Goal: Submit feedback/report problem: Submit feedback/report problem

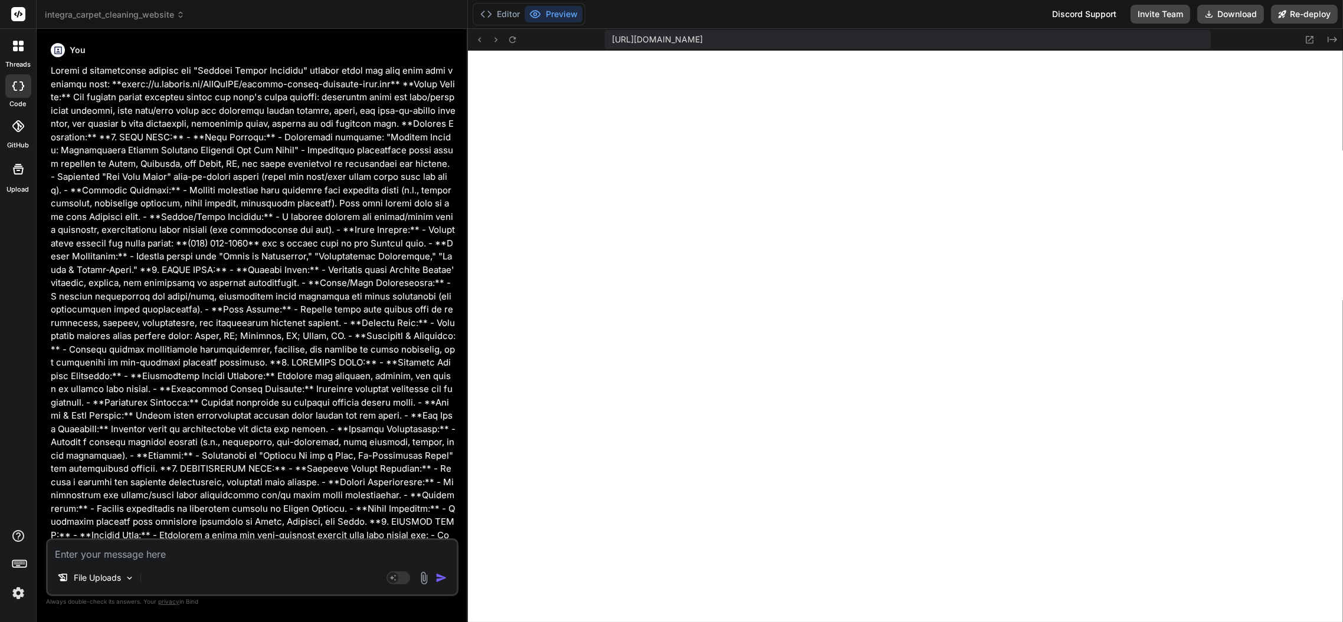
scroll to position [1577, 0]
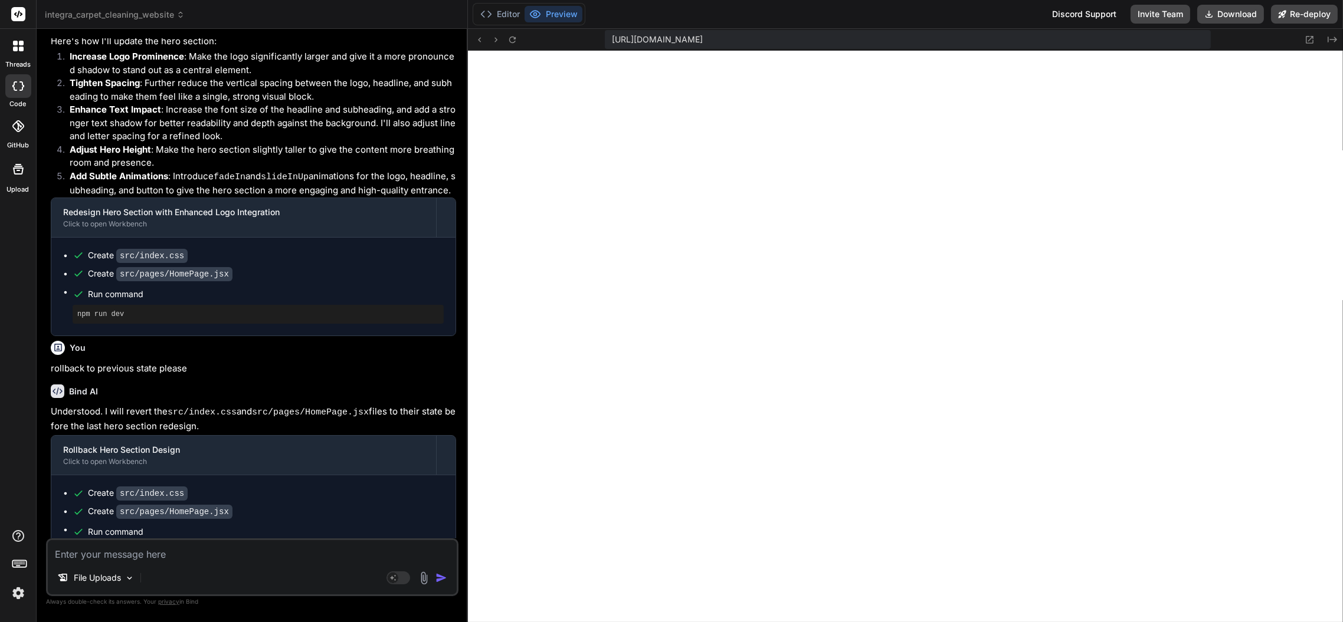
click at [260, 556] on textarea at bounding box center [252, 550] width 409 height 21
paste textarea "Current Issue: The current hero section is too minimalist and lacks visual enga…"
type textarea "Current Issue: The current hero section is too minimalist and lacks visual enga…"
type textarea "x"
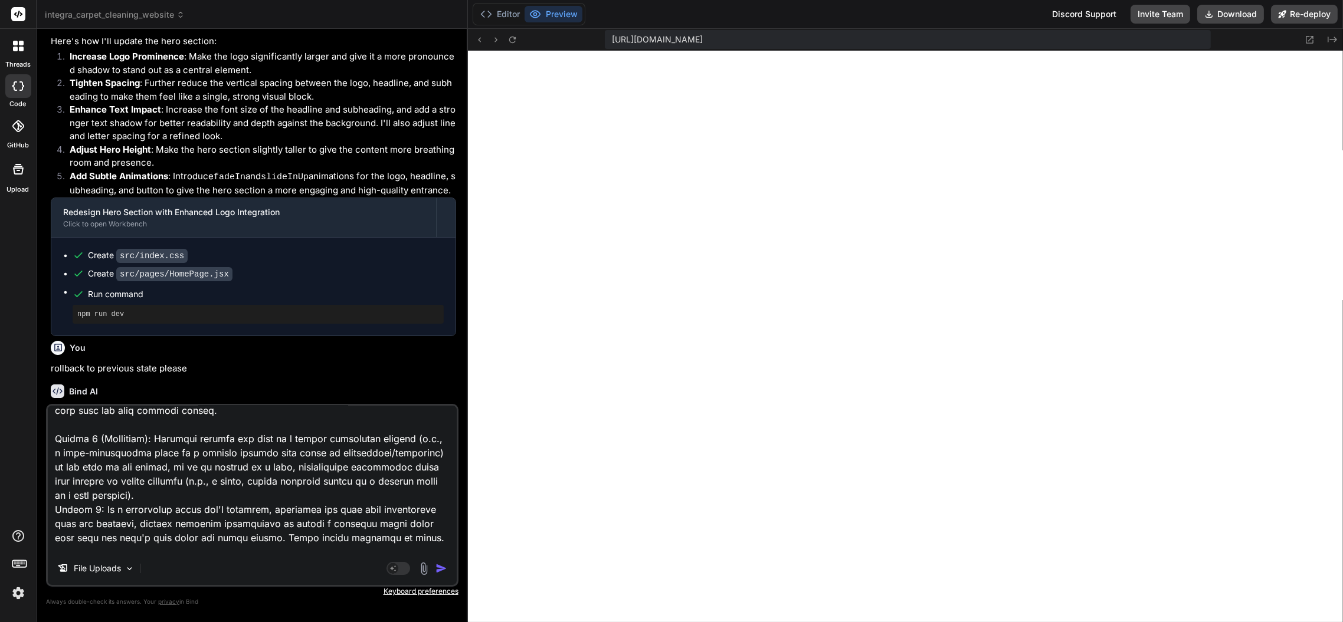
scroll to position [248, 0]
click at [391, 529] on textarea at bounding box center [252, 479] width 409 height 146
drag, startPoint x: 398, startPoint y: 525, endPoint x: 50, endPoint y: 503, distance: 348.2
click at [50, 503] on textarea at bounding box center [252, 479] width 409 height 146
type textarea "Current Issue: The current hero section is too minimalist and lacks visual enga…"
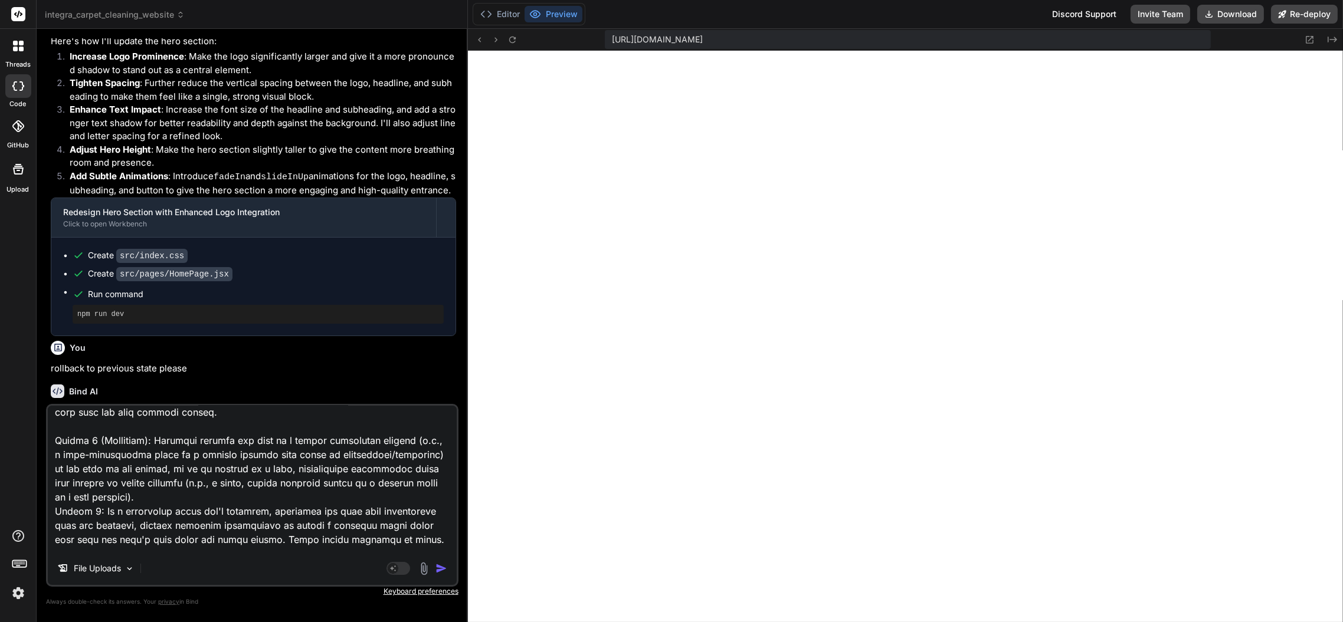
type textarea "x"
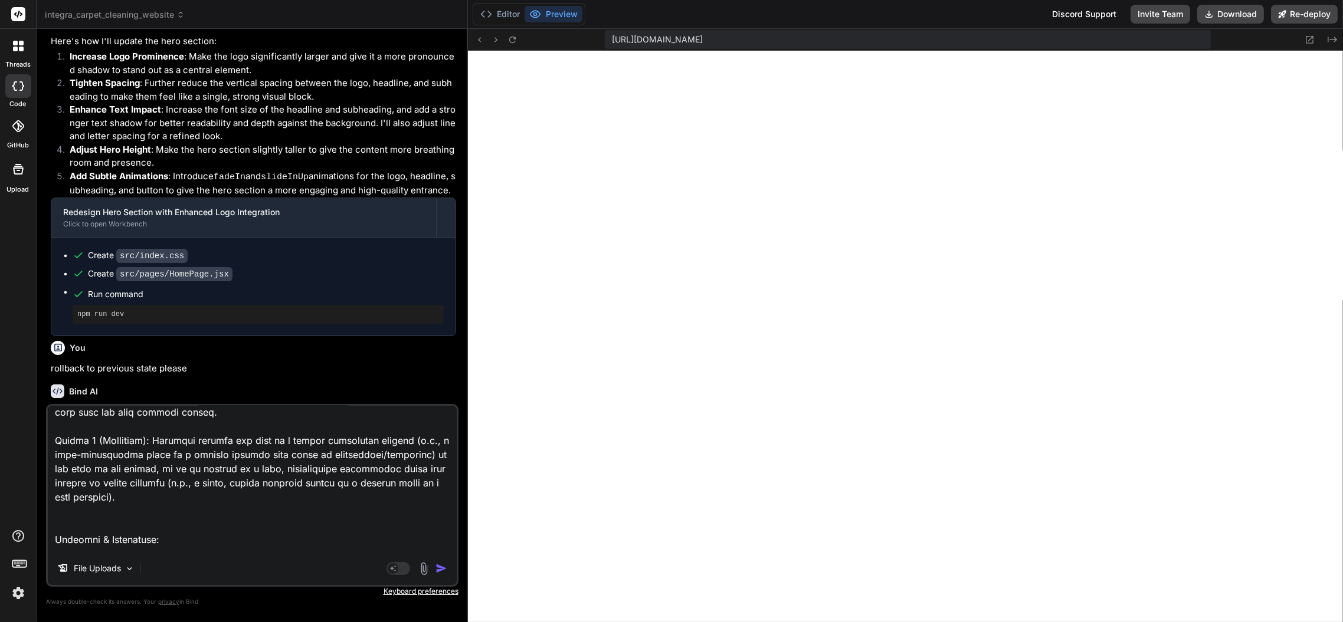
type textarea "Current Issue: The current hero section is too minimalist and lacks visual enga…"
type textarea "x"
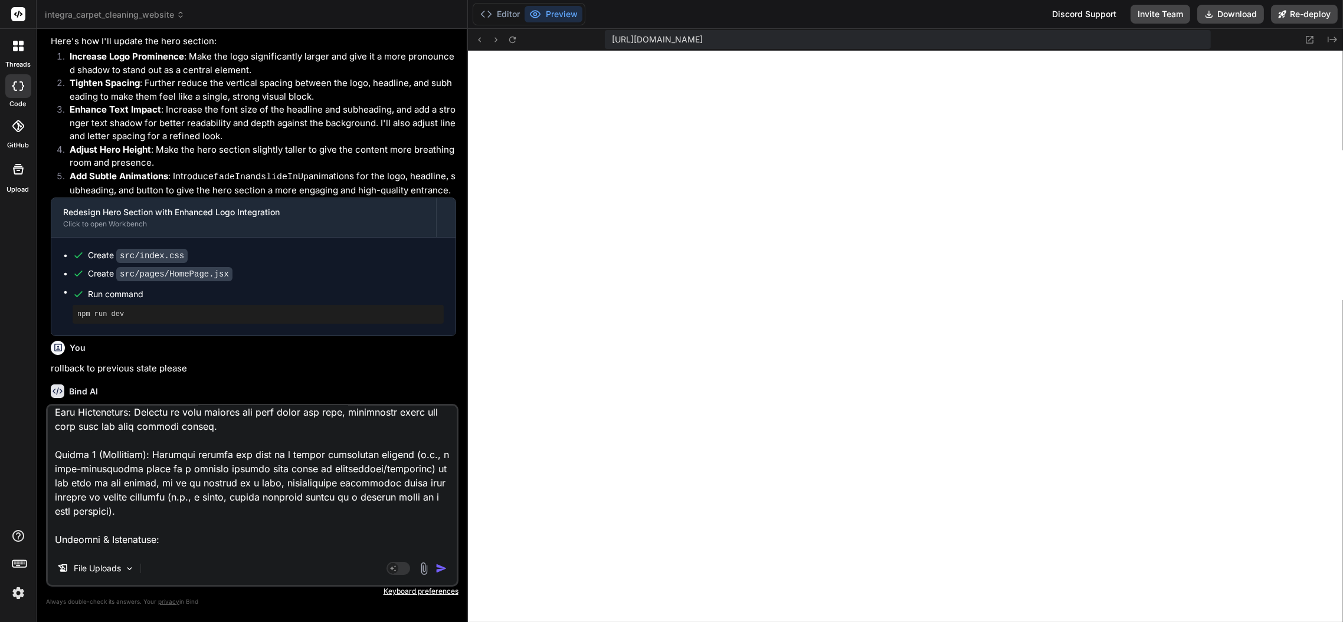
click at [148, 440] on textarea at bounding box center [252, 479] width 409 height 146
type textarea "Current Issue: The current hero section is too minimalist and lacks visual enga…"
type textarea "x"
type textarea "Current Issue: The current hero section is too minimalist and lacks visual enga…"
type textarea "x"
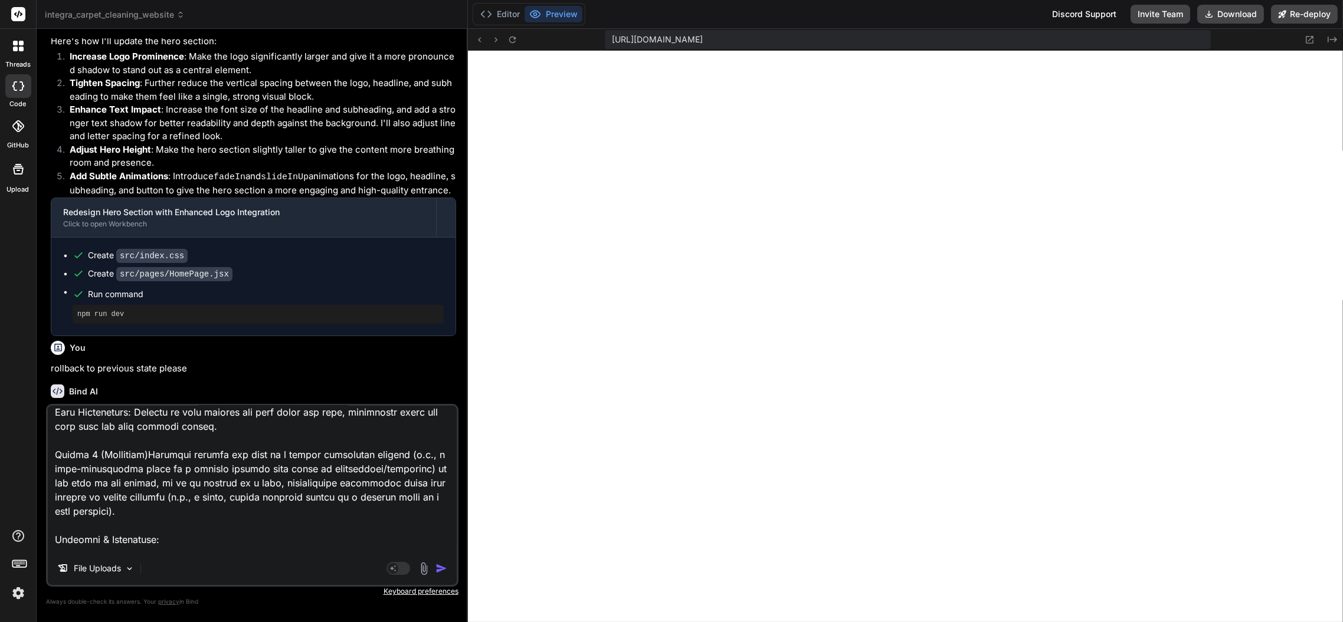
type textarea "Current Issue: The current hero section is too minimalist and lacks visual enga…"
type textarea "x"
type textarea "Current Issue: The current hero section is too minimalist and lacks visual enga…"
type textarea "x"
type textarea "Current Issue: The current hero section is too minimalist and lacks visual enga…"
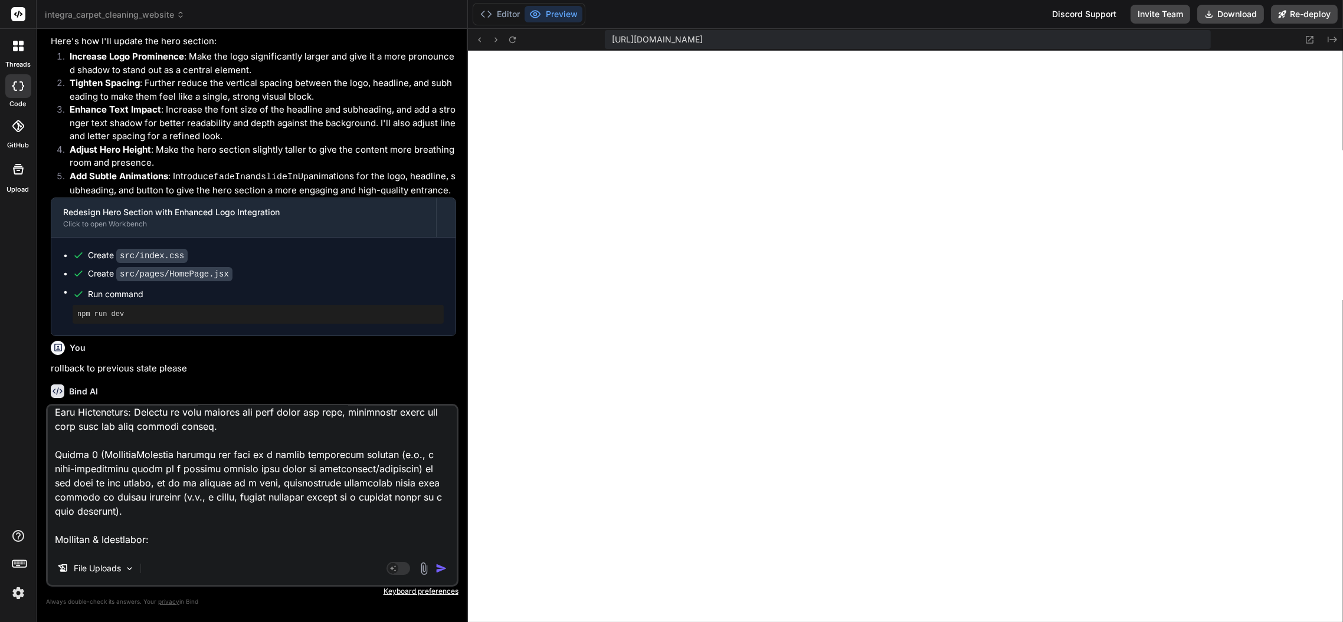
type textarea "x"
type textarea "Current Issue: The current hero section is too minimalist and lacks visual enga…"
type textarea "x"
type textarea "Current Issue: The current hero section is too minimalist and lacks visual enga…"
type textarea "x"
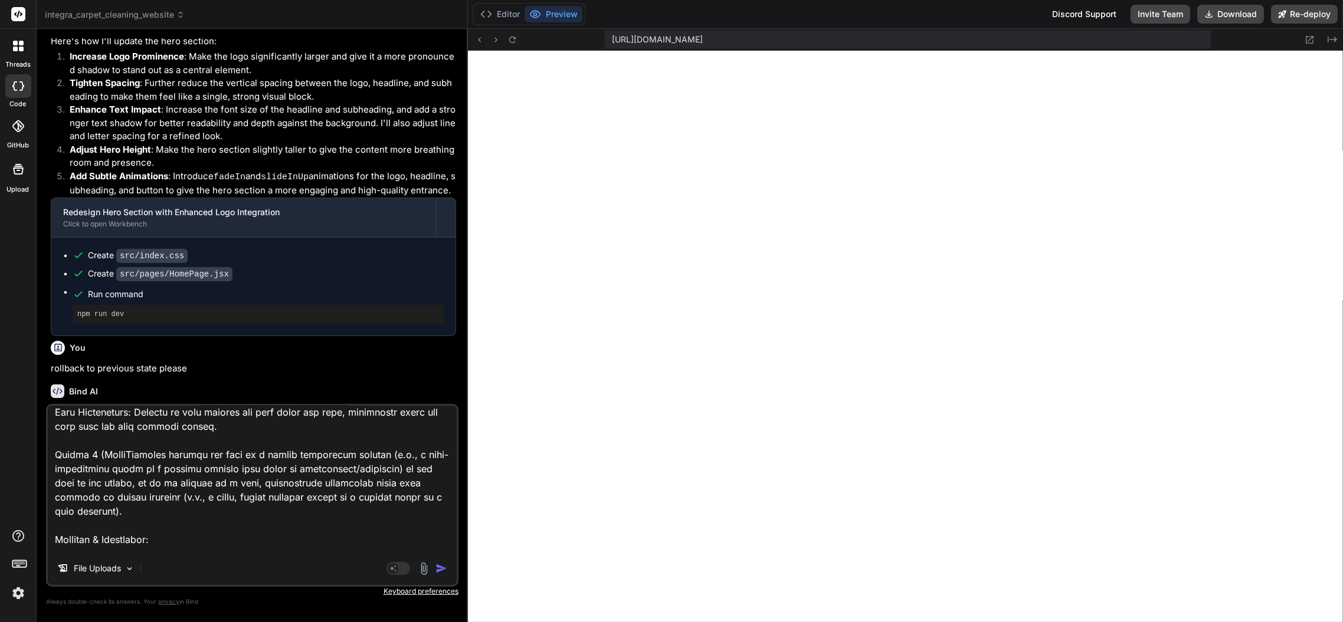
type textarea "Current Issue: The current hero section is too minimalist and lacks visual enga…"
type textarea "x"
type textarea "Current Issue: The current hero section is too minimalist and lacks visual enga…"
type textarea "x"
type textarea "Current Issue: The current hero section is too minimalist and lacks visual enga…"
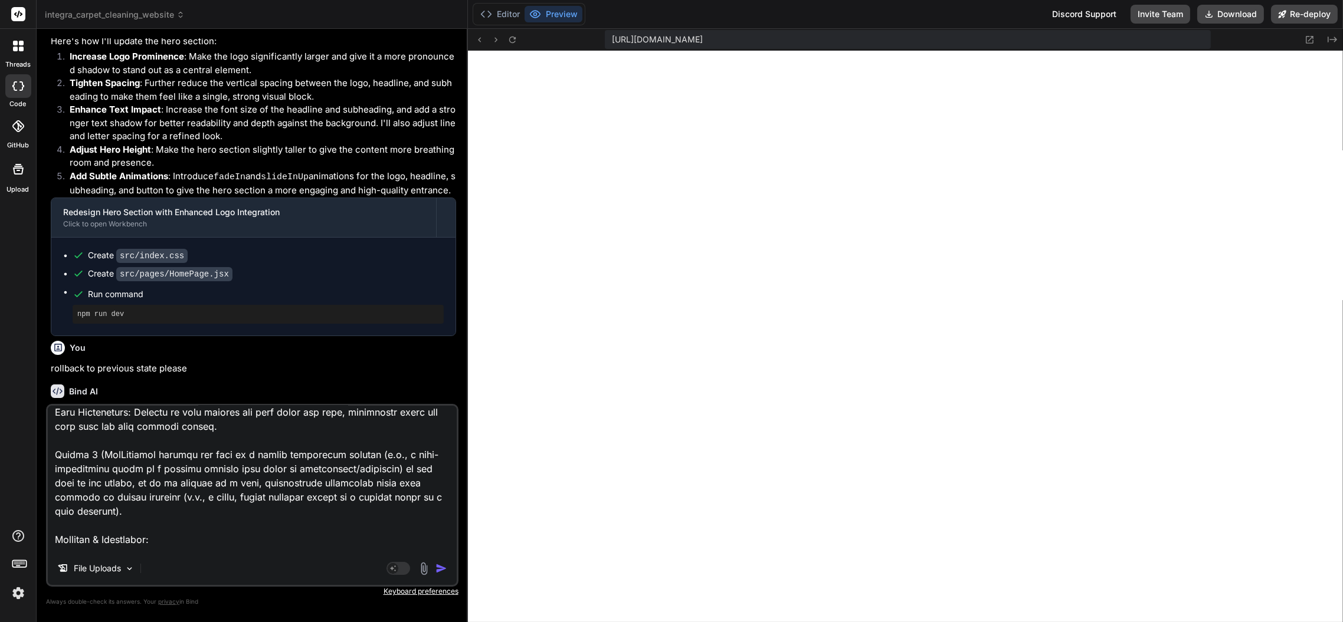
type textarea "x"
type textarea "Current Issue: The current hero section is too minimalist and lacks visual enga…"
type textarea "x"
type textarea "Current Issue: The current hero section is too minimalist and lacks visual enga…"
type textarea "x"
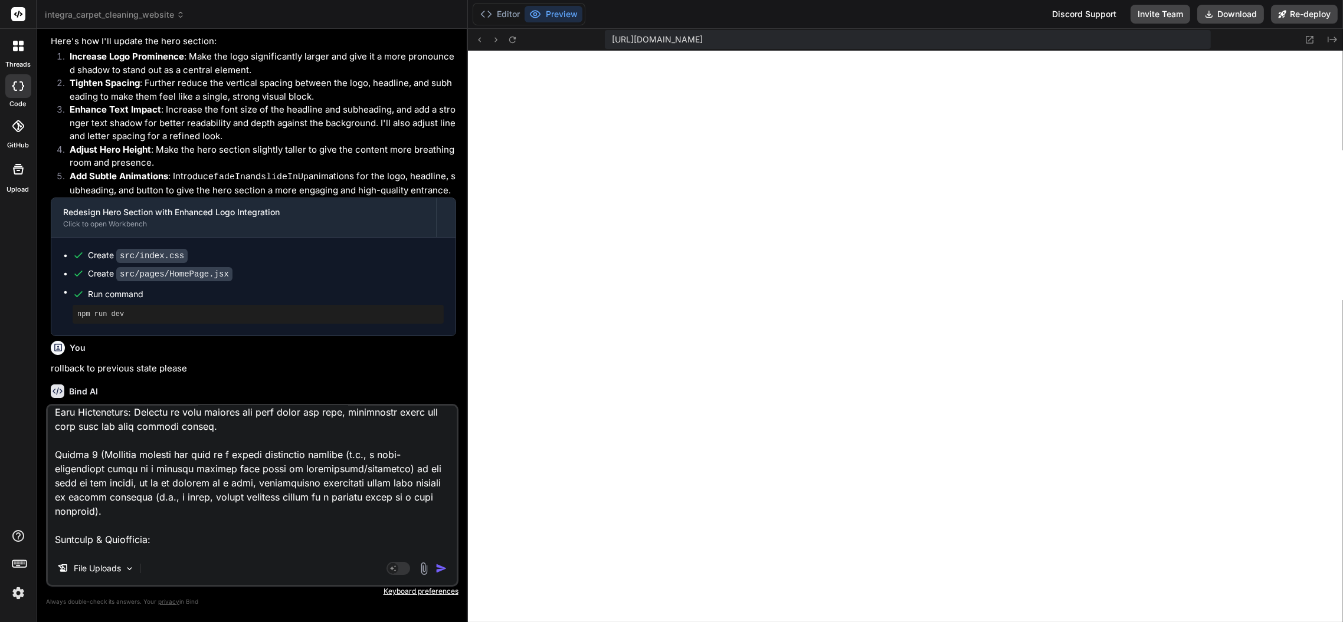
type textarea "Current Issue: The current hero section is too minimalist and lacks visual enga…"
type textarea "x"
type textarea "Current Issue: The current hero section is too minimalist and lacks visual enga…"
type textarea "x"
type textarea "Current Issue: The current hero section is too minimalist and lacks visual enga…"
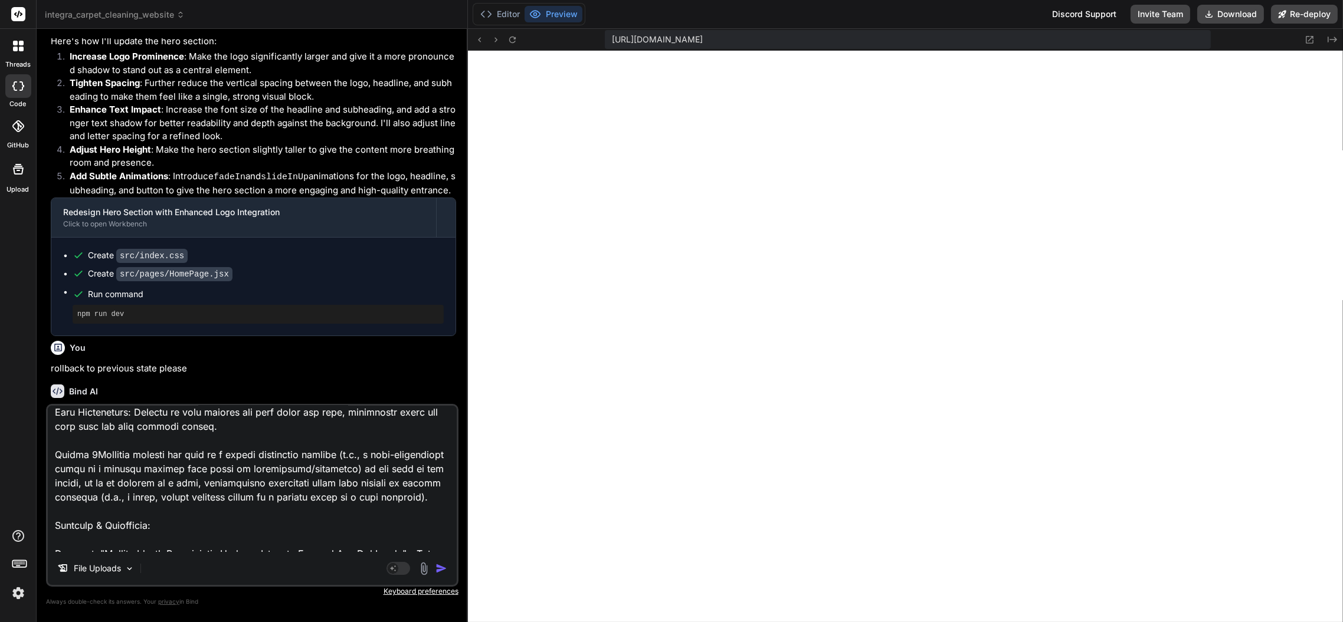
type textarea "x"
type textarea "Current Issue: The current hero section is too minimalist and lacks visual enga…"
type textarea "x"
type textarea "Current Issue: The current hero section is too minimalist and lacks visual enga…"
type textarea "x"
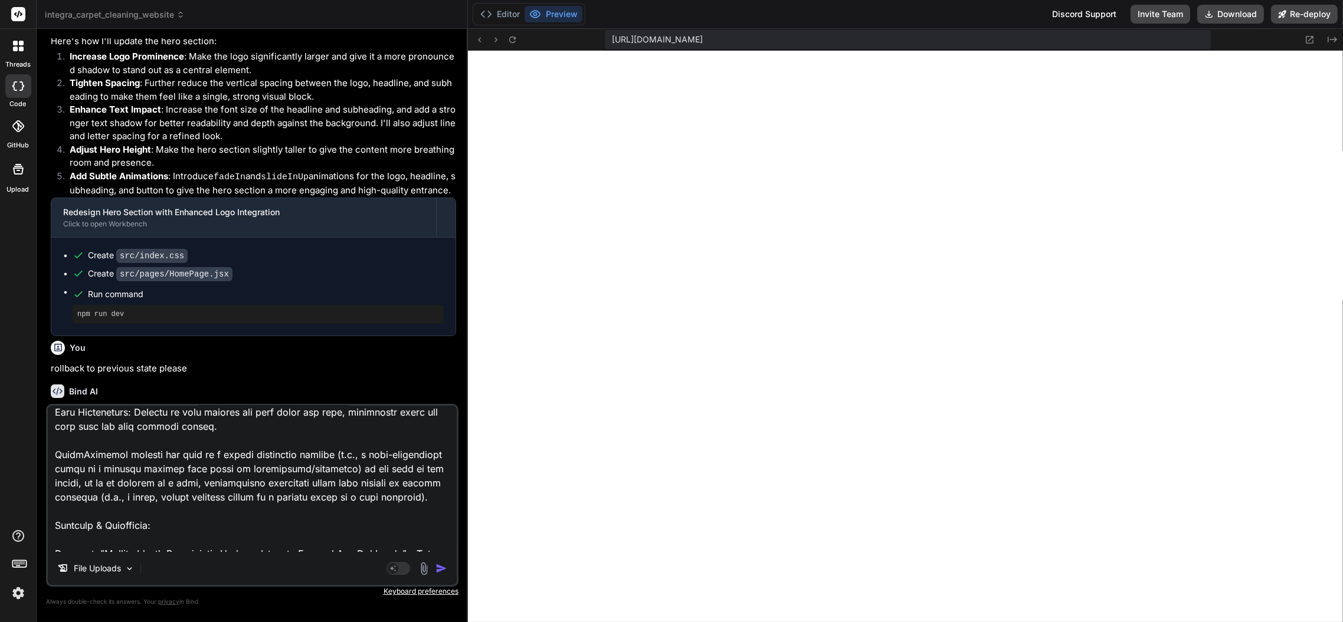
type textarea "Current Issue: The current hero section is too minimalist and lacks visual enga…"
type textarea "x"
type textarea "Current Issue: The current hero section is too minimalist and lacks visual enga…"
type textarea "x"
type textarea "Current Issue: The current hero section is too minimalist and lacks visual enga…"
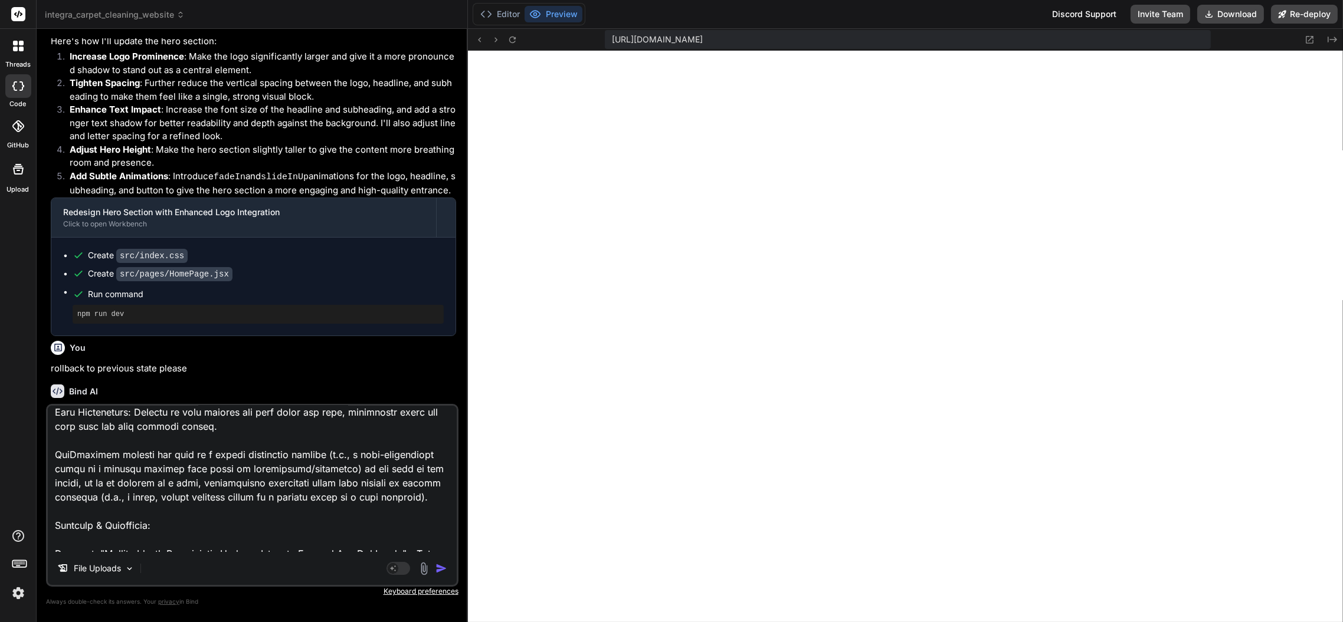
type textarea "x"
type textarea "Current Issue: The current hero section is too minimalist and lacks visual enga…"
type textarea "x"
type textarea "Current Issue: The current hero section is too minimalist and lacks visual enga…"
type textarea "x"
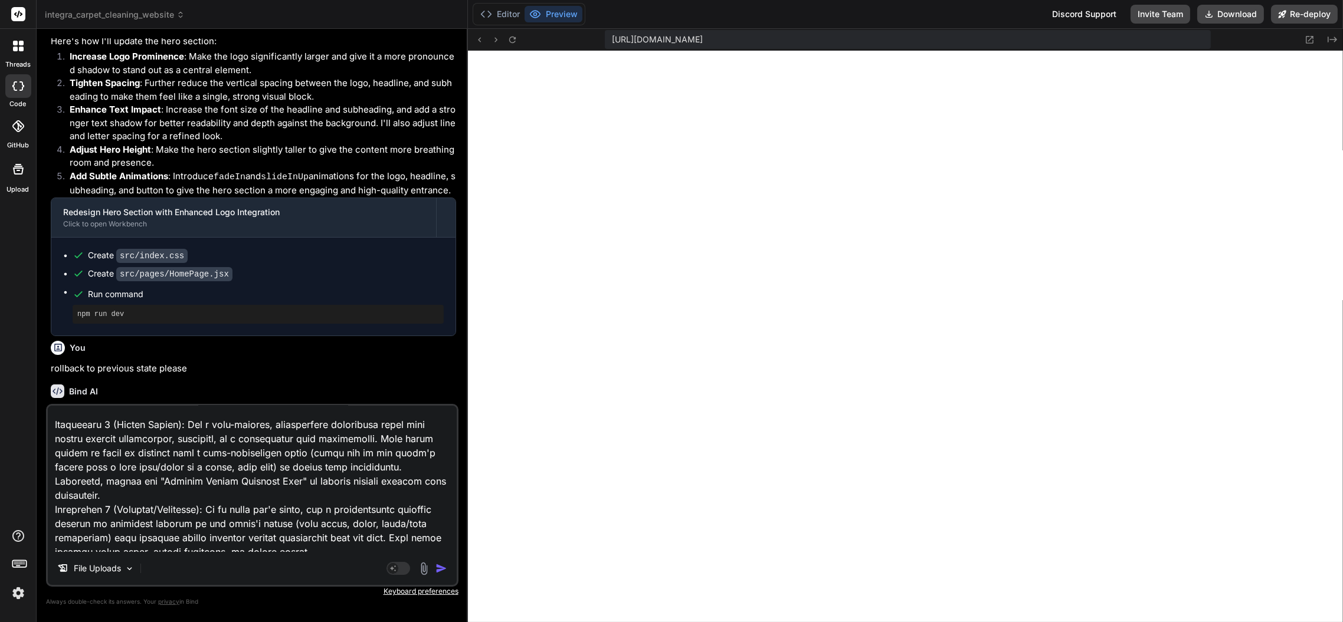
scroll to position [504, 0]
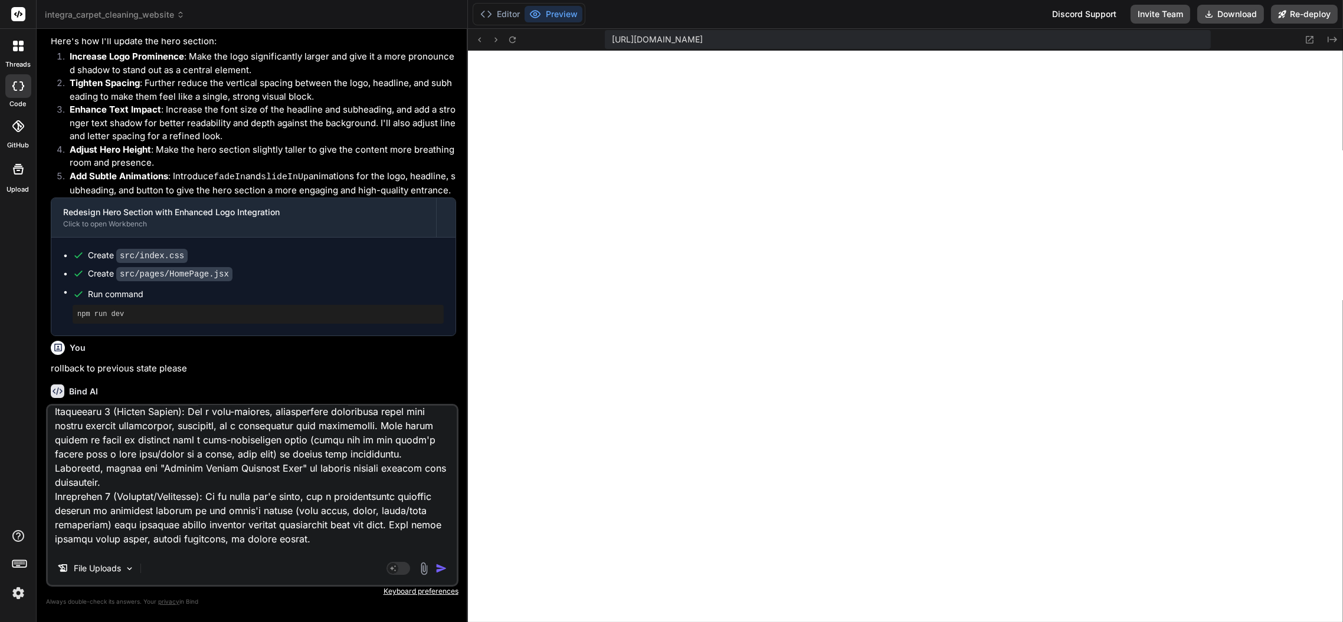
drag, startPoint x: 307, startPoint y: 537, endPoint x: 53, endPoint y: 500, distance: 256.4
click at [53, 500] on textarea at bounding box center [252, 479] width 409 height 146
type textarea "Current Issue: The current hero section is too minimalist and lacks visual enga…"
type textarea "x"
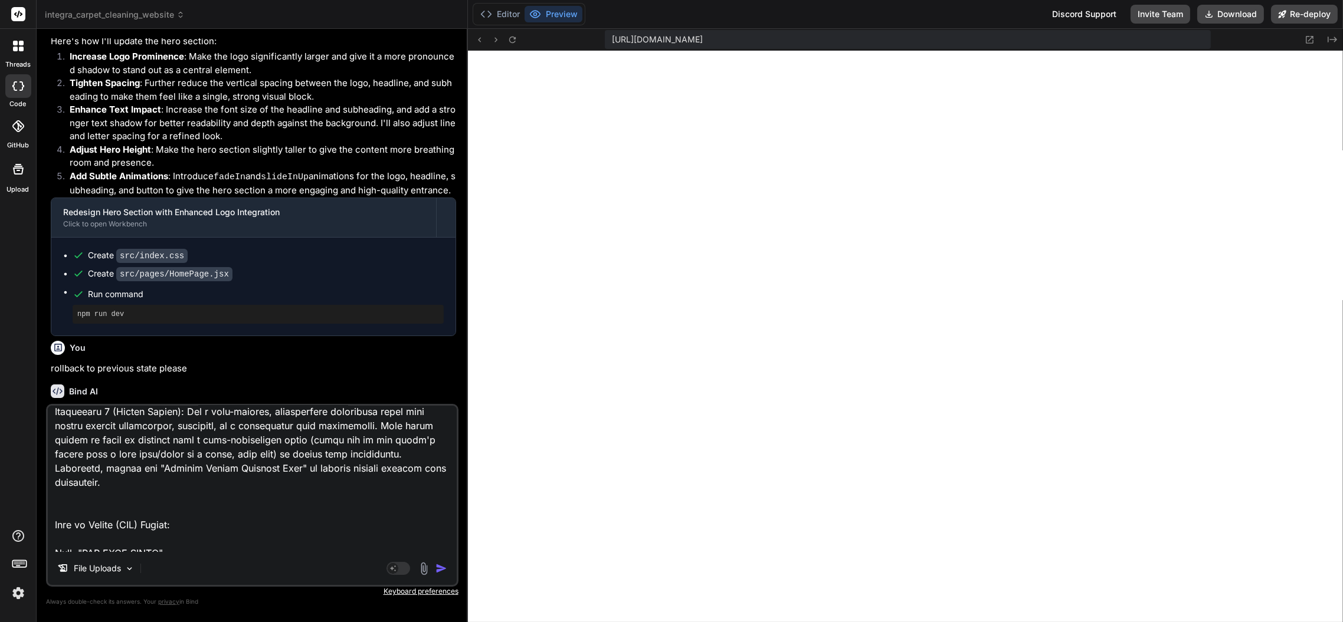
type textarea "Current Issue: The current hero section is too minimalist and lacks visual enga…"
type textarea "x"
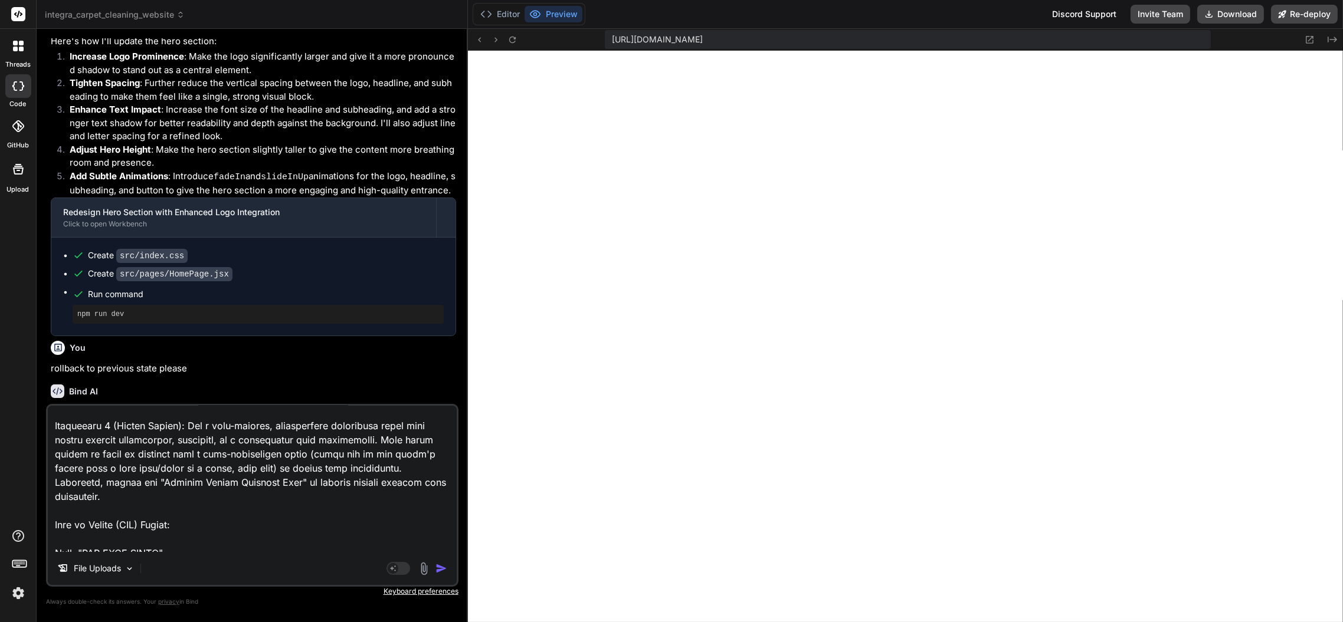
drag, startPoint x: 110, startPoint y: 422, endPoint x: 55, endPoint y: 426, distance: 55.6
click at [55, 426] on textarea at bounding box center [252, 479] width 409 height 146
type textarea "Current Issue: The current hero section is too minimalist and lacks visual enga…"
type textarea "x"
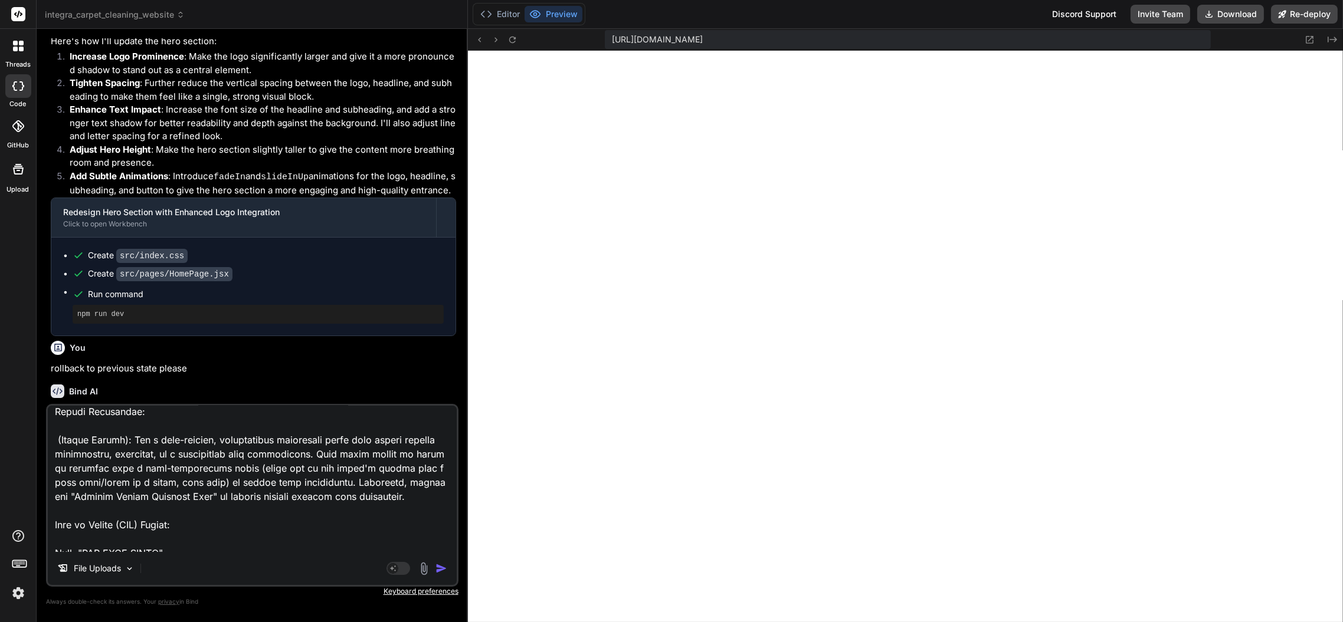
type textarea "Current Issue: The current hero section is too minimalist and lacks visual enga…"
type textarea "x"
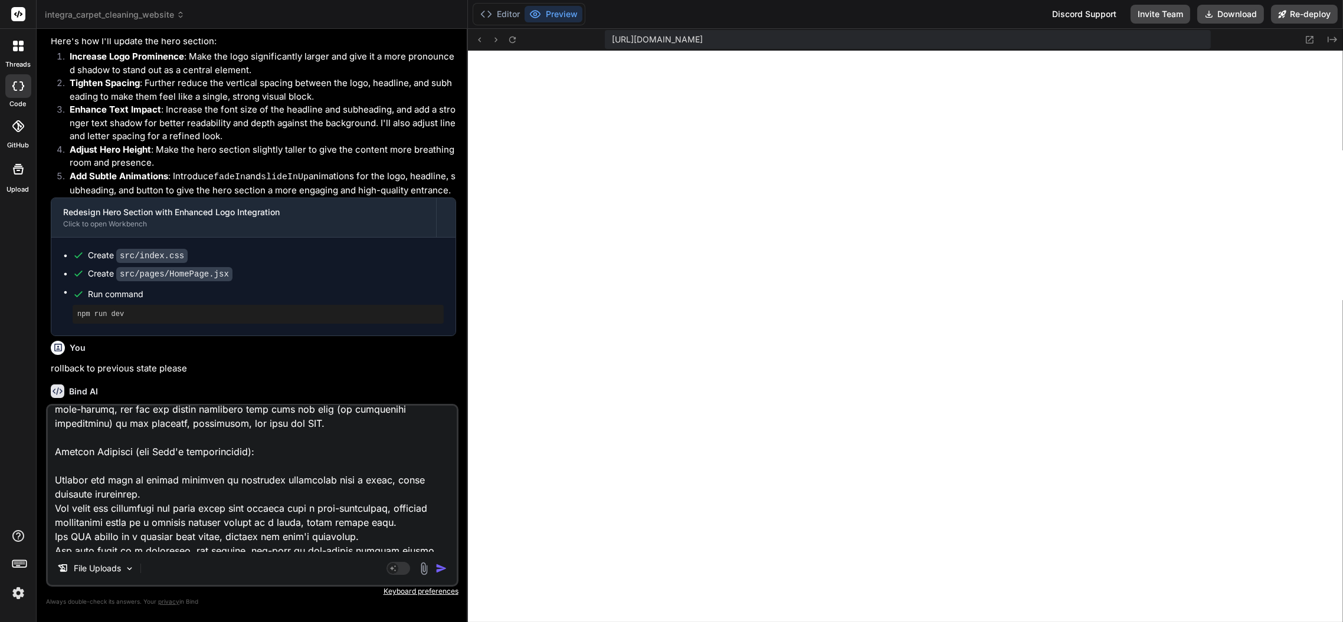
scroll to position [781, 0]
type textarea "Current Issue: The current hero section is too minimalist and lacks visual enga…"
click at [445, 569] on img "button" at bounding box center [441, 569] width 12 height 12
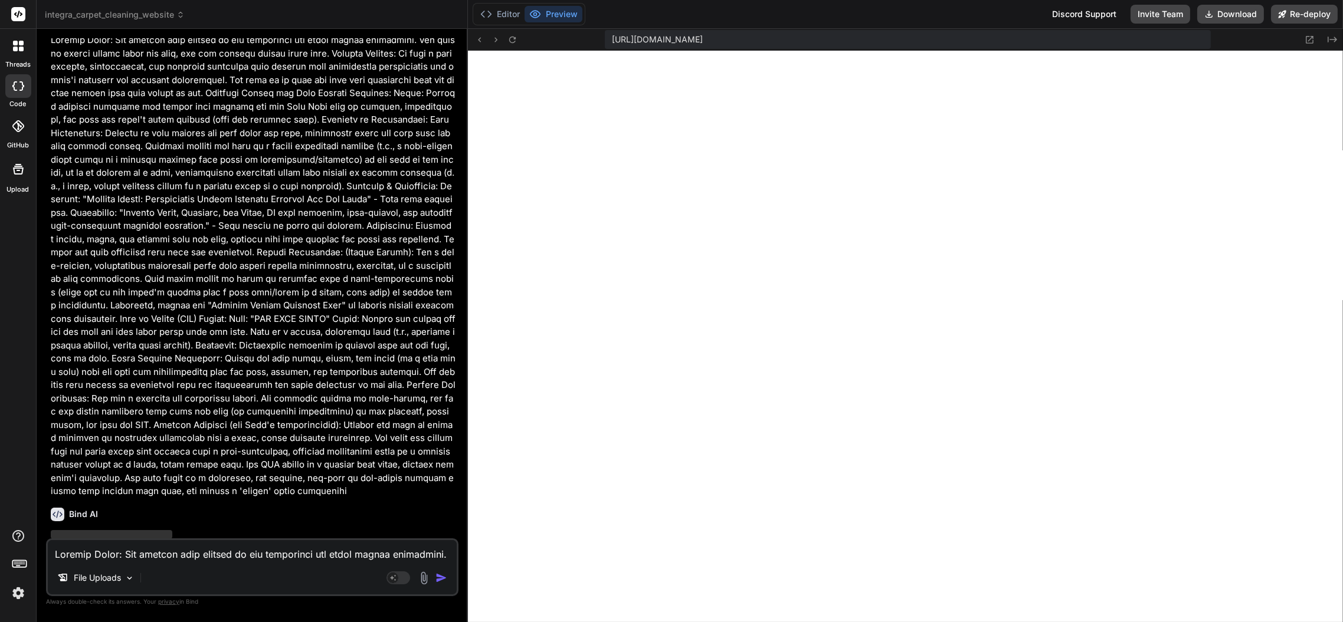
scroll to position [3499, 0]
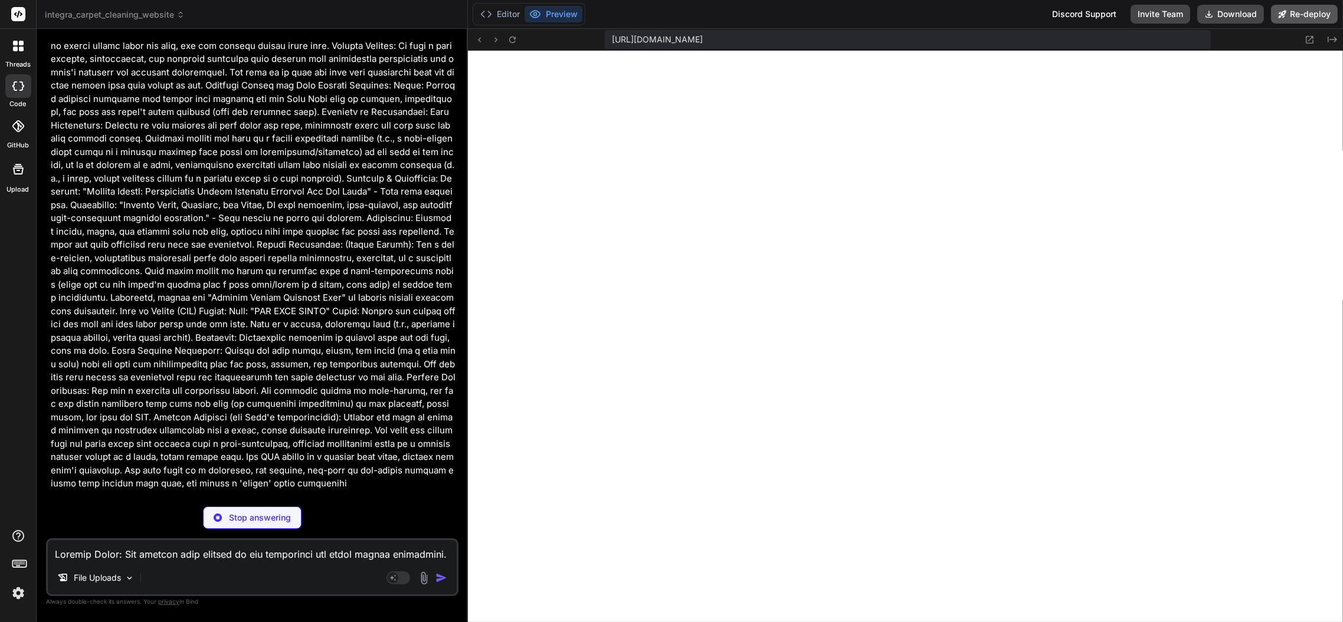
type textarea "x"
type textarea "} }"
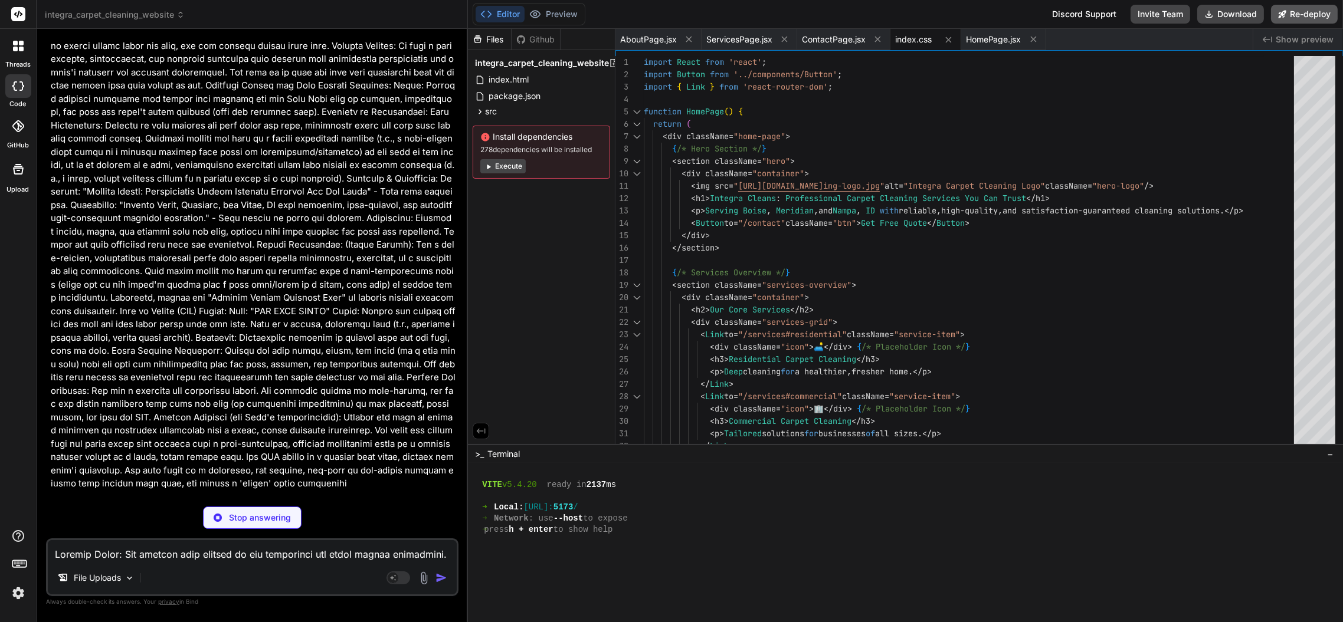
type textarea "x"
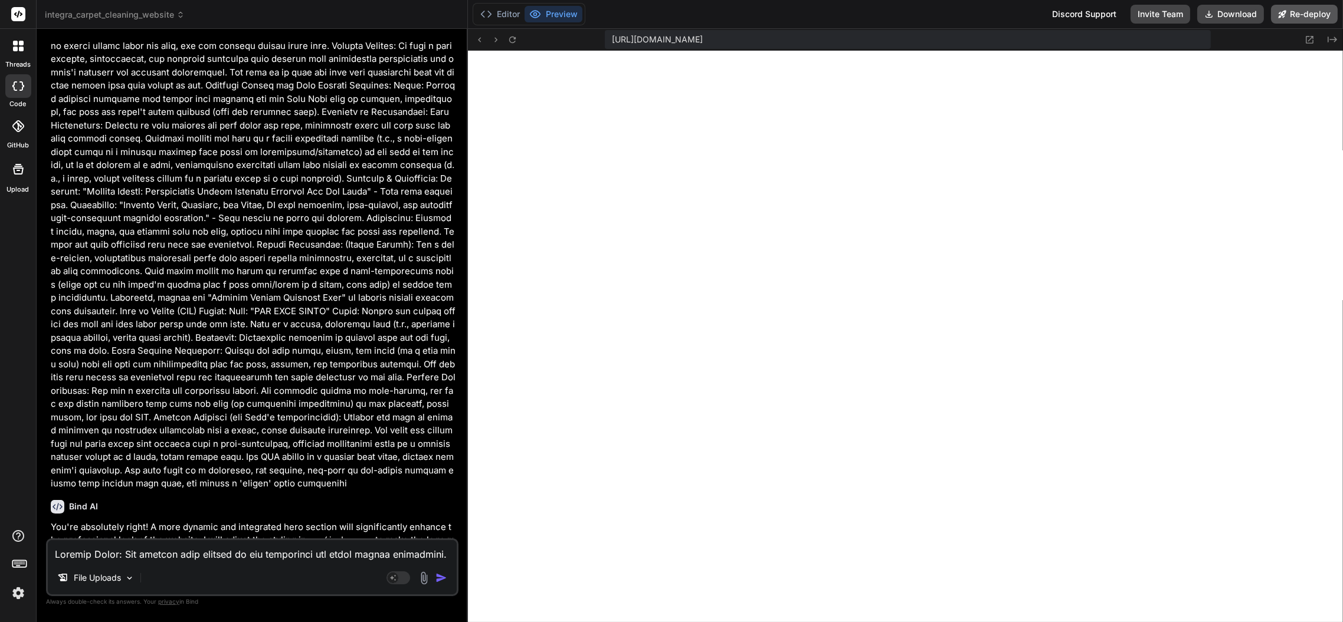
scroll to position [1779, 0]
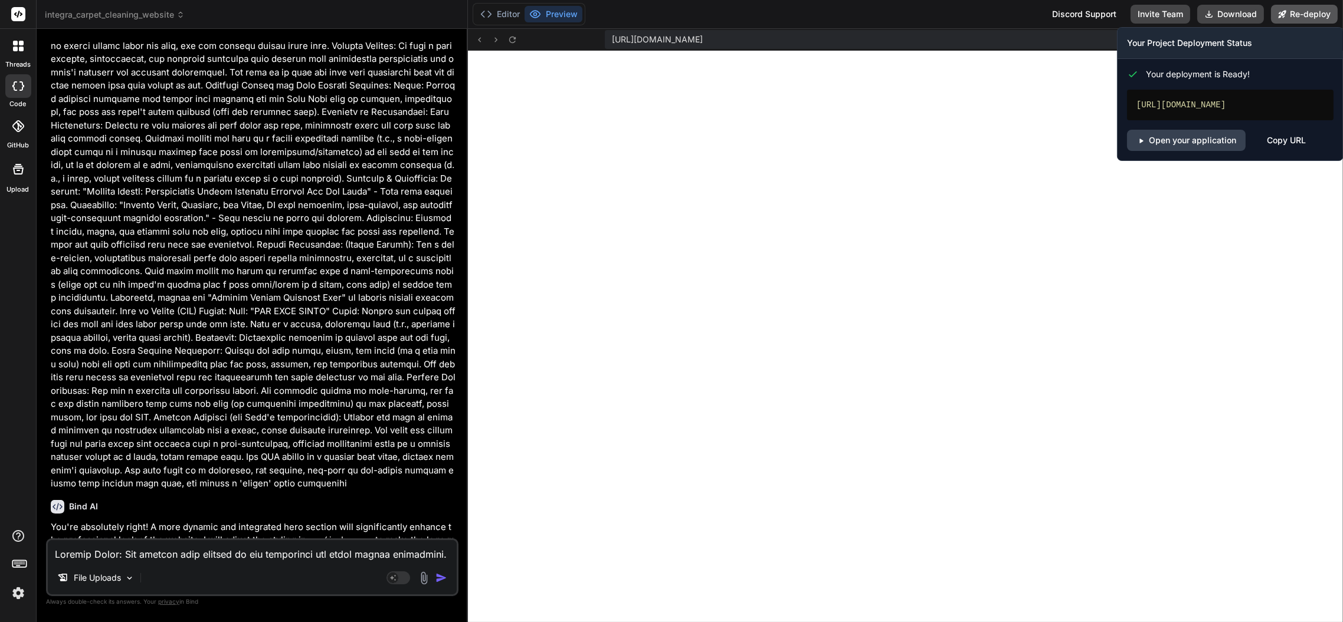
click at [1302, 15] on button "Re-deploy" at bounding box center [1304, 14] width 67 height 19
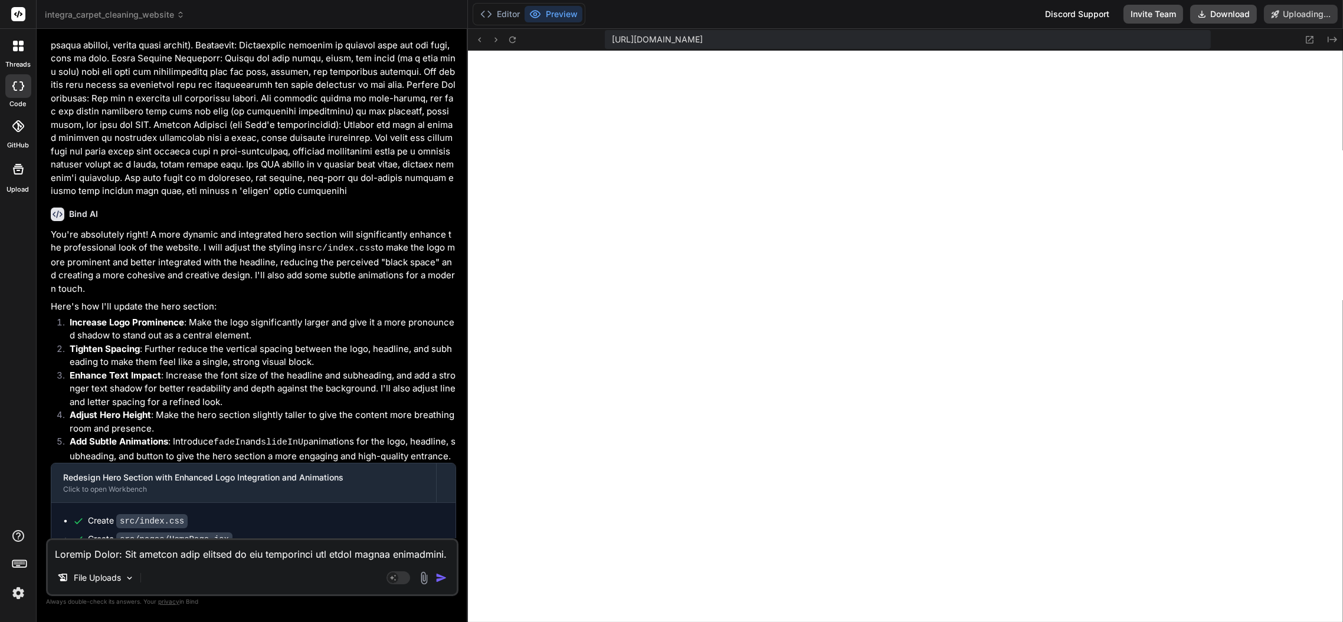
scroll to position [3746, 0]
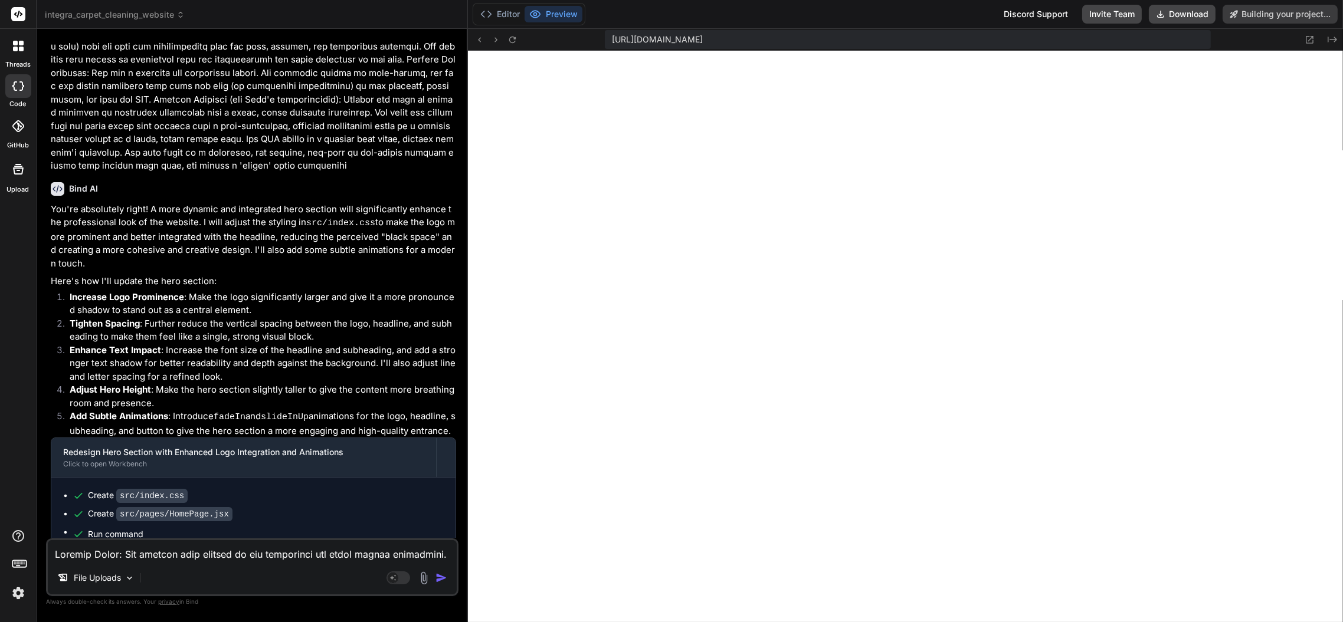
type textarea "x"
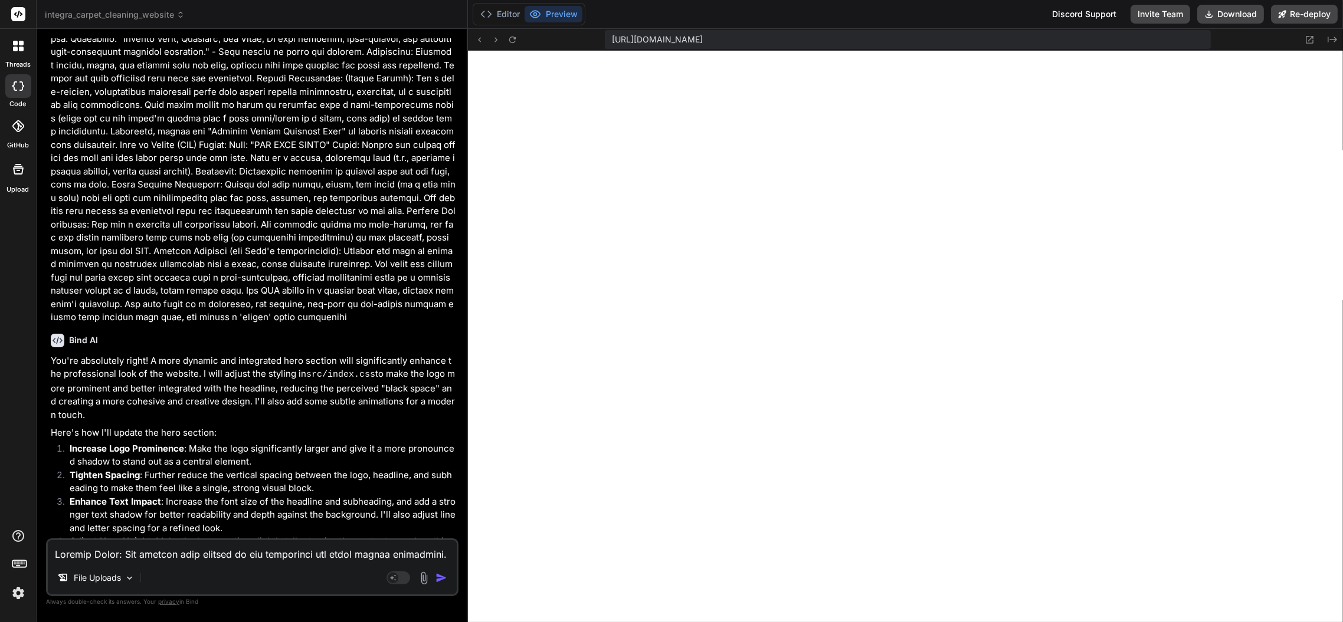
scroll to position [3817, 0]
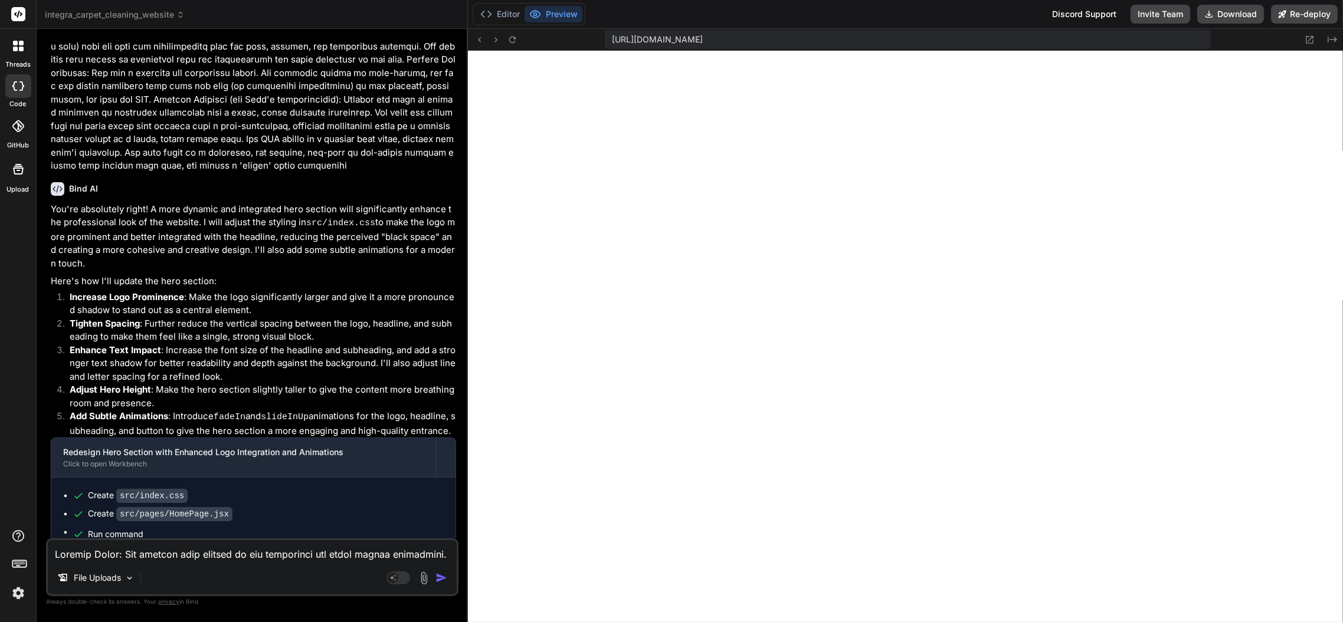
click at [296, 552] on textarea at bounding box center [252, 550] width 409 height 21
type textarea "P"
type textarea "x"
type textarea "Pe"
type textarea "x"
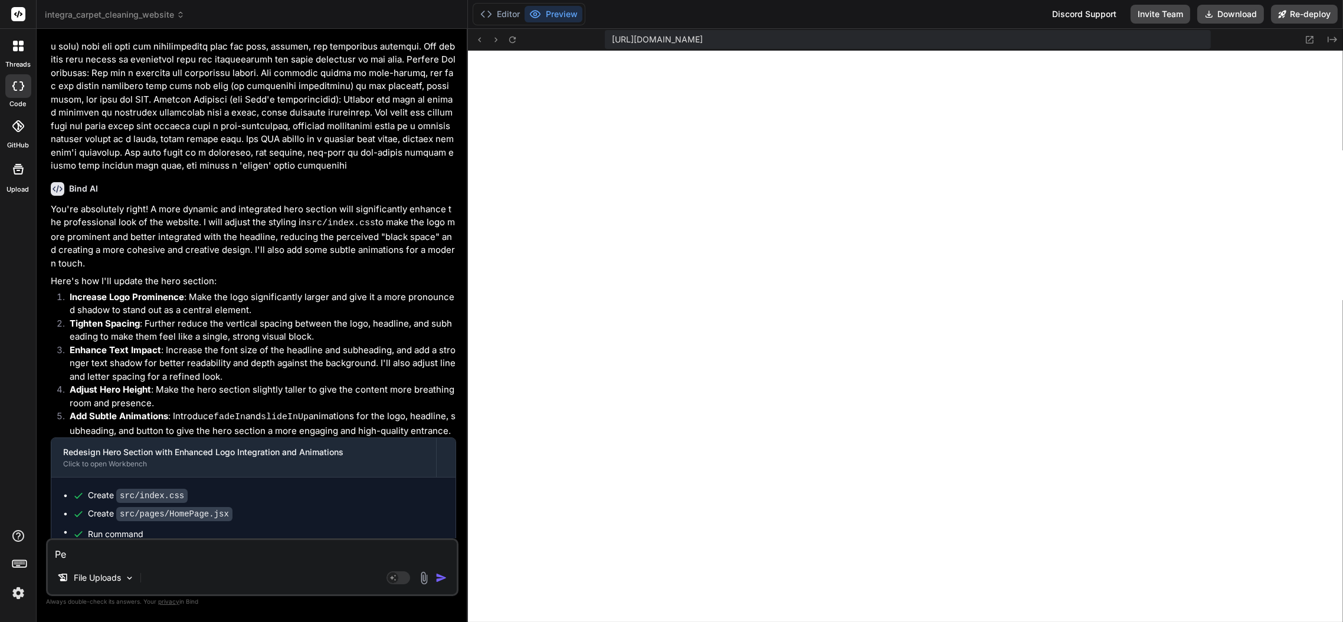
type textarea "Per"
type textarea "x"
type textarea "Perh"
type textarea "x"
type textarea "Perha"
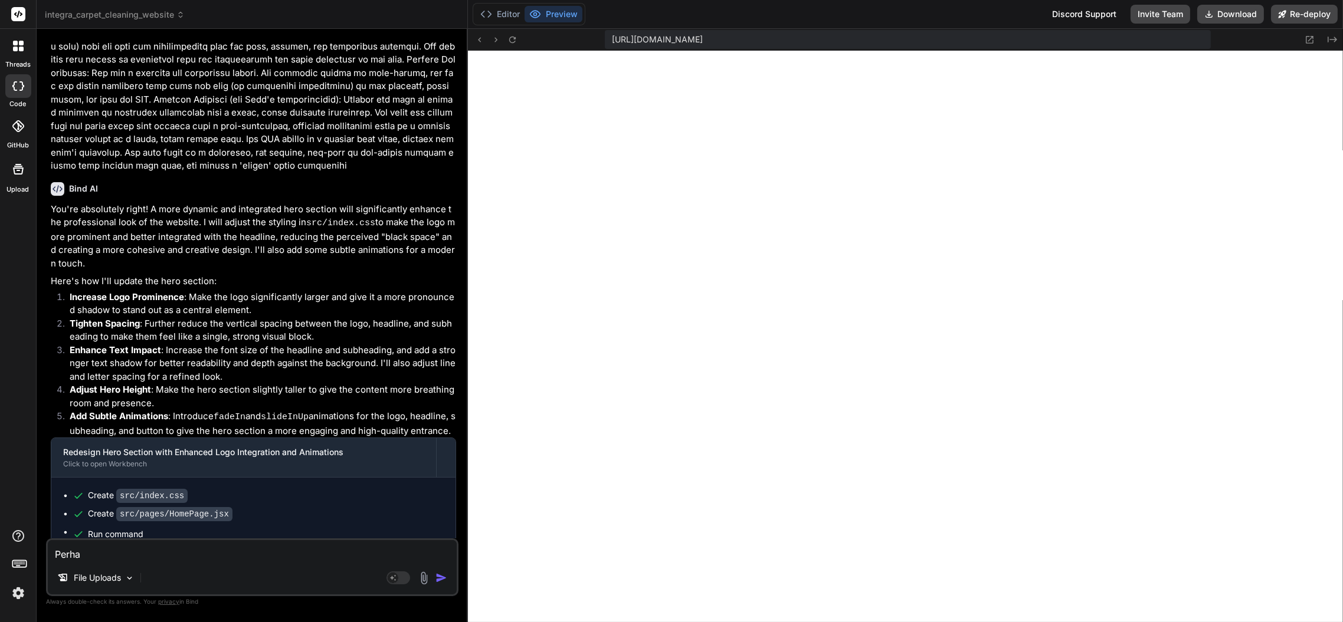
type textarea "x"
type textarea "Perhap"
type textarea "x"
type textarea "Perhaps"
type textarea "x"
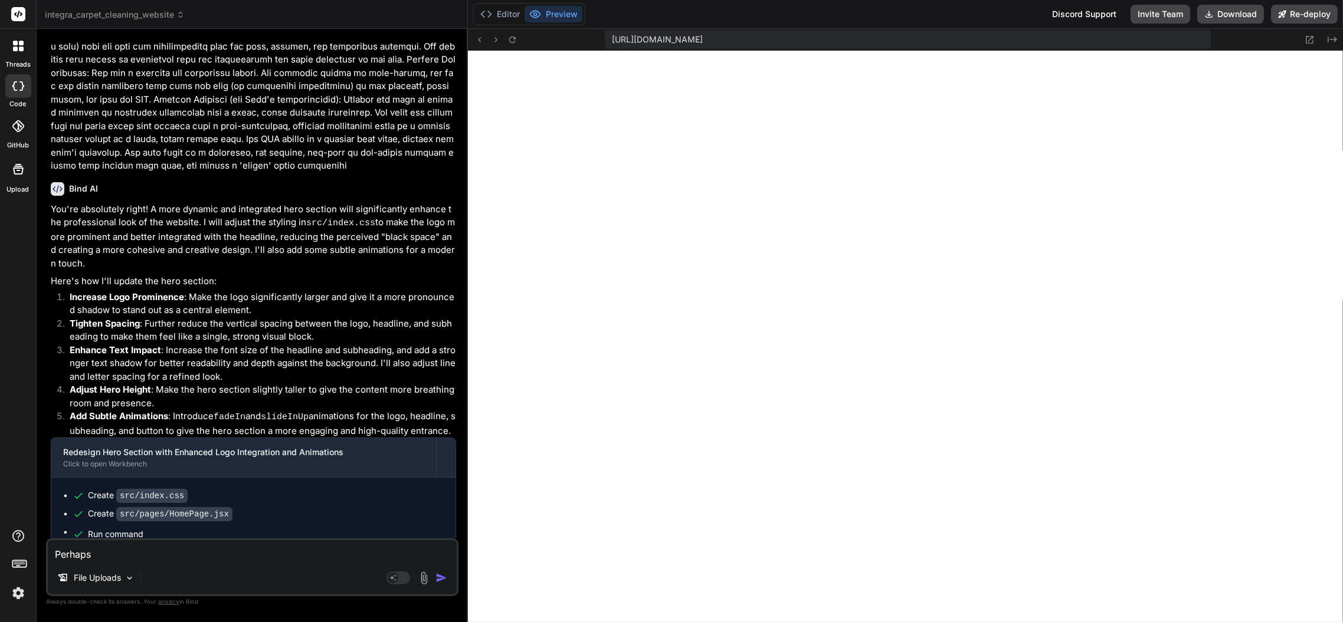
type textarea "Perhaps"
type textarea "x"
type textarea "Perhaps m"
type textarea "x"
type textarea "Perhaps ma"
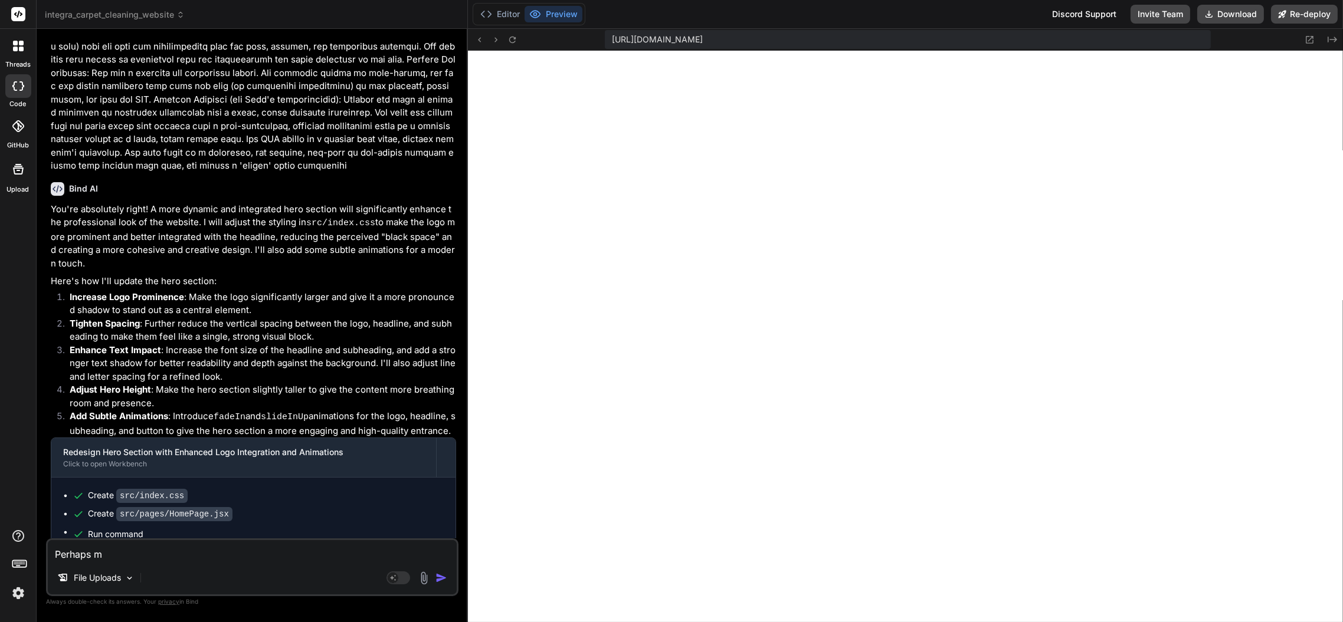
type textarea "x"
type textarea "Perhaps mak"
type textarea "x"
type textarea "Perhaps make"
type textarea "x"
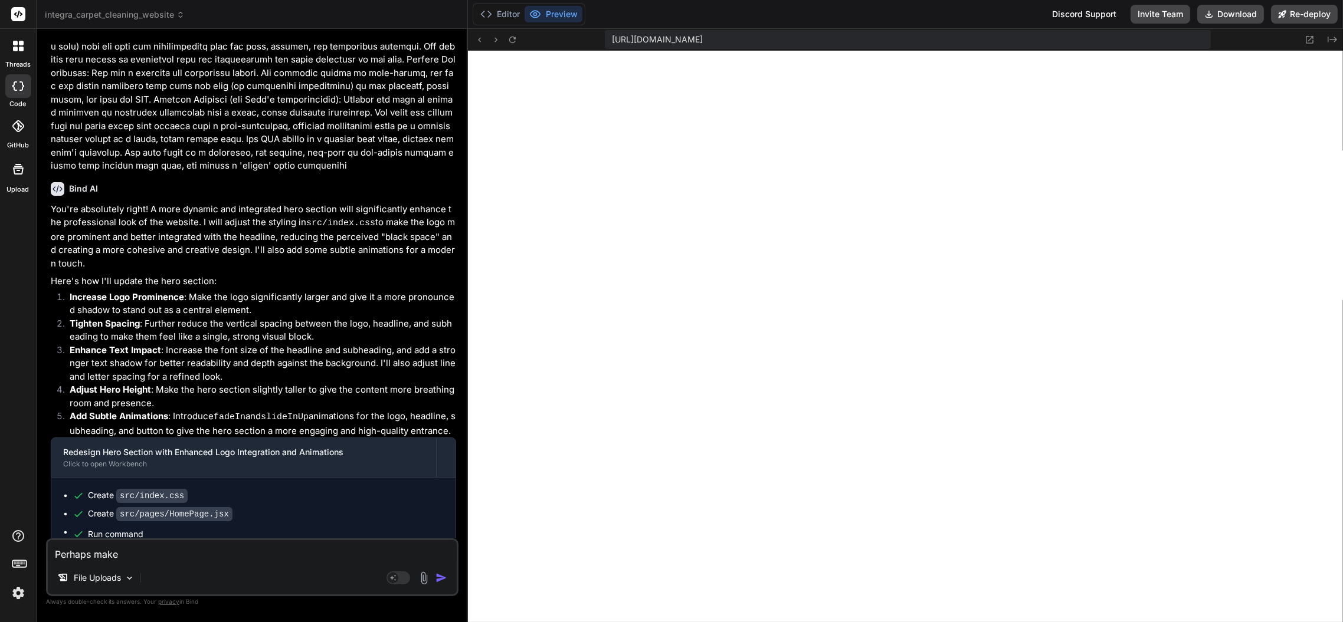
type textarea "Perhaps make"
type textarea "x"
type textarea "Perhaps make t"
type textarea "x"
type textarea "Perhaps make th"
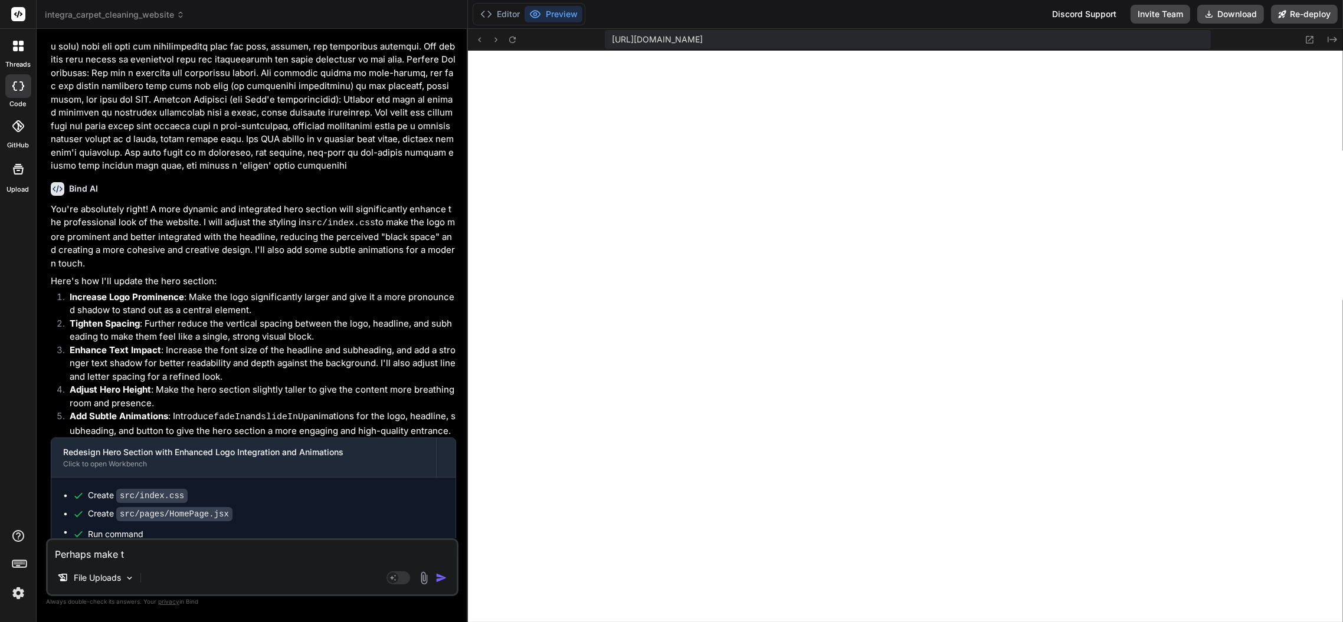
type textarea "x"
type textarea "Perhaps make the"
type textarea "x"
type textarea "Perhaps make th"
type textarea "x"
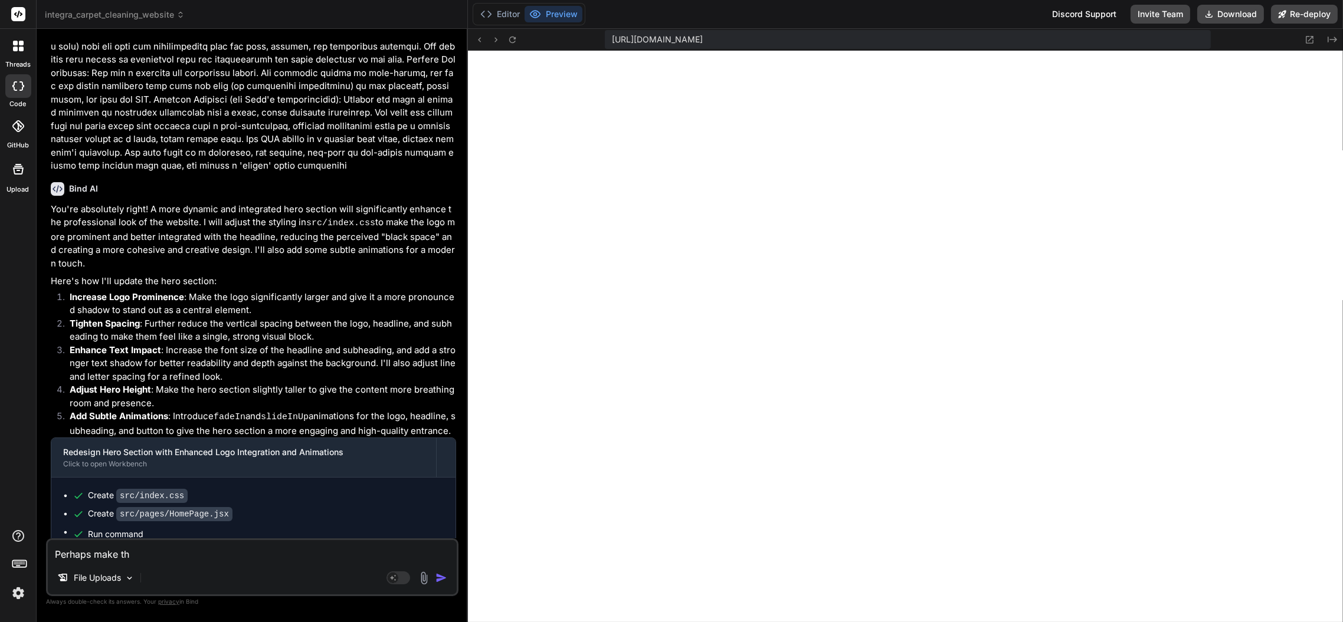
type textarea "Perhaps make t"
type textarea "x"
type textarea "Perhaps make"
type textarea "x"
type textarea "Perhaps make"
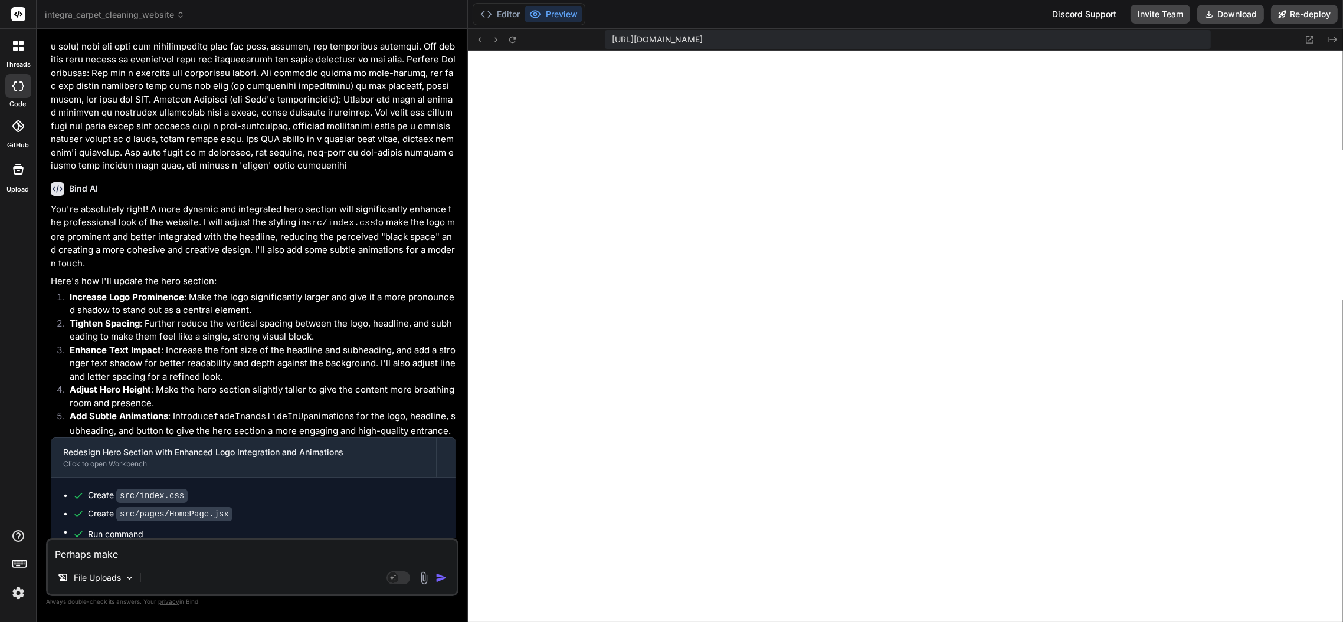
type textarea "x"
type textarea "Perhaps mak"
type textarea "x"
type textarea "Perhaps ma"
type textarea "x"
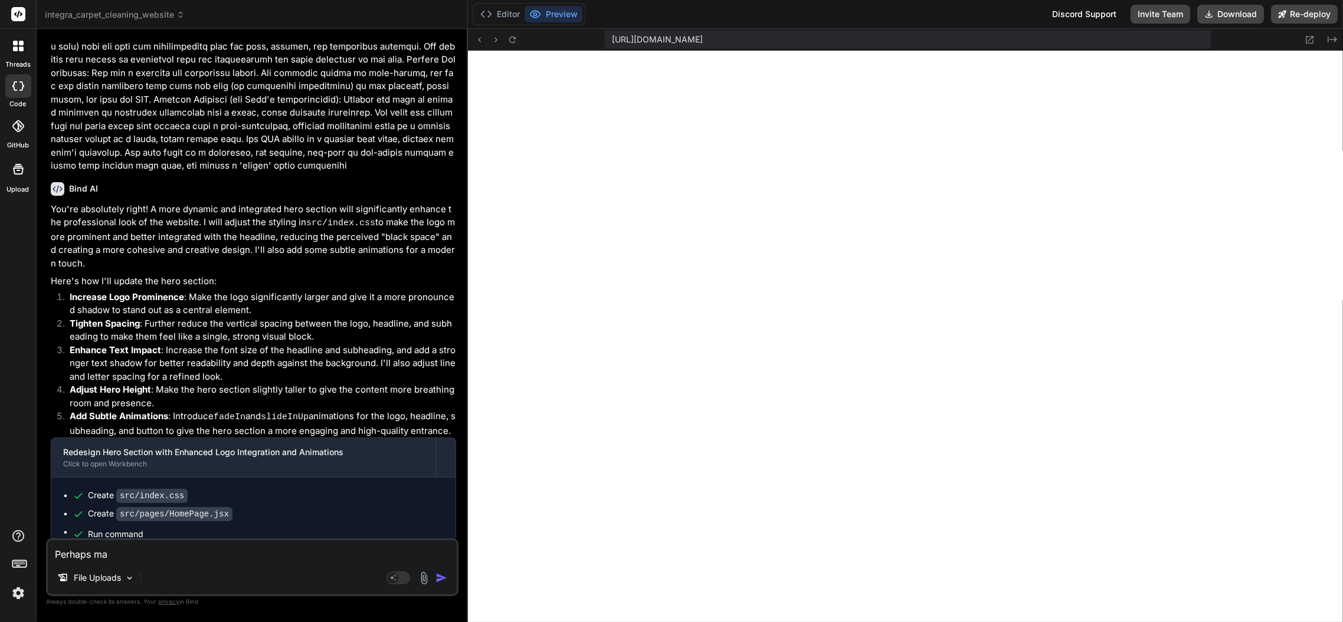
type textarea "Perhaps m"
type textarea "x"
type textarea "Perhaps"
type textarea "x"
type textarea "Perhaps"
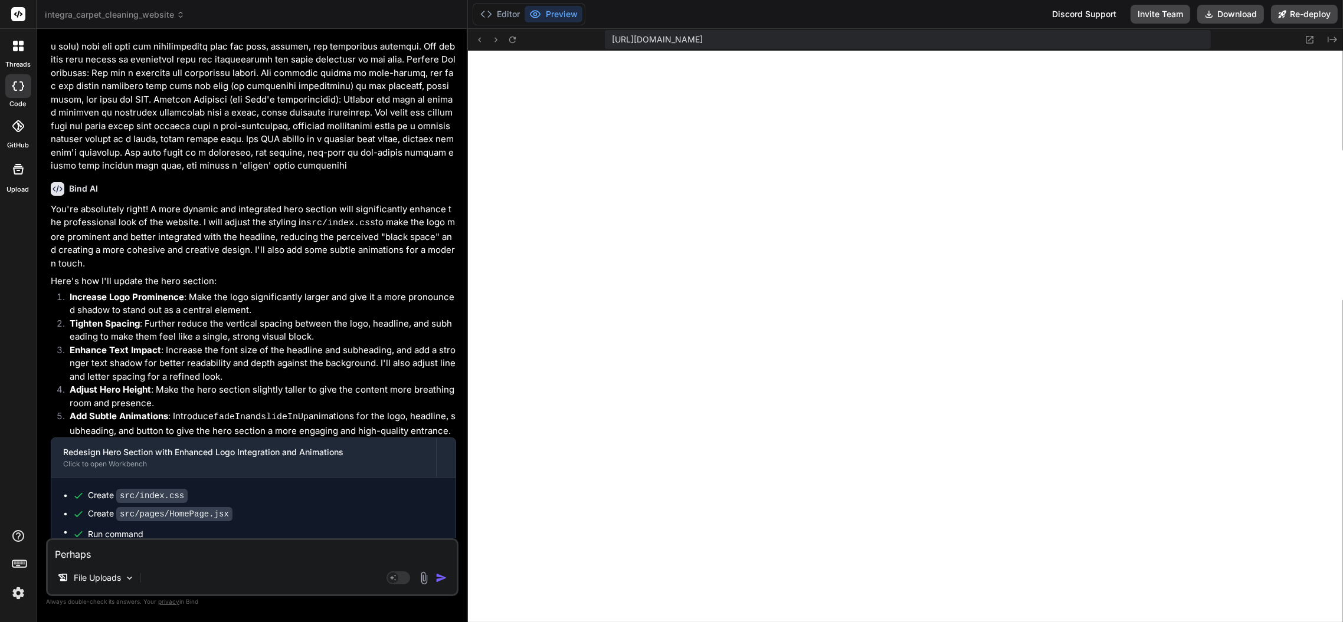
type textarea "x"
type textarea "Perhaps"
type textarea "x"
type textarea "Perhaps i"
type textarea "x"
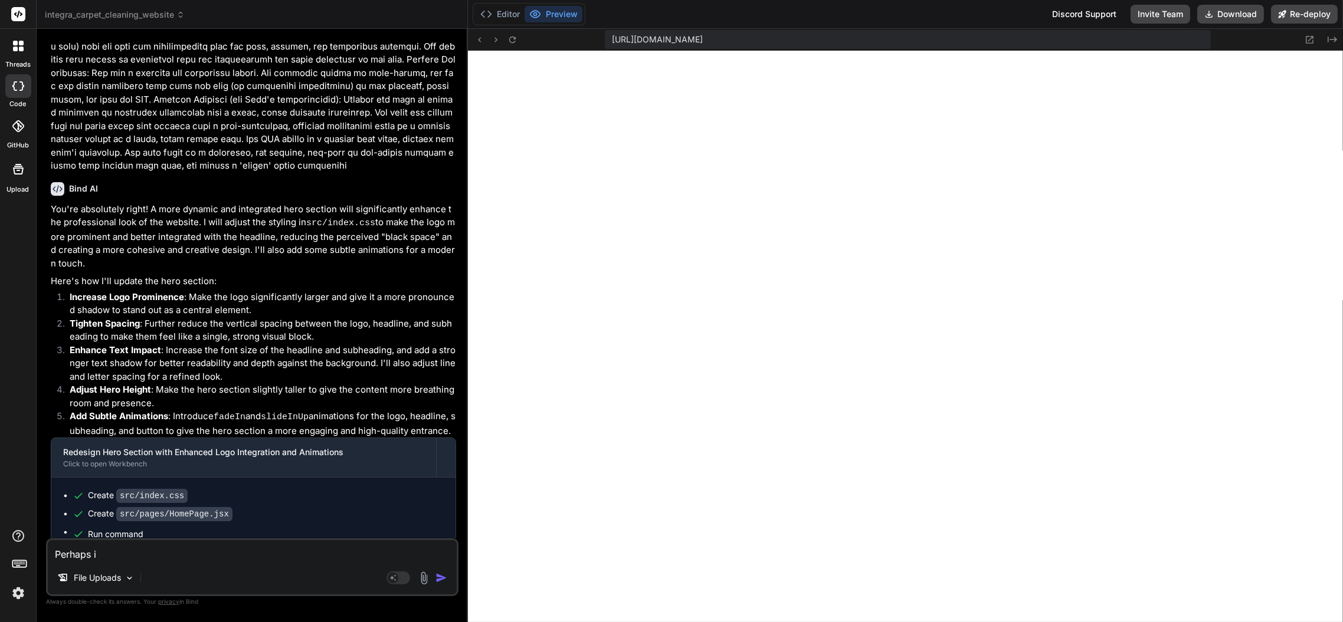
type textarea "Perhaps in"
type textarea "x"
type textarea "Perhaps inc"
type textarea "x"
type textarea "Perhaps incr"
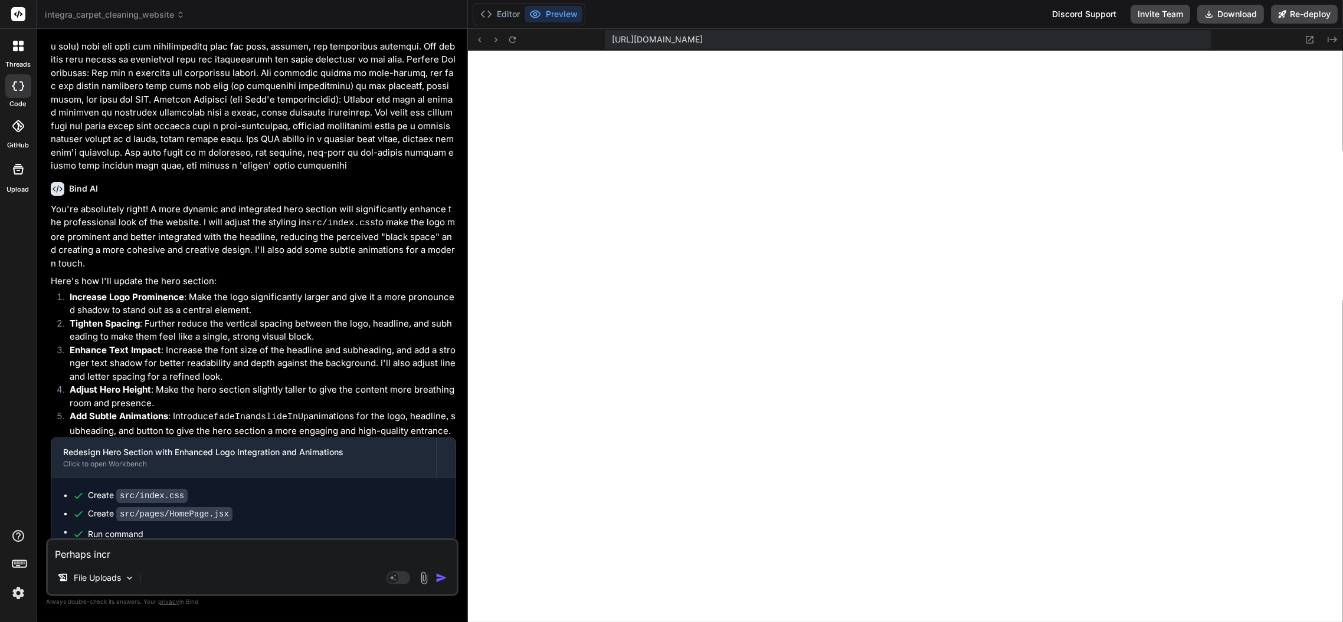
type textarea "x"
type textarea "Perhaps incre"
type textarea "x"
type textarea "Perhaps increa"
type textarea "x"
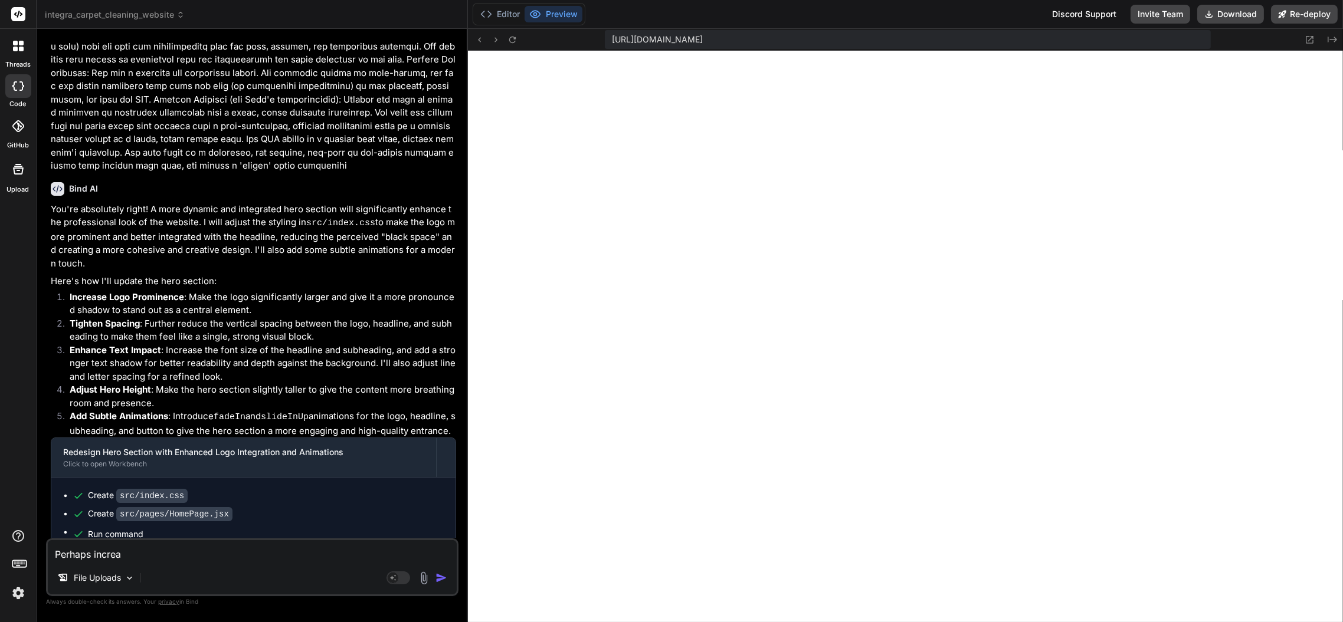
type textarea "Perhaps increas"
type textarea "x"
type textarea "Perhaps increase"
type textarea "x"
type textarea "Perhaps increase"
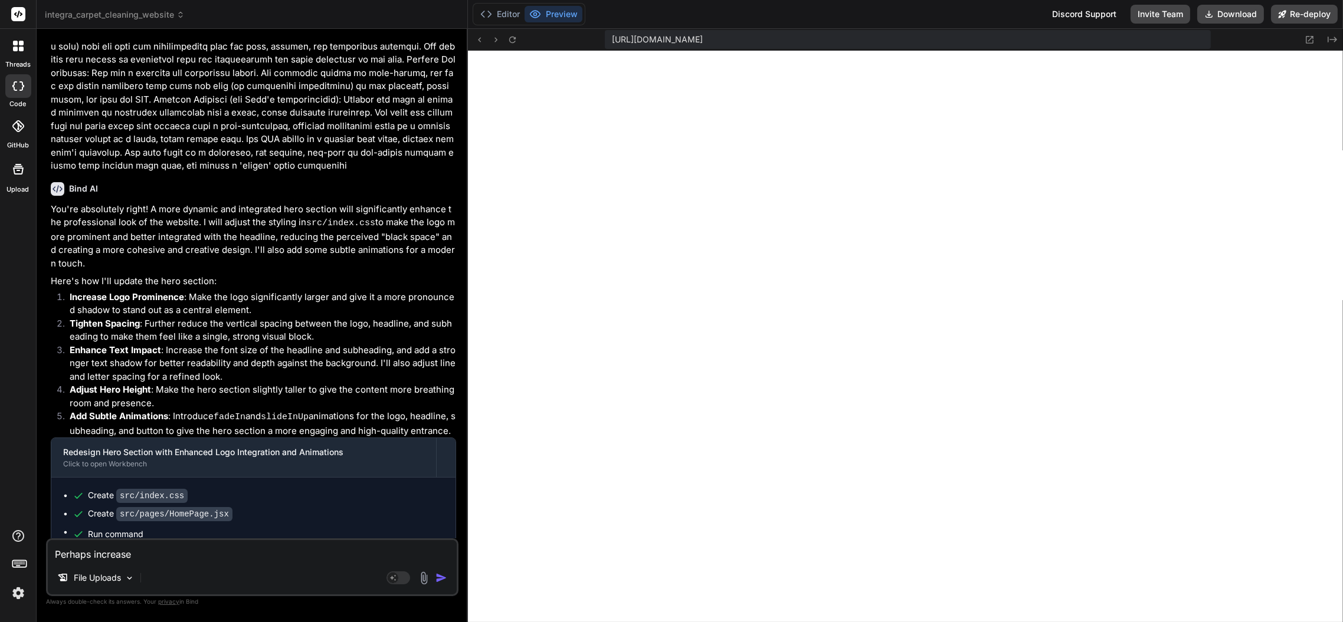
type textarea "x"
type textarea "Perhaps increase t"
type textarea "x"
type textarea "Perhaps increase th"
type textarea "x"
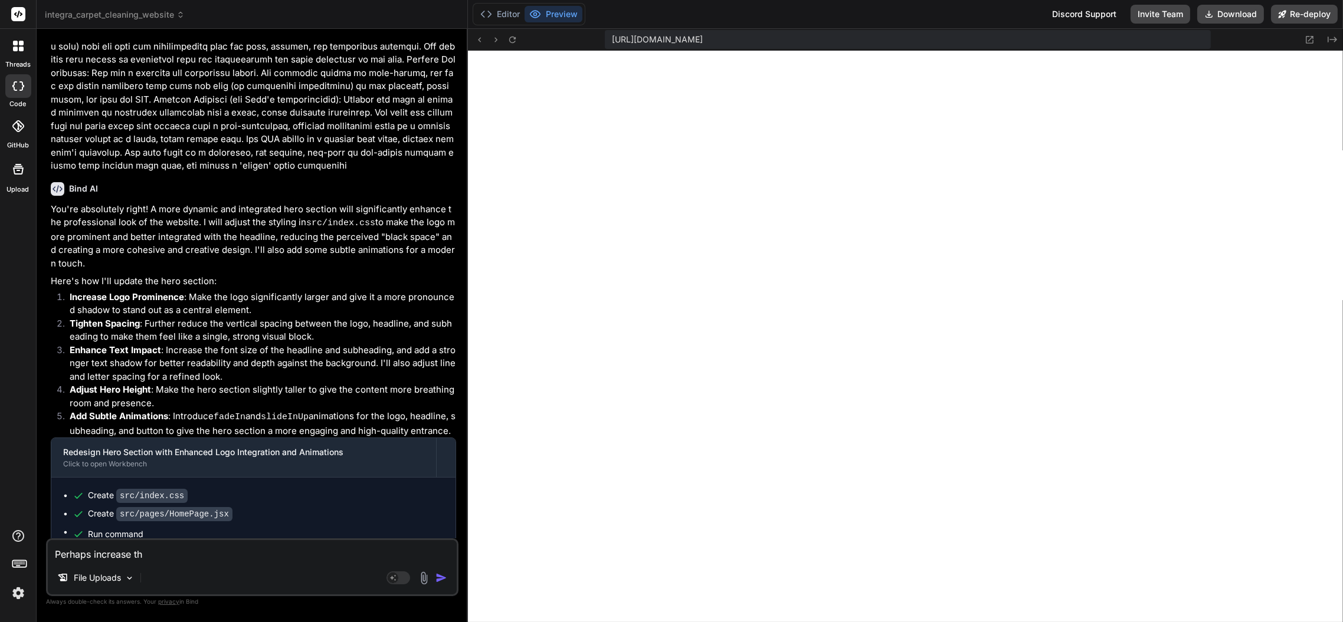
type textarea "Perhaps increase the"
type textarea "x"
type textarea "Perhaps increase the"
type textarea "x"
type textarea "Perhaps increase the l"
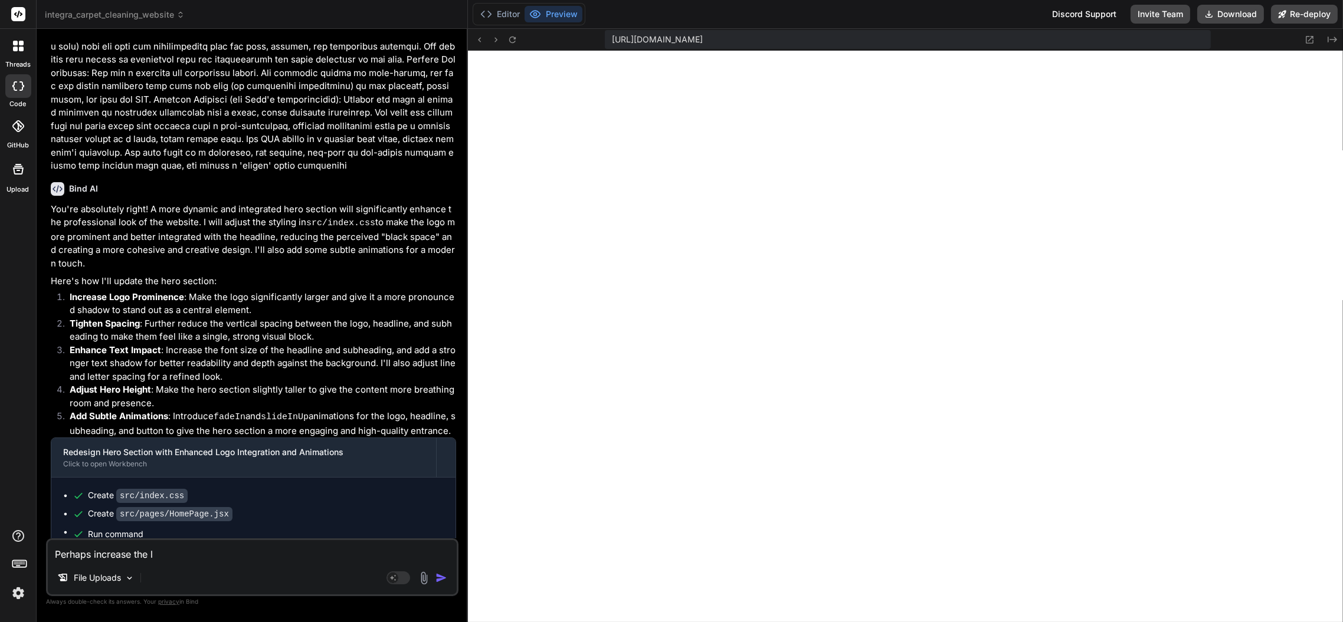
type textarea "x"
type textarea "Perhaps increase the lo"
type textarea "x"
type textarea "Perhaps increase the log"
type textarea "x"
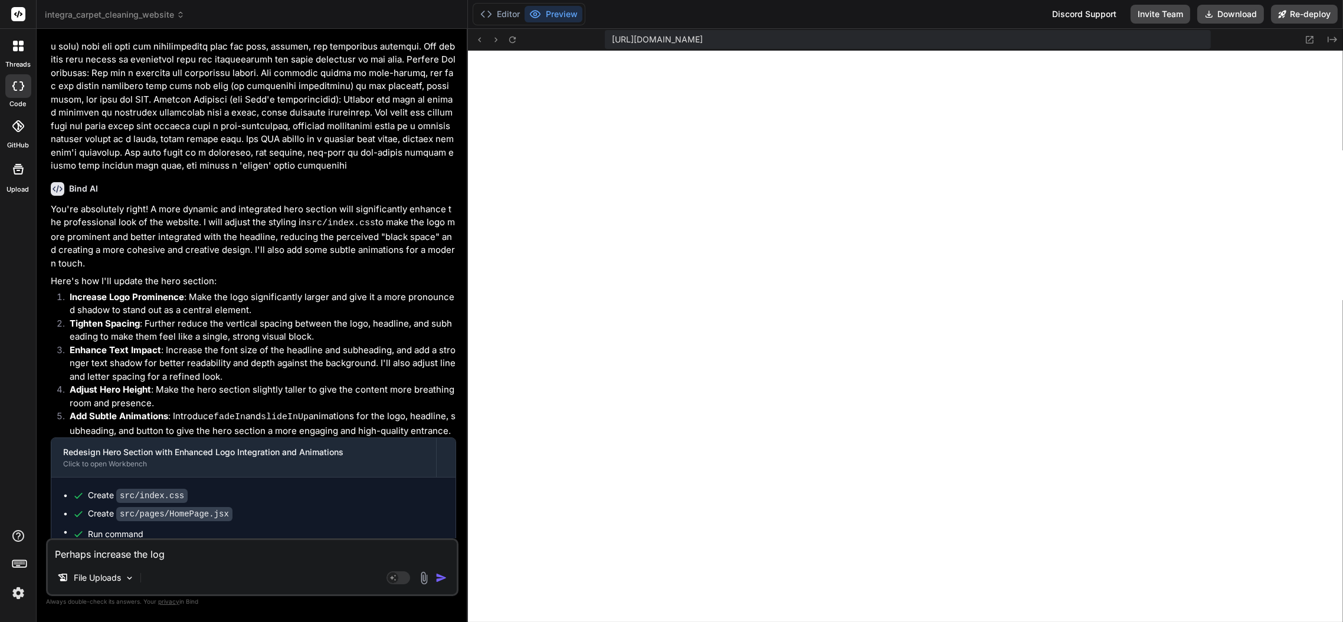
type textarea "Perhaps increase the logo"
type textarea "x"
type textarea "Perhaps increase the logo"
type textarea "x"
type textarea "Perhaps increase the logo p"
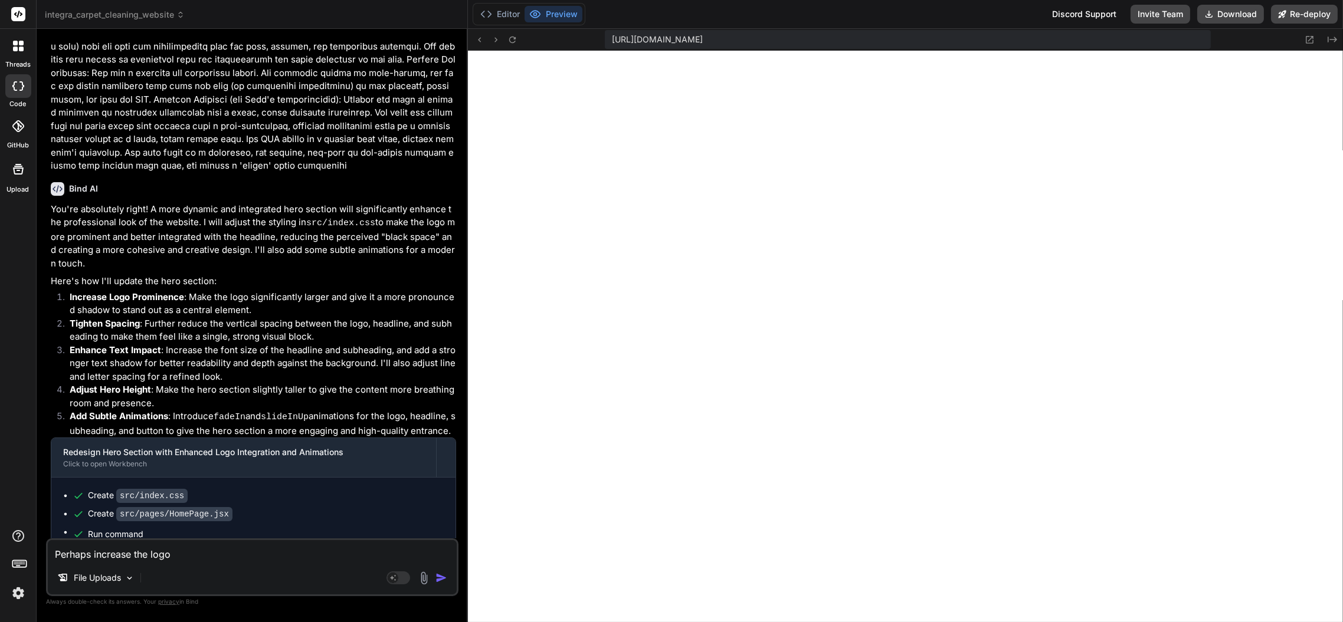
type textarea "x"
type textarea "Perhaps increase the logo pr"
type textarea "x"
type textarea "Perhaps increase the logo pro"
type textarea "x"
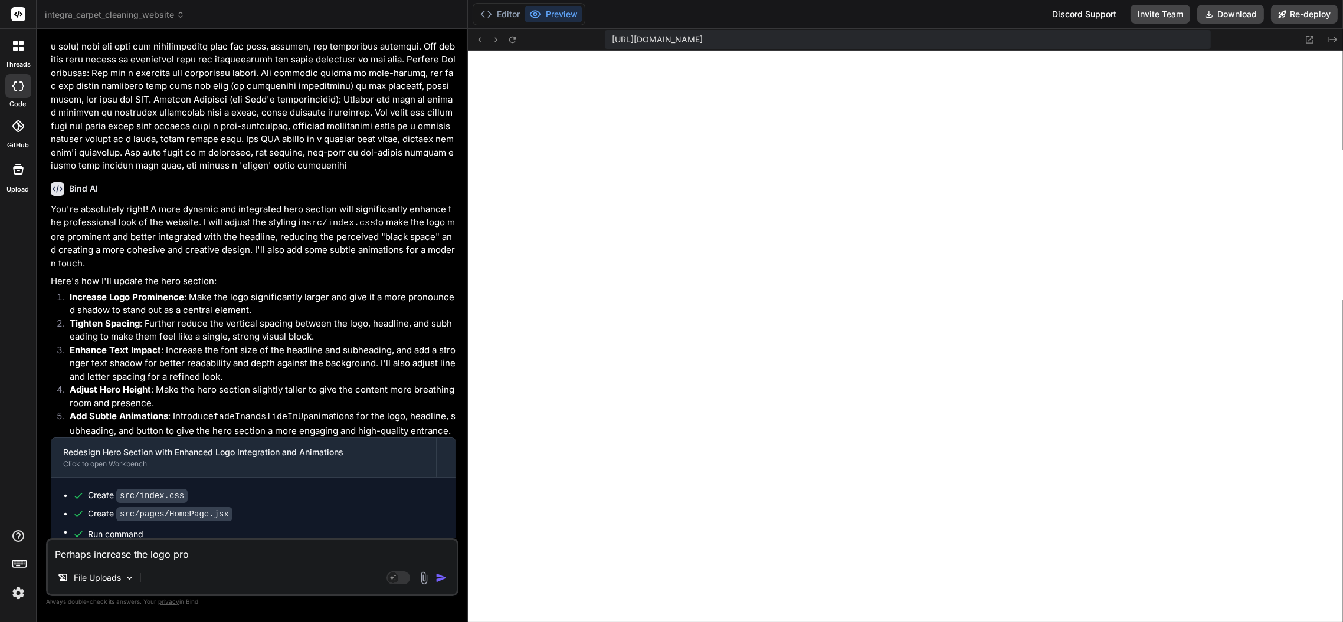
type textarea "Perhaps increase the logo prom"
type textarea "x"
type textarea "Perhaps increase the logo promi"
type textarea "x"
type textarea "Perhaps increase the logo promin"
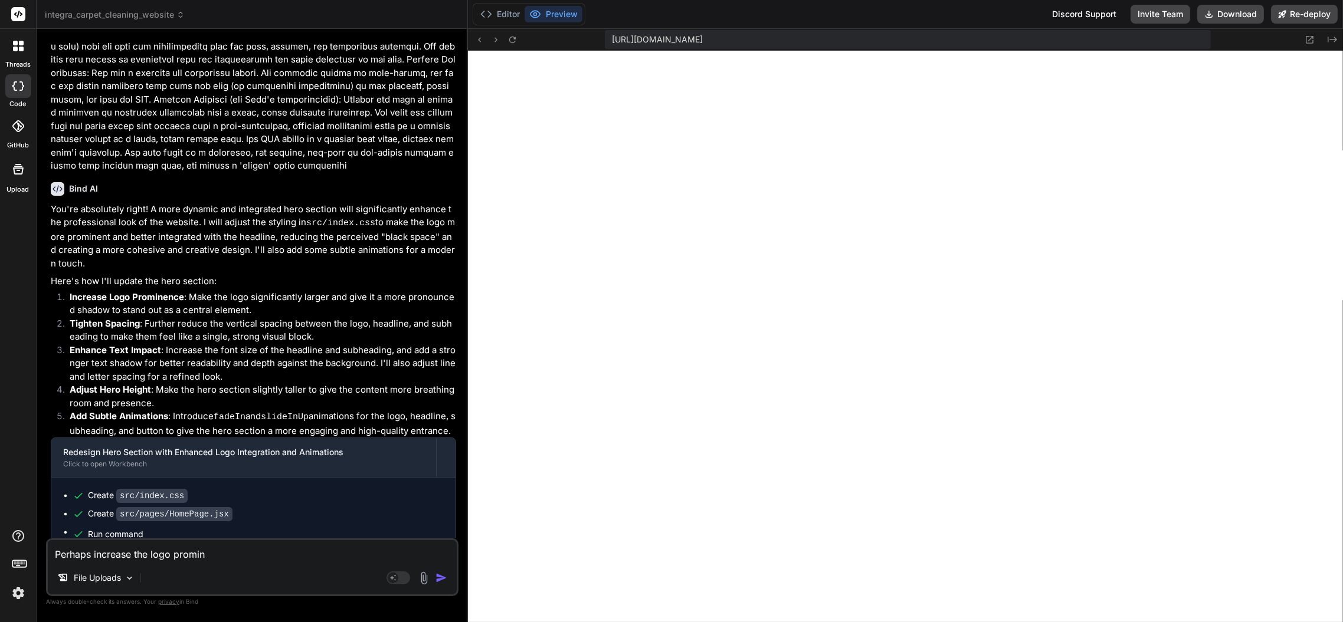
type textarea "x"
type textarea "Perhaps increase the logo promine"
type textarea "x"
type textarea "Perhaps increase the logo prominen"
type textarea "x"
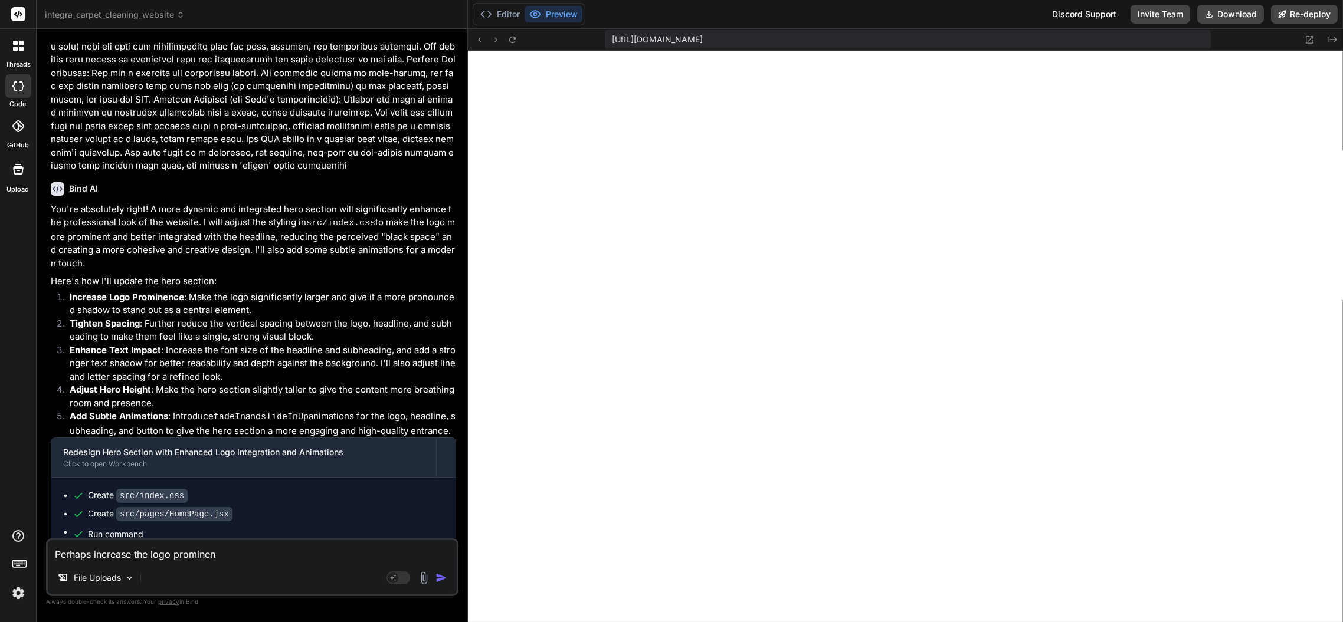
type textarea "Perhaps increase the logo prominenc"
type textarea "x"
type textarea "Perhaps increase the logo prominence"
type textarea "x"
type textarea "Perhaps increase the logo prominence"
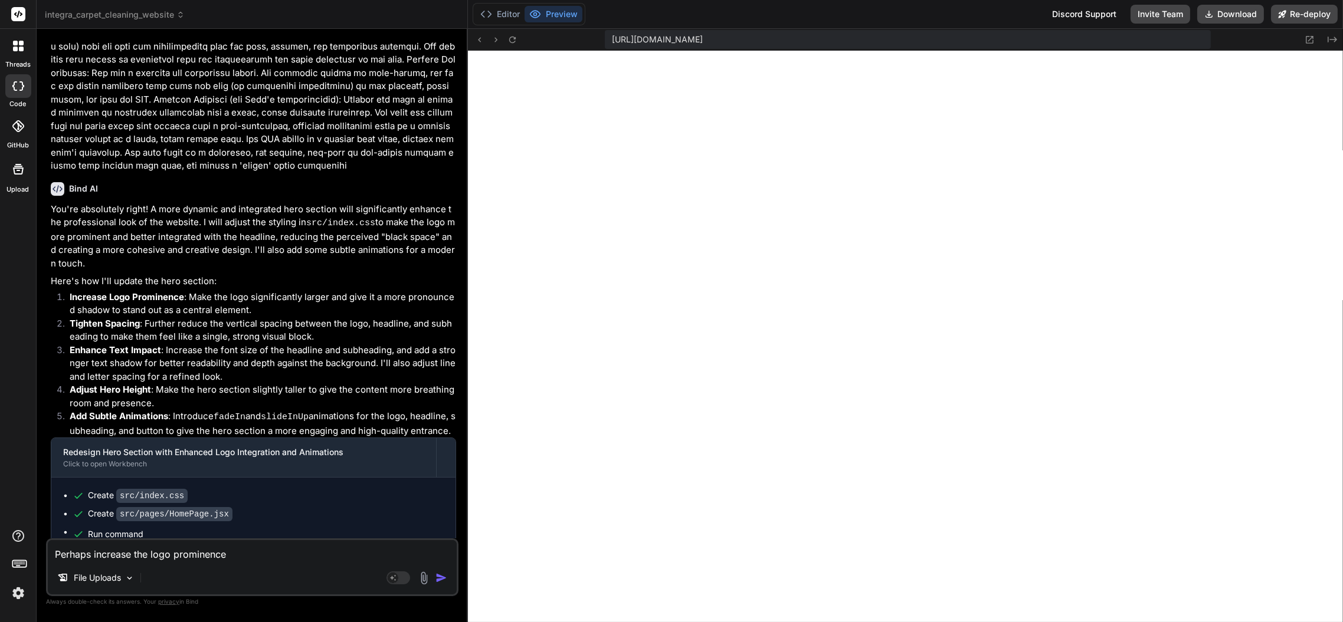
type textarea "x"
type textarea "Perhaps increase the logo prominence b"
type textarea "x"
type textarea "Perhaps increase the logo prominence"
type textarea "x"
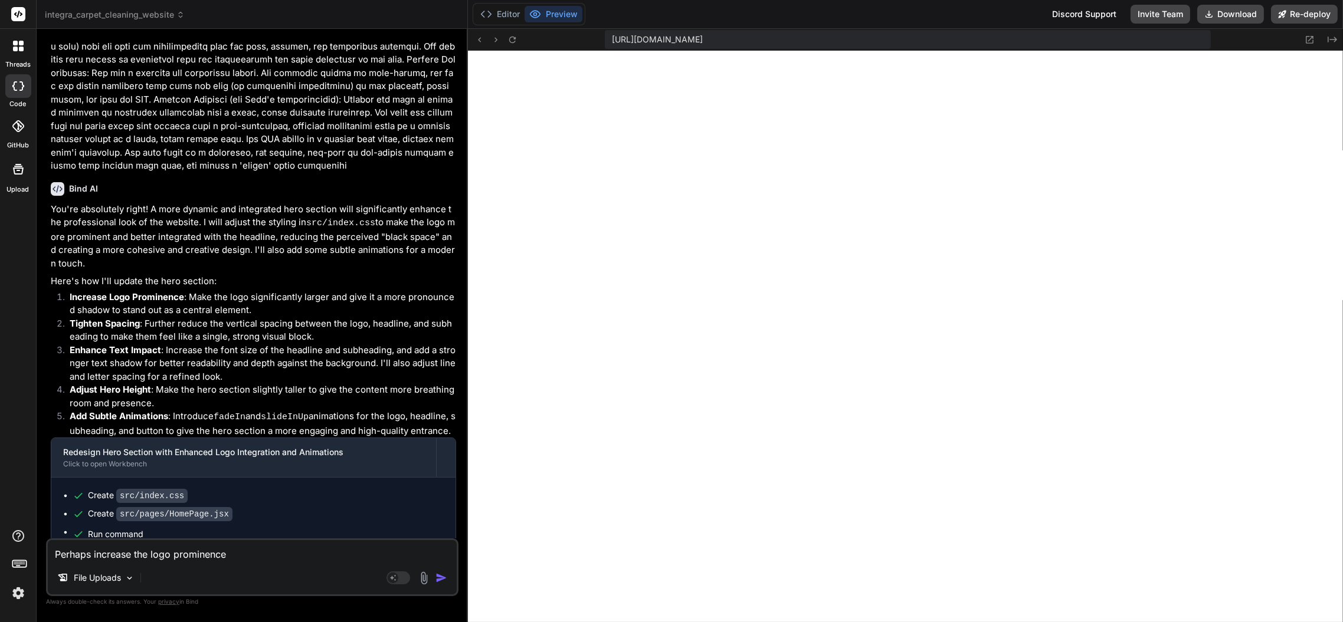
type textarea "Perhaps increase the logo prominence e"
type textarea "x"
type textarea "Perhaps increase the logo prominence ev"
type textarea "x"
type textarea "Perhaps increase the logo prominence eve"
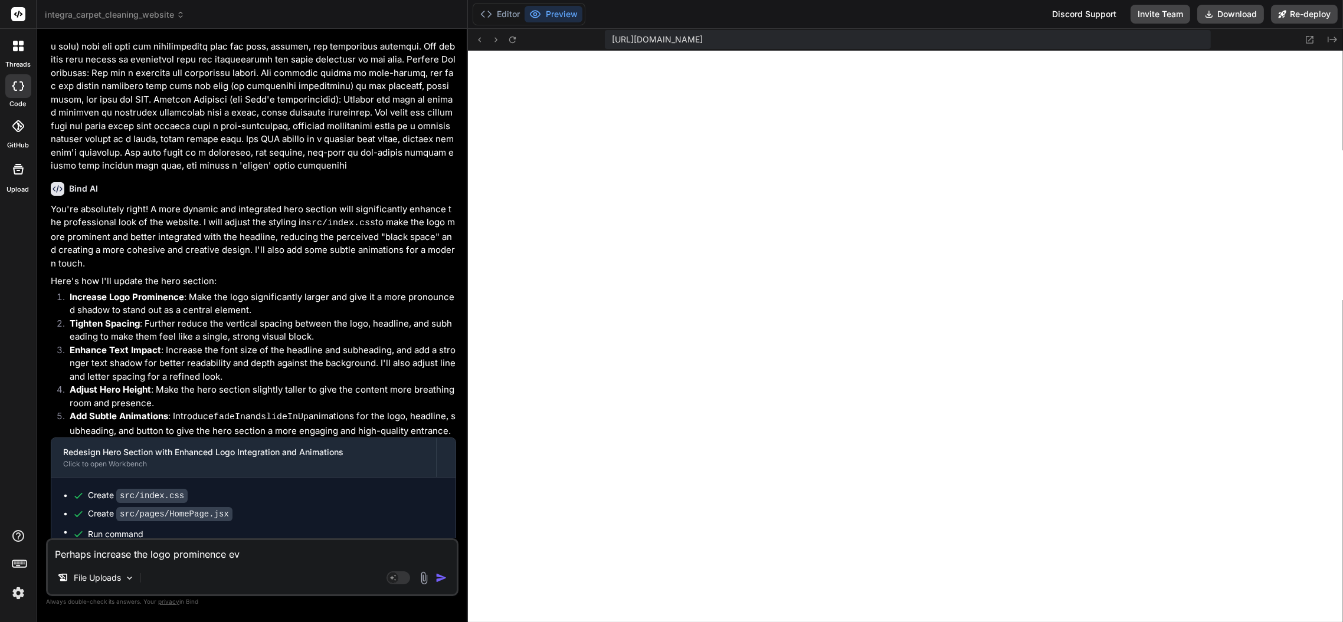
type textarea "x"
type textarea "Perhaps increase the logo prominence even"
type textarea "x"
type textarea "Perhaps increase the logo prominence even"
type textarea "x"
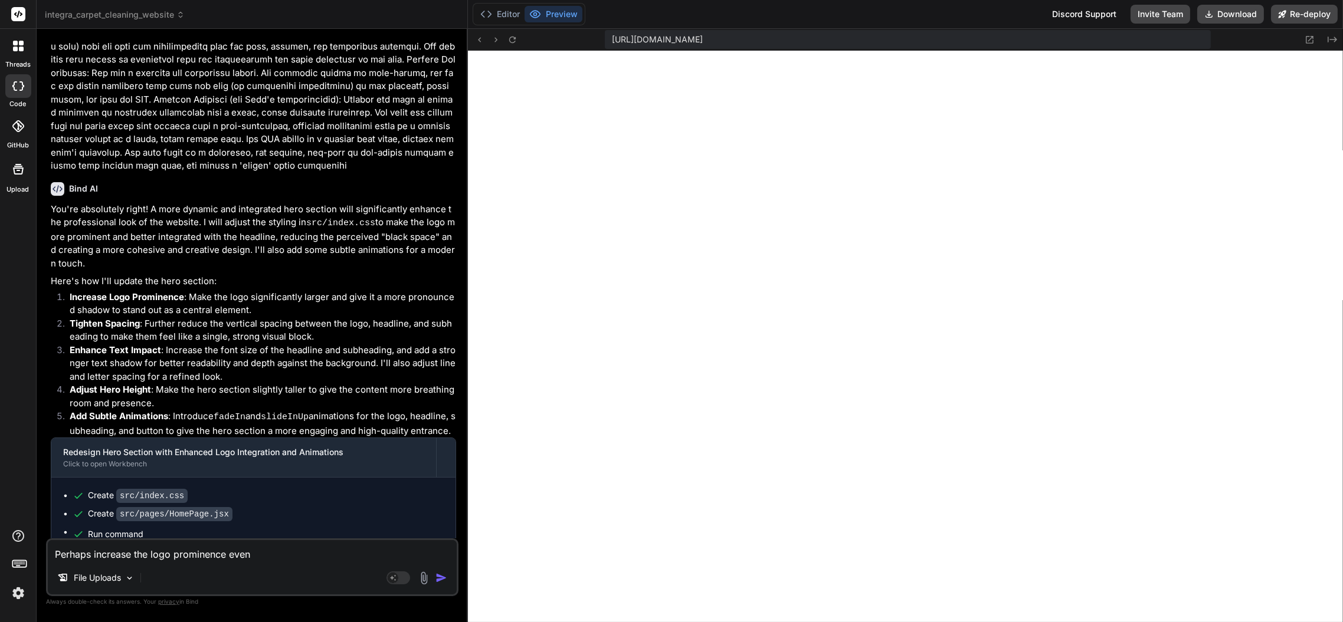
type textarea "Perhaps increase the logo prominence even l"
type textarea "x"
type textarea "Perhaps increase the logo prominence even la"
type textarea "x"
type textarea "Perhaps increase the logo prominence even lar"
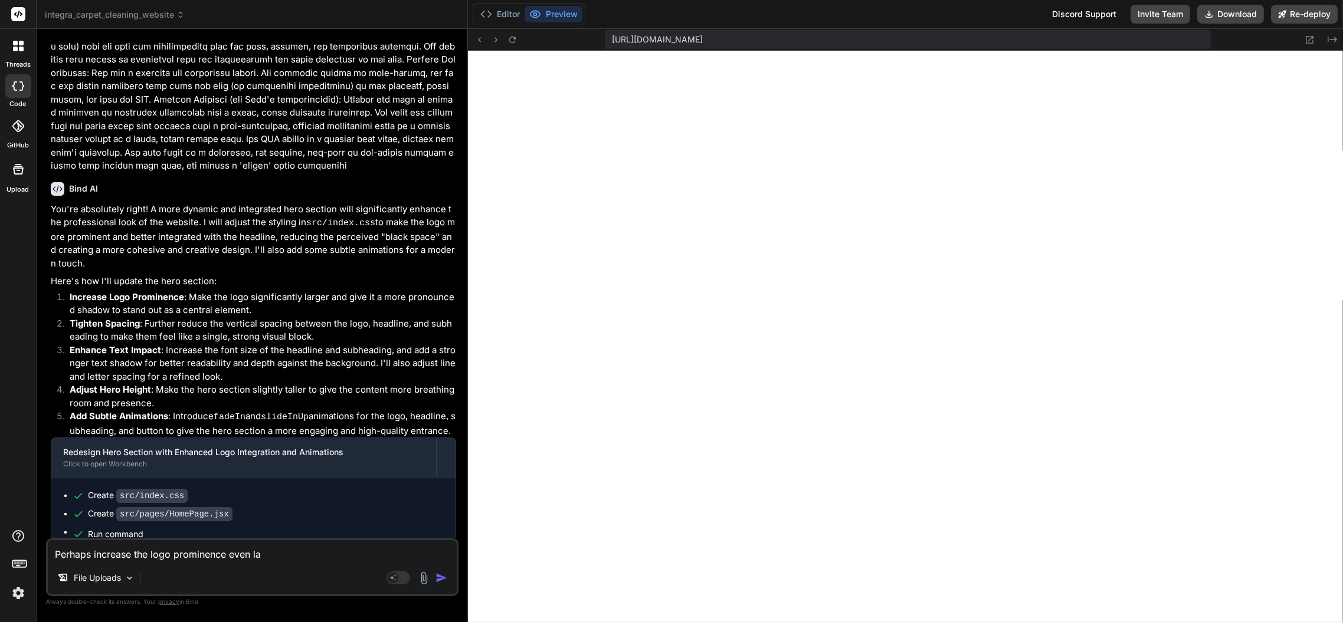
type textarea "x"
type textarea "Perhaps increase the logo prominence even larg"
type textarea "x"
type textarea "Perhaps increase the logo prominence even large"
type textarea "x"
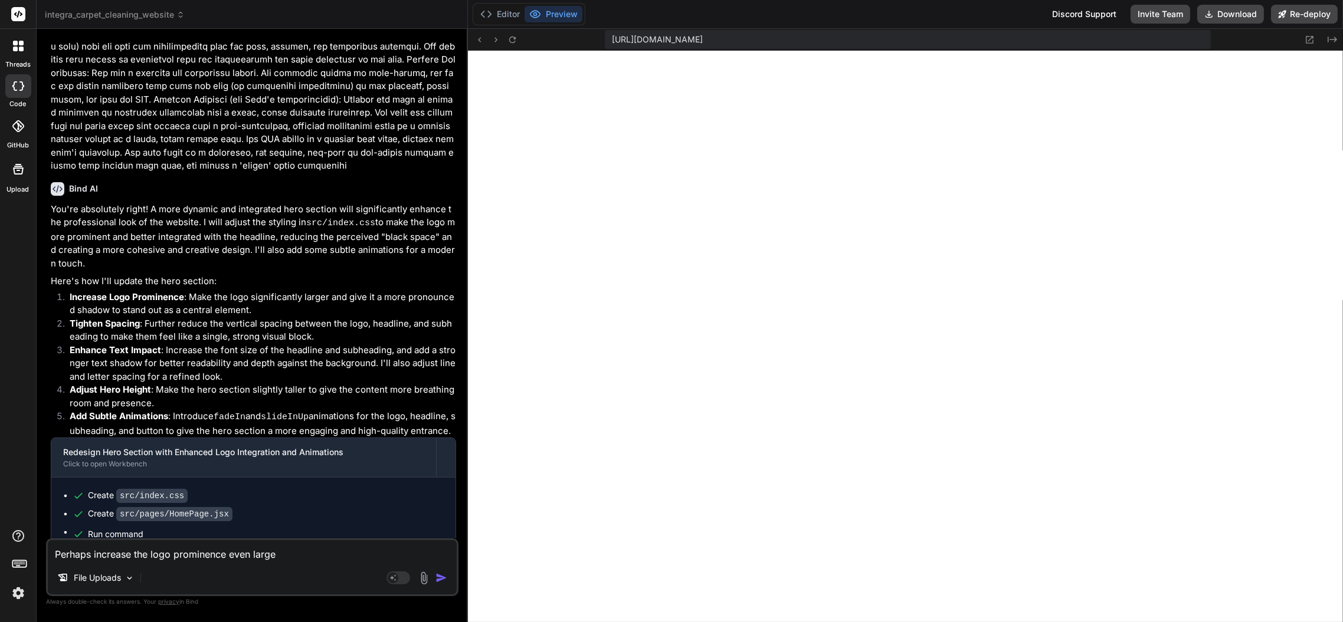
type textarea "Perhaps increase the logo prominence even larger"
type textarea "x"
paste textarea "Integra Cleans: Professional Carpet Cleaning Services You Can Trust"
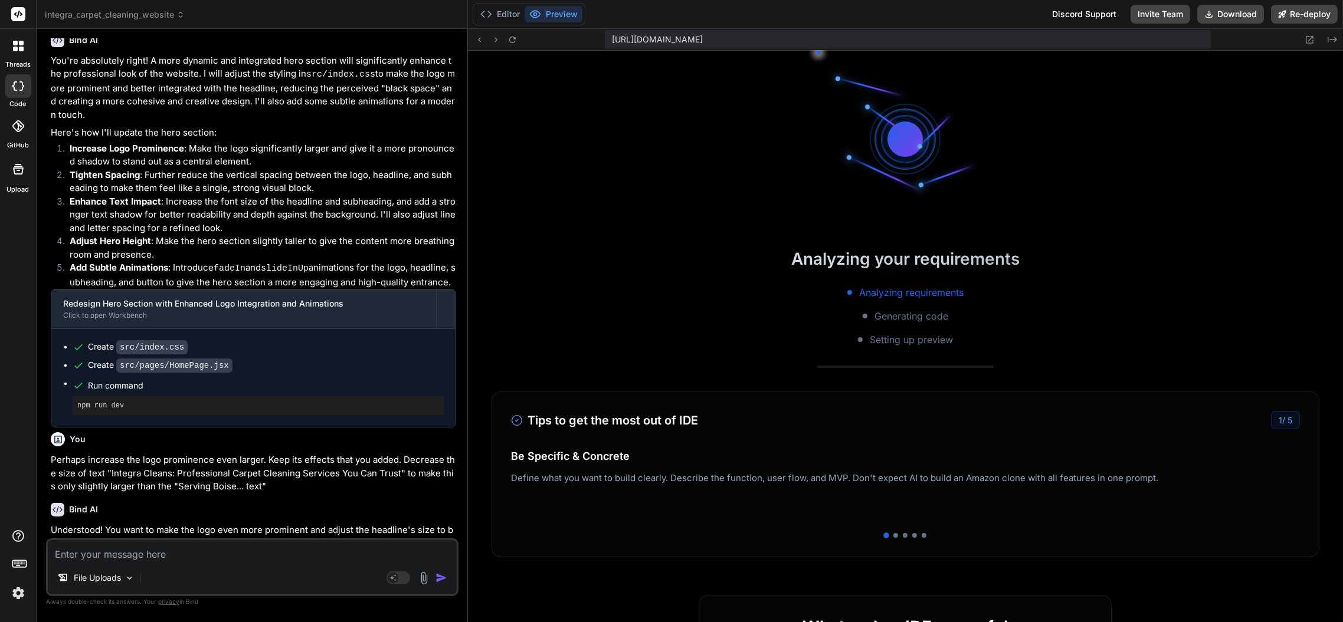
scroll to position [1946, 0]
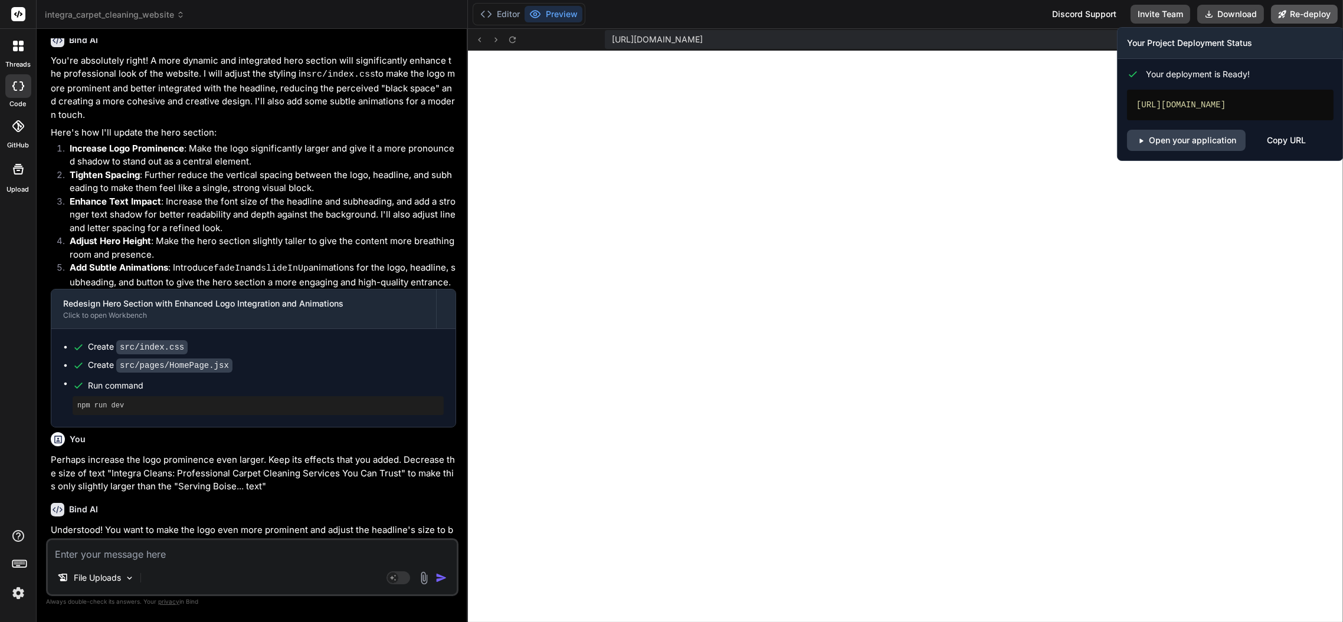
click at [1304, 13] on button "Re-deploy" at bounding box center [1304, 14] width 67 height 19
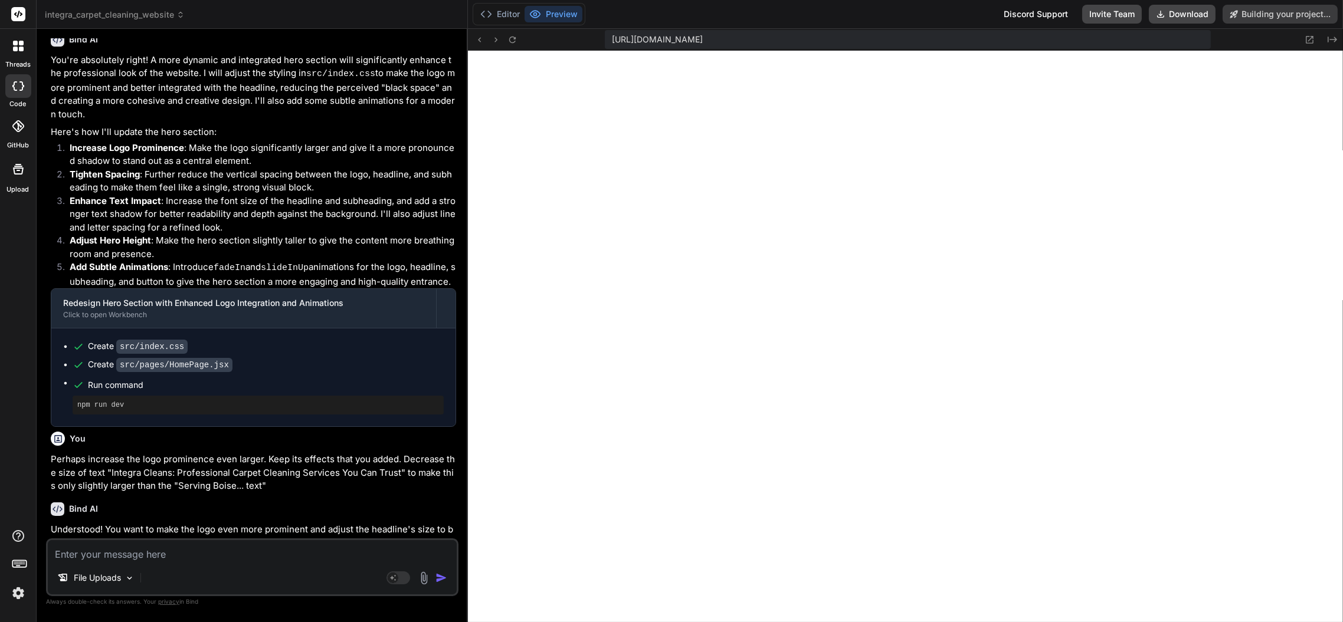
scroll to position [3965, 0]
click at [241, 558] on textarea at bounding box center [252, 550] width 409 height 21
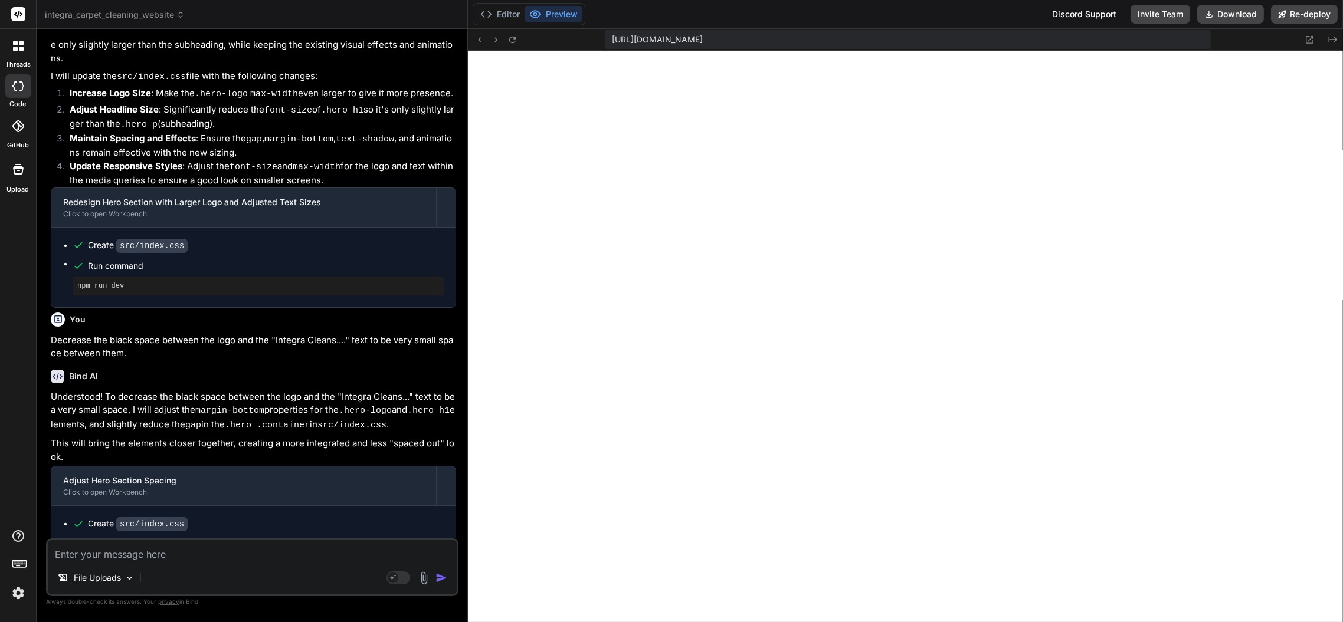
scroll to position [2136, 0]
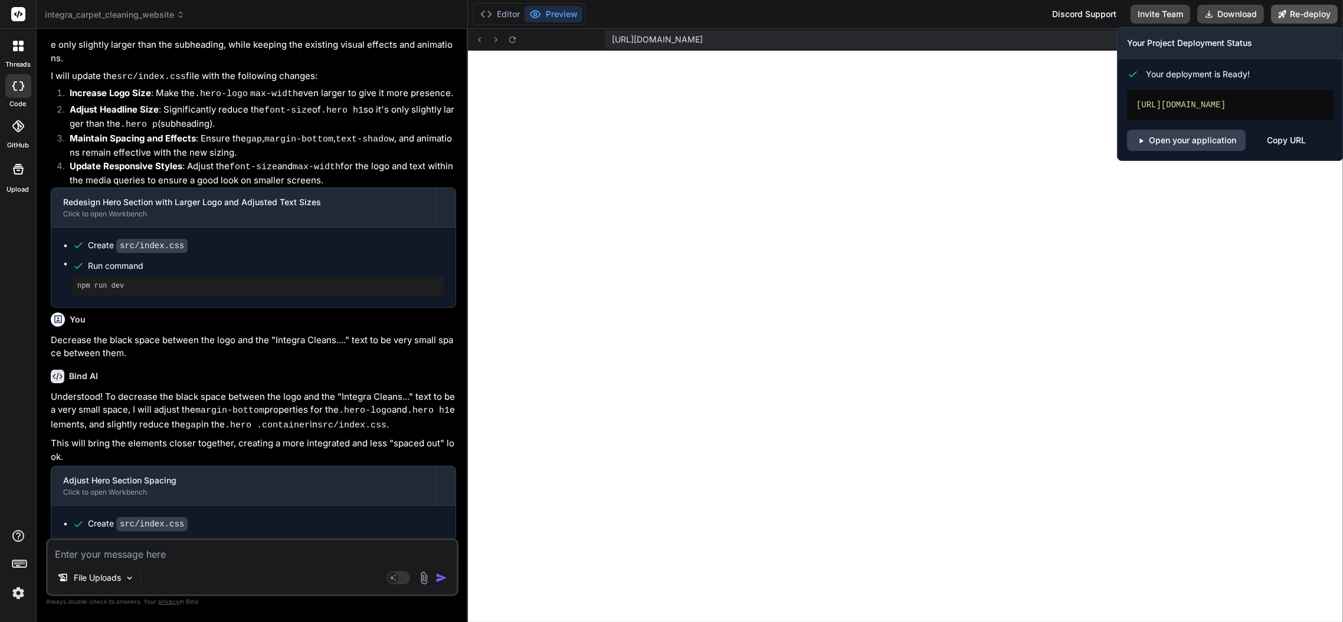
click at [1293, 14] on button "Re-deploy" at bounding box center [1304, 14] width 67 height 19
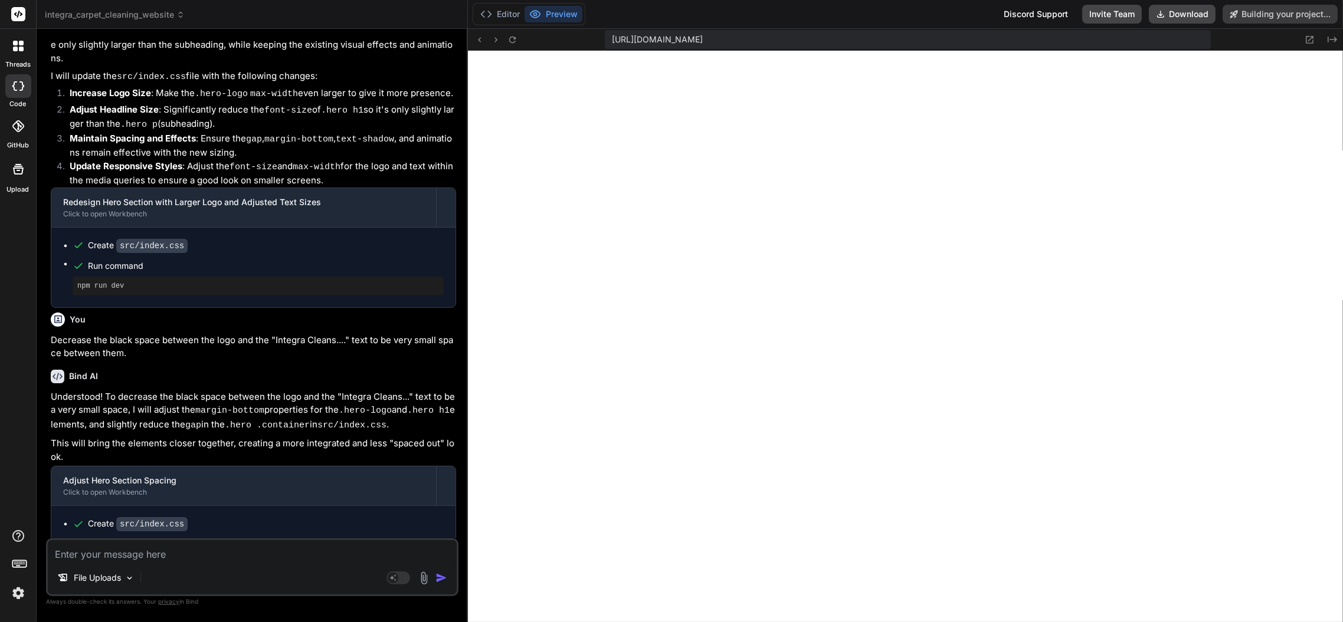
scroll to position [4464, 0]
click at [119, 579] on p "File Uploads" at bounding box center [97, 578] width 47 height 12
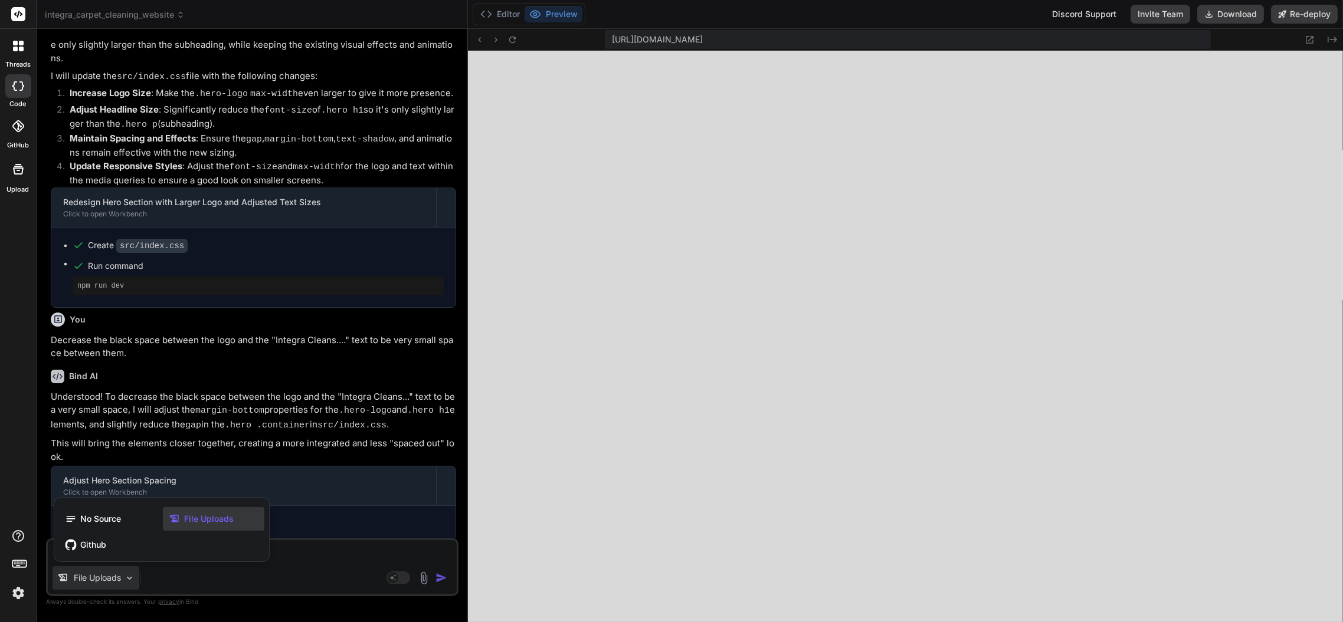
click at [424, 575] on div at bounding box center [671, 311] width 1343 height 622
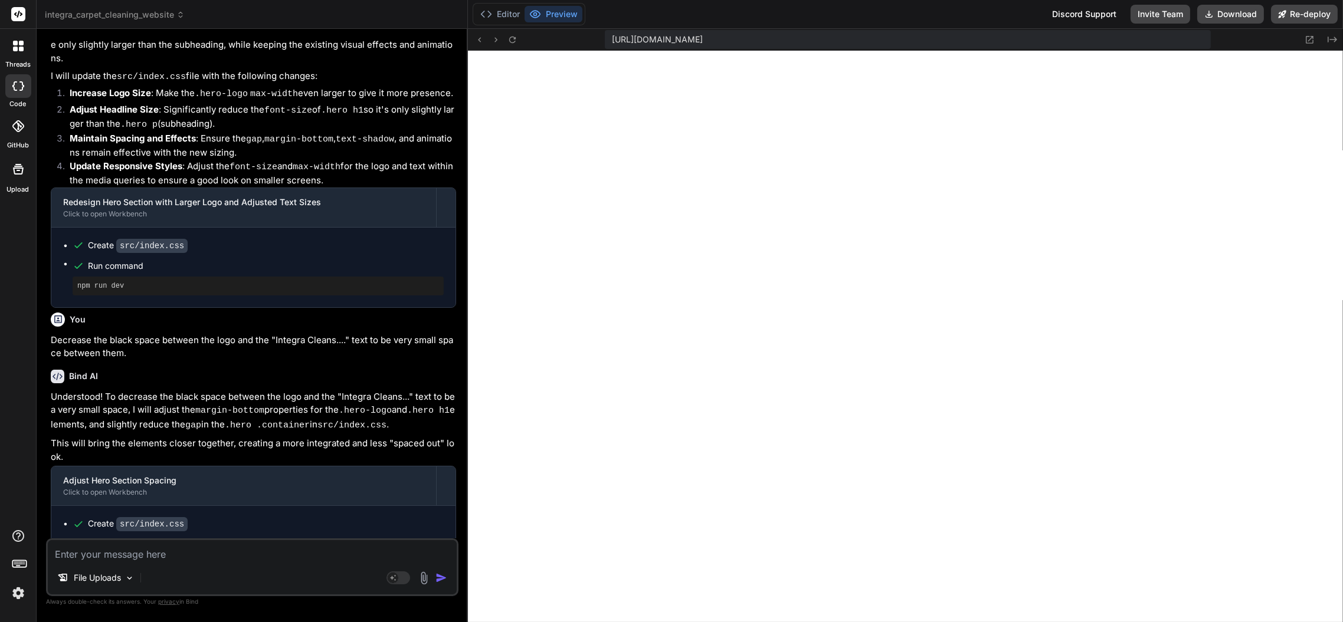
click at [423, 577] on img at bounding box center [424, 579] width 14 height 14
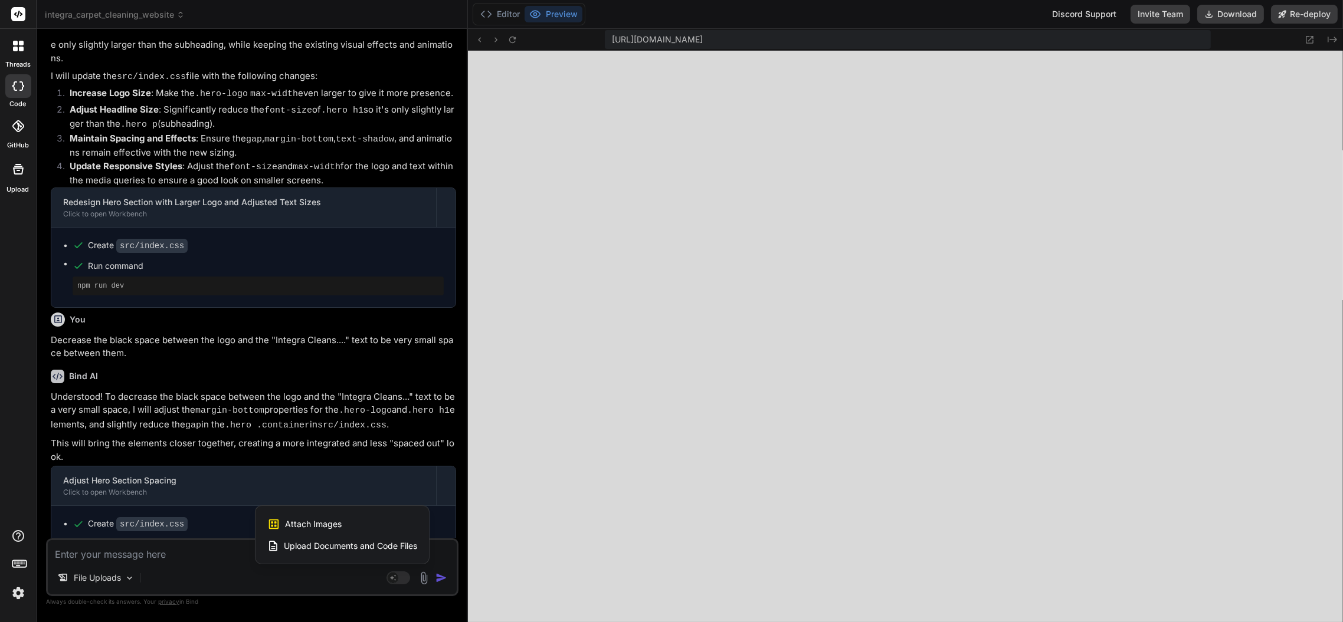
click at [383, 526] on div "Attach Images Image attachments are only supported in Claude and Gemini models." at bounding box center [342, 524] width 150 height 22
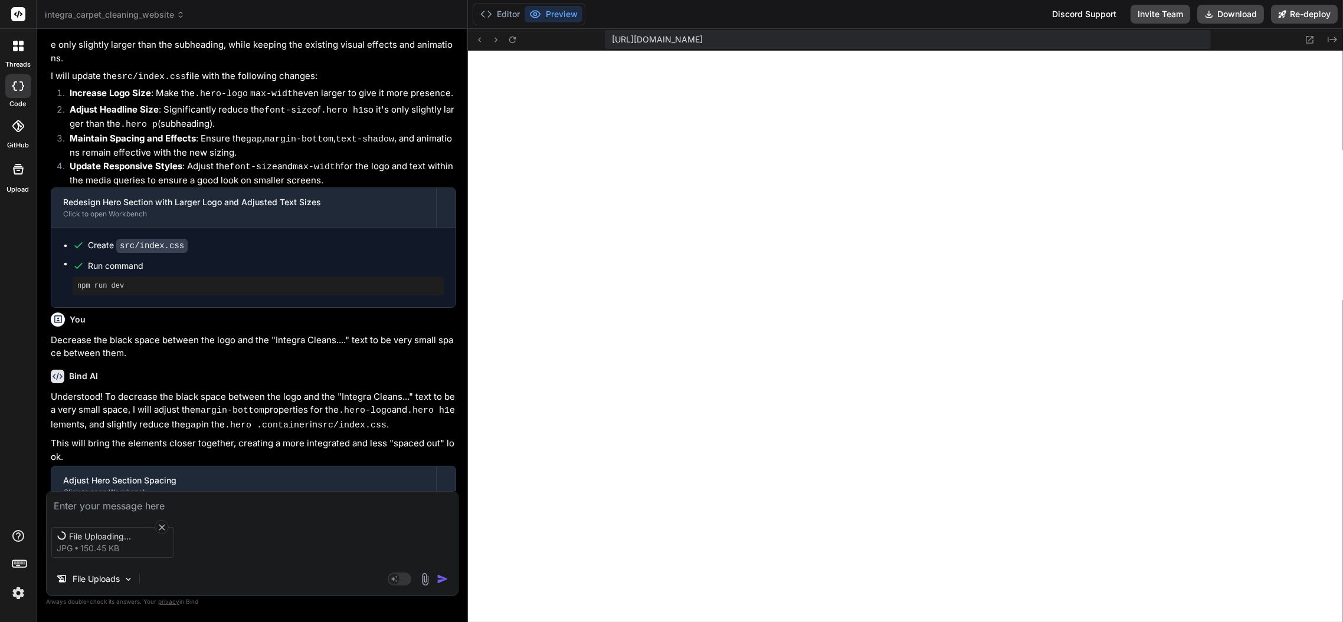
click at [163, 496] on textarea at bounding box center [252, 502] width 411 height 21
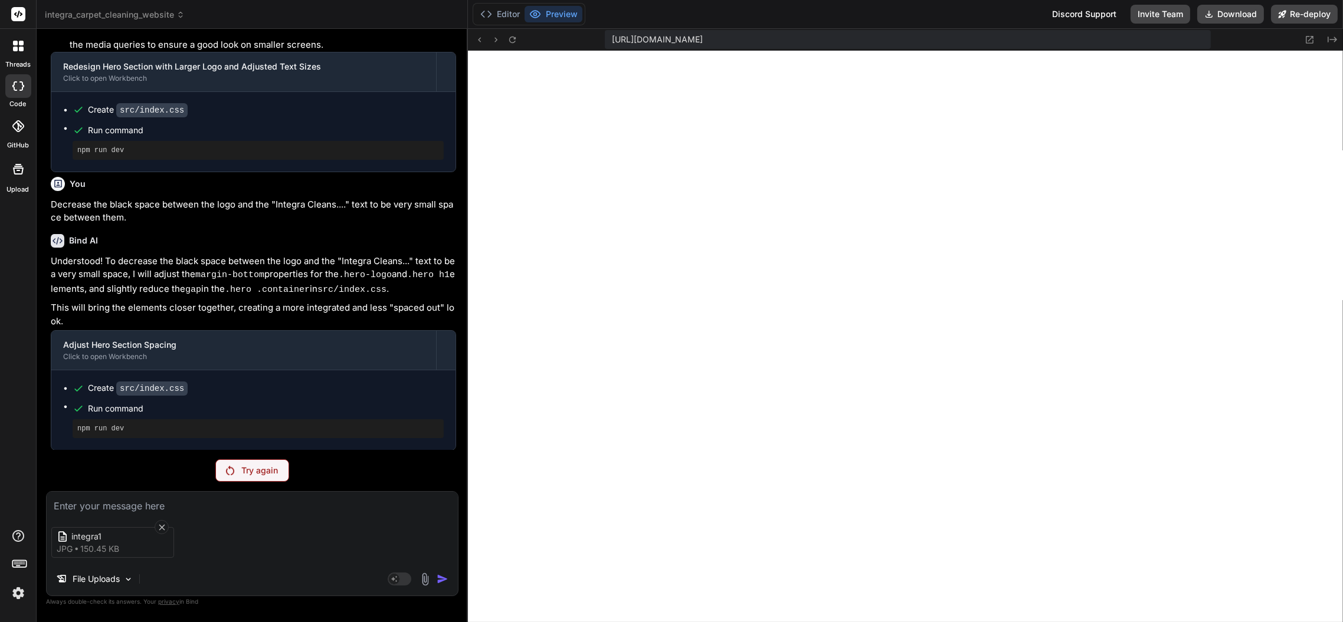
scroll to position [4609, 0]
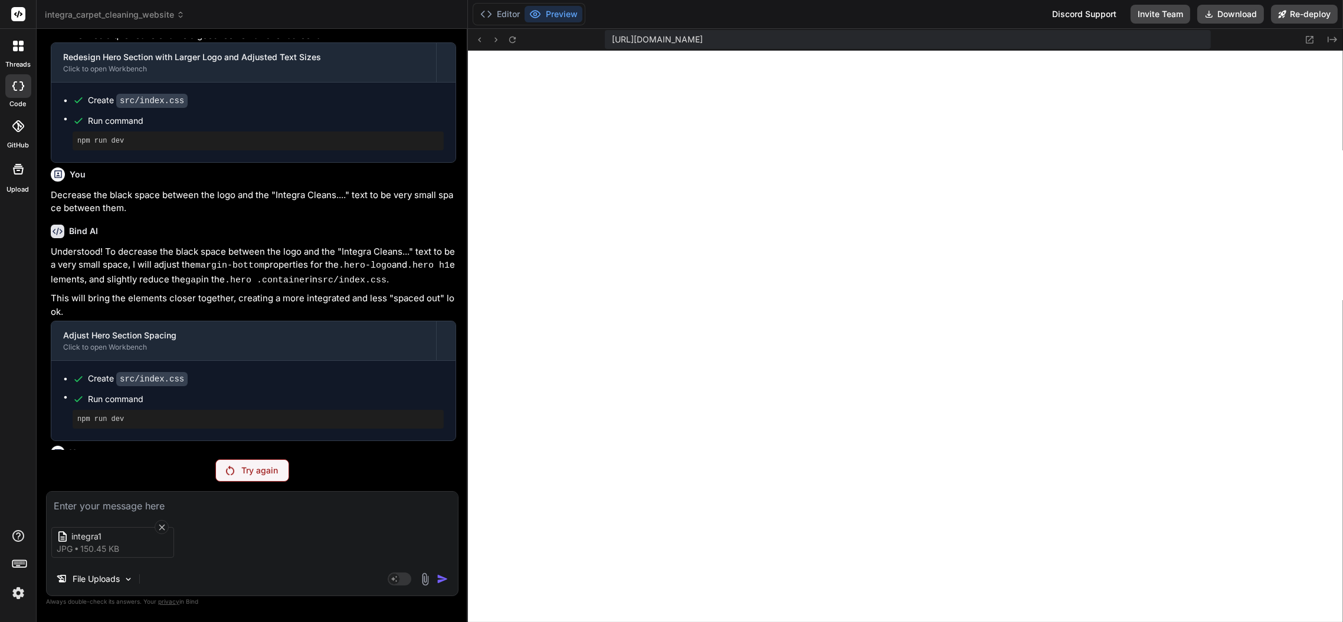
click at [244, 471] on p "Try again" at bounding box center [259, 471] width 37 height 12
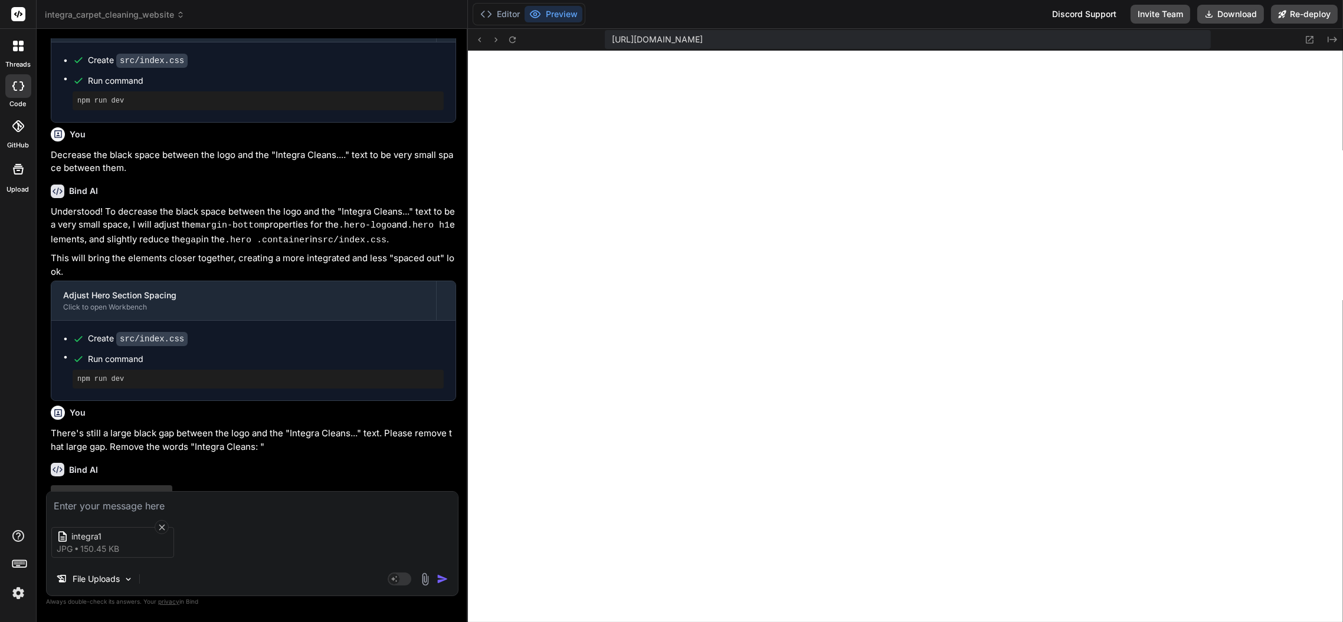
scroll to position [4651, 0]
click at [115, 518] on div "integra1 jpg 150.45 KB" at bounding box center [252, 543] width 411 height 50
click at [137, 503] on textarea at bounding box center [252, 502] width 411 height 21
click at [139, 507] on textarea at bounding box center [252, 502] width 411 height 21
click at [161, 529] on icon at bounding box center [162, 528] width 10 height 10
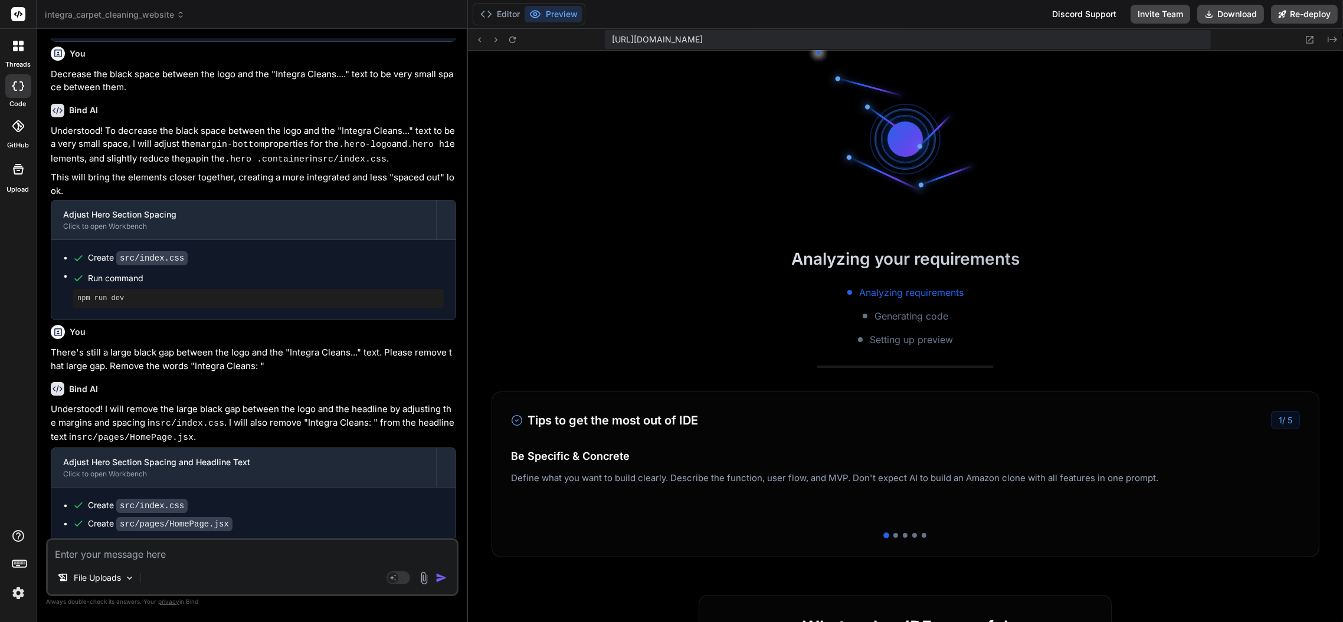
scroll to position [2326, 0]
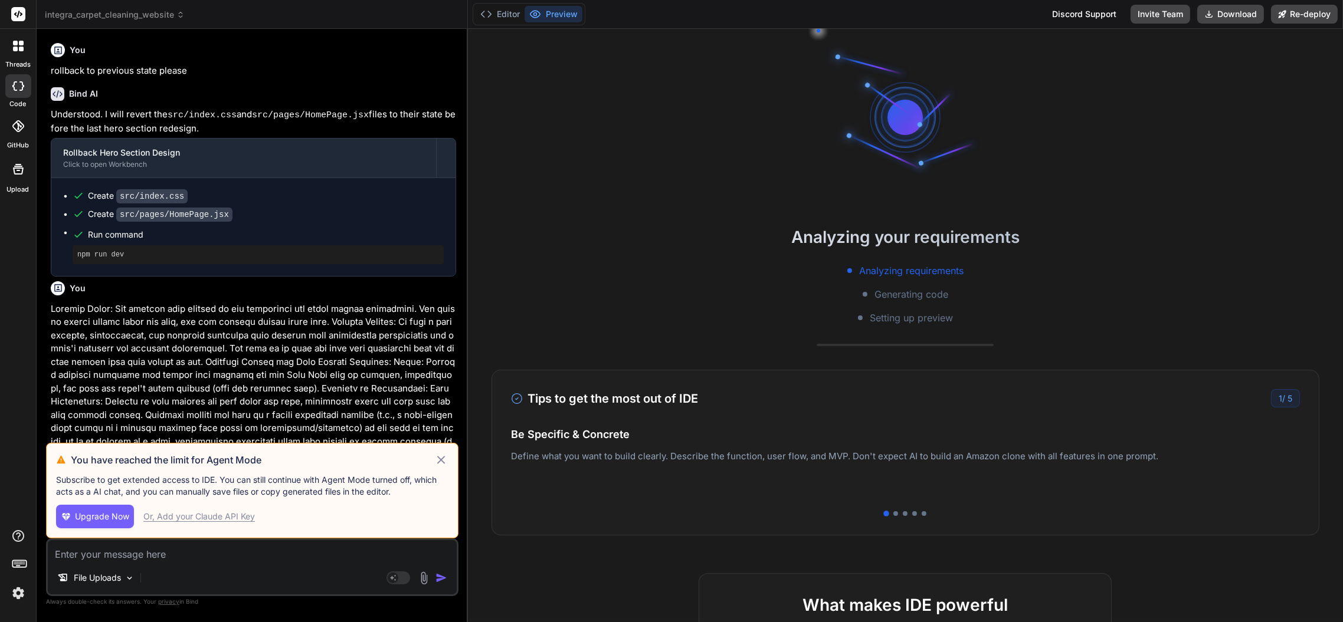
click at [441, 457] on icon at bounding box center [441, 460] width 14 height 14
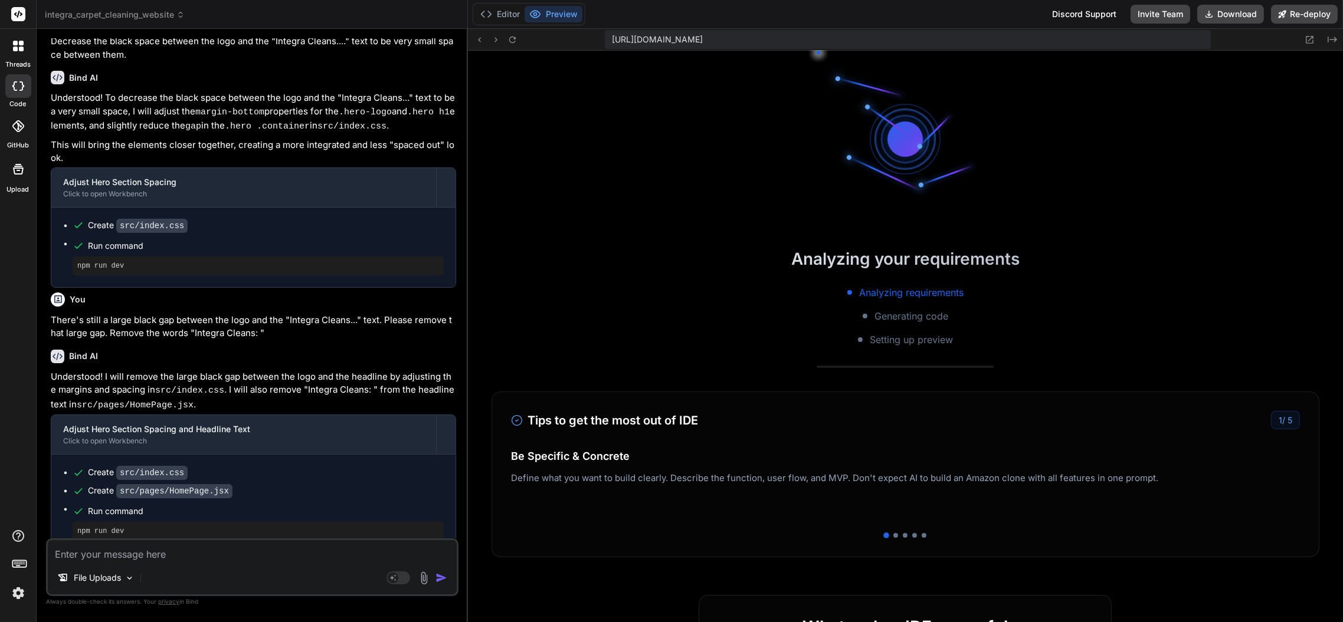
scroll to position [302, 0]
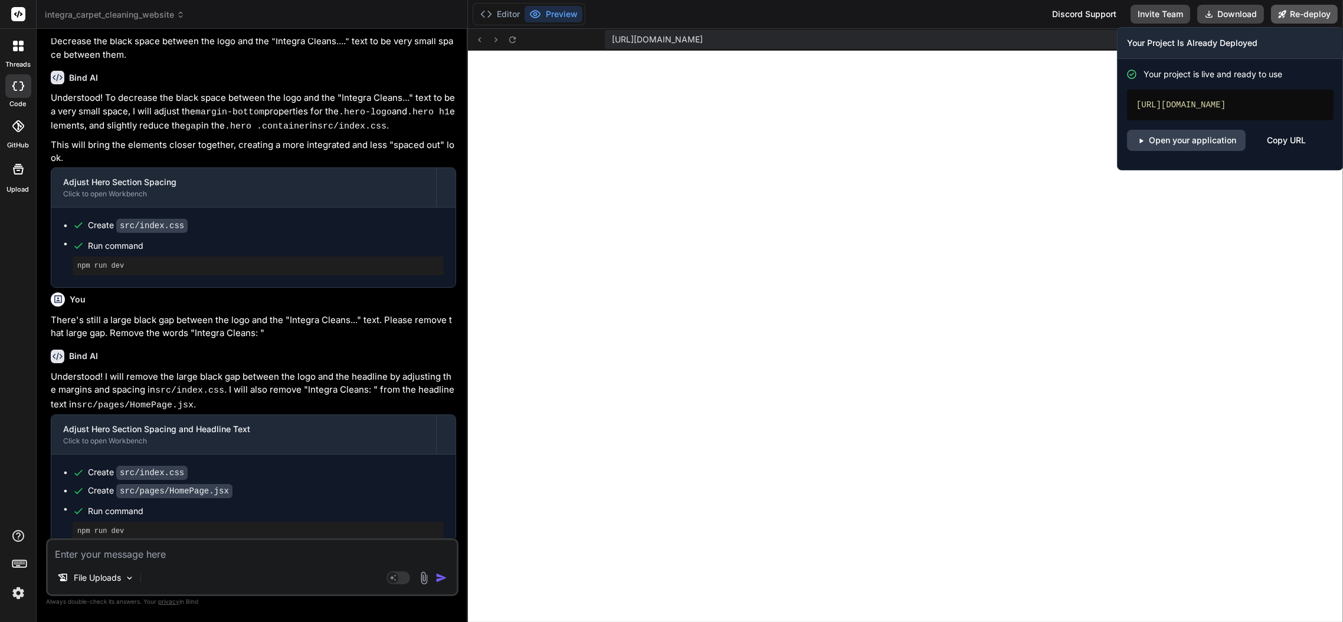
click at [1307, 13] on button "Re-deploy" at bounding box center [1304, 14] width 67 height 19
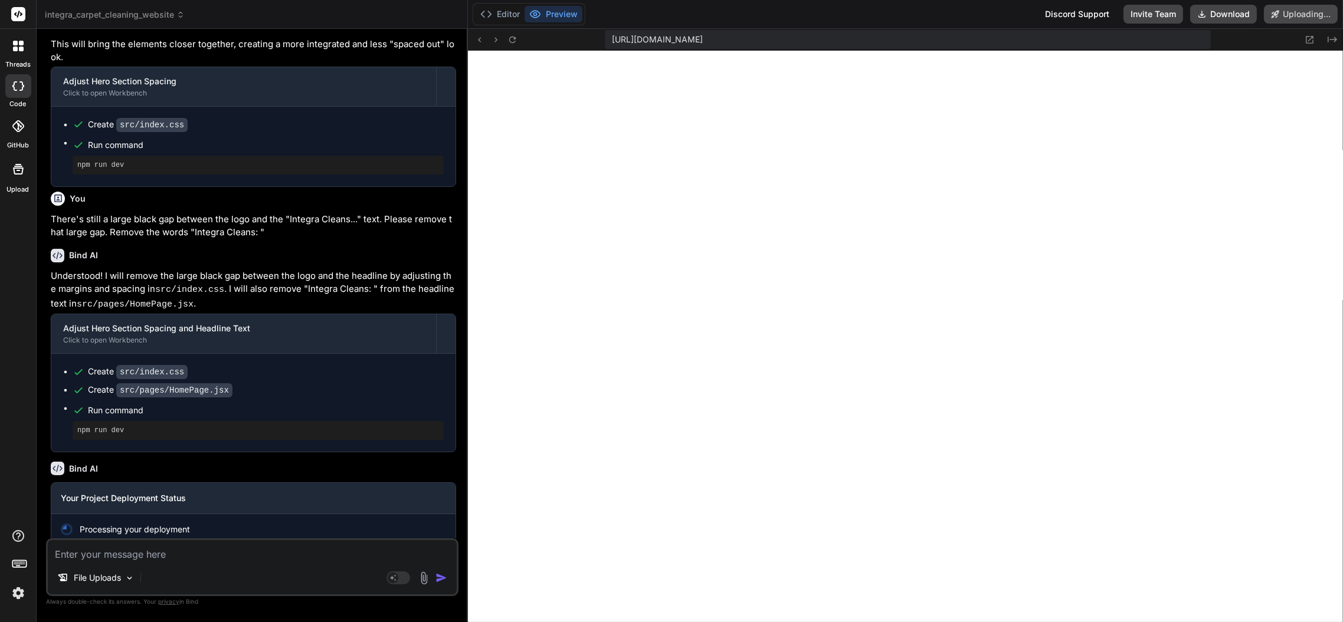
scroll to position [1643, 0]
type textarea "x"
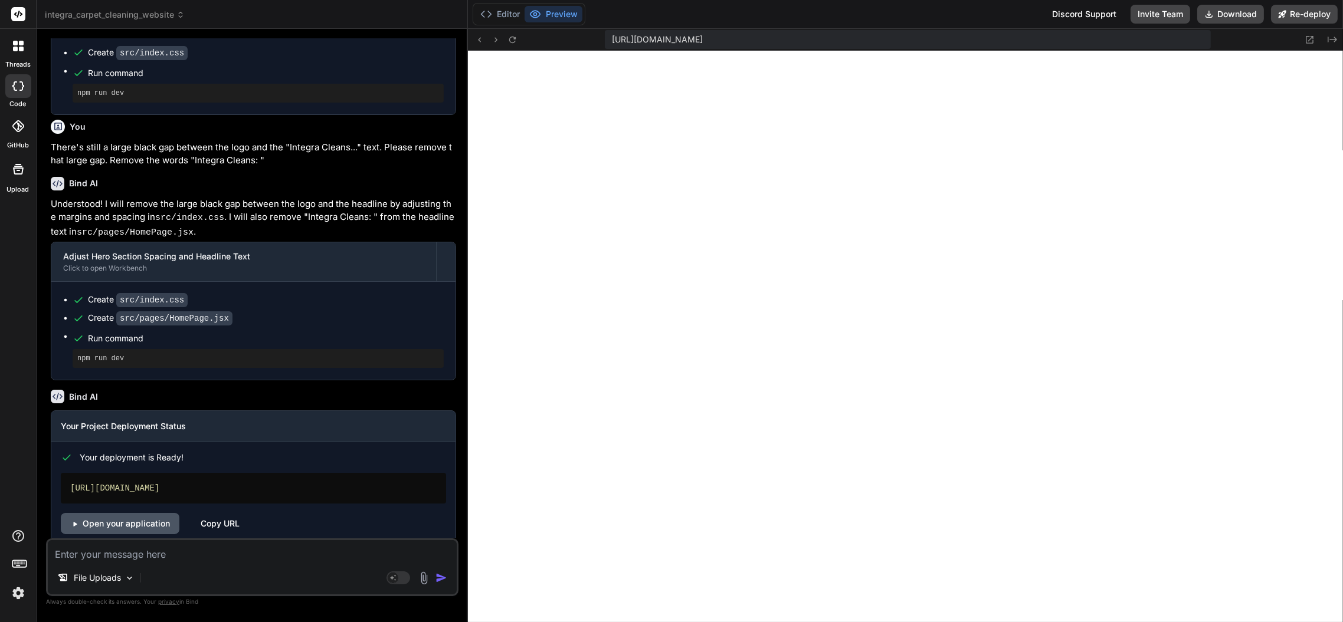
click at [146, 513] on link "Open your application" at bounding box center [120, 523] width 119 height 21
click at [312, 555] on textarea at bounding box center [252, 550] width 409 height 21
paste textarea "There is a large black gap/space between the logo image and the "Integra Cleans…"
type textarea "There is a large black gap/space between the logo image and the "Integra Cleans…"
type textarea "x"
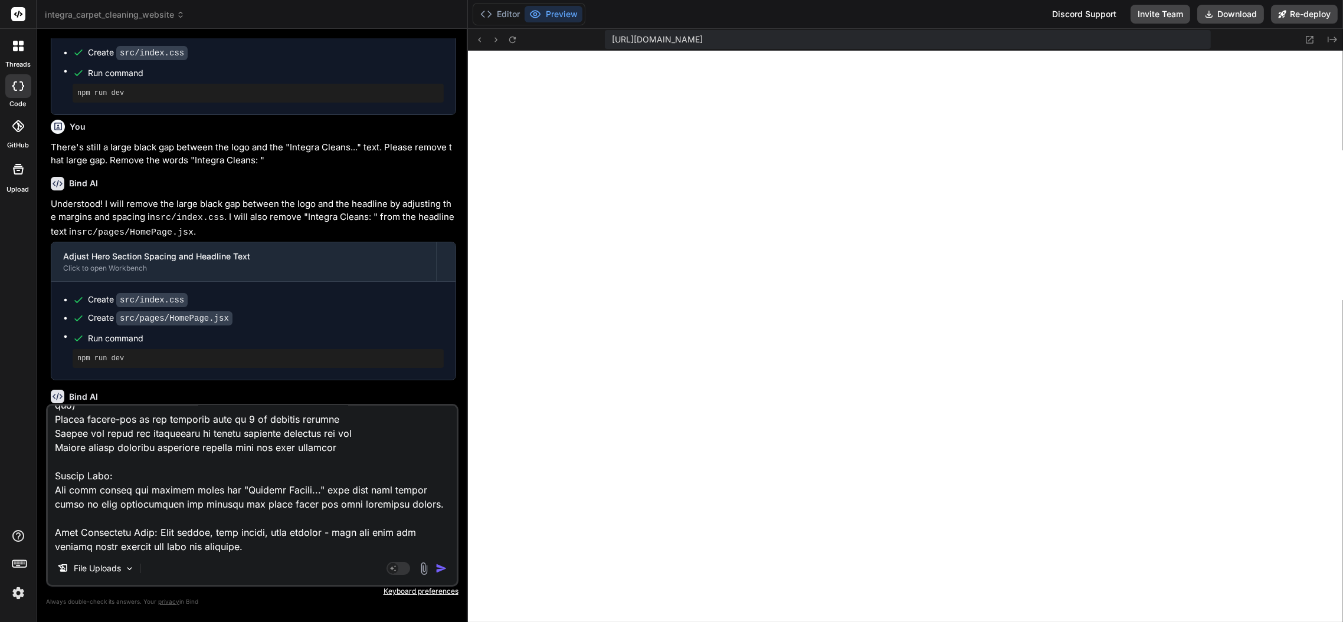
scroll to position [0, 0]
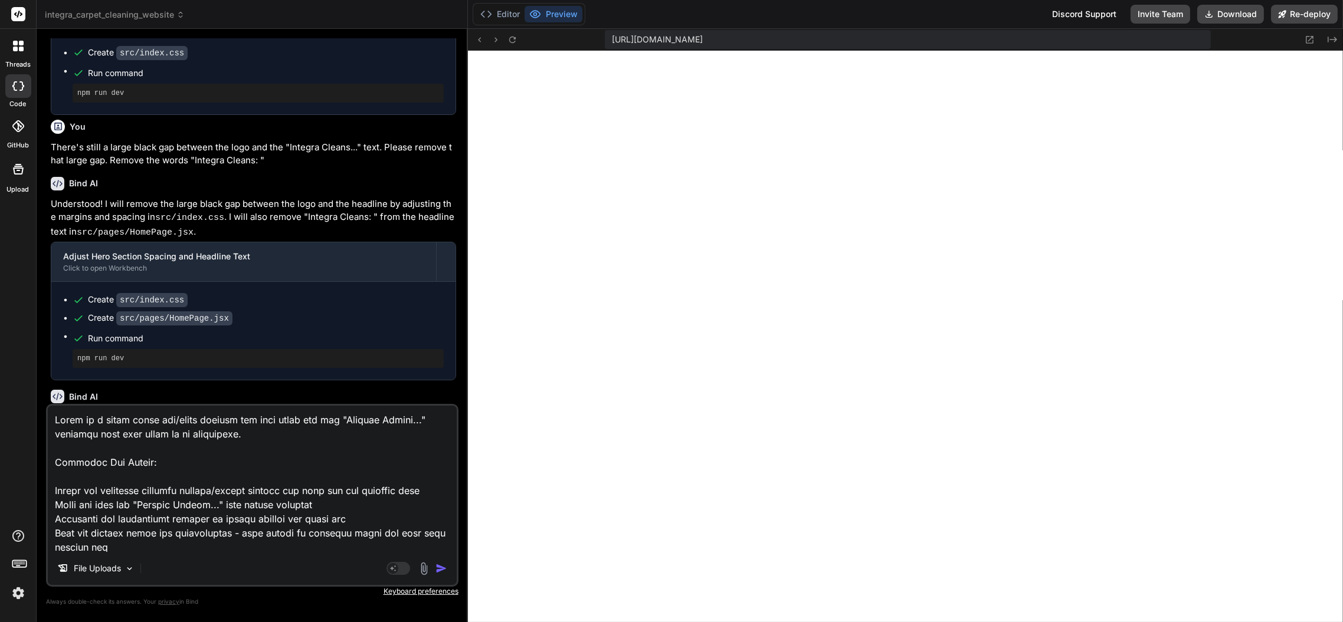
click at [417, 418] on textarea at bounding box center [252, 479] width 409 height 146
type textarea "There is a large black gap/space between the logo image and the "Integra Clean.…"
type textarea "x"
type textarea "There is a large black gap/space between the logo image and the "Integra Clea..…"
type textarea "x"
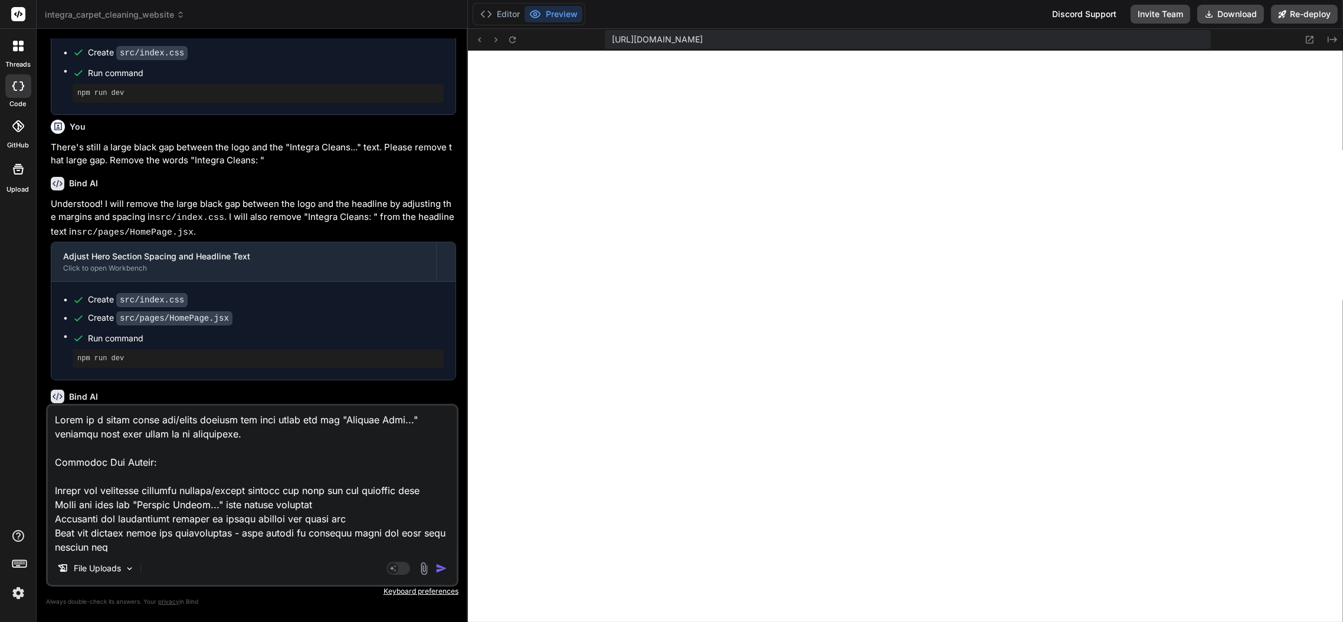
type textarea "There is a large black gap/space between the logo image and the "Integra Cle...…"
type textarea "x"
type textarea "There is a large black gap/space between the logo image and the "Integra Cl..."…"
type textarea "x"
type textarea "There is a large black gap/space between the logo image and the "Integra C..." …"
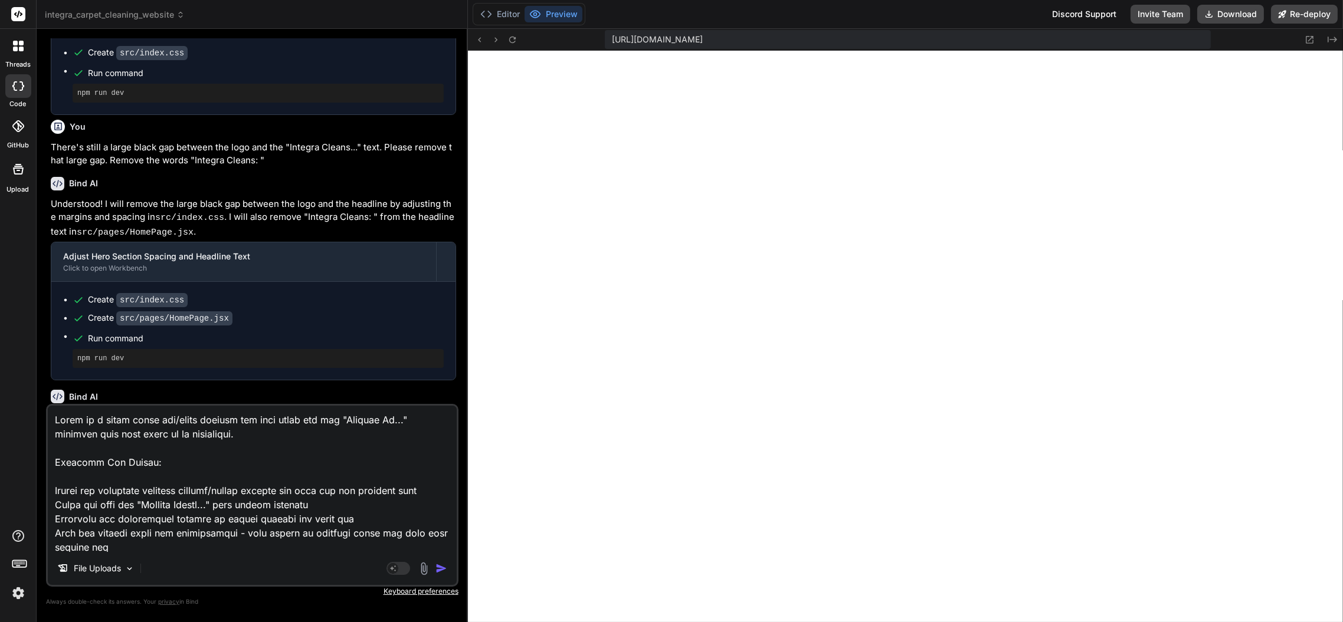
type textarea "x"
type textarea "There is a large black gap/space between the logo image and the "Integra ..." h…"
type textarea "x"
type textarea "There is a large black gap/space between the logo image and the "Integra..." he…"
type textarea "x"
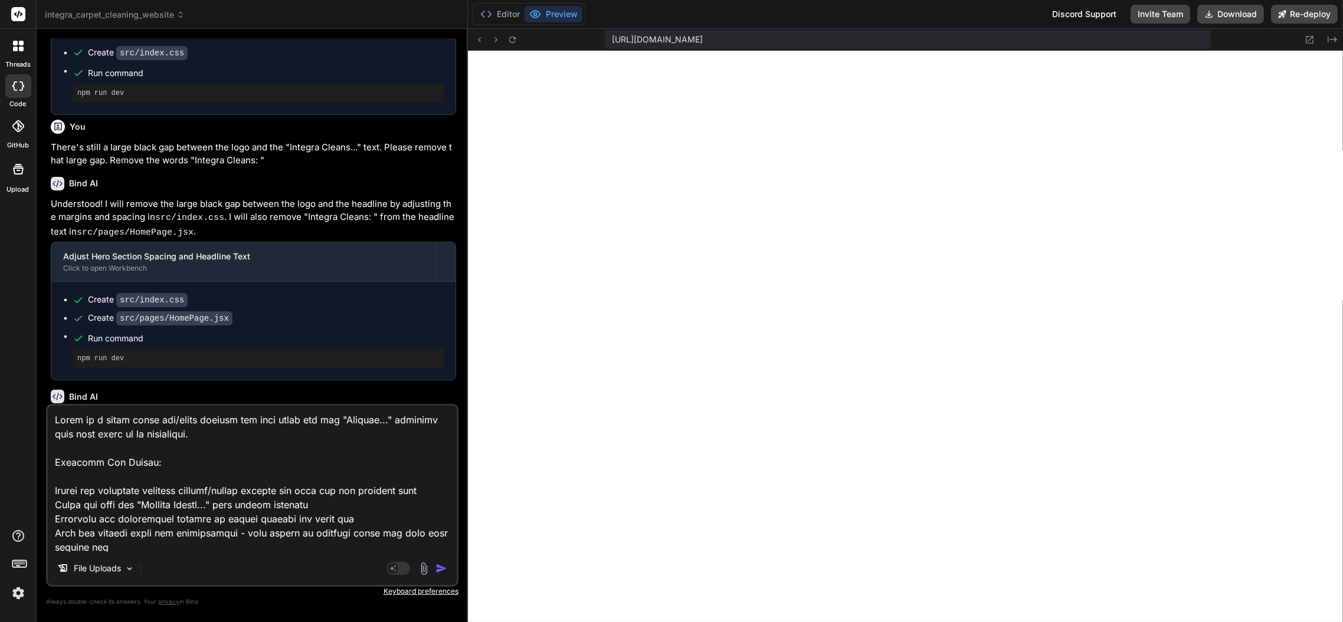
type textarea "There is a large black gap/space between the logo image and the "Integr..." hea…"
type textarea "x"
type textarea "There is a large black gap/space between the logo image and the "Integ..." head…"
type textarea "x"
type textarea "There is a large black gap/space between the logo image and the "Inte..." headl…"
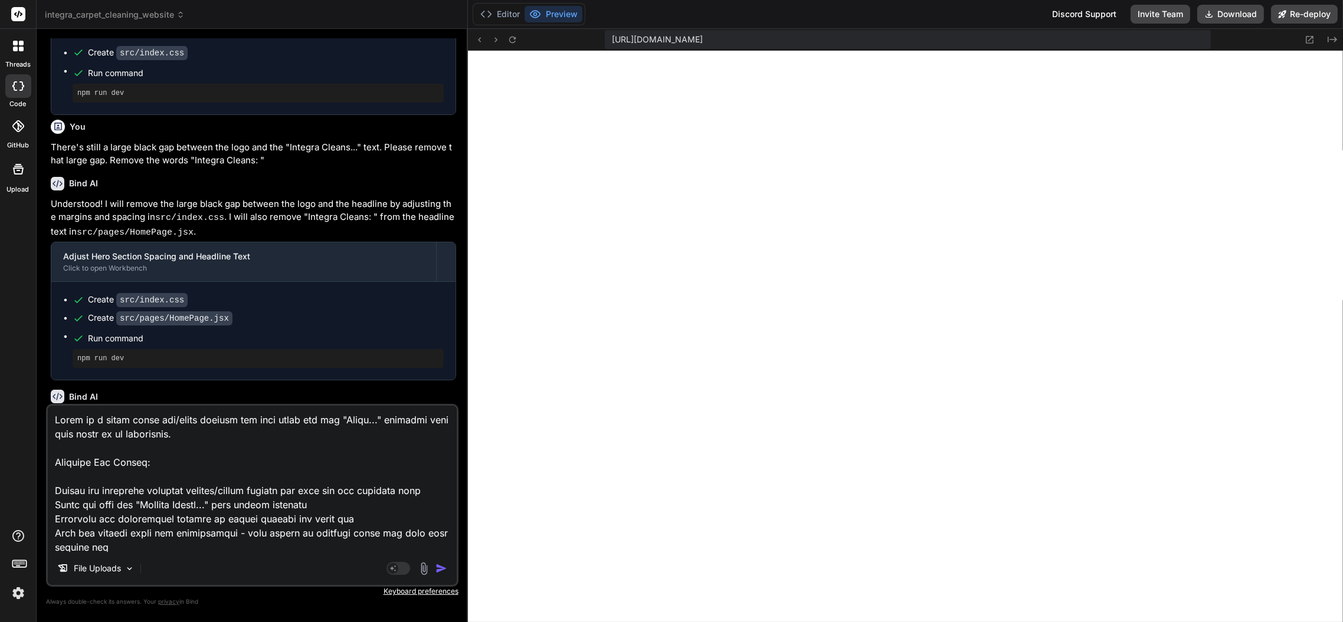
type textarea "x"
type textarea "There is a large black gap/space between the logo image and the "Int..." headli…"
type textarea "x"
type textarea "There is a large black gap/space between the logo image and the "In..." headlin…"
type textarea "x"
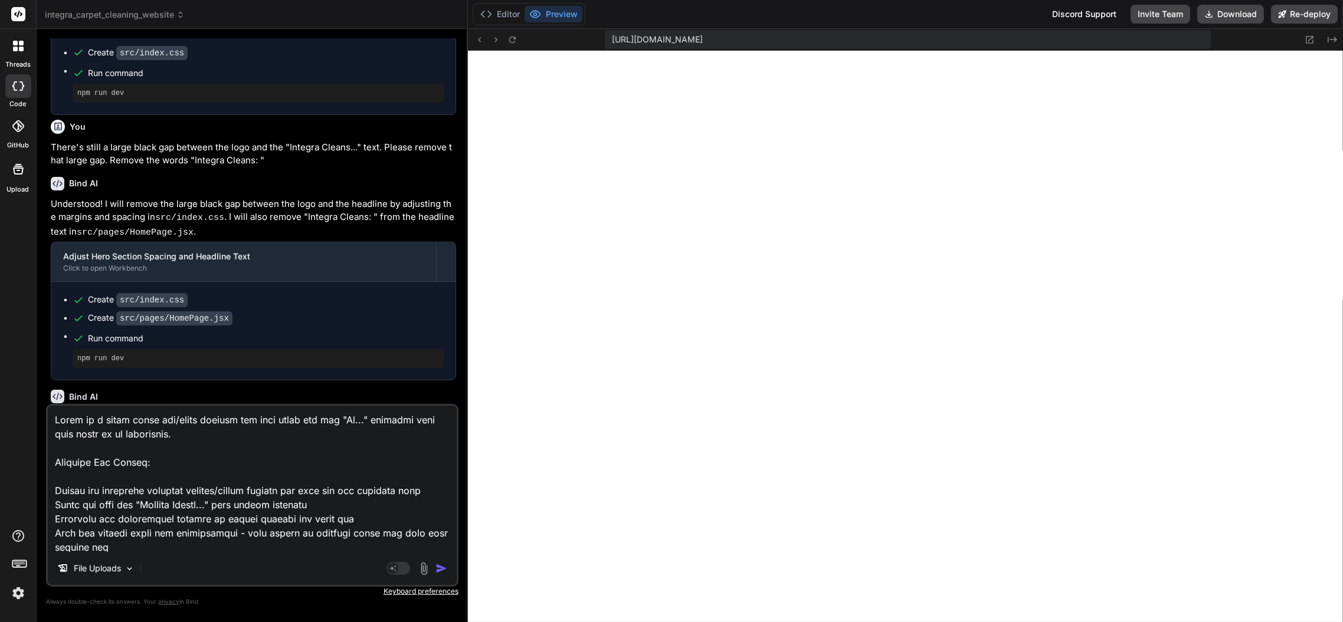
type textarea "There is a large black gap/space between the logo image and the "I..." headline…"
type textarea "x"
type textarea "There is a large black gap/space between the logo image and the "..." headline …"
type textarea "x"
type textarea "There is a large black gap/space between the logo image and the "P..." headline…"
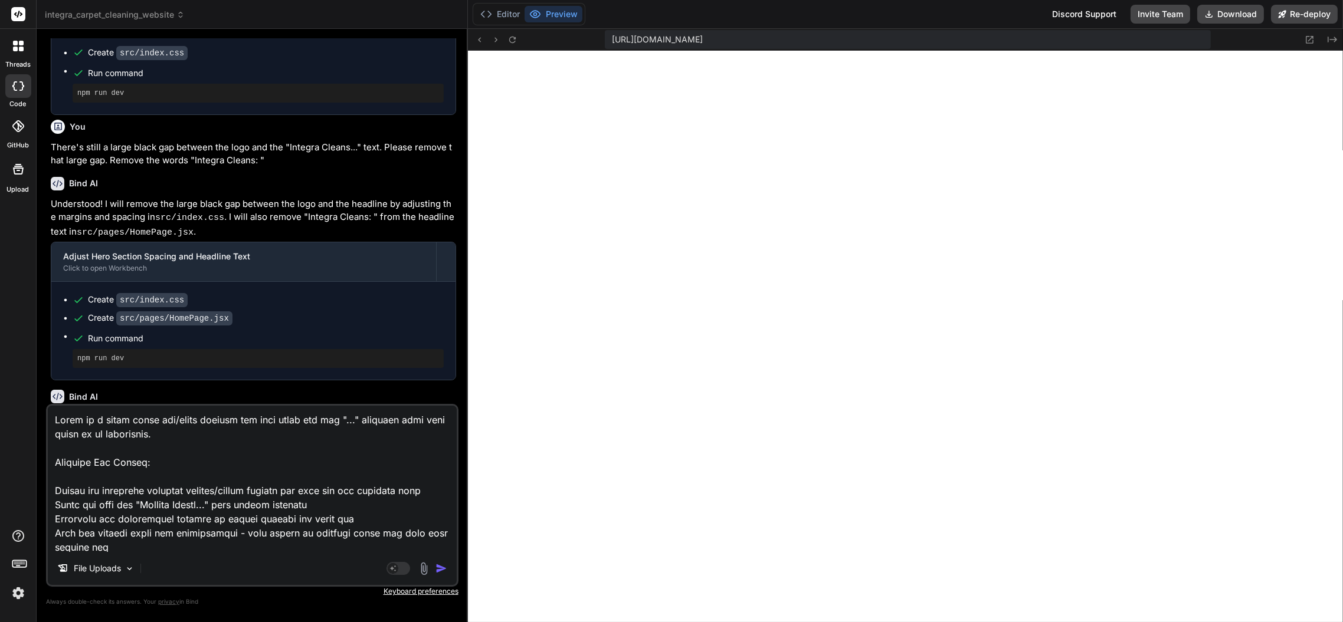
type textarea "x"
type textarea "There is a large black gap/space between the logo image and the "Pr..." headlin…"
type textarea "x"
type textarea "There is a large black gap/space between the logo image and the "Pro..." headli…"
type textarea "x"
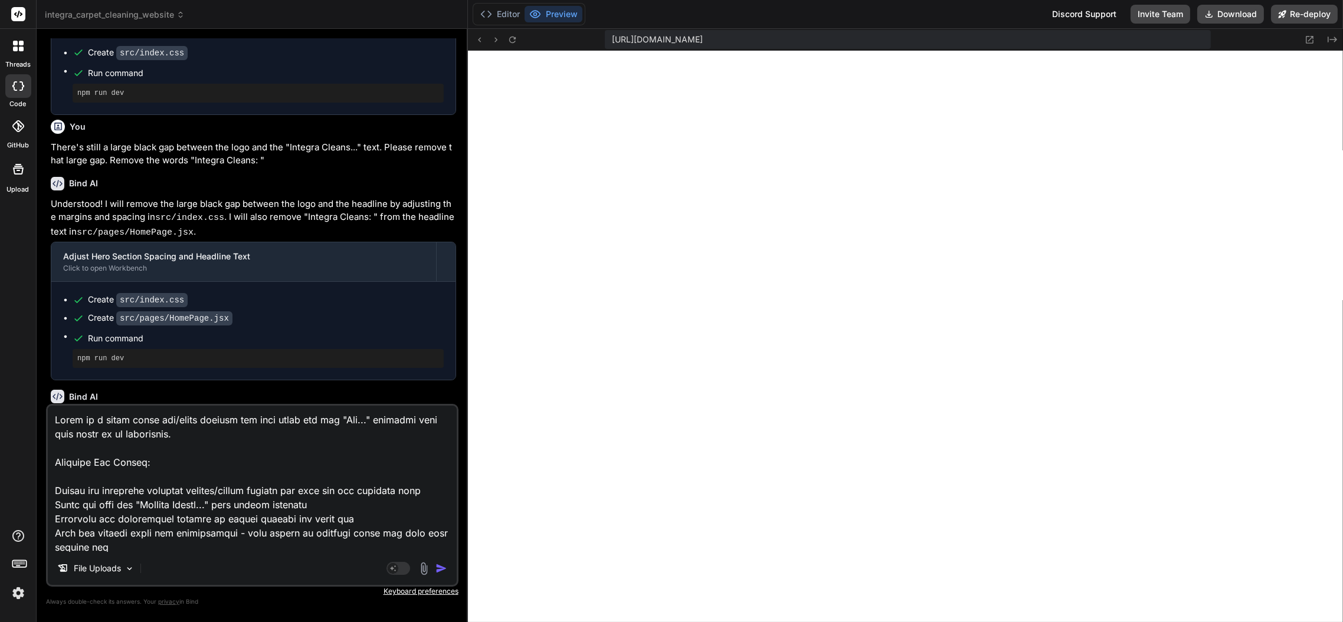
type textarea "There is a large black gap/space between the logo image and the "Prof..." headl…"
type textarea "x"
type textarea "There is a large black gap/space between the logo image and the "Profe..." head…"
type textarea "x"
type textarea "There is a large black gap/space between the logo image and the "Profes..." hea…"
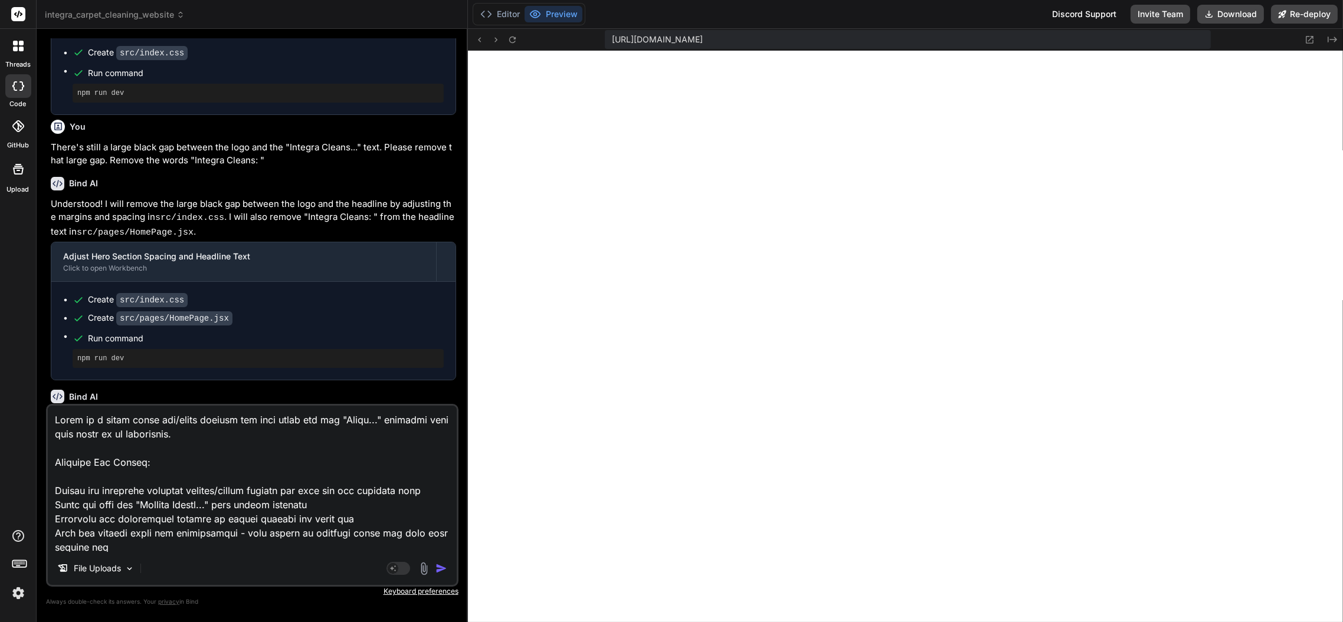
type textarea "x"
type textarea "There is a large black gap/space between the logo image and the "Profess..." he…"
type textarea "x"
type textarea "There is a large black gap/space between the logo image and the "Professi..." h…"
type textarea "x"
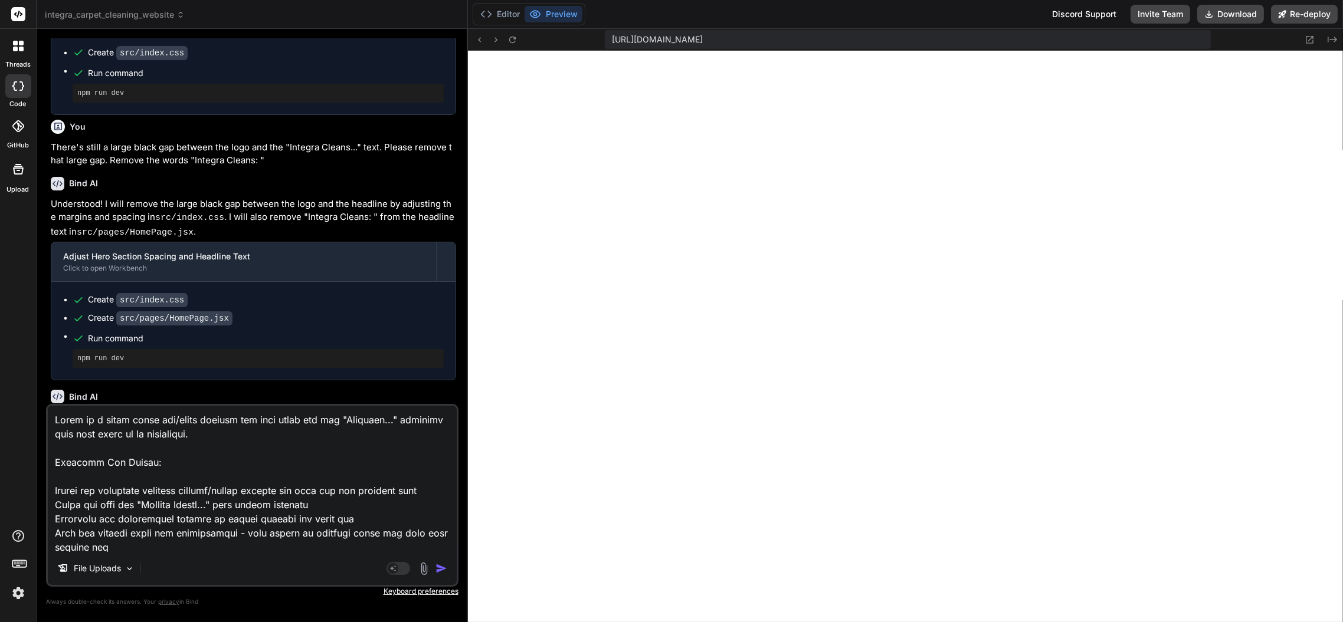
type textarea "There is a large black gap/space between the logo image and the "Professio..." …"
type textarea "x"
type textarea "There is a large black gap/space between the logo image and the "Profession..."…"
type textarea "x"
type textarea "There is a large black gap/space between the logo image and the "Professiona...…"
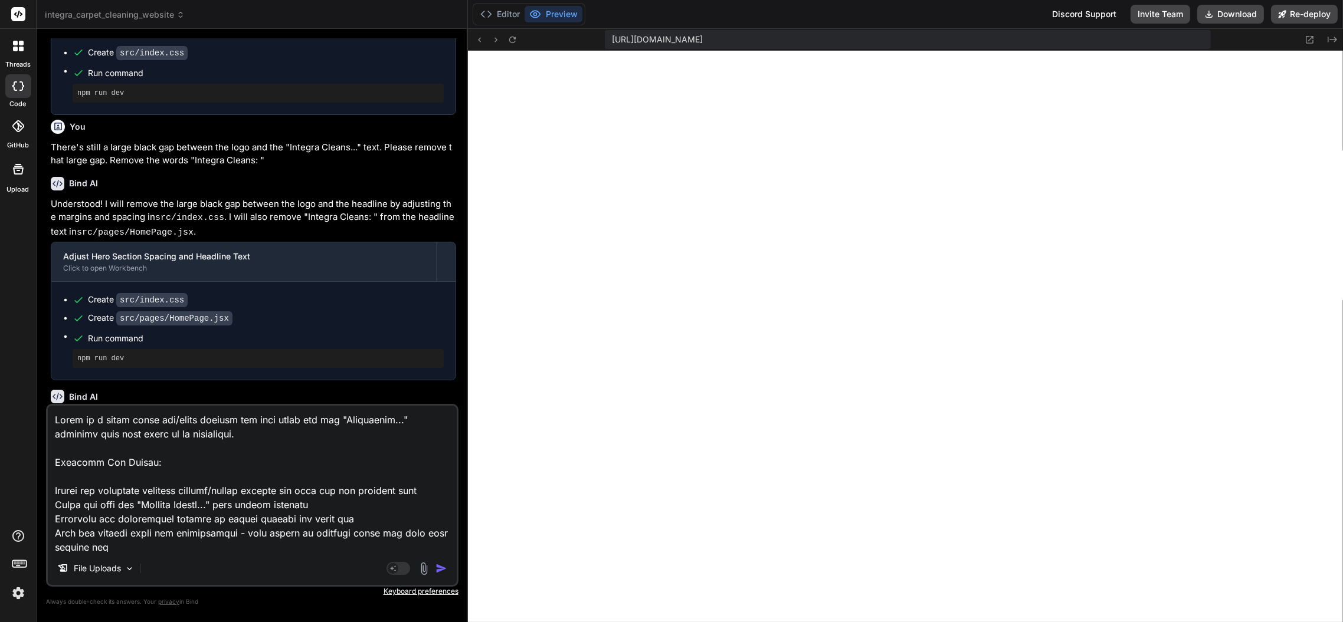
type textarea "x"
type textarea "There is a large black gap/space between the logo image and the "Professional..…"
type textarea "x"
type textarea "There is a large black gap/space between the logo image and the "Professional .…"
type textarea "x"
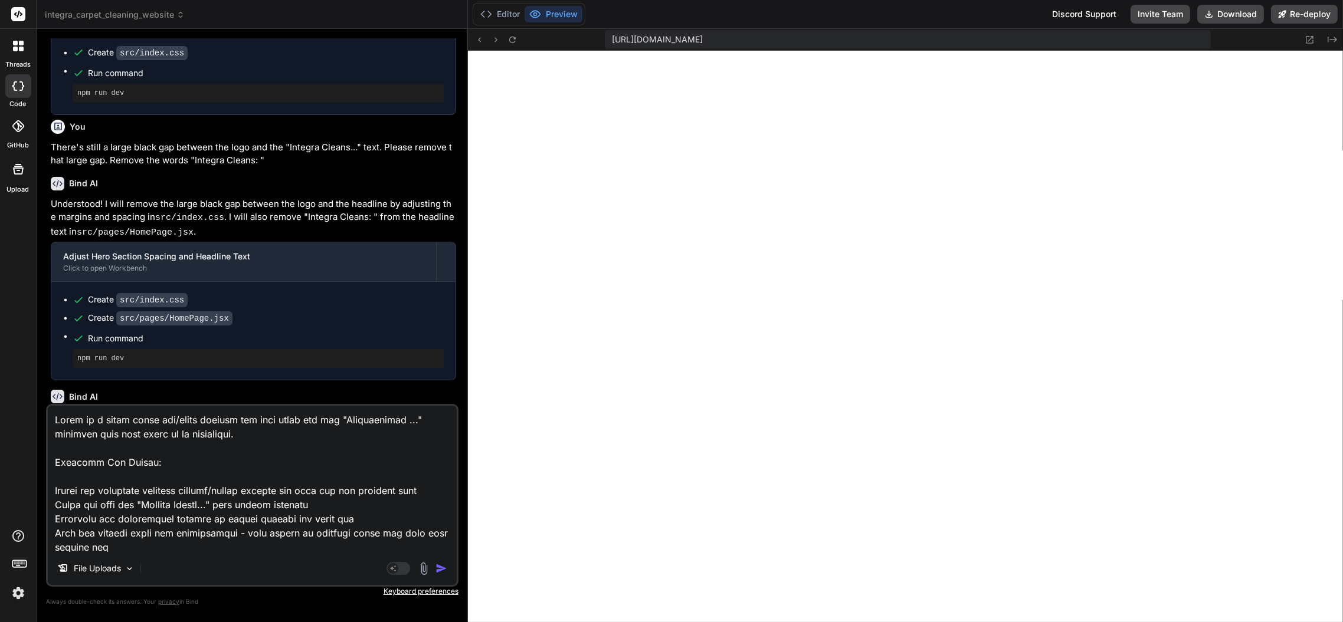
type textarea "There is a large black gap/space between the logo image and the "Professional C…"
type textarea "x"
type textarea "There is a large black gap/space between the logo image and the "Professional C…"
type textarea "x"
type textarea "There is a large black gap/space between the logo image and the "Professional C…"
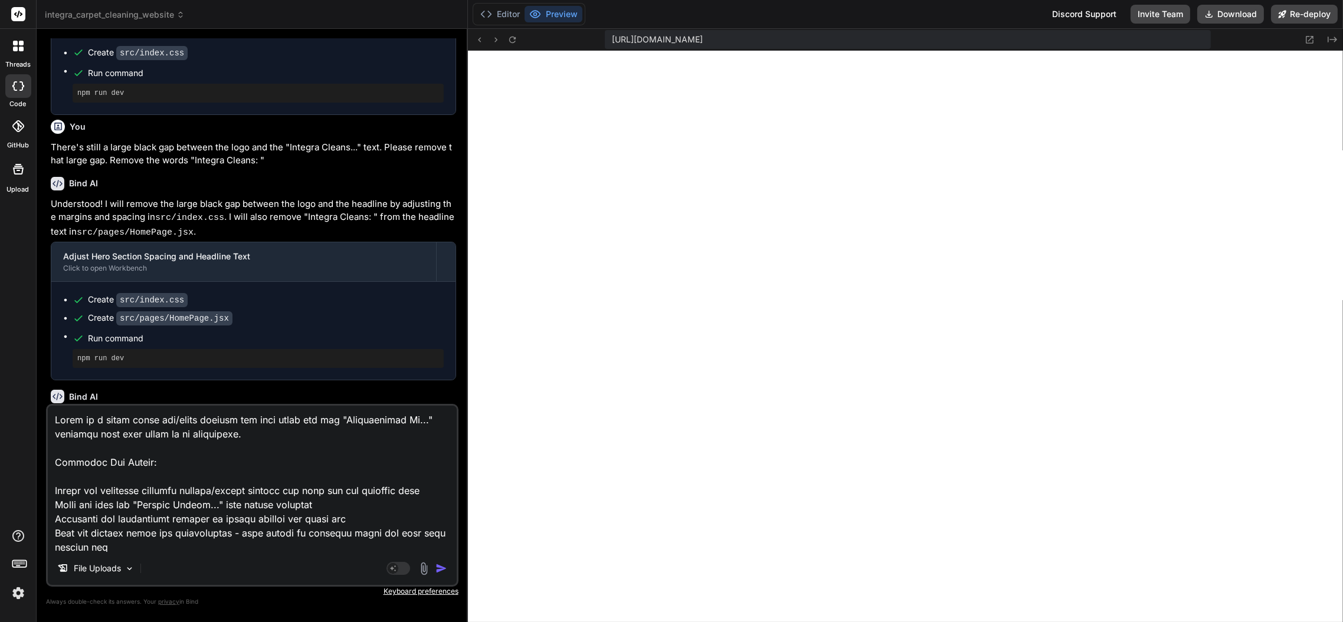
type textarea "x"
type textarea "There is a large black gap/space between the logo image and the "Professional C…"
type textarea "x"
type textarea "There is a large black gap/space between the logo image and the "Professional C…"
type textarea "x"
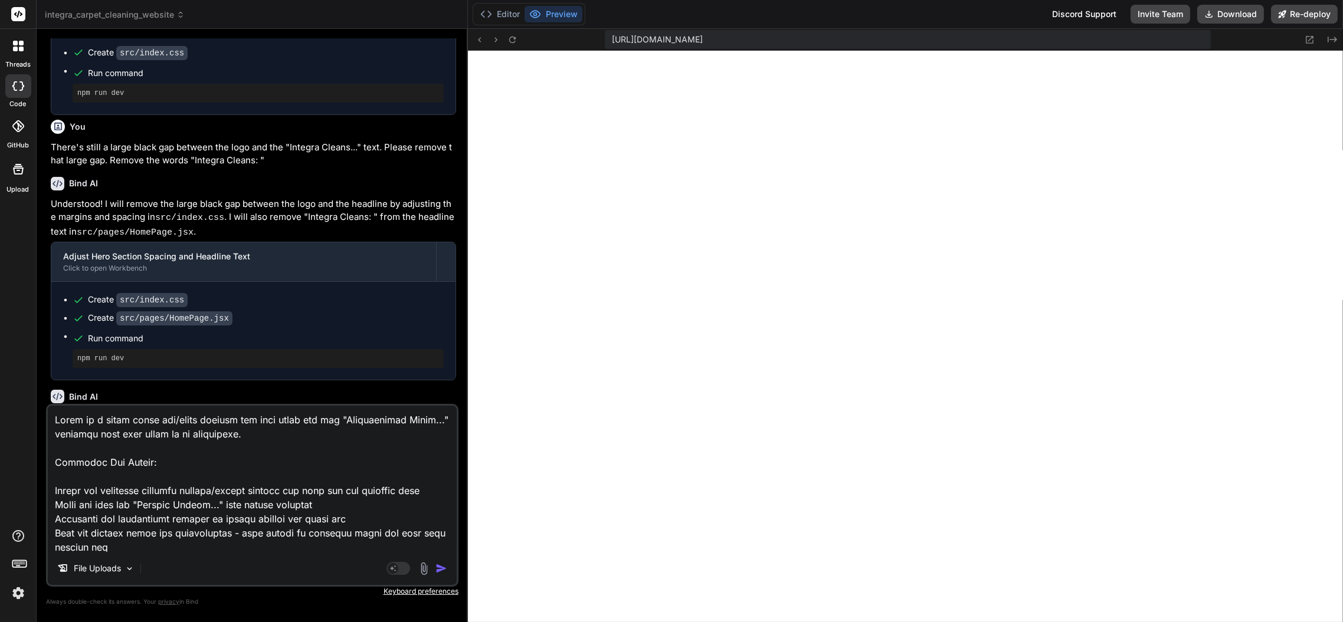
type textarea "There is a large black gap/space between the logo image and the "Professional C…"
type textarea "x"
click at [365, 454] on textarea at bounding box center [252, 479] width 409 height 146
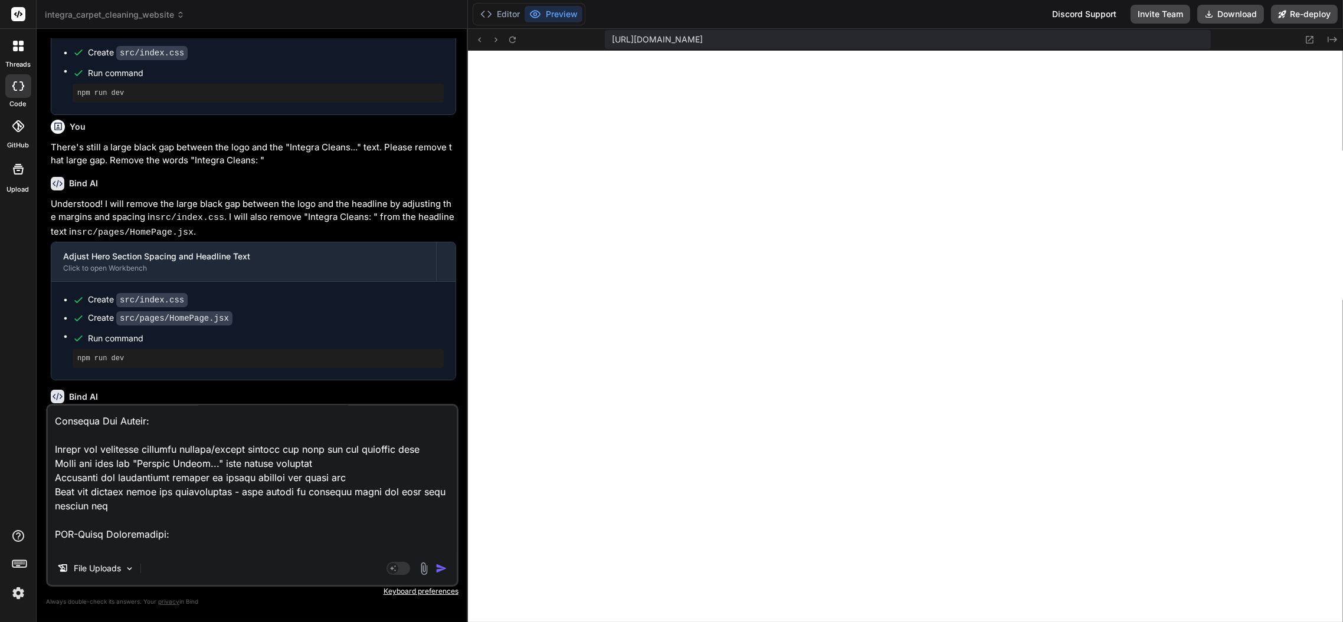
scroll to position [54, 0]
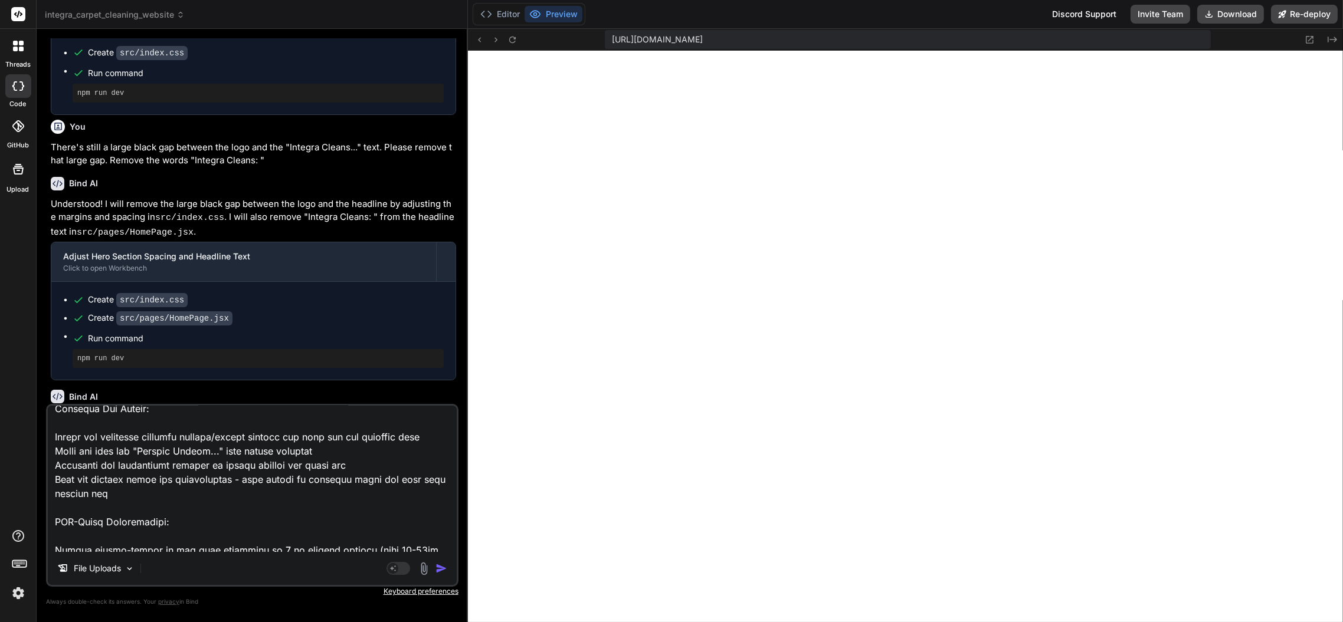
click at [206, 448] on textarea at bounding box center [252, 479] width 409 height 146
type textarea "There is a large black gap/space between the logo image and the "Professional C…"
type textarea "x"
type textarea "There is a large black gap/space between the logo image and the "Professional C…"
type textarea "x"
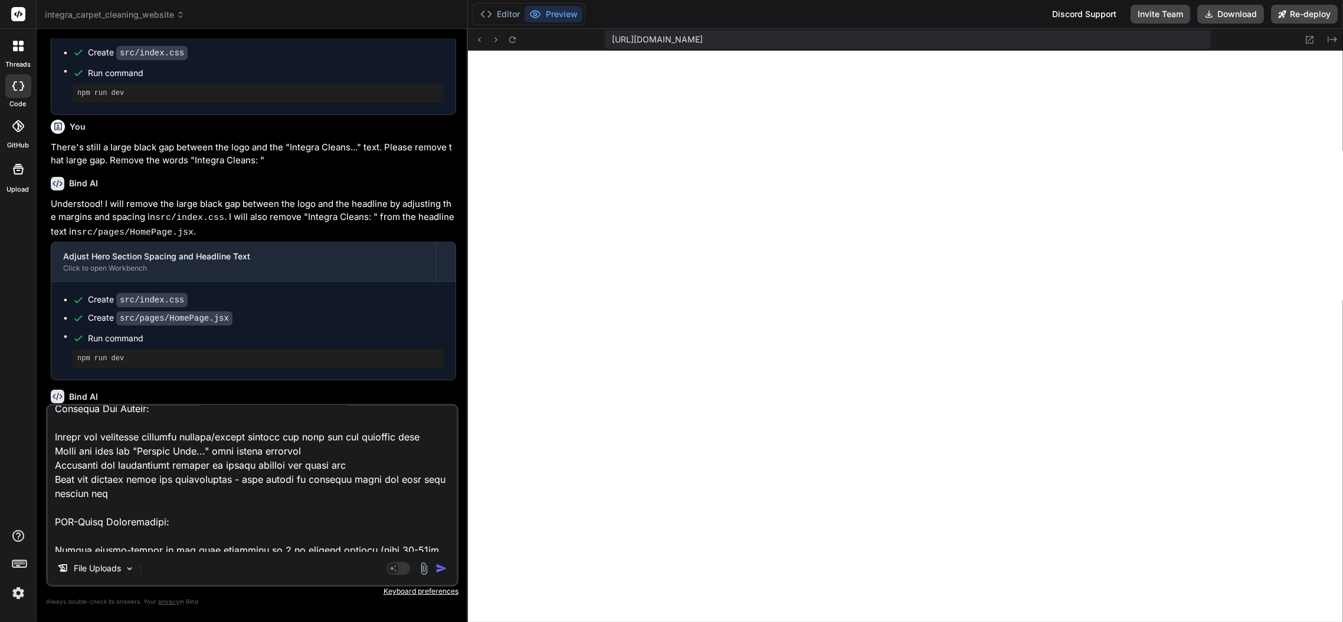
type textarea "There is a large black gap/space between the logo image and the "Professional C…"
type textarea "x"
type textarea "There is a large black gap/space between the logo image and the "Professional C…"
type textarea "x"
type textarea "There is a large black gap/space between the logo image and the "Professional C…"
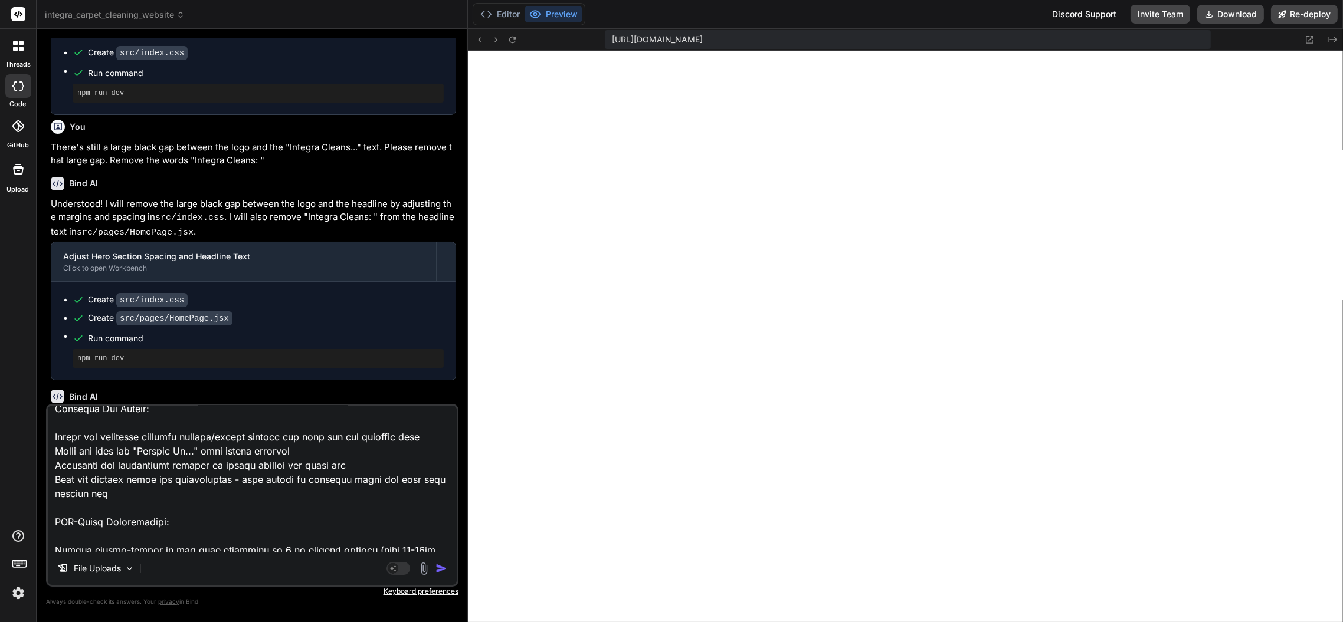
type textarea "x"
type textarea "There is a large black gap/space between the logo image and the "Professional C…"
type textarea "x"
type textarea "There is a large black gap/space between the logo image and the "Professional C…"
type textarea "x"
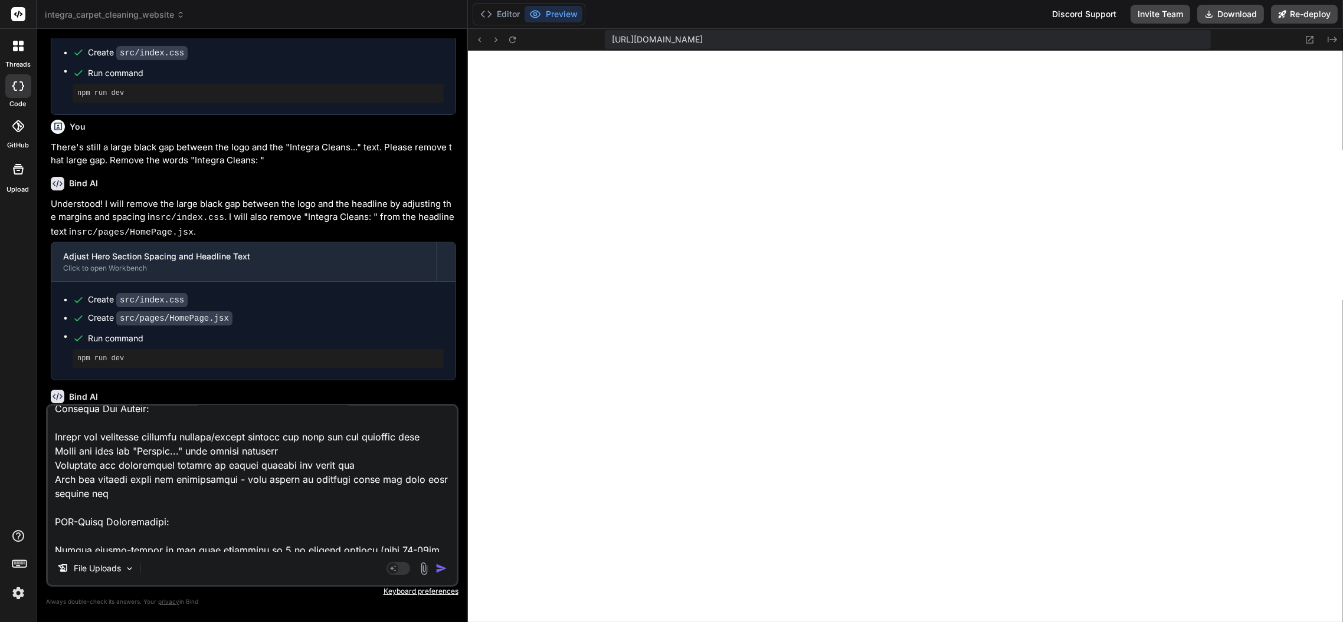
type textarea "There is a large black gap/space between the logo image and the "Professional C…"
type textarea "x"
type textarea "There is a large black gap/space between the logo image and the "Professional C…"
type textarea "x"
type textarea "There is a large black gap/space between the logo image and the "Professional C…"
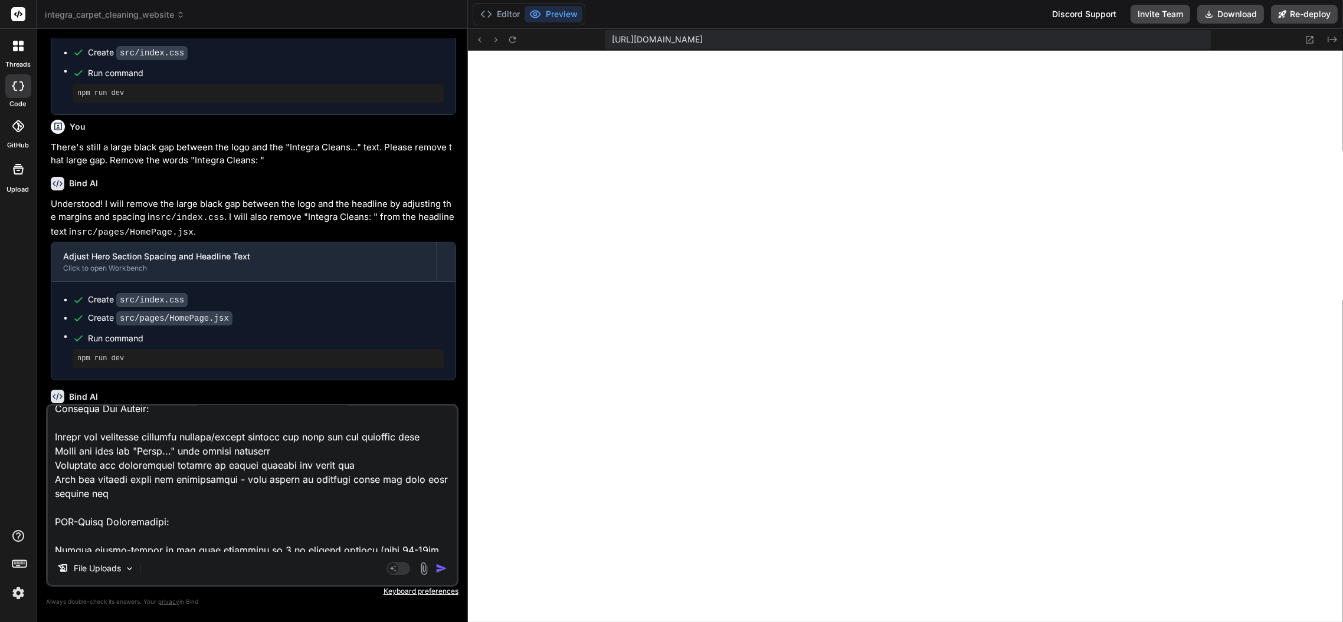
type textarea "x"
type textarea "There is a large black gap/space between the logo image and the "Professional C…"
type textarea "x"
type textarea "There is a large black gap/space between the logo image and the "Professional C…"
type textarea "x"
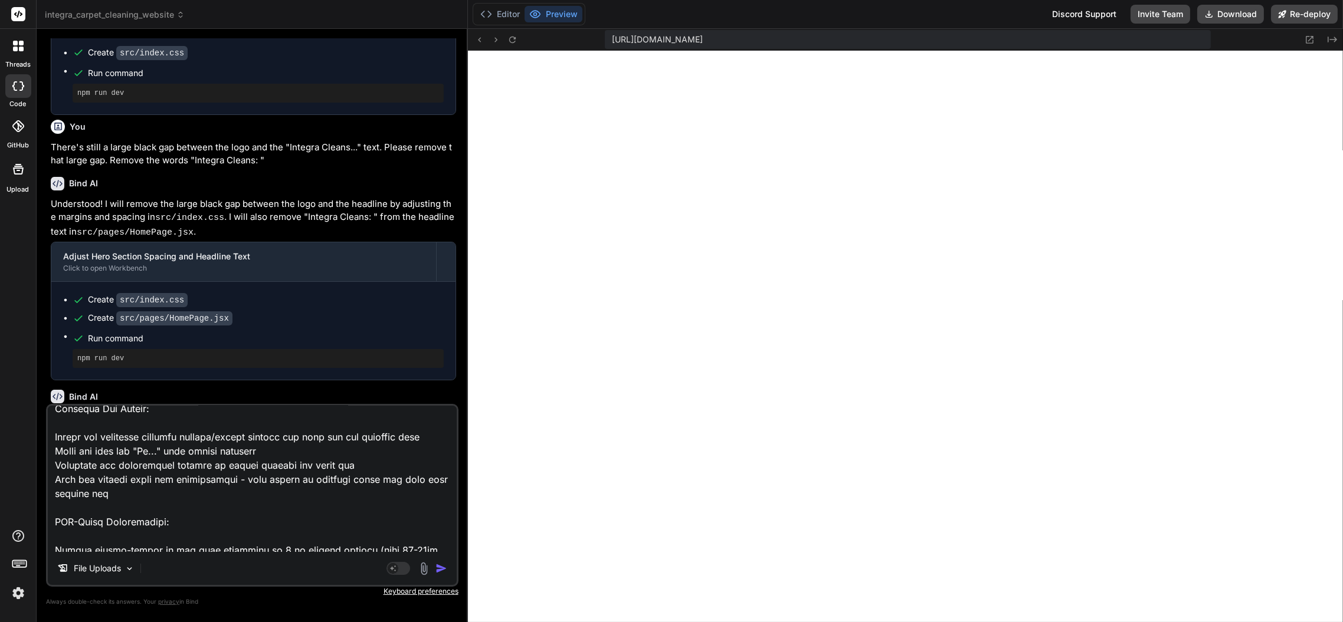
type textarea "There is a large black gap/space between the logo image and the "Professional C…"
type textarea "x"
type textarea "There is a large black gap/space between the logo image and the "Professional C…"
type textarea "x"
type textarea "There is a large black gap/space between the logo image and the "Professional C…"
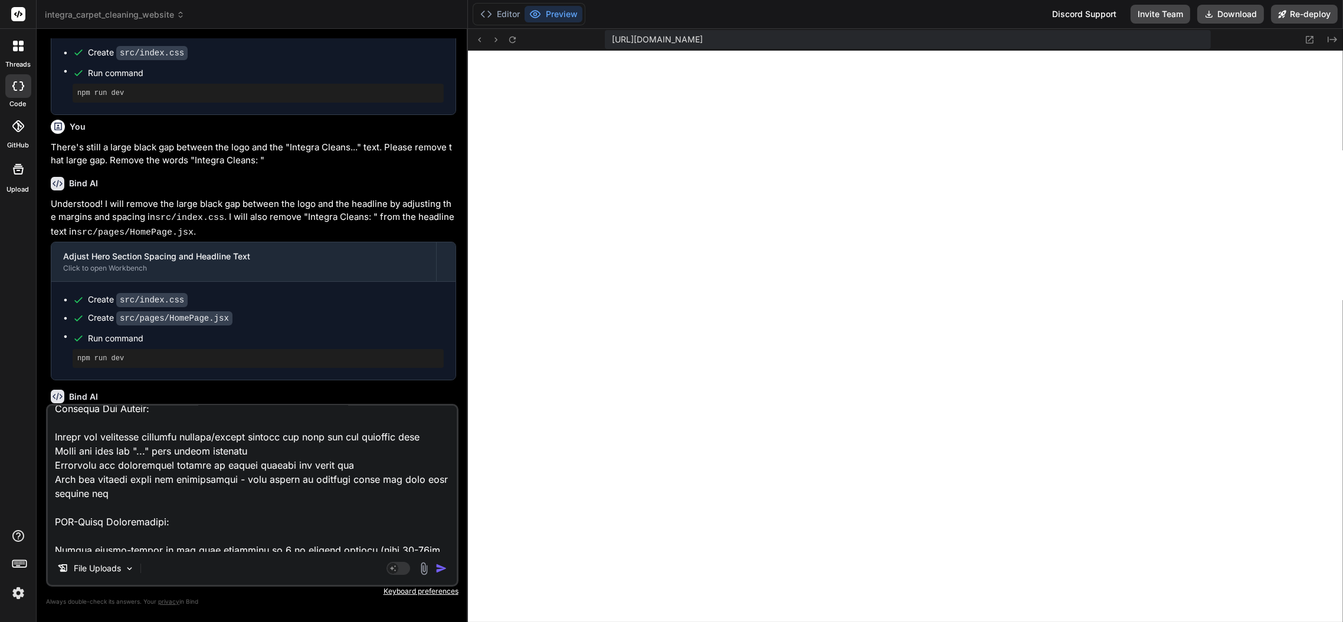
type textarea "x"
type textarea "There is a large black gap/space between the logo image and the "Professional C…"
type textarea "x"
type textarea "There is a large black gap/space between the logo image and the "Professional C…"
type textarea "x"
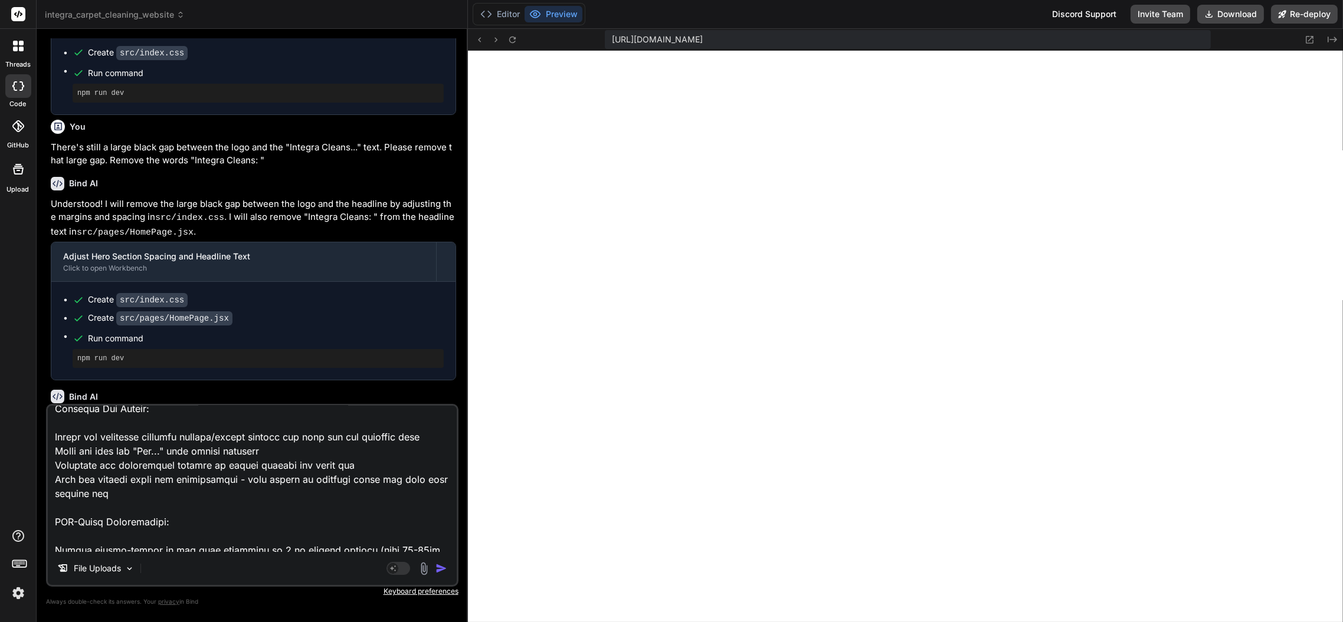
type textarea "There is a large black gap/space between the logo image and the "Professional C…"
type textarea "x"
type textarea "There is a large black gap/space between the logo image and the "Professional C…"
type textarea "x"
type textarea "There is a large black gap/space between the logo image and the "Professional C…"
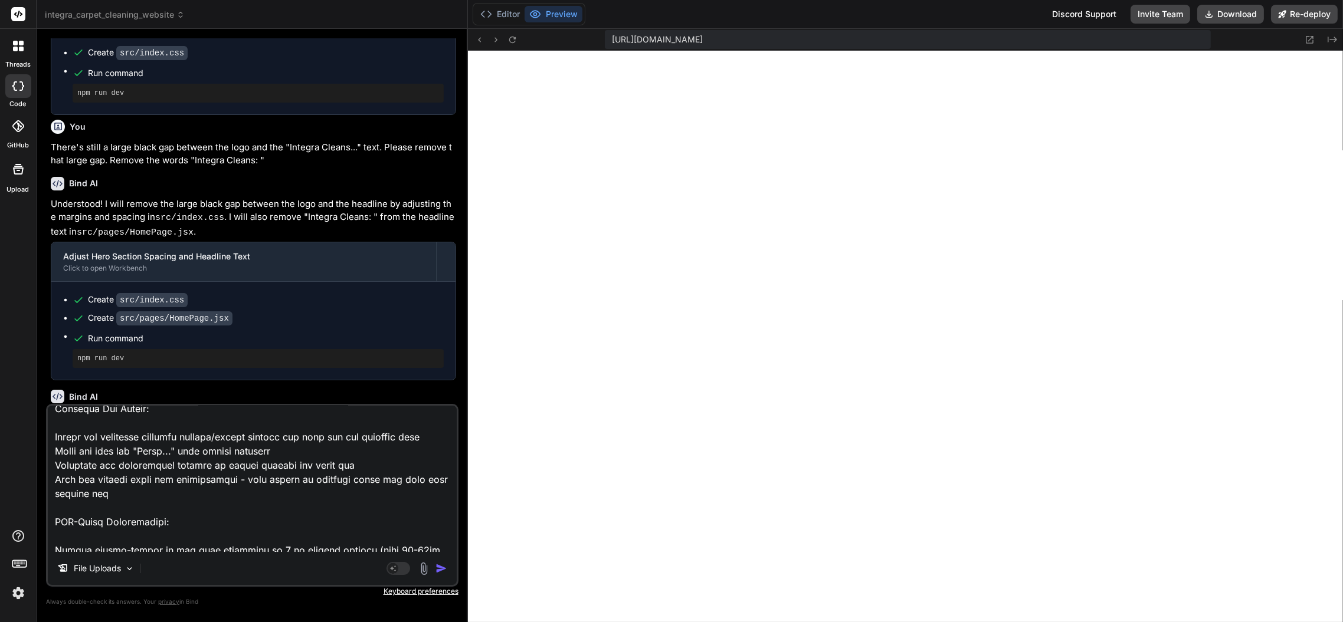
type textarea "x"
type textarea "There is a large black gap/space between the logo image and the "Professional C…"
type textarea "x"
type textarea "There is a large black gap/space between the logo image and the "Professional C…"
type textarea "x"
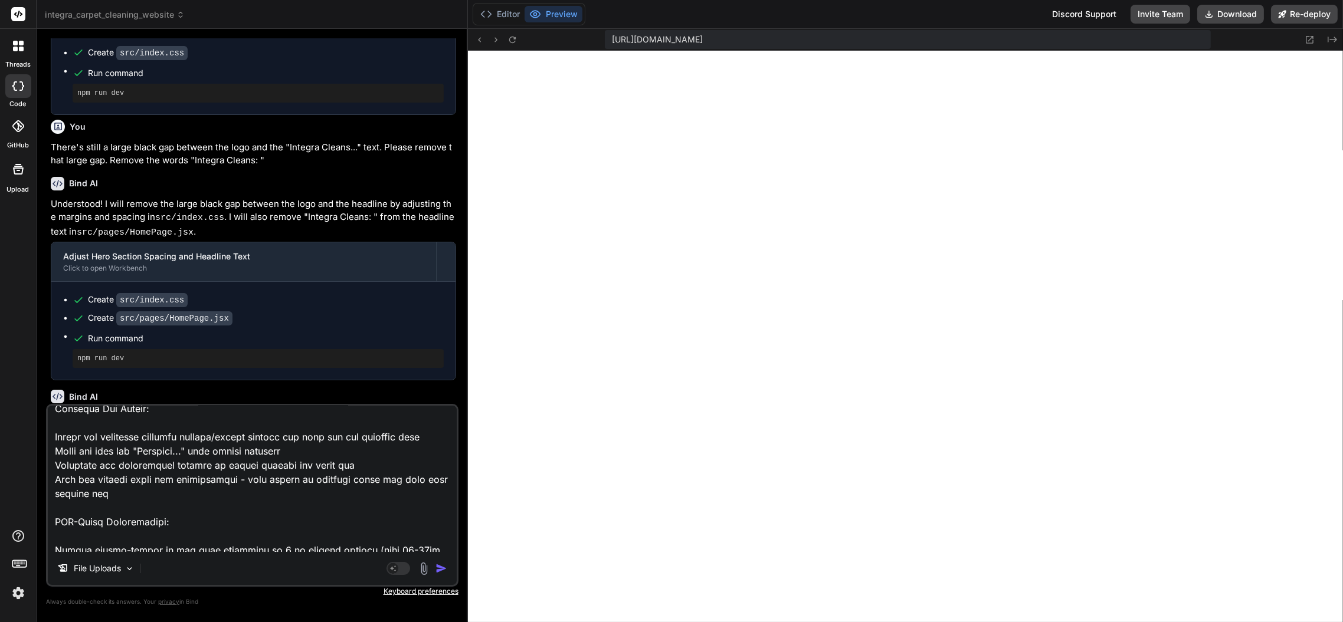
type textarea "There is a large black gap/space between the logo image and the "Professional C…"
type textarea "x"
type textarea "There is a large black gap/space between the logo image and the "Professional C…"
type textarea "x"
type textarea "There is a large black gap/space between the logo image and the "Professional C…"
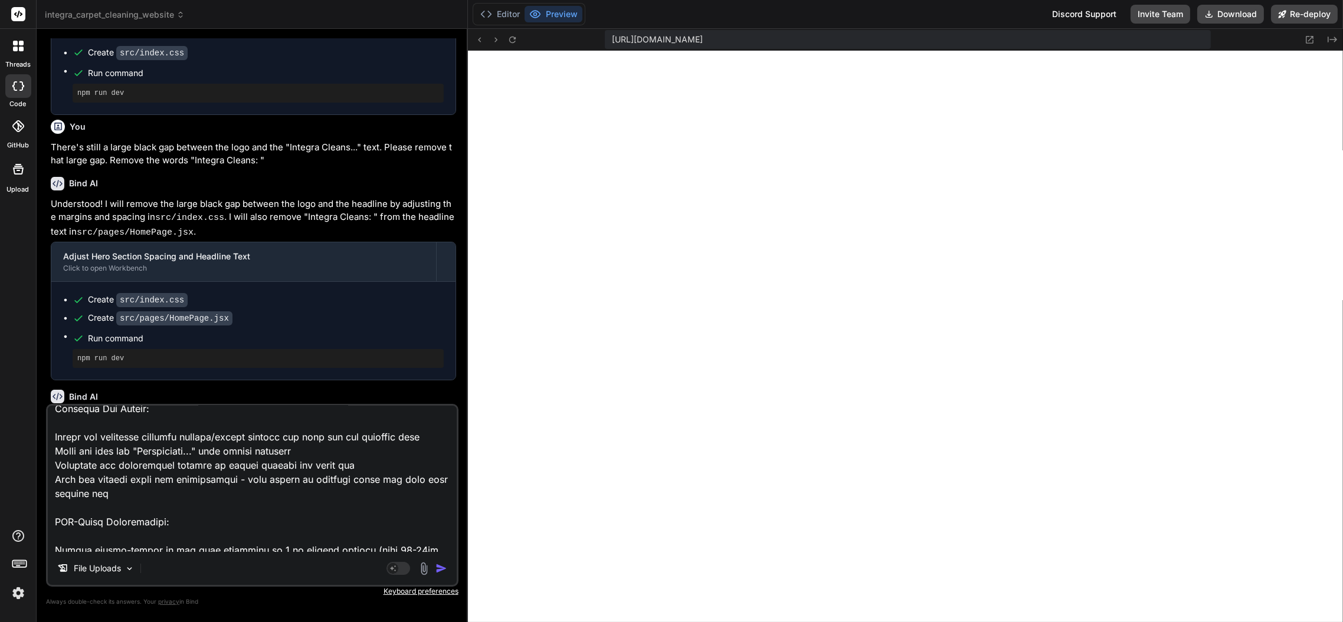
type textarea "x"
type textarea "There is a large black gap/space between the logo image and the "Professional C…"
type textarea "x"
type textarea "There is a large black gap/space between the logo image and the "Professional C…"
type textarea "x"
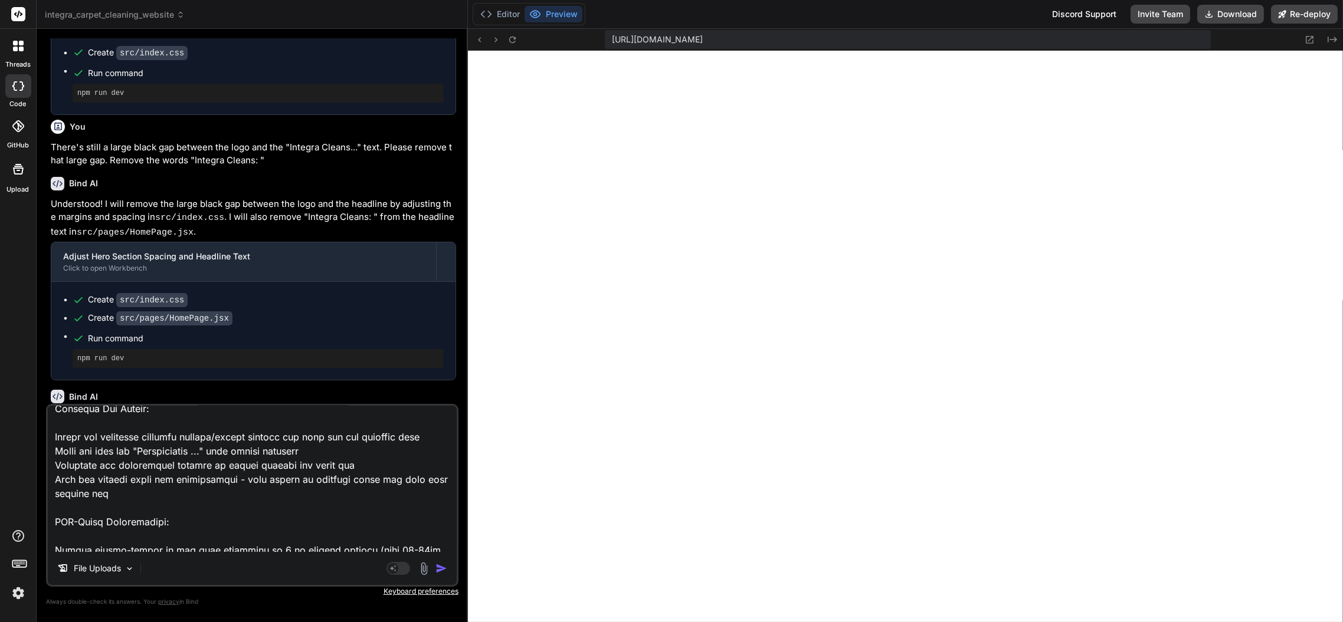
type textarea "There is a large black gap/space between the logo image and the "Professional C…"
type textarea "x"
type textarea "There is a large black gap/space between the logo image and the "Professional C…"
type textarea "x"
type textarea "There is a large black gap/space between the logo image and the "Professional C…"
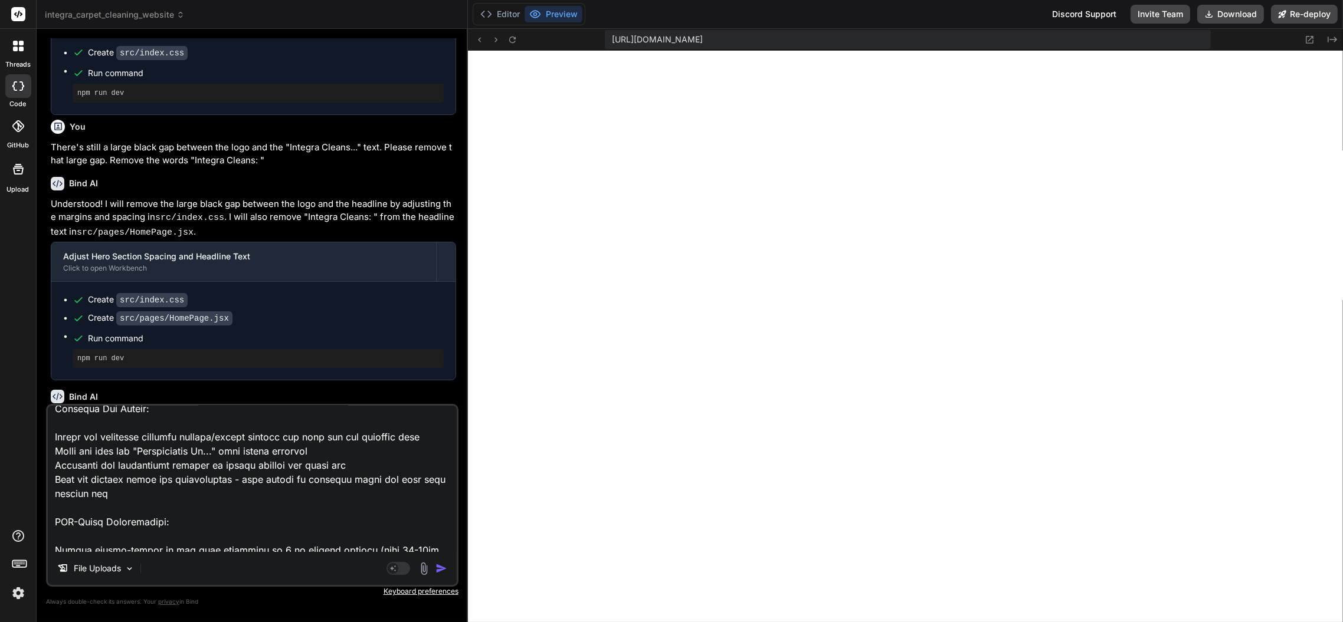
type textarea "x"
type textarea "There is a large black gap/space between the logo image and the "Professional C…"
type textarea "x"
type textarea "There is a large black gap/space between the logo image and the "Professional C…"
type textarea "x"
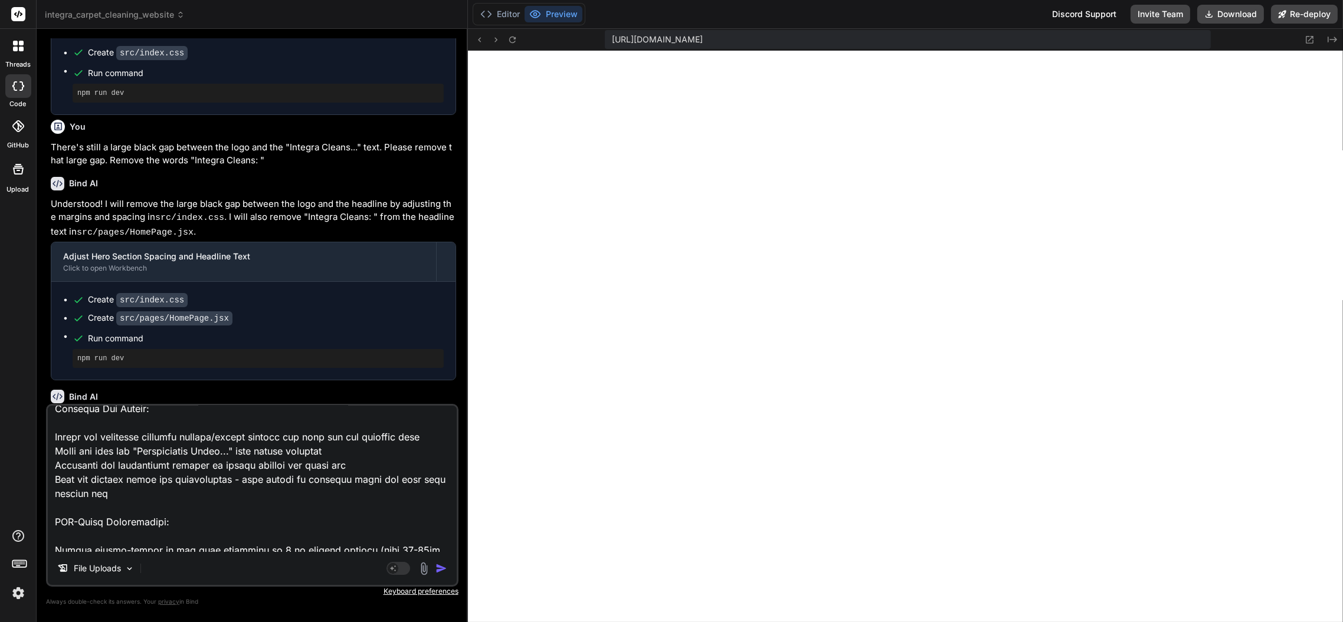
type textarea "There is a large black gap/space between the logo image and the "Professional C…"
type textarea "x"
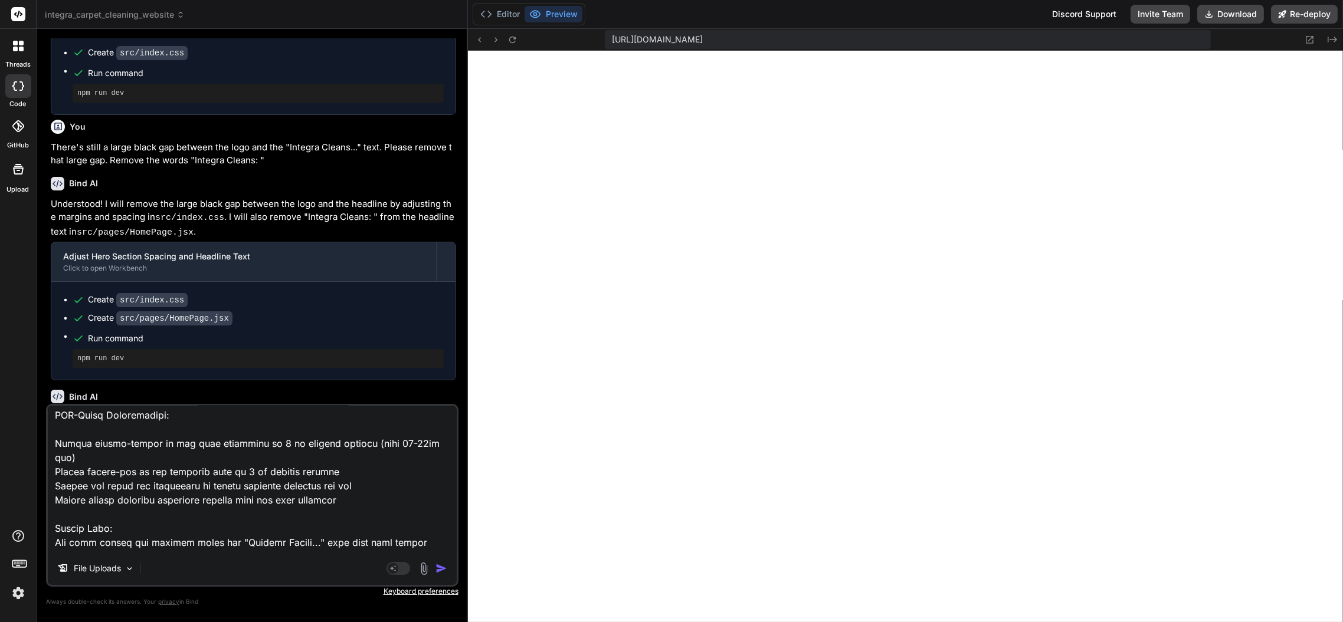
scroll to position [214, 0]
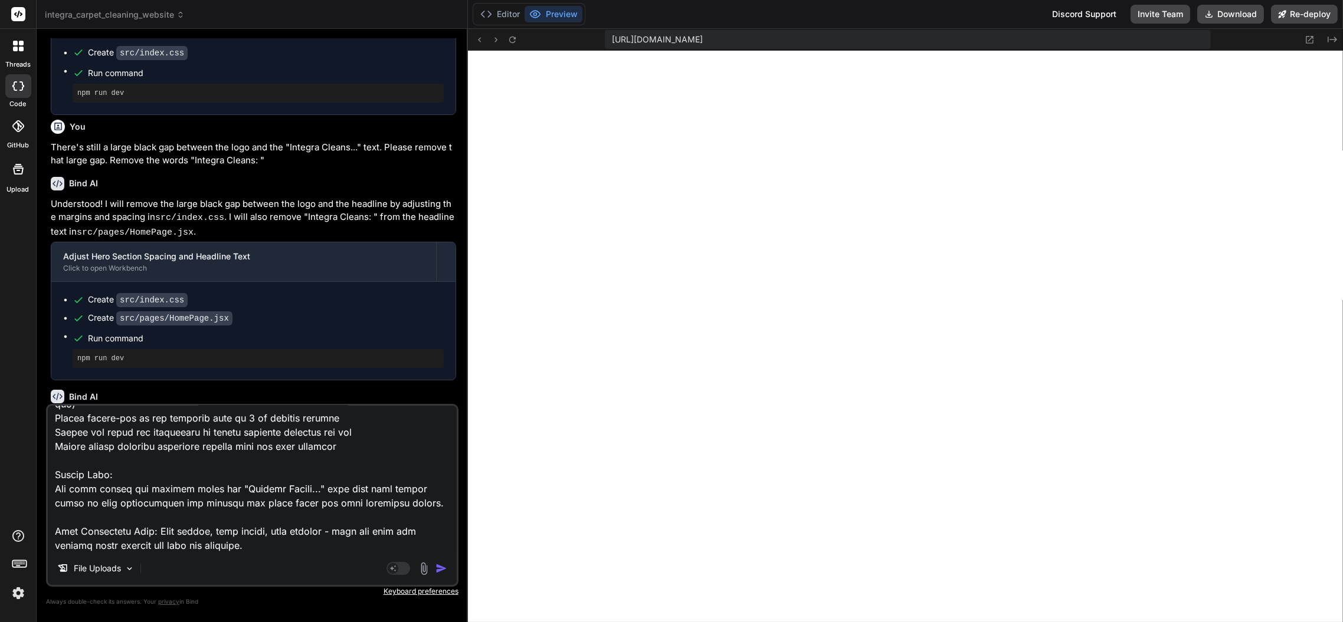
click at [291, 487] on textarea at bounding box center [252, 479] width 409 height 146
type textarea "There is a large black gap/space between the logo image and the "Professional C…"
type textarea "x"
type textarea "There is a large black gap/space between the logo image and the "Professional C…"
type textarea "x"
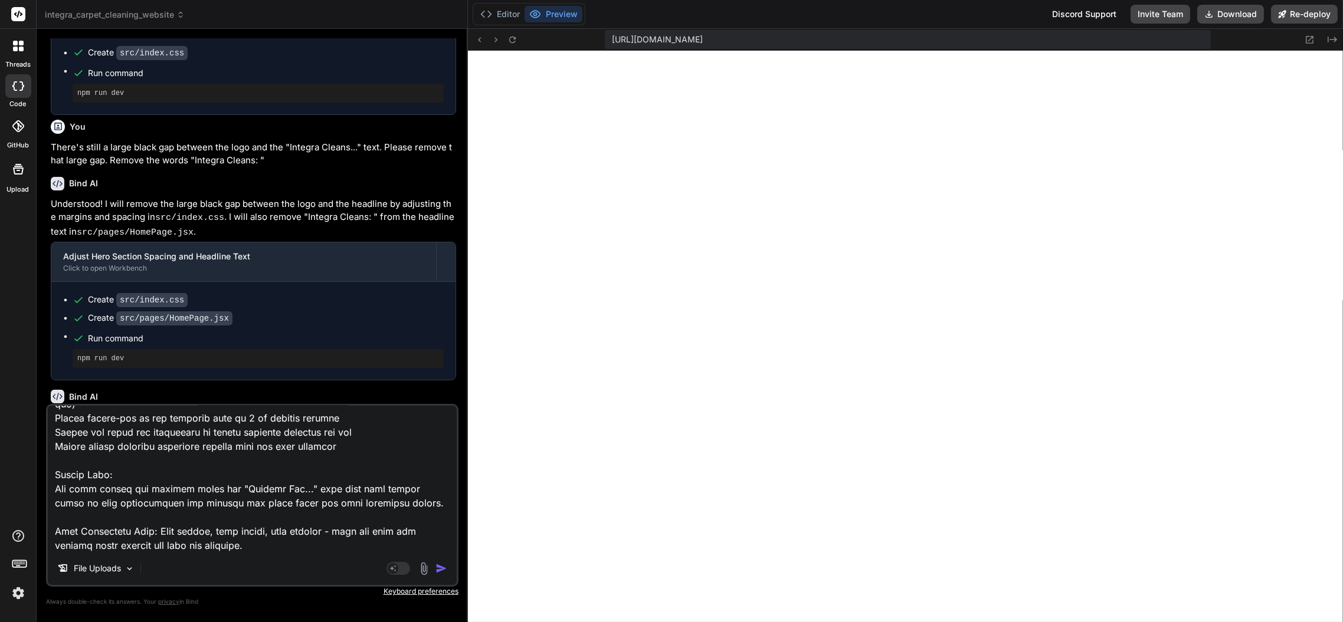
type textarea "There is a large black gap/space between the logo image and the "Professional C…"
type textarea "x"
type textarea "There is a large black gap/space between the logo image and the "Professional C…"
type textarea "x"
type textarea "There is a large black gap/space between the logo image and the "Professional C…"
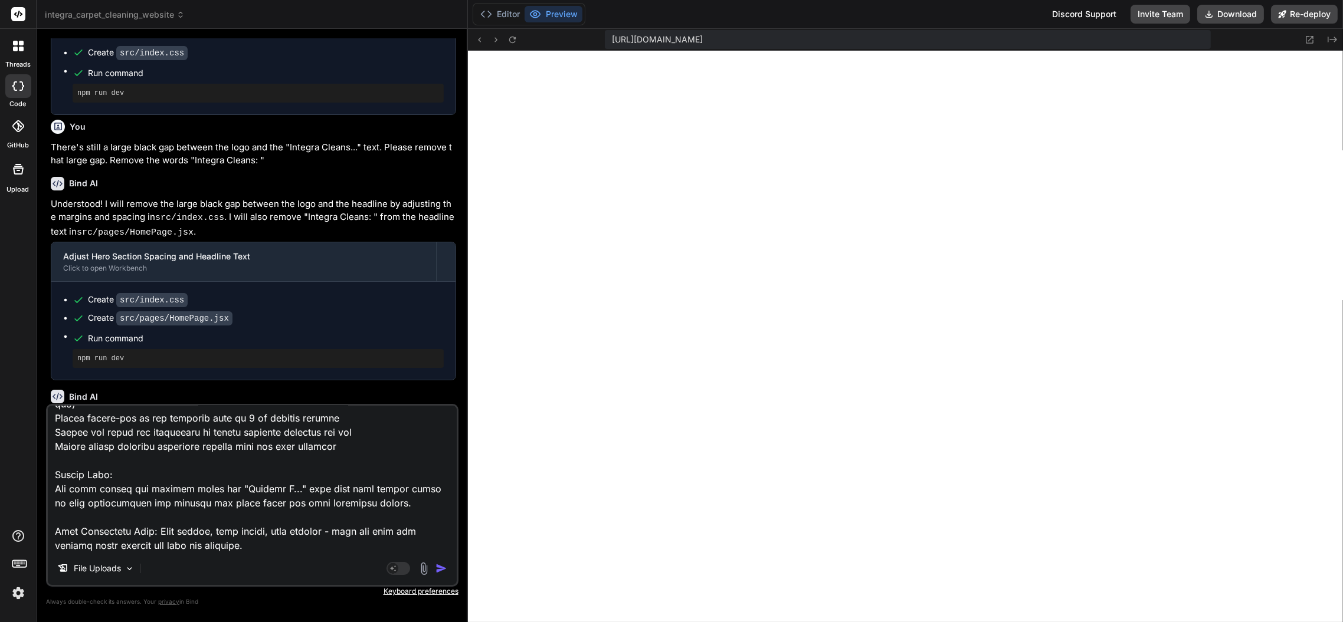
type textarea "x"
type textarea "There is a large black gap/space between the logo image and the "Professional C…"
type textarea "x"
type textarea "There is a large black gap/space between the logo image and the "Professional C…"
type textarea "x"
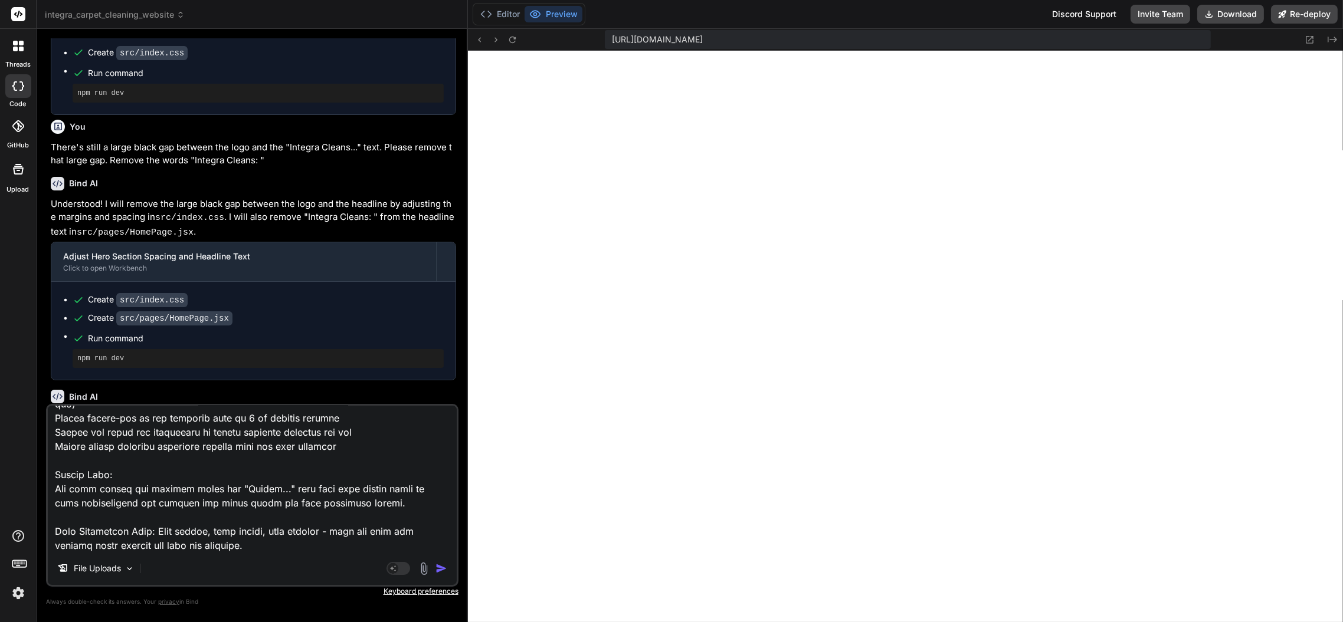
type textarea "There is a large black gap/space between the logo image and the "Professional C…"
type textarea "x"
type textarea "There is a large black gap/space between the logo image and the "Professional C…"
type textarea "x"
type textarea "There is a large black gap/space between the logo image and the "Professional C…"
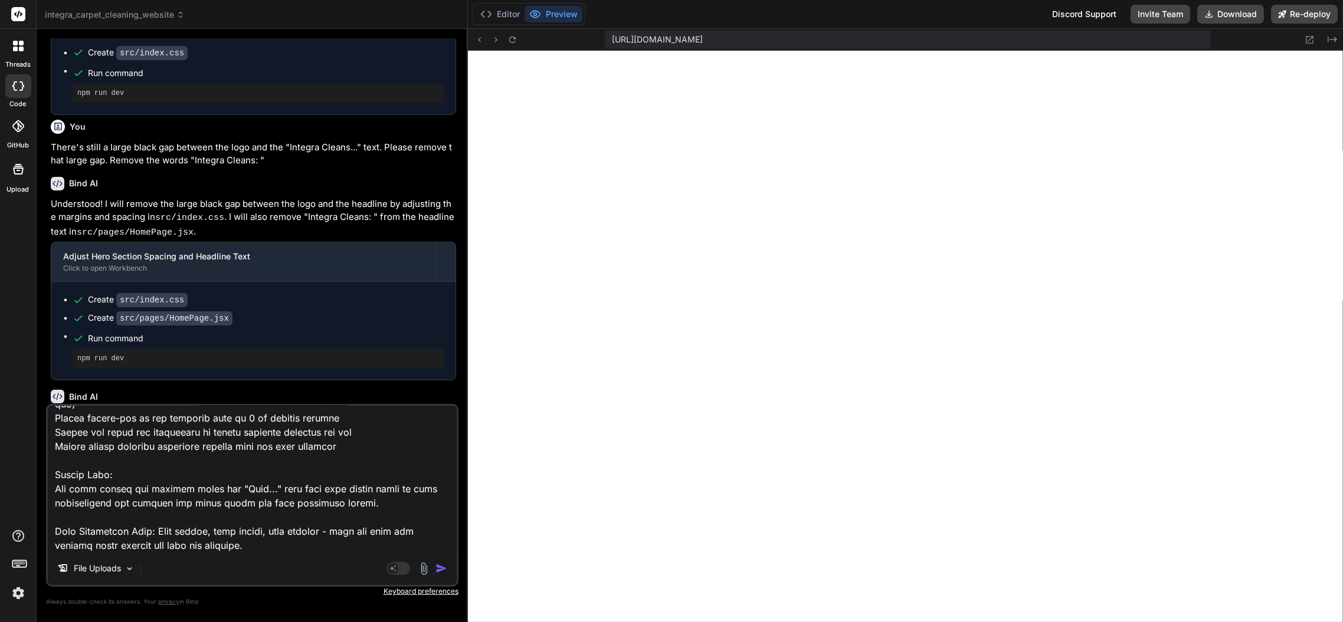
type textarea "x"
type textarea "There is a large black gap/space between the logo image and the "Professional C…"
type textarea "x"
type textarea "There is a large black gap/space between the logo image and the "Professional C…"
type textarea "x"
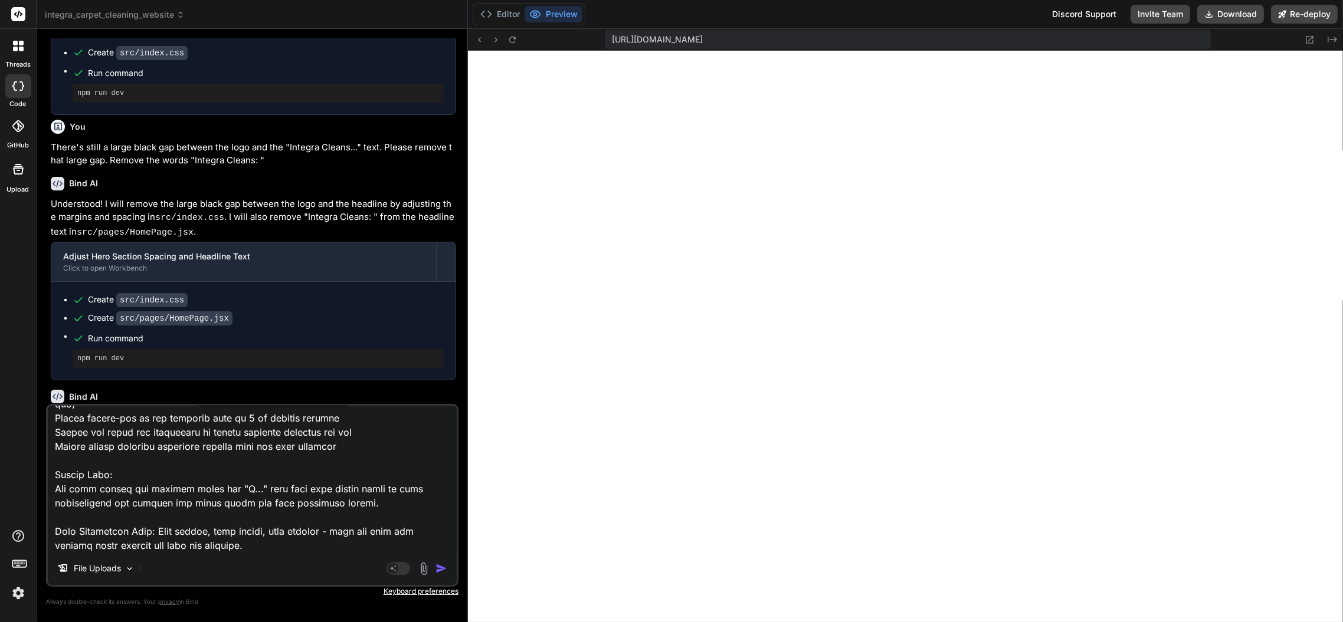
type textarea "There is a large black gap/space between the logo image and the "Professional C…"
type textarea "x"
type textarea "There is a large black gap/space between the logo image and the "Professional C…"
type textarea "x"
type textarea "There is a large black gap/space between the logo image and the "Professional C…"
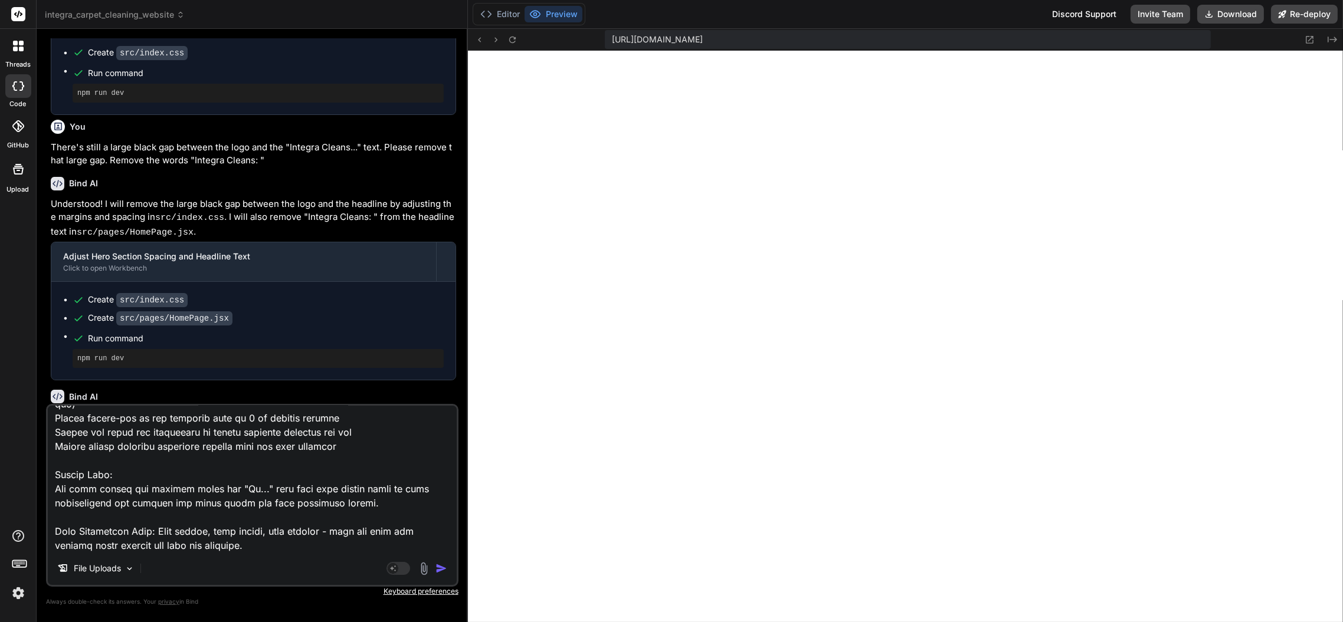
type textarea "x"
type textarea "There is a large black gap/space between the logo image and the "Professional C…"
type textarea "x"
type textarea "There is a large black gap/space between the logo image and the "Professional C…"
type textarea "x"
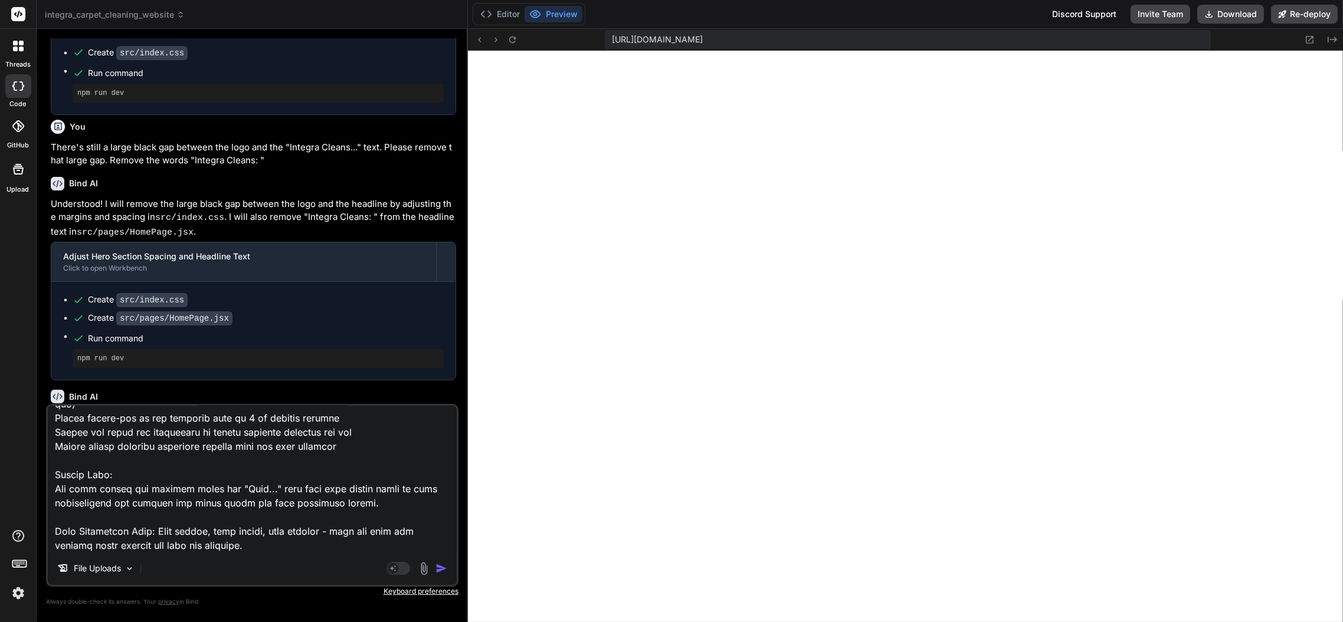
type textarea "There is a large black gap/space between the logo image and the "Professional C…"
type textarea "x"
type textarea "There is a large black gap/space between the logo image and the "Professional C…"
type textarea "x"
type textarea "There is a large black gap/space between the logo image and the "Professional C…"
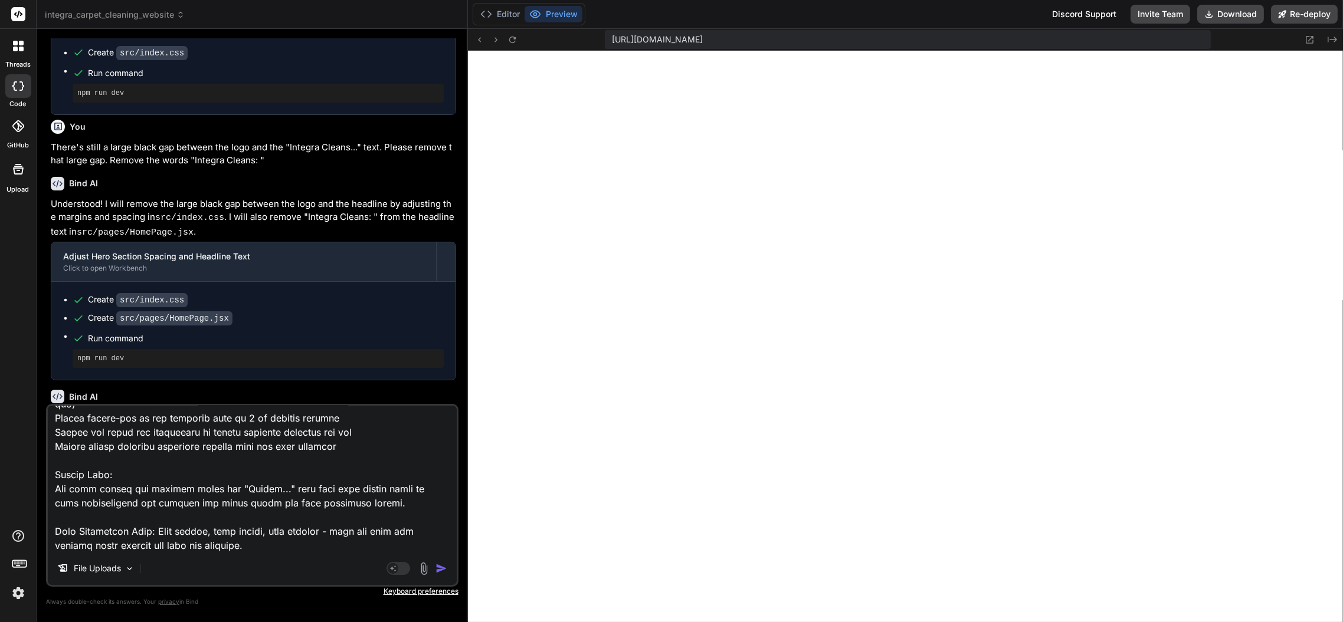
type textarea "x"
type textarea "There is a large black gap/space between the logo image and the "Professional C…"
type textarea "x"
type textarea "There is a large black gap/space between the logo image and the "Professional C…"
type textarea "x"
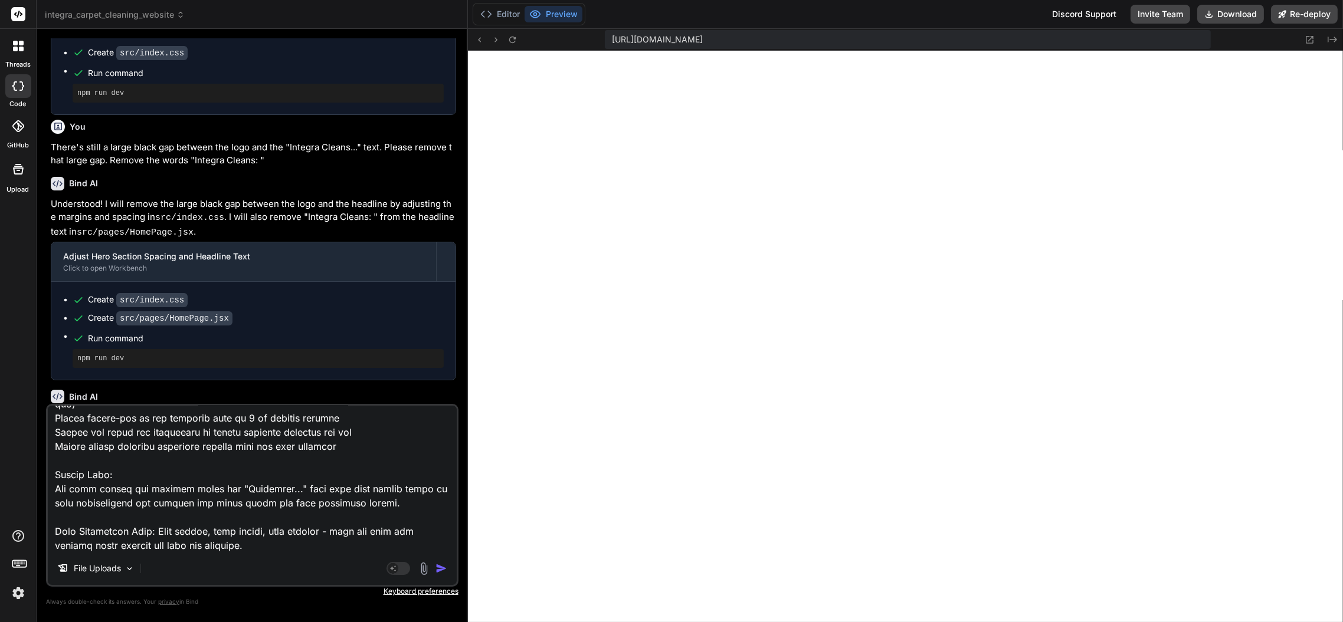
type textarea "There is a large black gap/space between the logo image and the "Professional C…"
type textarea "x"
type textarea "There is a large black gap/space between the logo image and the "Professional C…"
type textarea "x"
type textarea "There is a large black gap/space between the logo image and the "Professional C…"
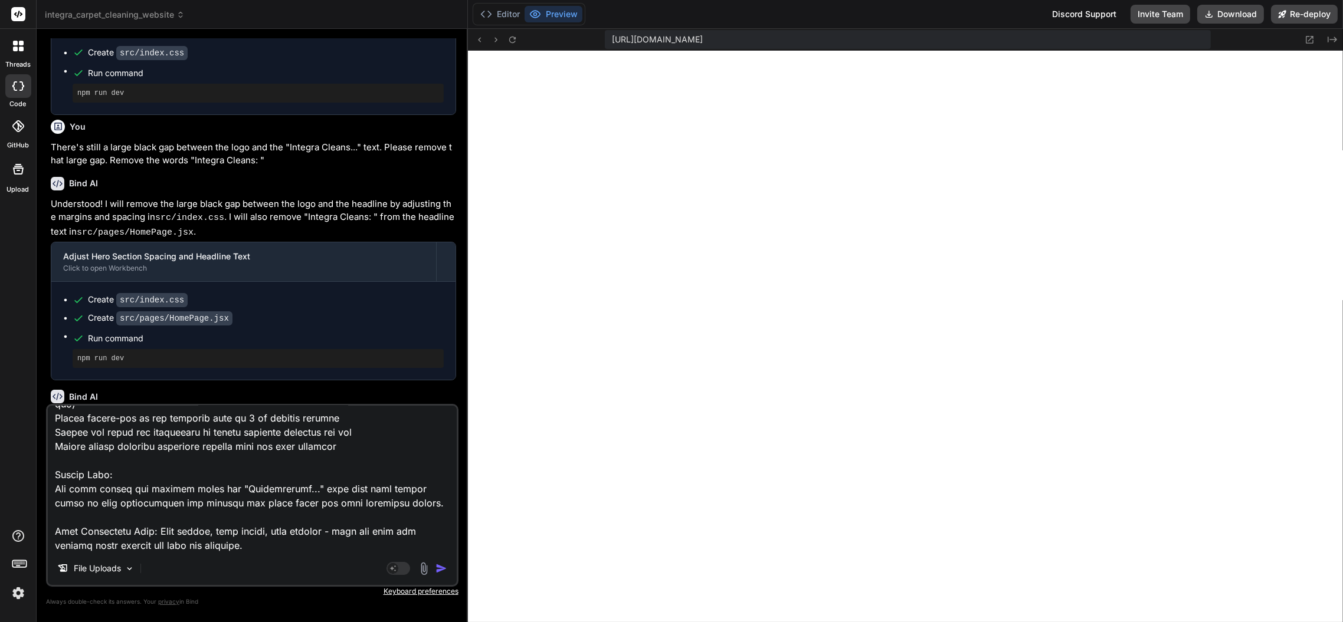
type textarea "x"
type textarea "There is a large black gap/space between the logo image and the "Professional C…"
type textarea "x"
type textarea "There is a large black gap/space between the logo image and the "Professional C…"
type textarea "x"
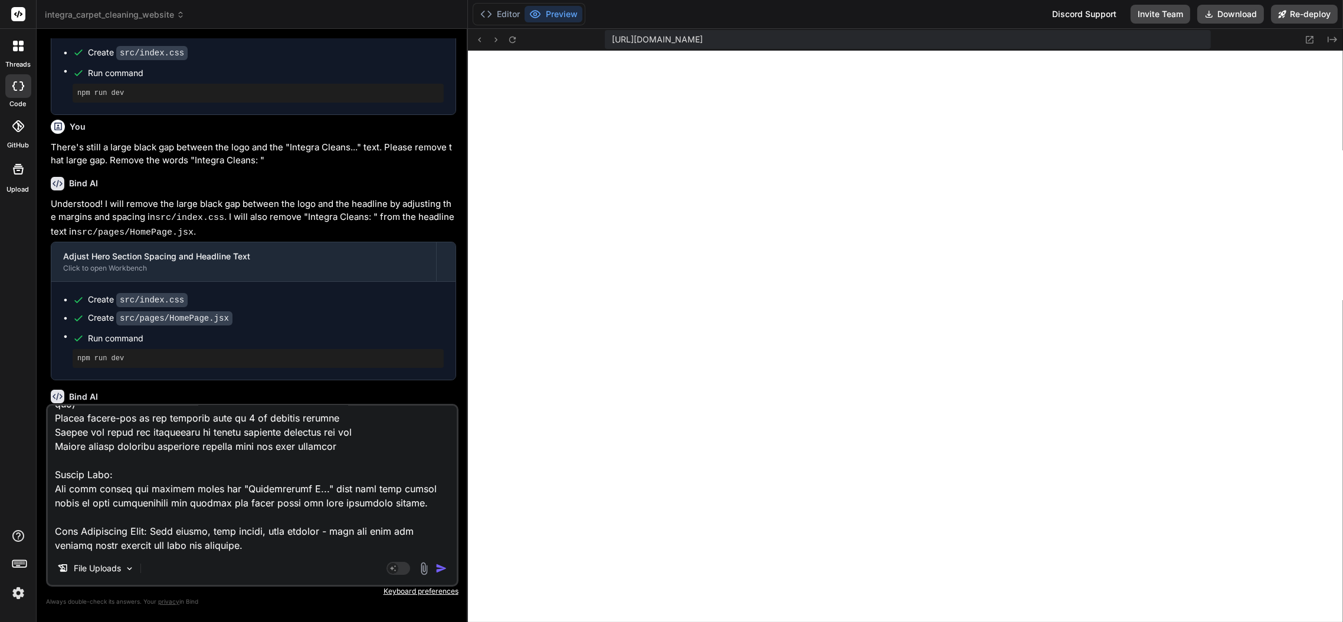
type textarea "There is a large black gap/space between the logo image and the "Professional C…"
type textarea "x"
type textarea "There is a large black gap/space between the logo image and the "Professional C…"
type textarea "x"
type textarea "There is a large black gap/space between the logo image and the "Professional C…"
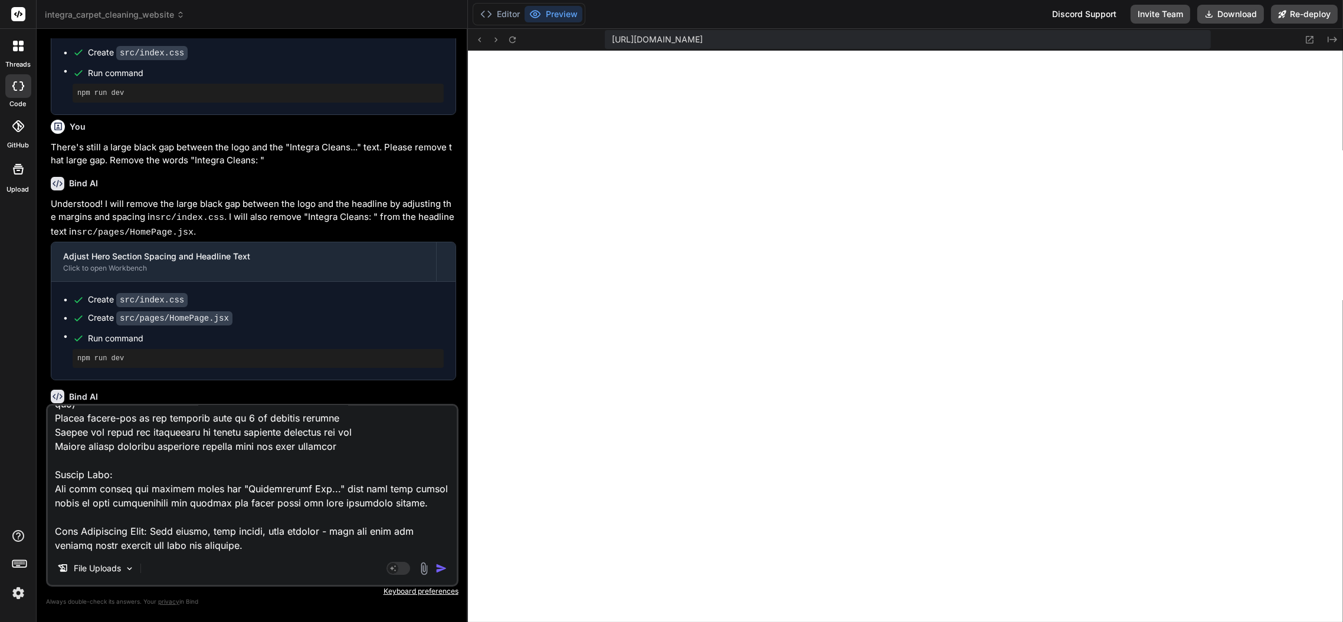
type textarea "x"
type textarea "There is a large black gap/space between the logo image and the "Professional C…"
type textarea "x"
type textarea "There is a large black gap/space between the logo image and the "Professional C…"
type textarea "x"
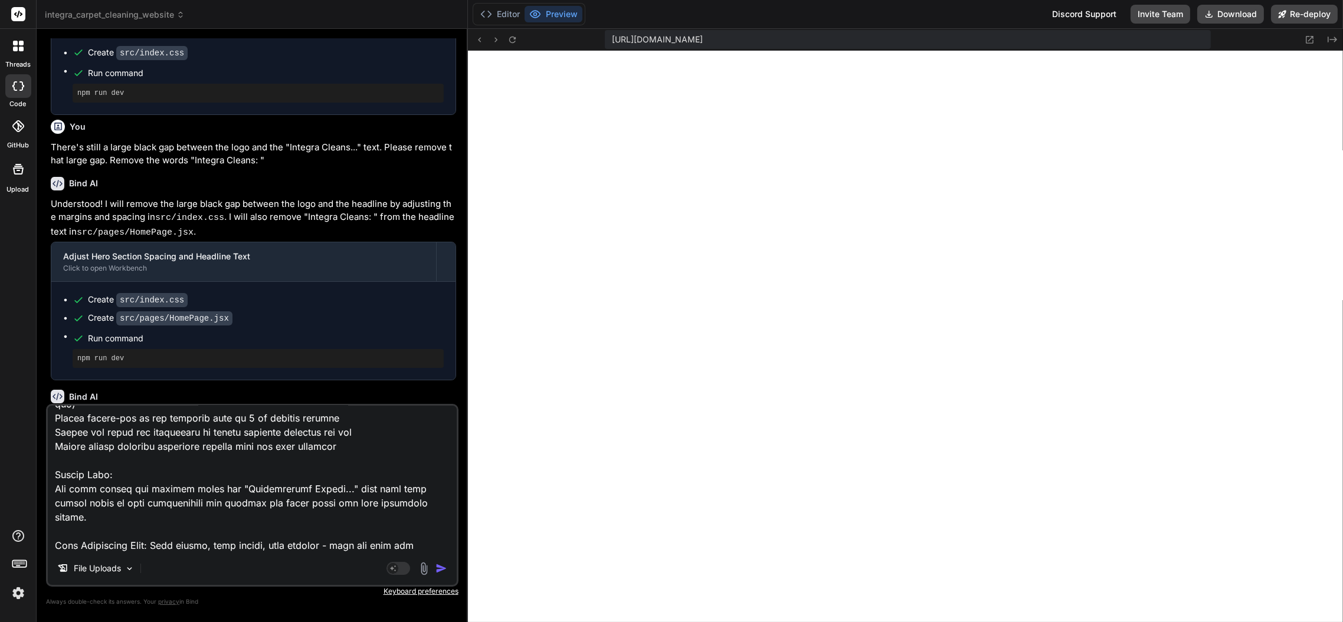
type textarea "There is a large black gap/space between the logo image and the "Professional C…"
click at [442, 569] on img "button" at bounding box center [441, 569] width 12 height 12
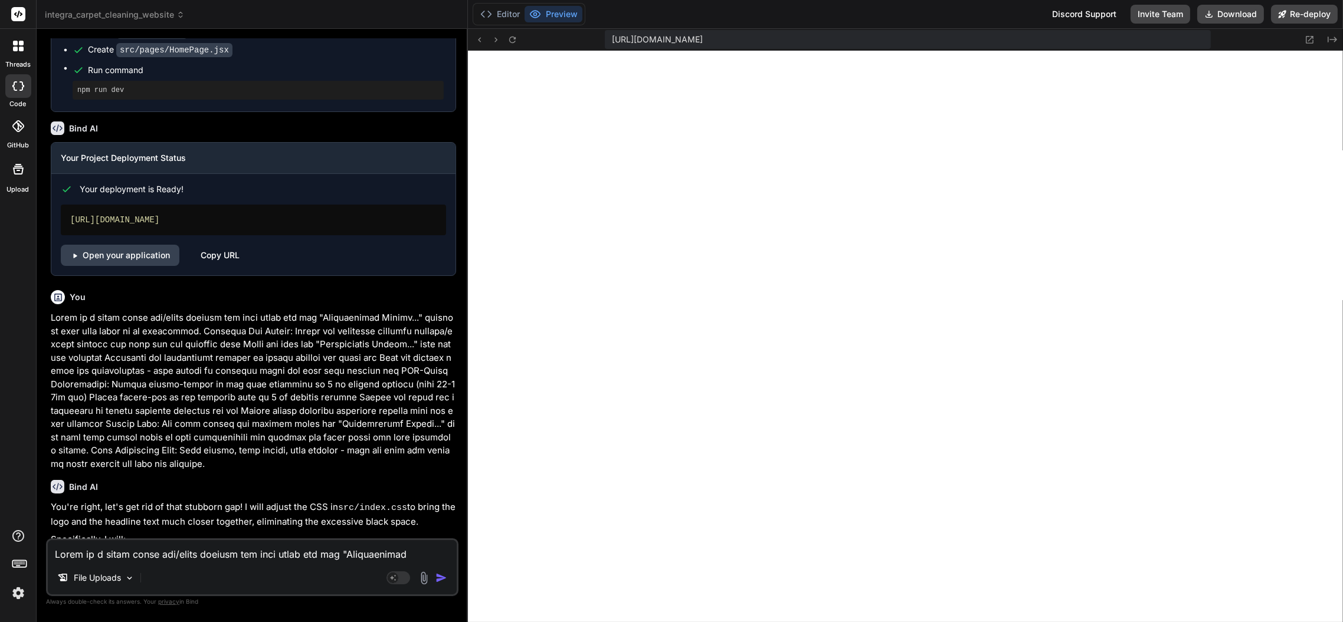
scroll to position [2172, 0]
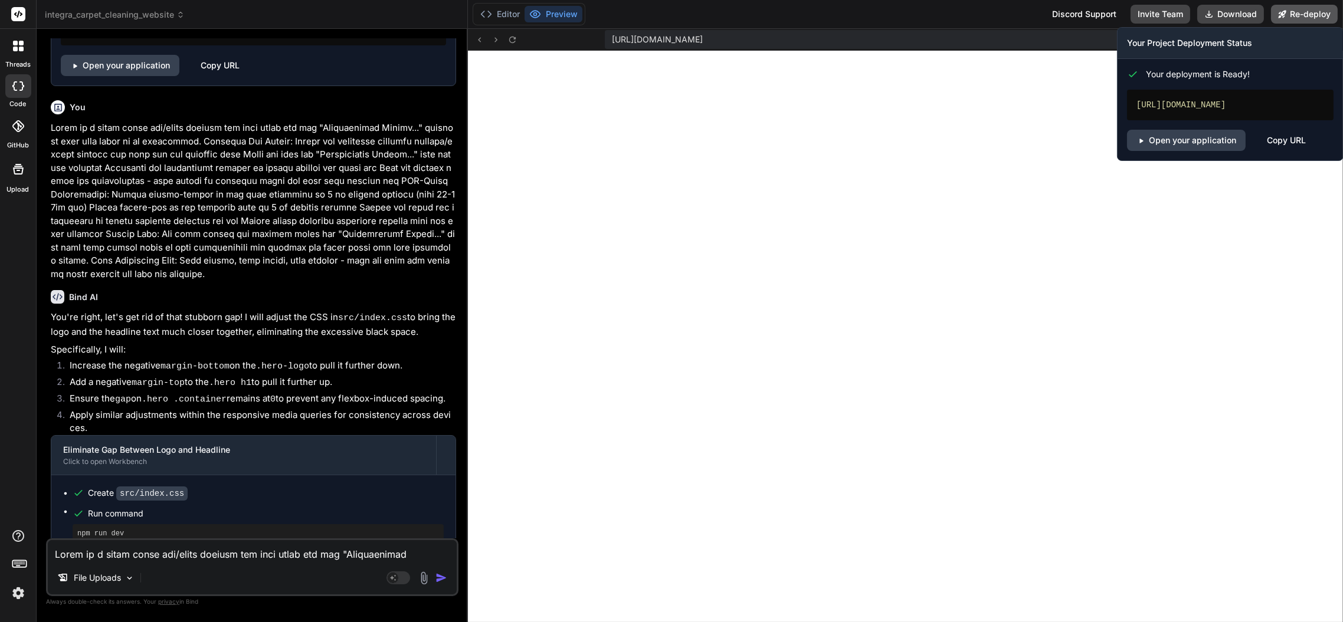
click at [1293, 18] on button "Re-deploy" at bounding box center [1304, 14] width 67 height 19
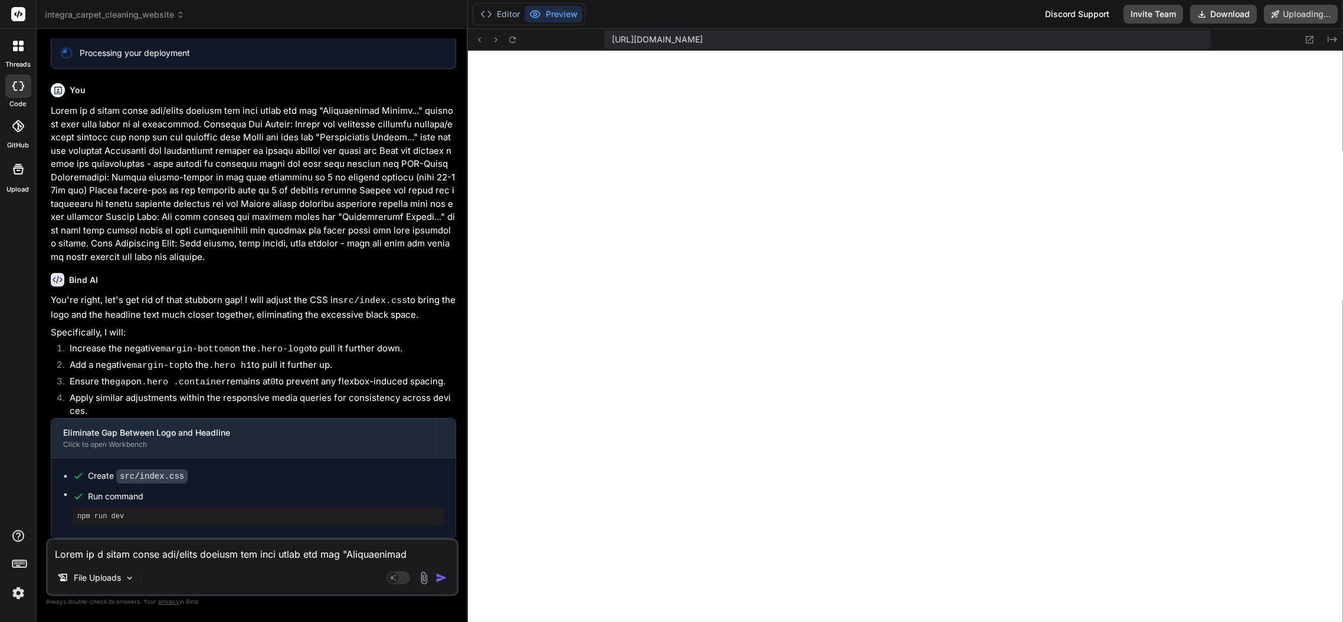
scroll to position [2101, 0]
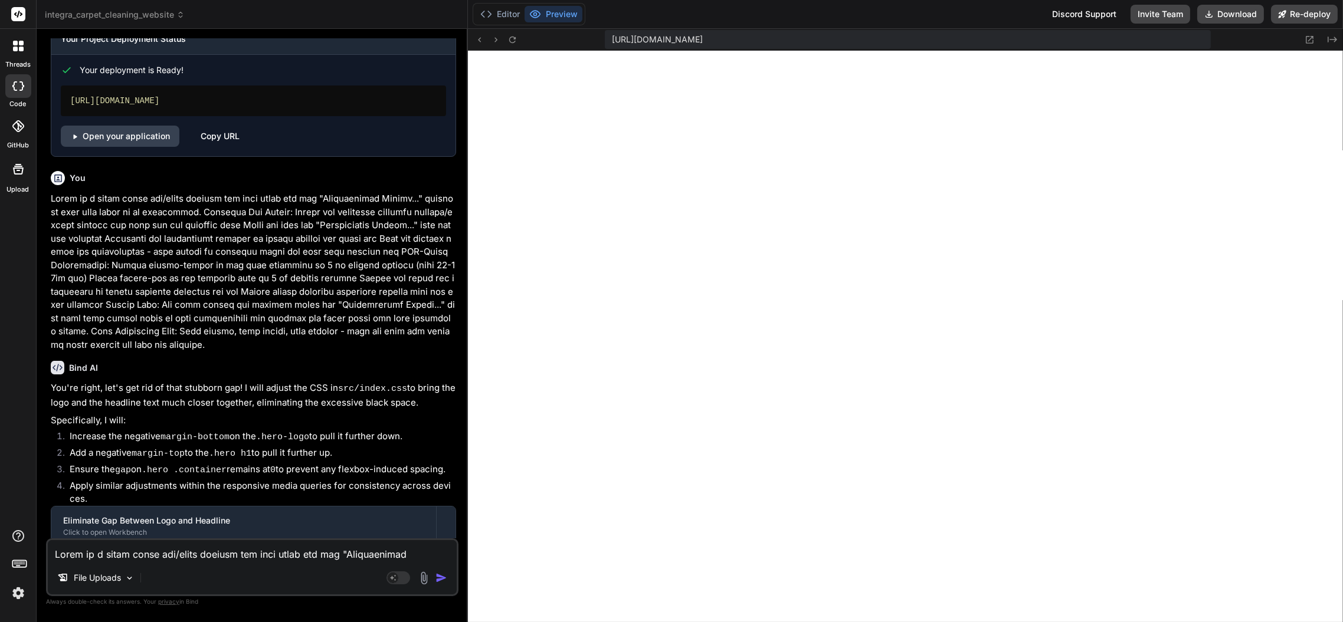
click at [208, 553] on textarea at bounding box center [252, 550] width 409 height 21
paste textarea "The logo image appears to have extra black or transparent space built into the …"
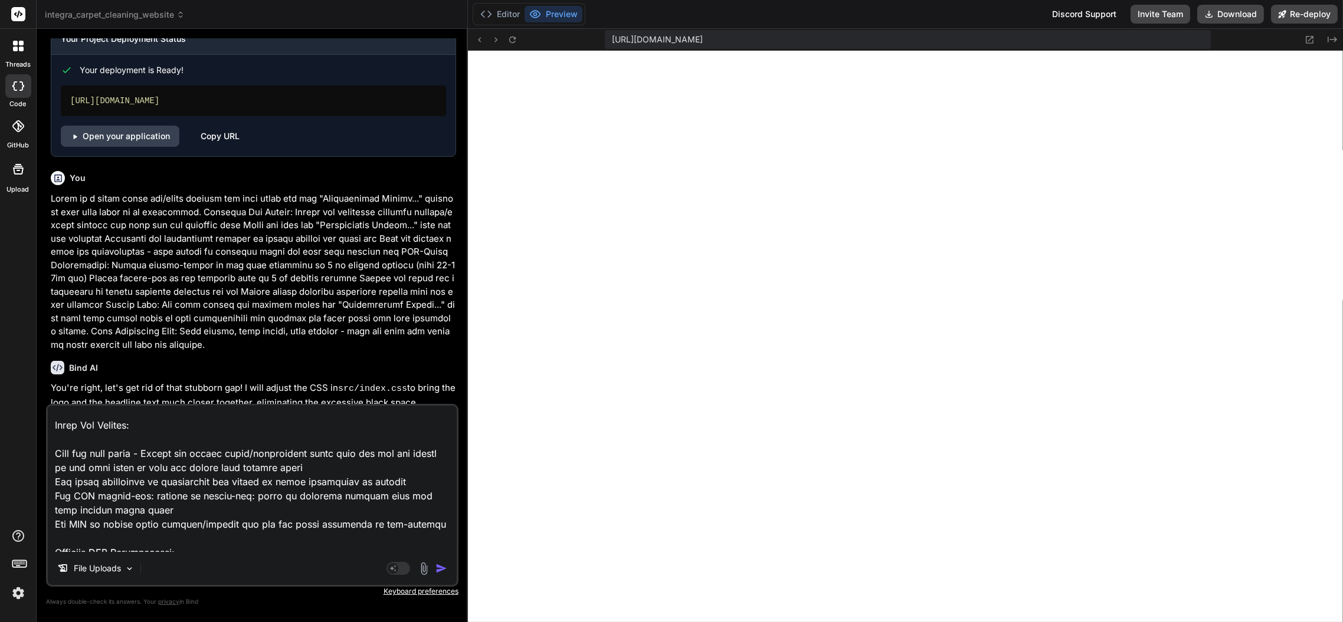
scroll to position [0, 0]
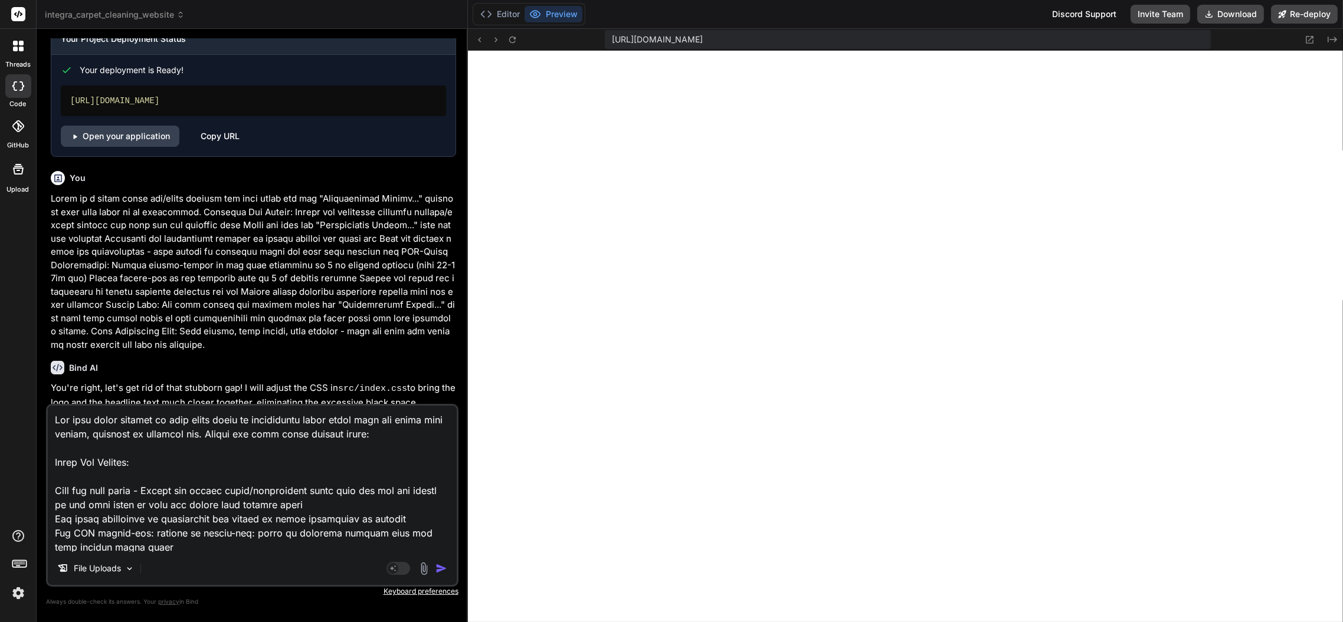
click at [440, 566] on img "button" at bounding box center [441, 569] width 12 height 12
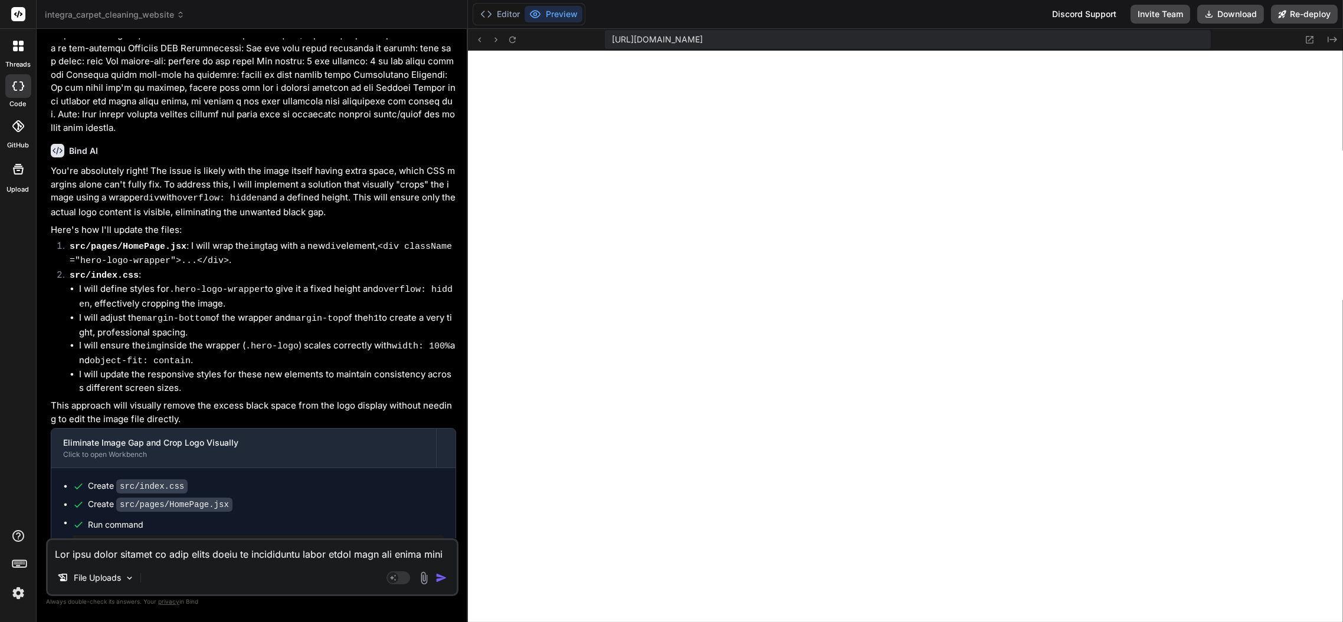
scroll to position [2794, 0]
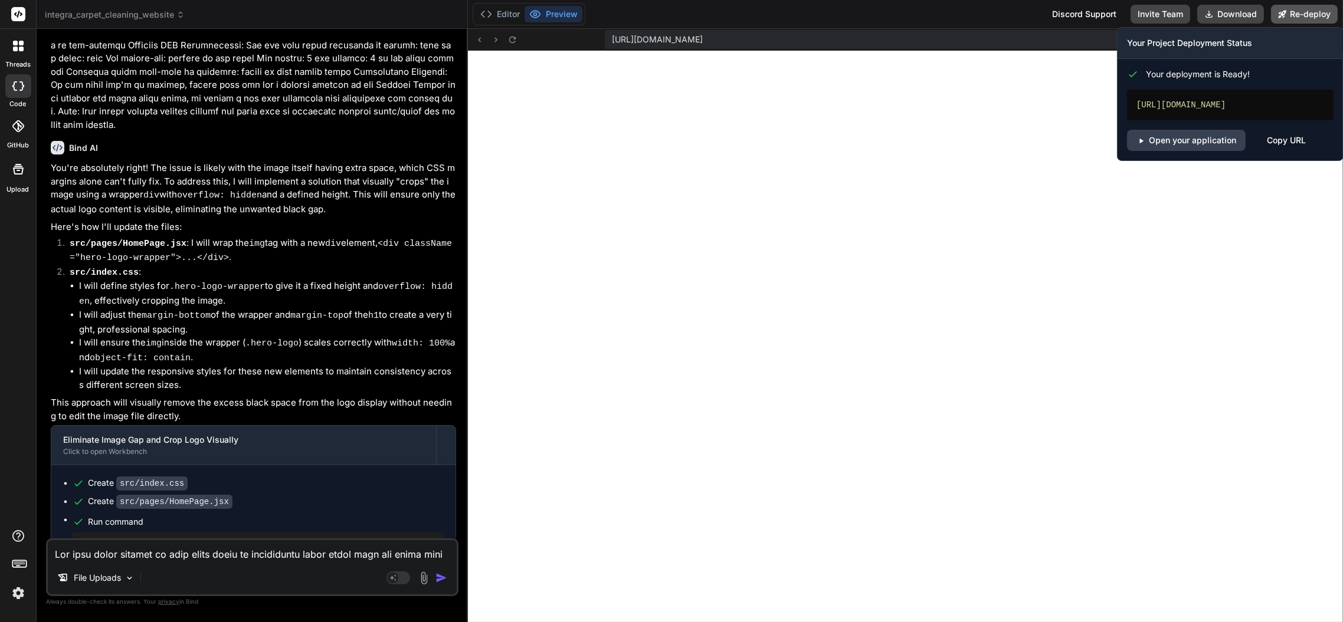
click at [1306, 20] on button "Re-deploy" at bounding box center [1304, 14] width 67 height 19
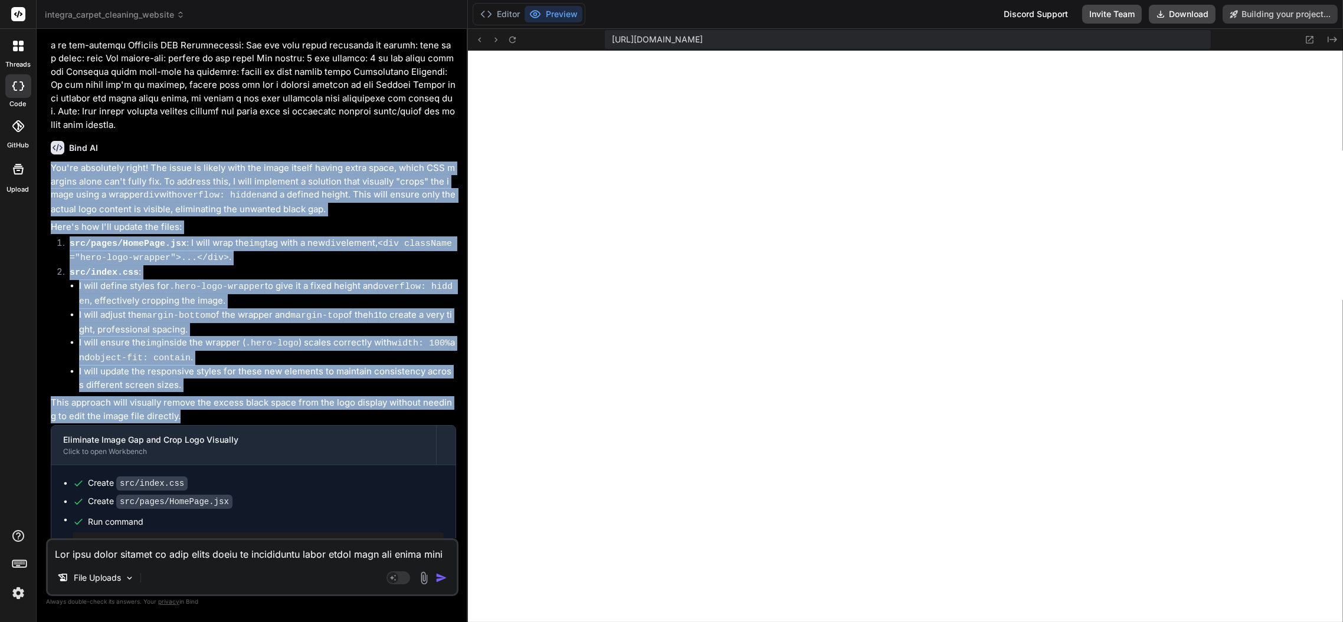
drag, startPoint x: 203, startPoint y: 393, endPoint x: 51, endPoint y: 150, distance: 286.3
click at [51, 162] on div "You're absolutely right! The issue is likely with the image itself having extra…" at bounding box center [253, 363] width 405 height 402
copy div "You're absolutely right! The issue is likely with the image itself having extra…"
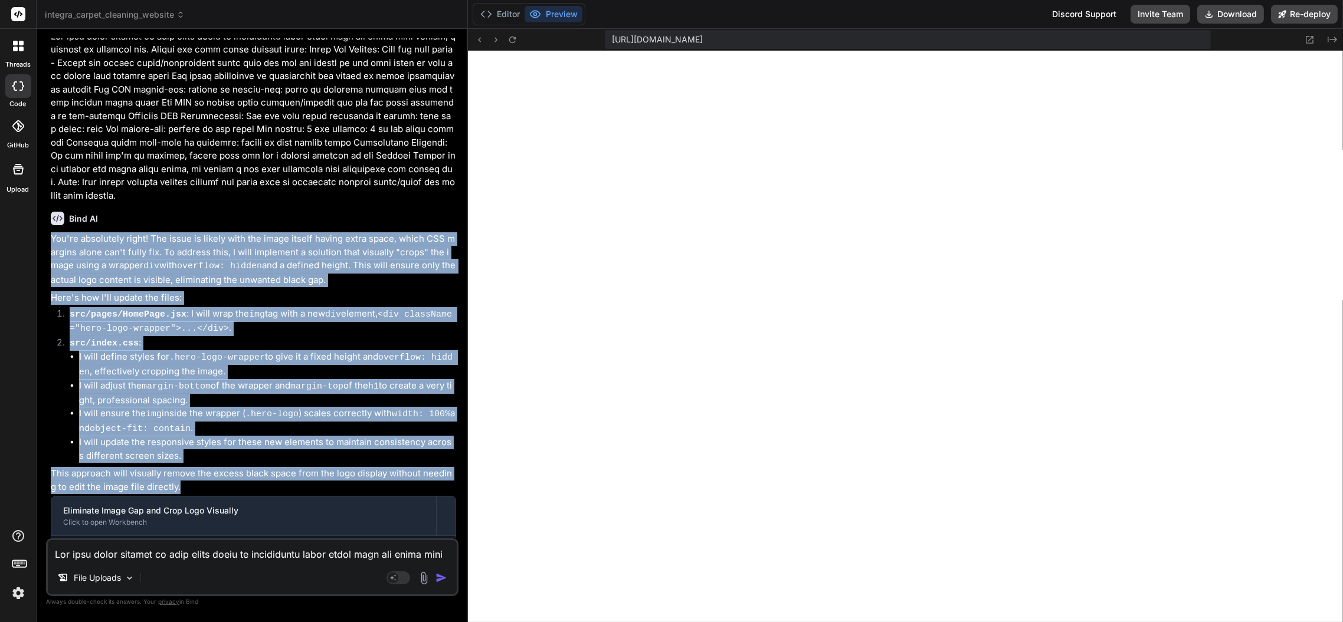
scroll to position [2794, 0]
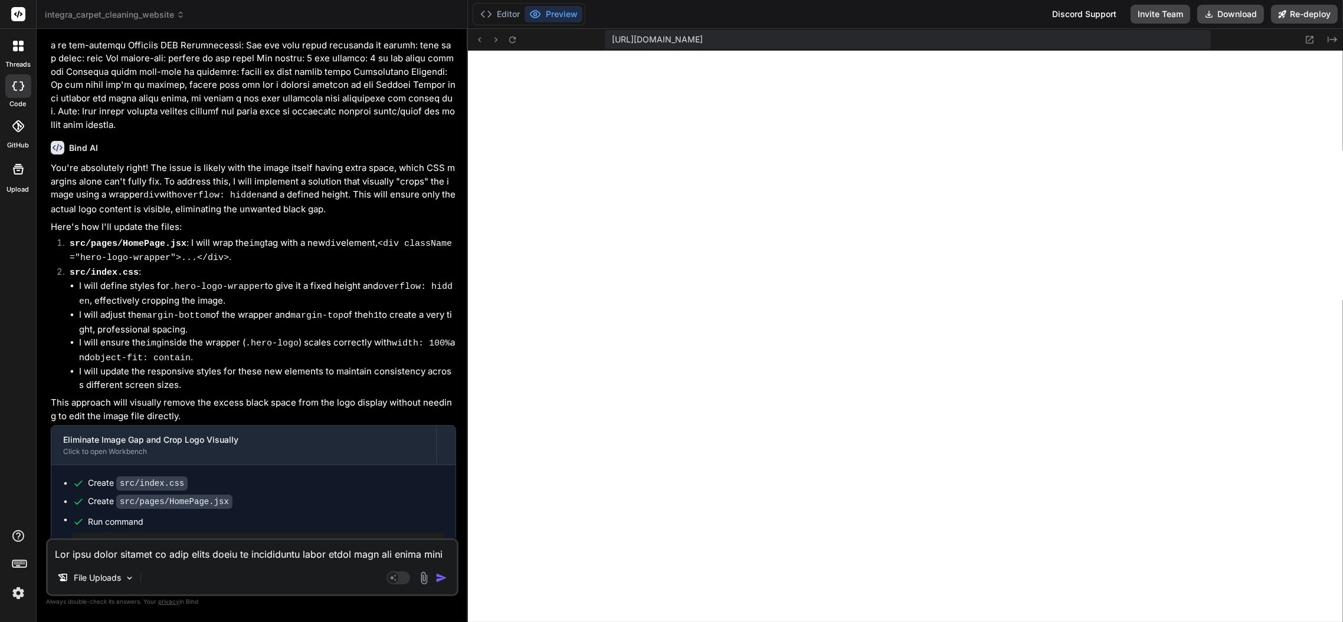
click at [142, 553] on textarea at bounding box center [252, 550] width 409 height 21
paste textarea "The logo cropping is working but it's cutting off too much - the words "carpet …"
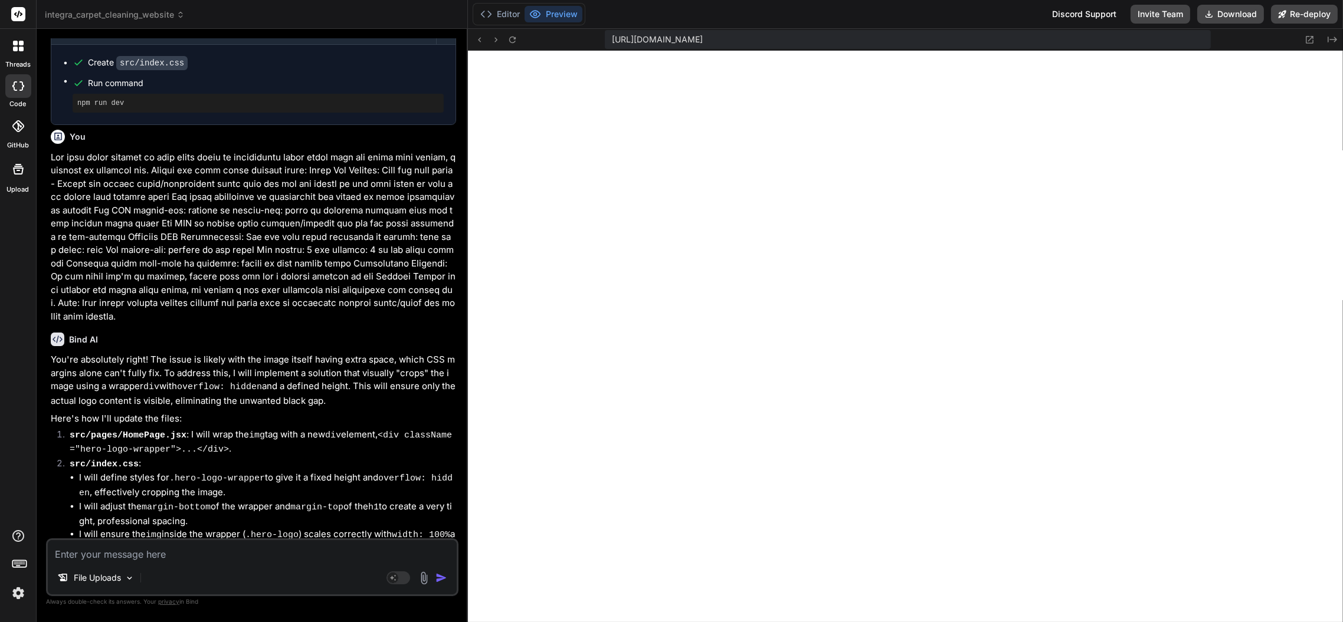
scroll to position [2587, 0]
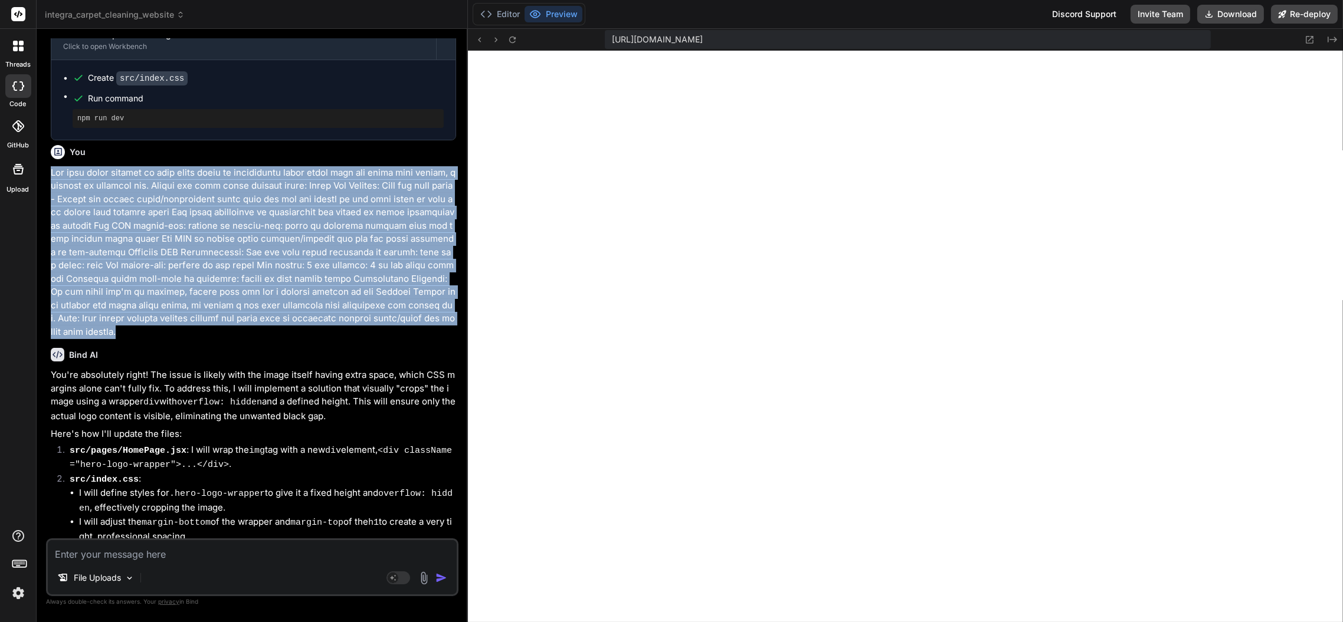
drag, startPoint x: 80, startPoint y: 312, endPoint x: 53, endPoint y: 158, distance: 155.8
click at [53, 166] on p at bounding box center [253, 252] width 405 height 173
copy p "The logo image appears to have extra black or transparent space built into the …"
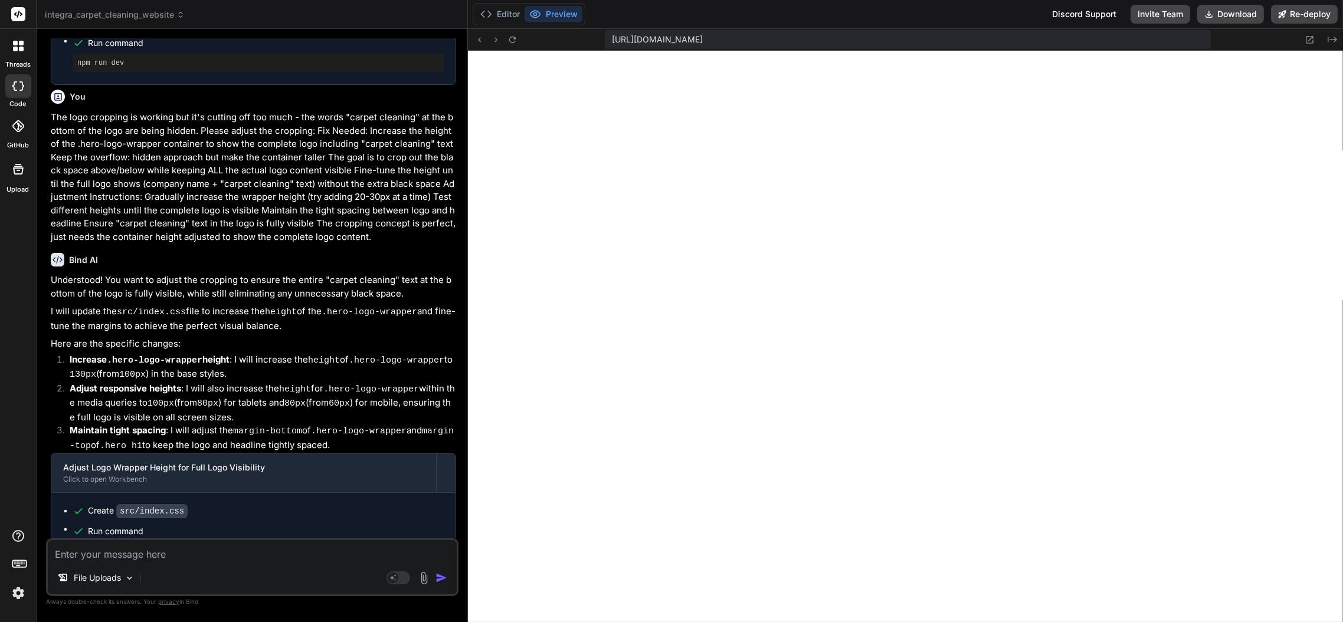
scroll to position [3276, 0]
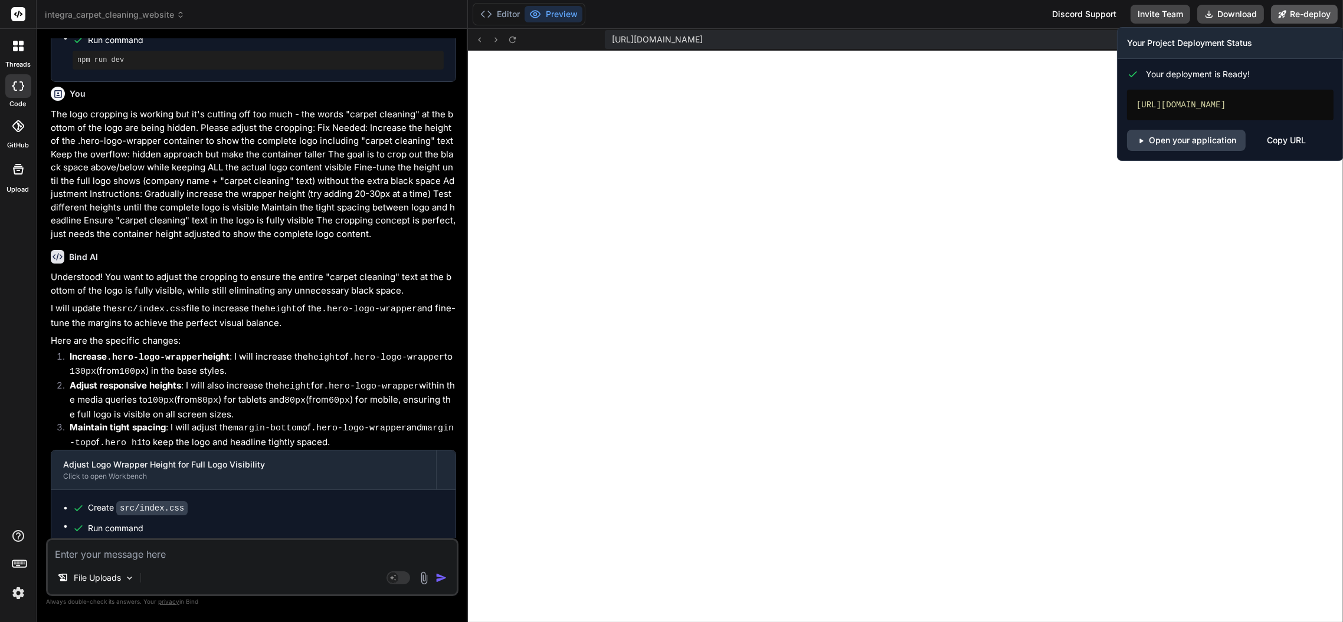
click at [1306, 15] on button "Re-deploy" at bounding box center [1304, 14] width 67 height 19
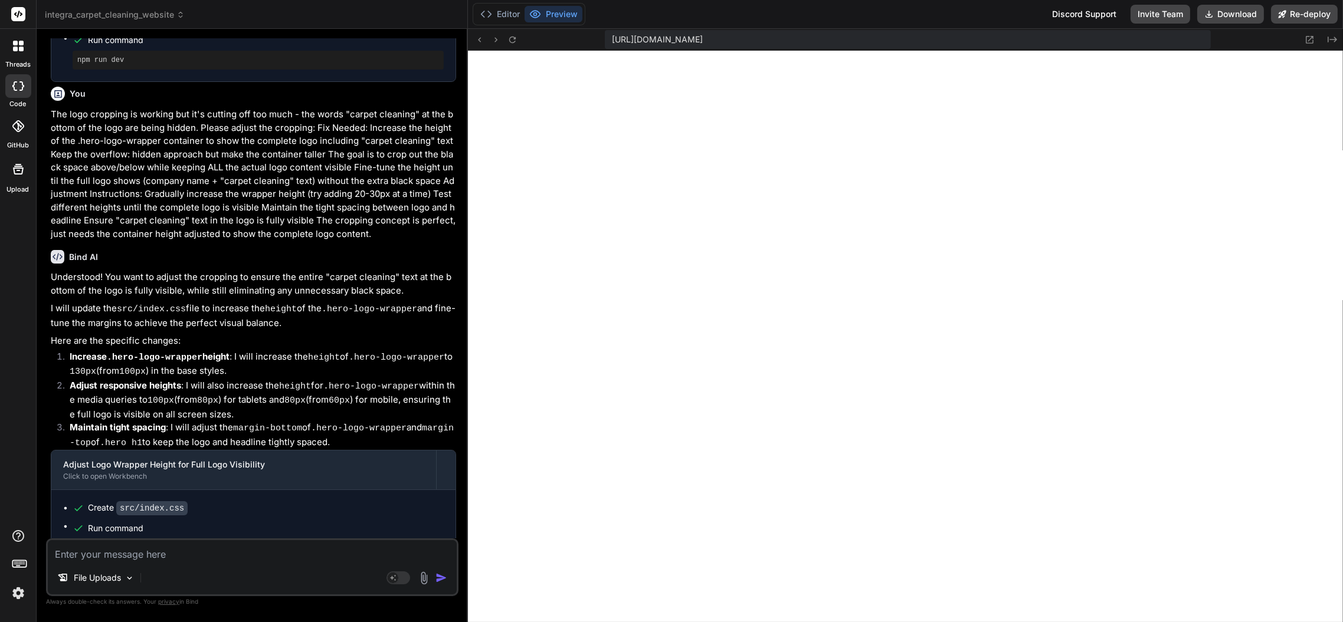
click at [158, 548] on textarea at bounding box center [252, 550] width 409 height 21
click at [165, 553] on textarea at bounding box center [252, 550] width 409 height 21
click at [126, 8] on header "integra_carpet_cleaning_website Created with Pixso." at bounding box center [252, 14] width 431 height 29
click at [132, 16] on span "integra_carpet_cleaning_website" at bounding box center [115, 15] width 140 height 12
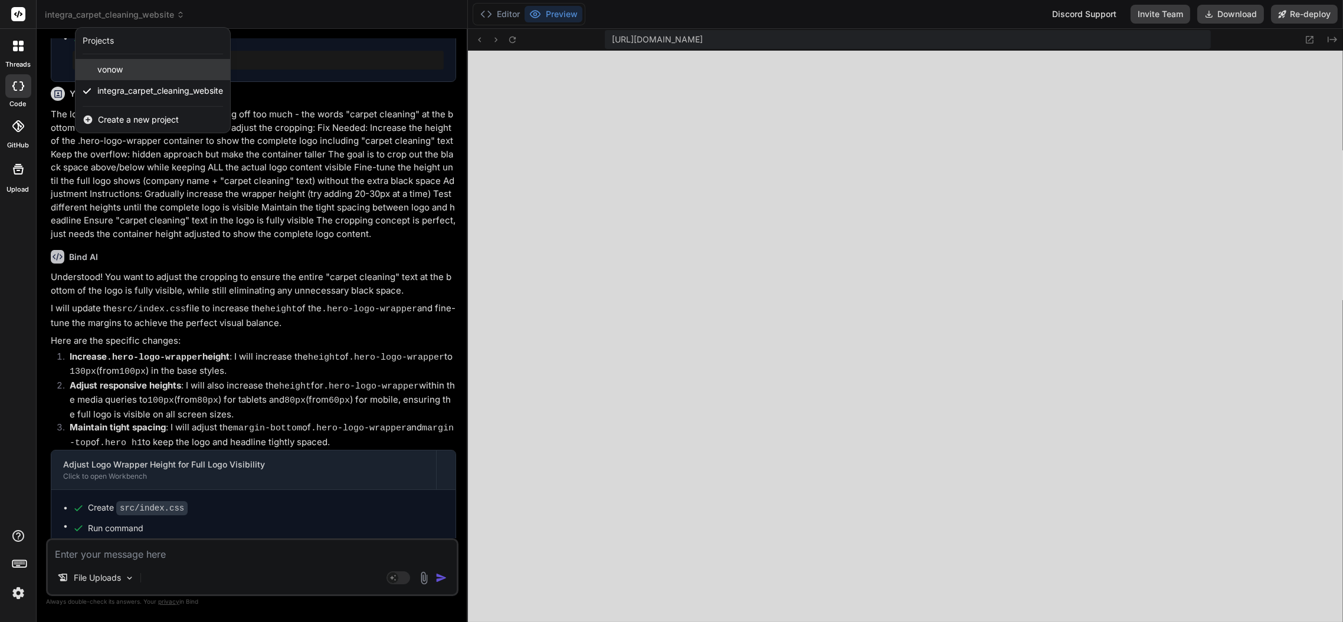
click at [130, 63] on div "vonow" at bounding box center [153, 69] width 155 height 21
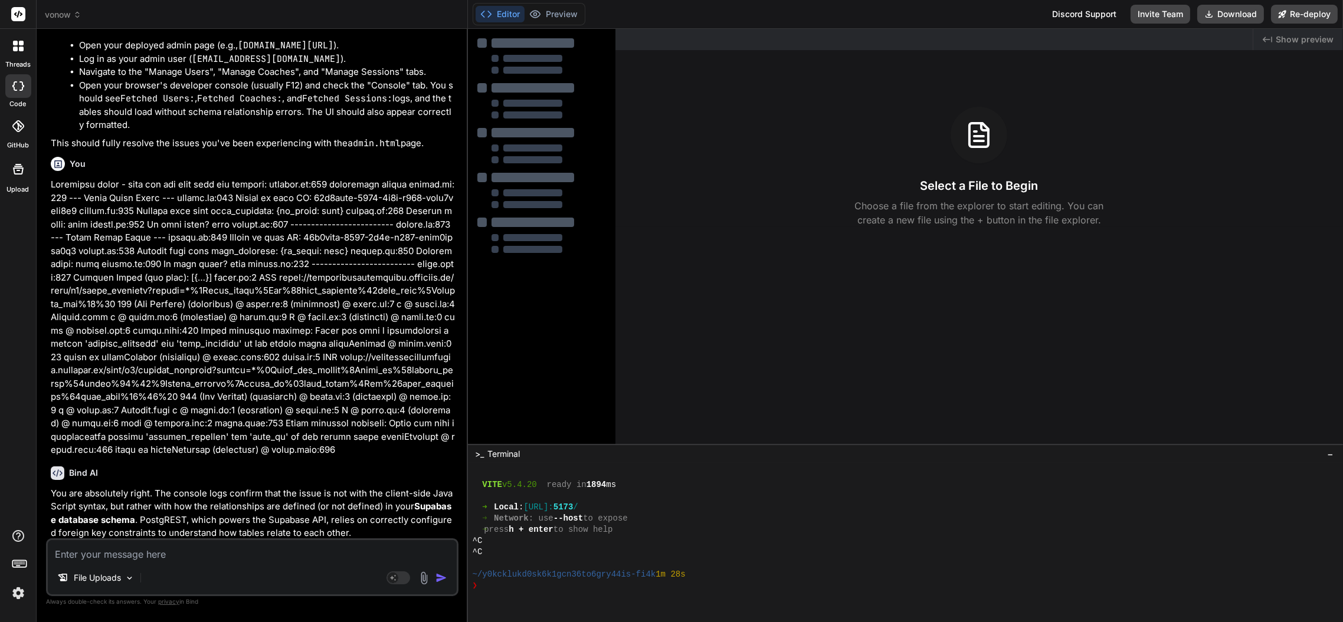
click at [139, 553] on textarea at bounding box center [252, 550] width 409 height 21
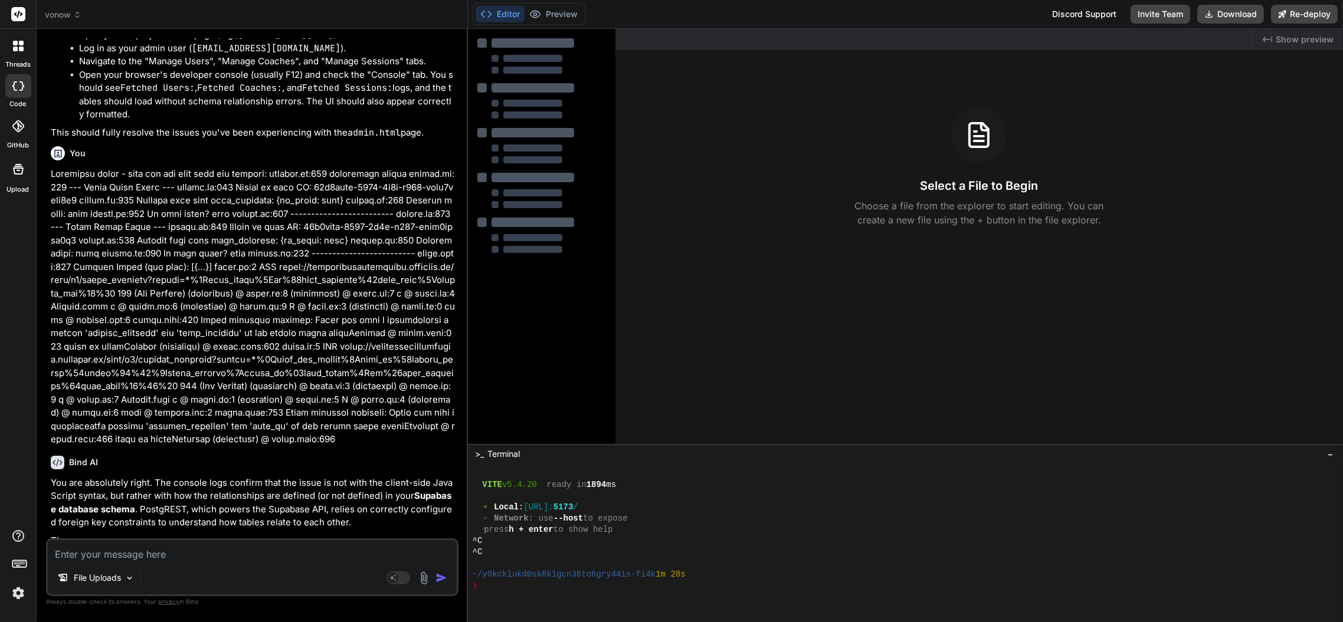
scroll to position [2099, 0]
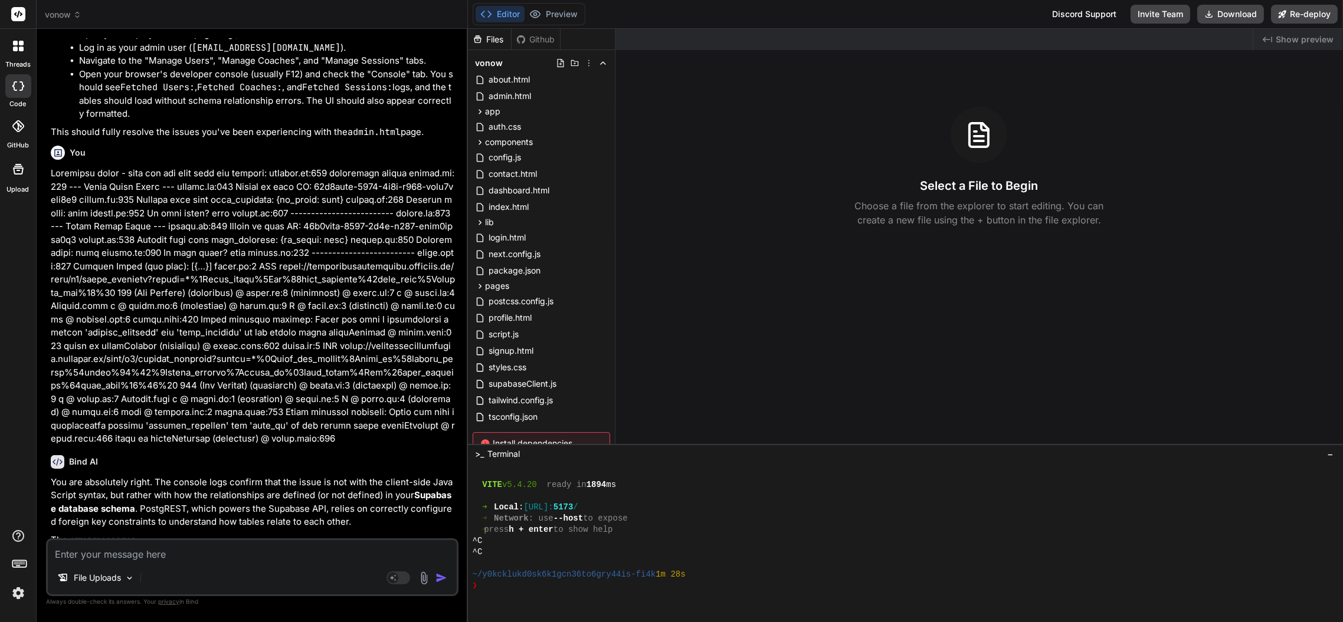
paste textarea "The logo image appears to have extra black or transparent space built into the …"
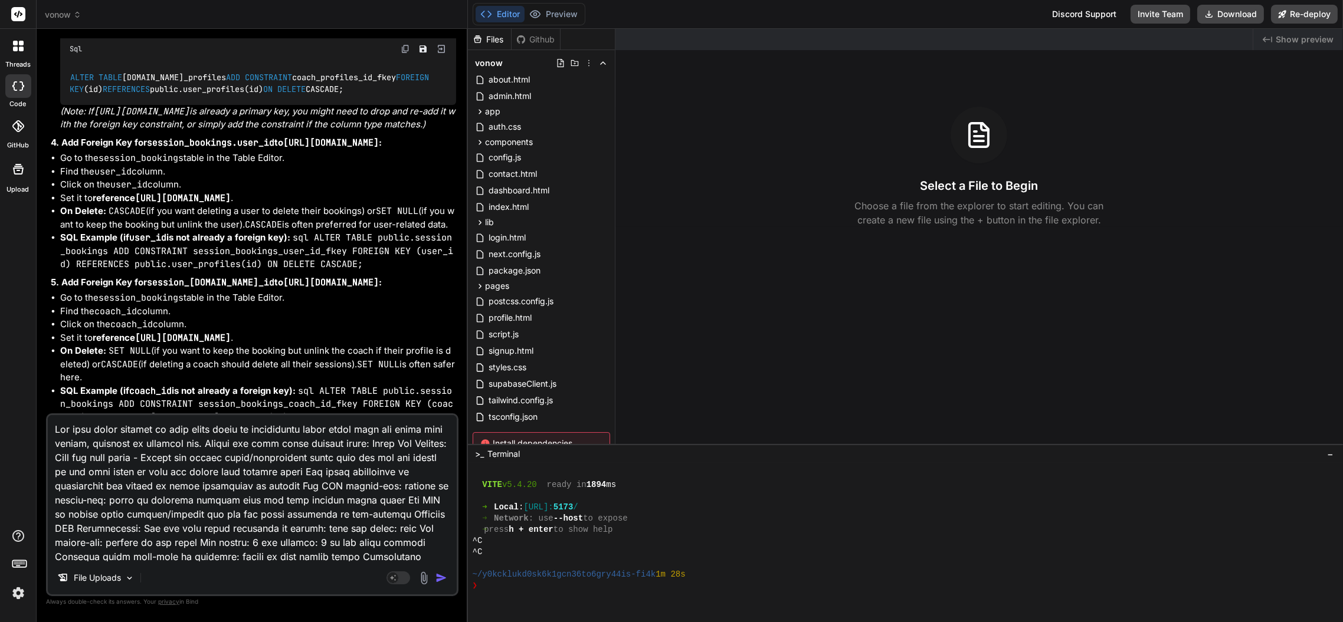
scroll to position [3418, 0]
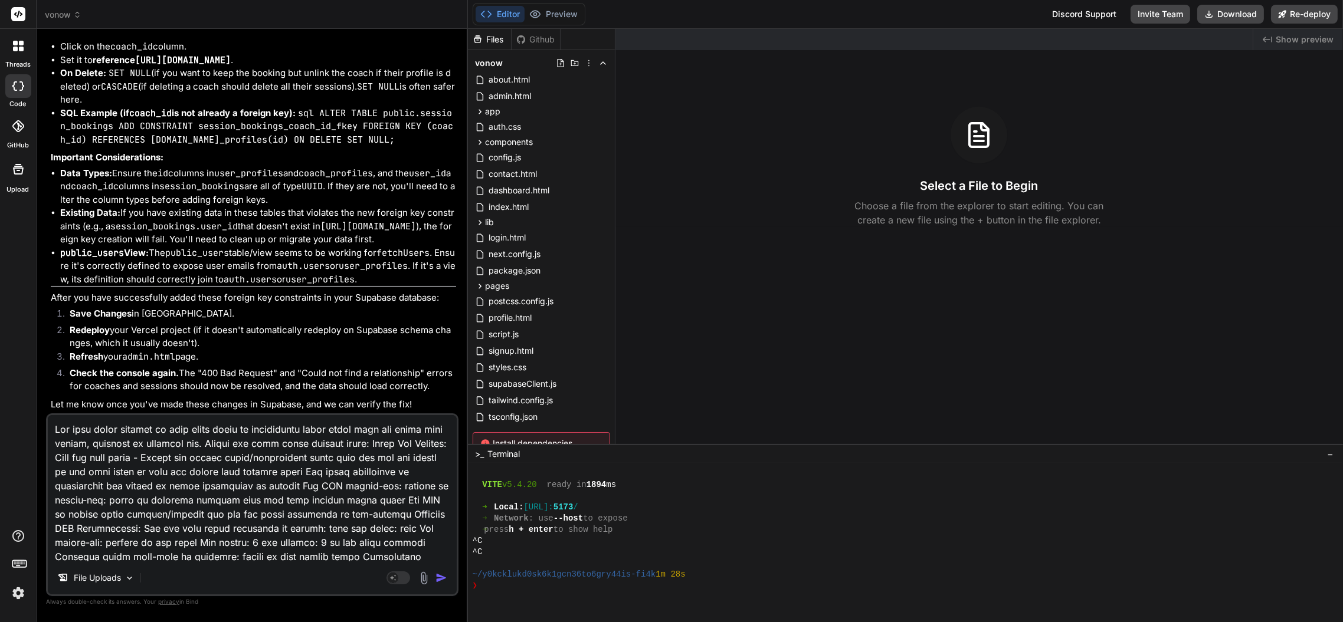
click at [236, 428] on textarea at bounding box center [252, 488] width 409 height 146
click at [296, 460] on textarea at bounding box center [252, 488] width 409 height 146
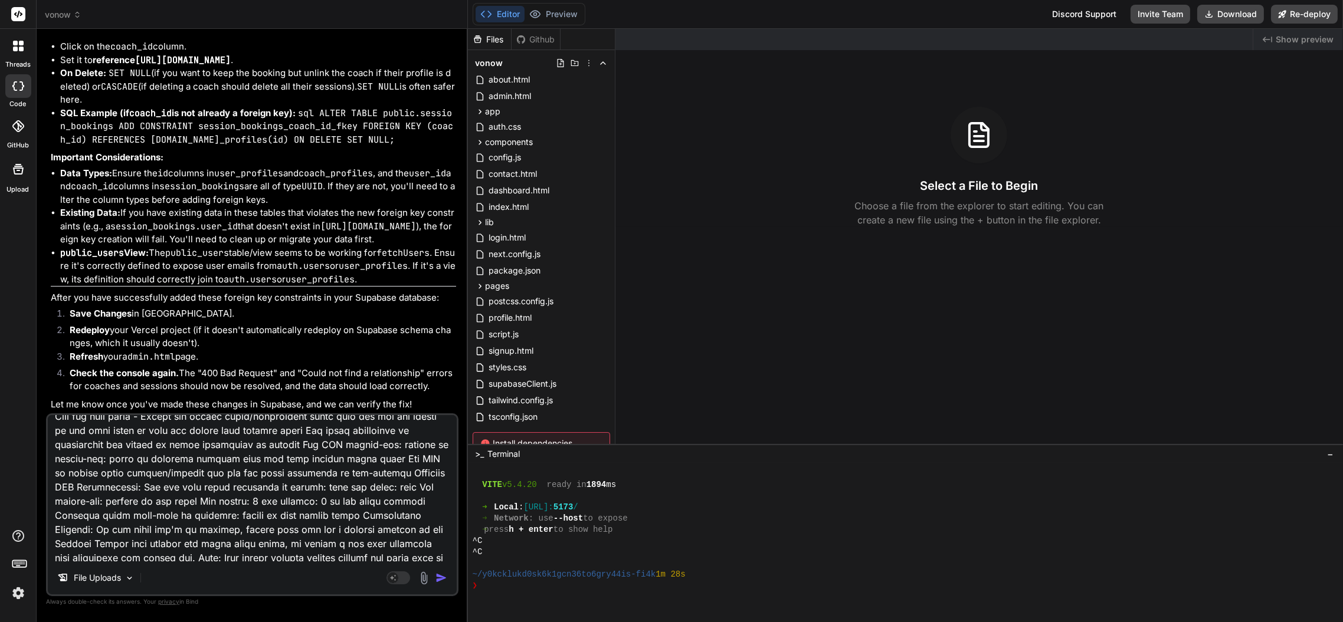
click at [248, 441] on textarea at bounding box center [252, 488] width 409 height 146
click at [170, 527] on textarea at bounding box center [252, 488] width 409 height 146
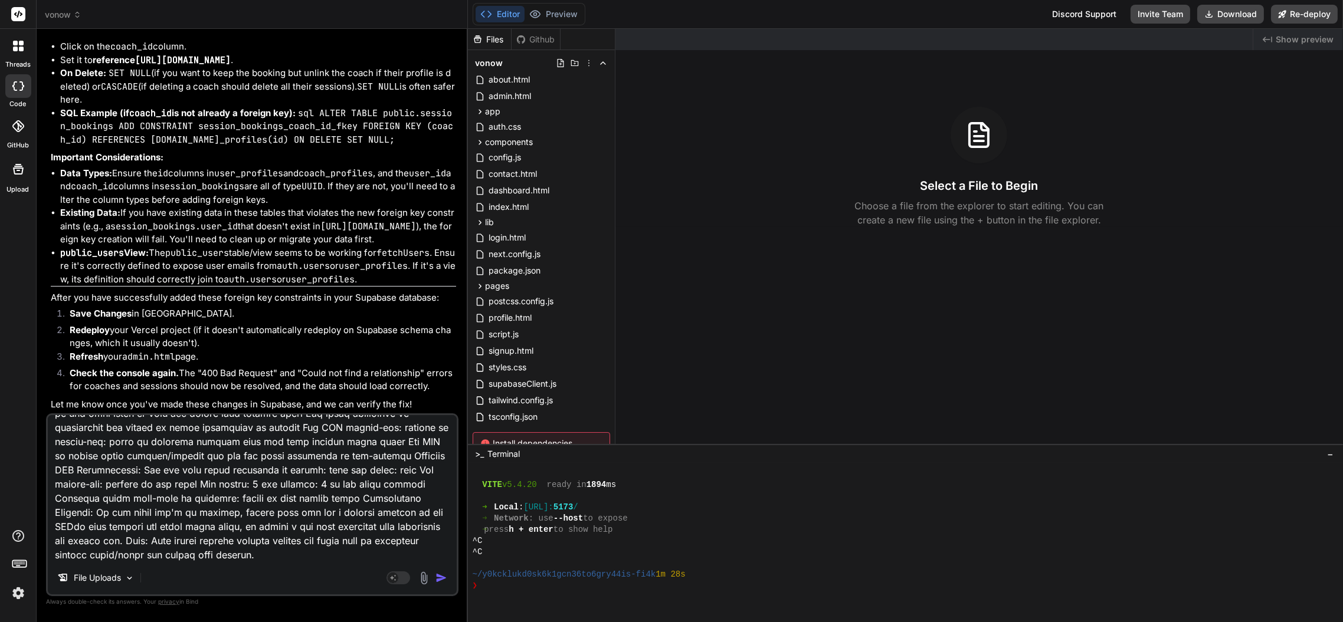
click at [236, 545] on textarea at bounding box center [252, 488] width 409 height 146
click at [265, 528] on textarea at bounding box center [252, 488] width 409 height 146
click at [295, 530] on textarea at bounding box center [252, 488] width 409 height 146
click at [82, 553] on textarea at bounding box center [252, 488] width 409 height 146
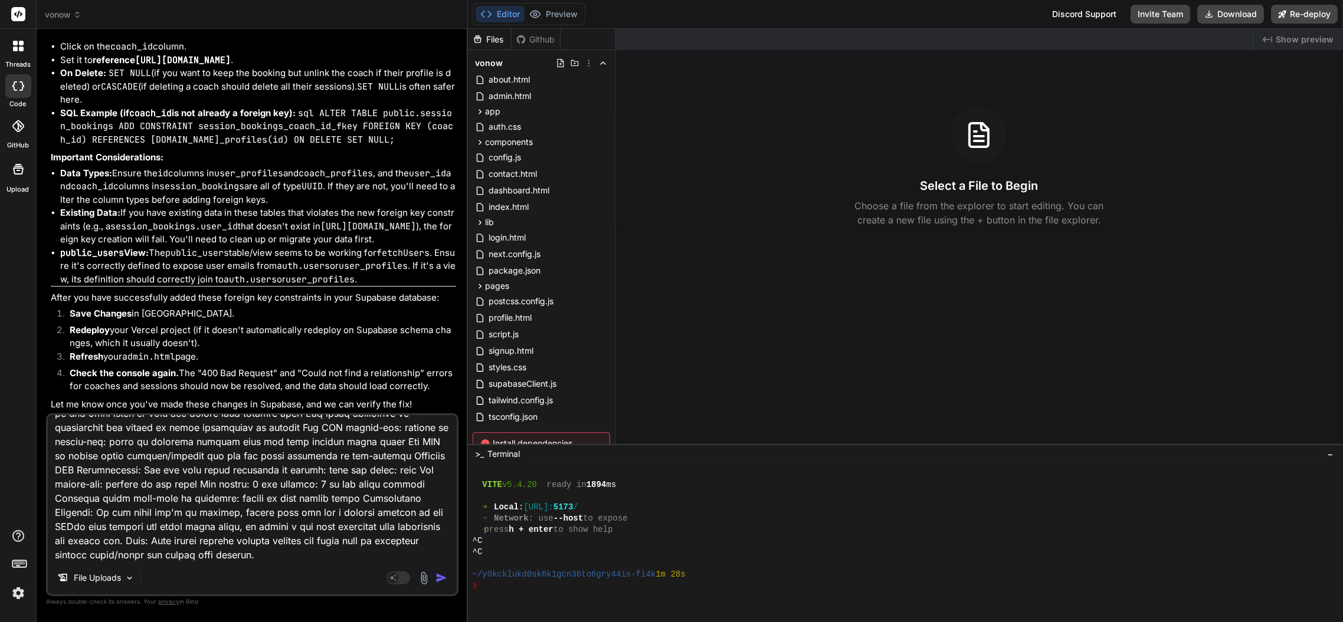
click at [82, 553] on textarea at bounding box center [252, 488] width 409 height 146
click at [440, 578] on img "button" at bounding box center [441, 578] width 12 height 12
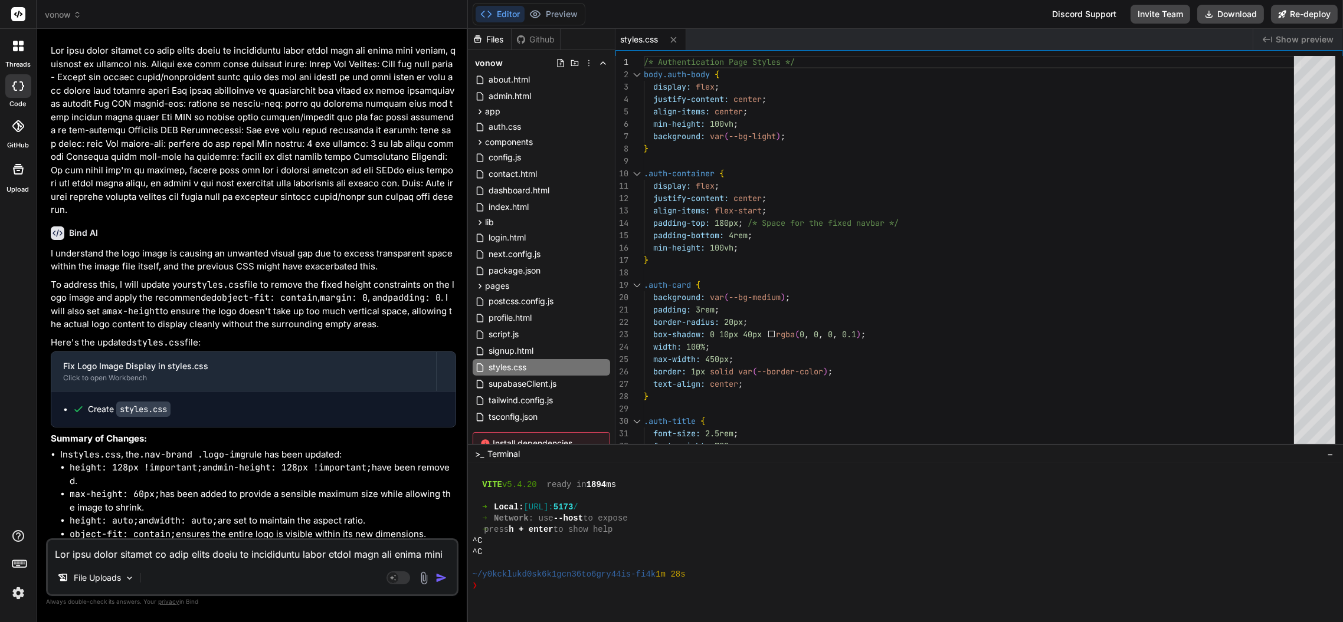
scroll to position [3922, 0]
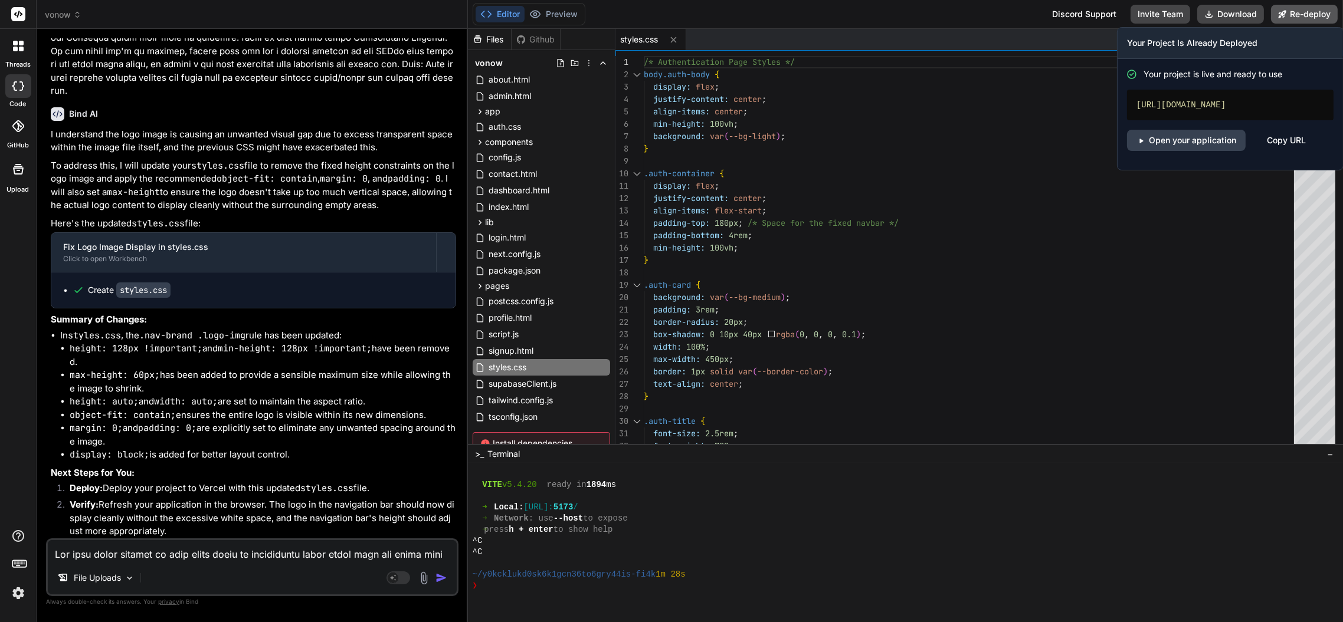
click at [1306, 14] on button "Re-deploy" at bounding box center [1304, 14] width 67 height 19
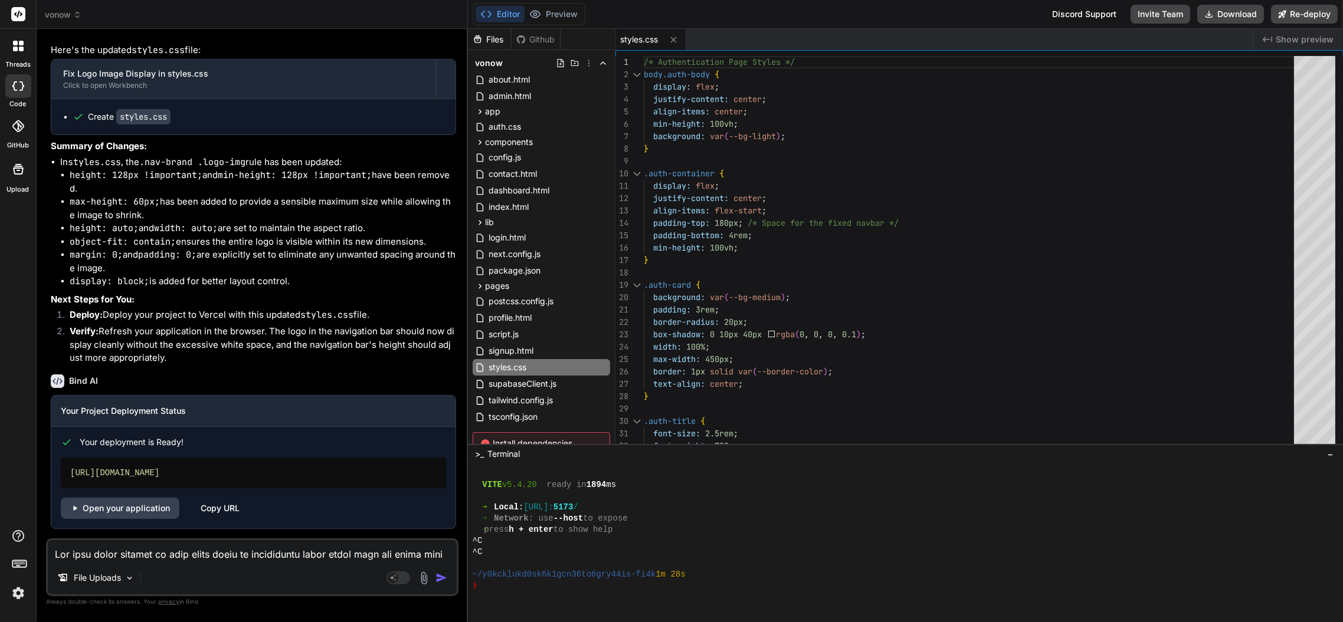
scroll to position [4095, 0]
click at [98, 518] on link "Open your application" at bounding box center [120, 508] width 119 height 21
click at [183, 551] on textarea at bounding box center [252, 550] width 409 height 21
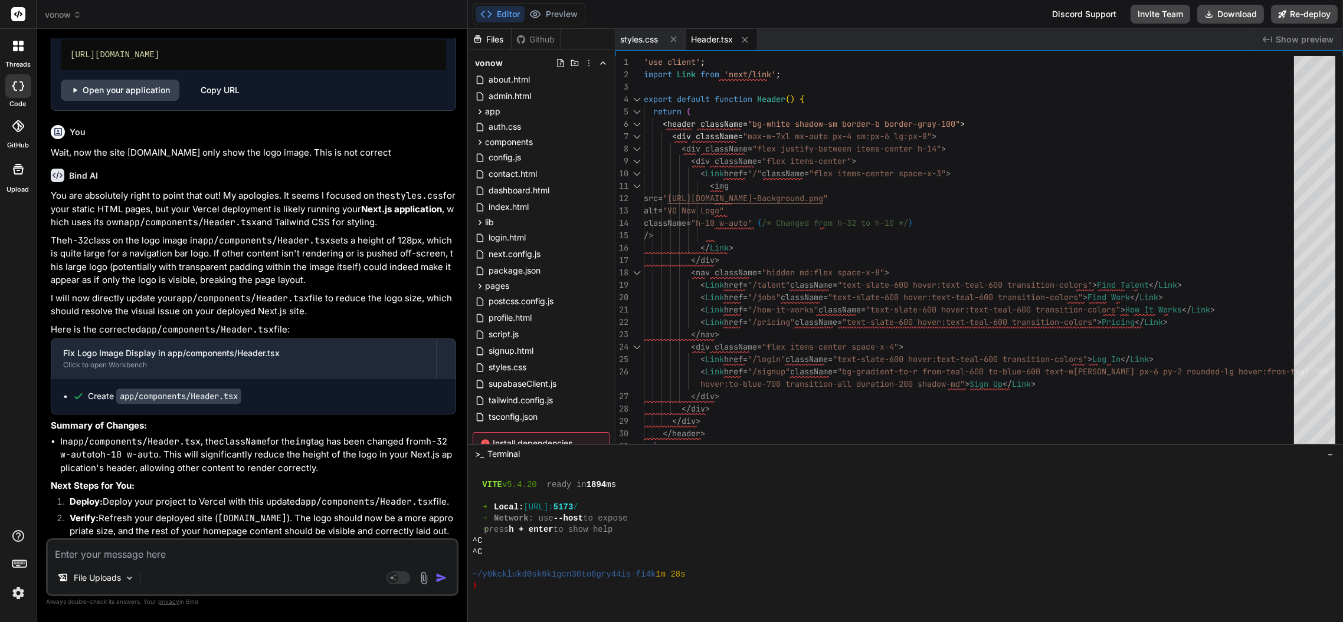
scroll to position [4529, 0]
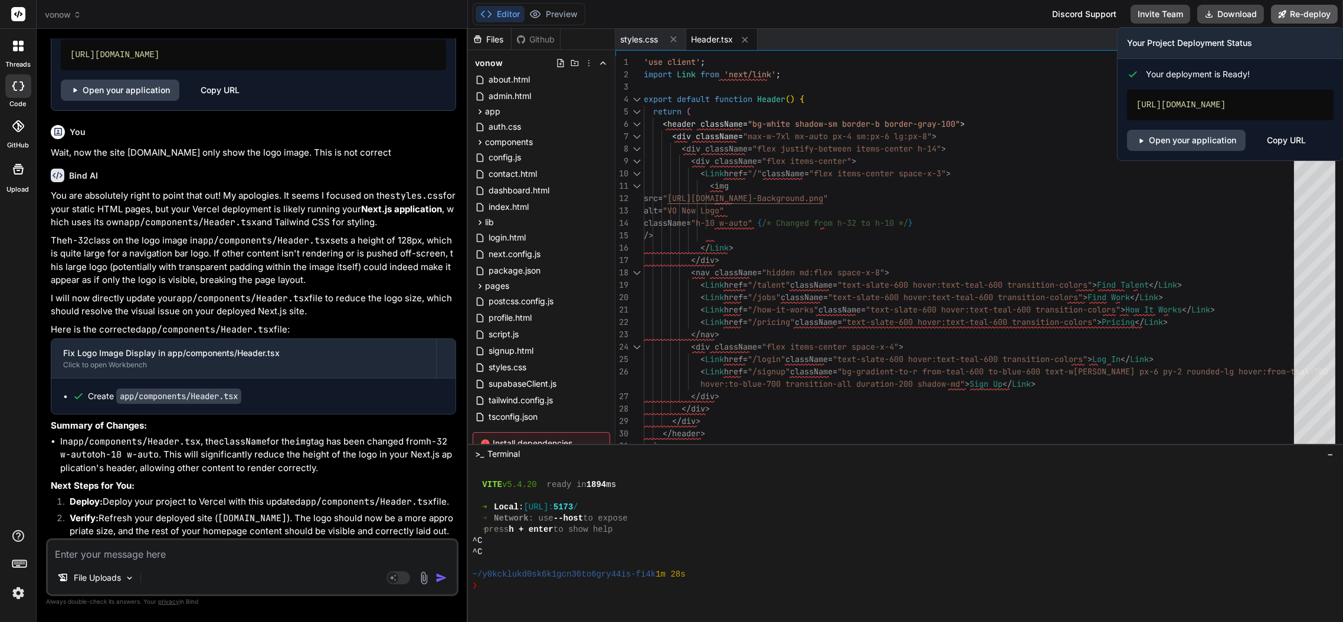
click at [1297, 16] on button "Re-deploy" at bounding box center [1304, 14] width 67 height 19
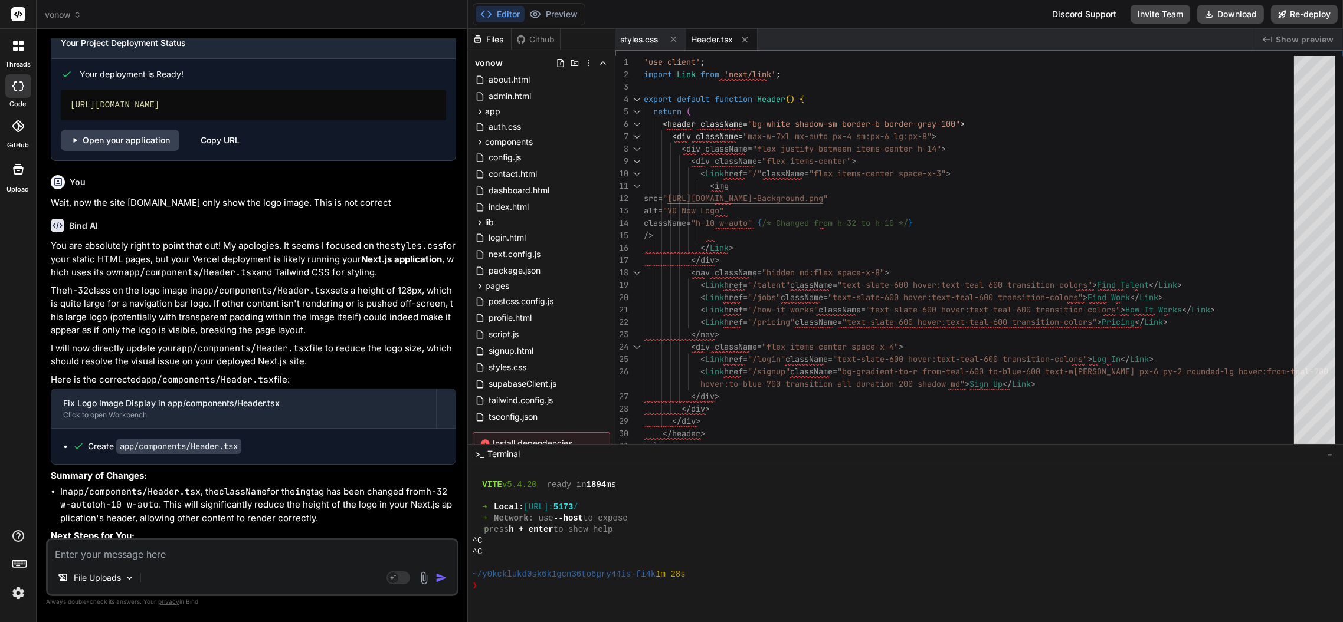
scroll to position [4386, 0]
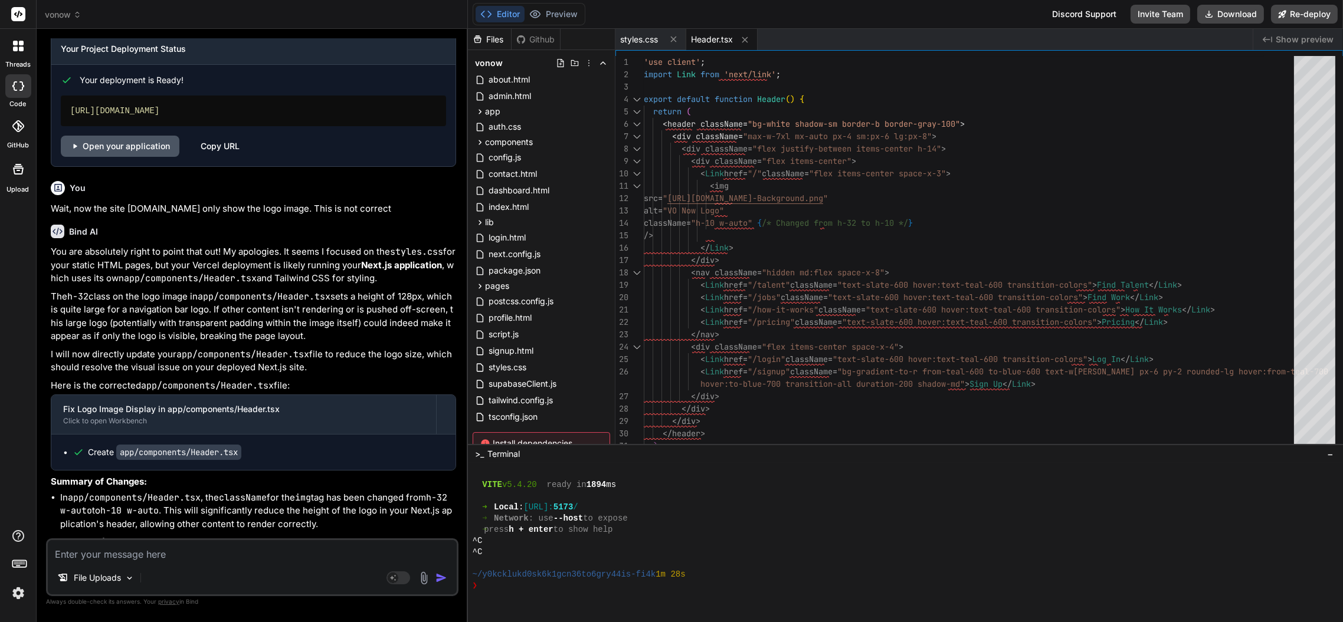
click at [138, 157] on link "Open your application" at bounding box center [120, 146] width 119 height 21
click at [176, 556] on textarea at bounding box center [252, 550] width 409 height 21
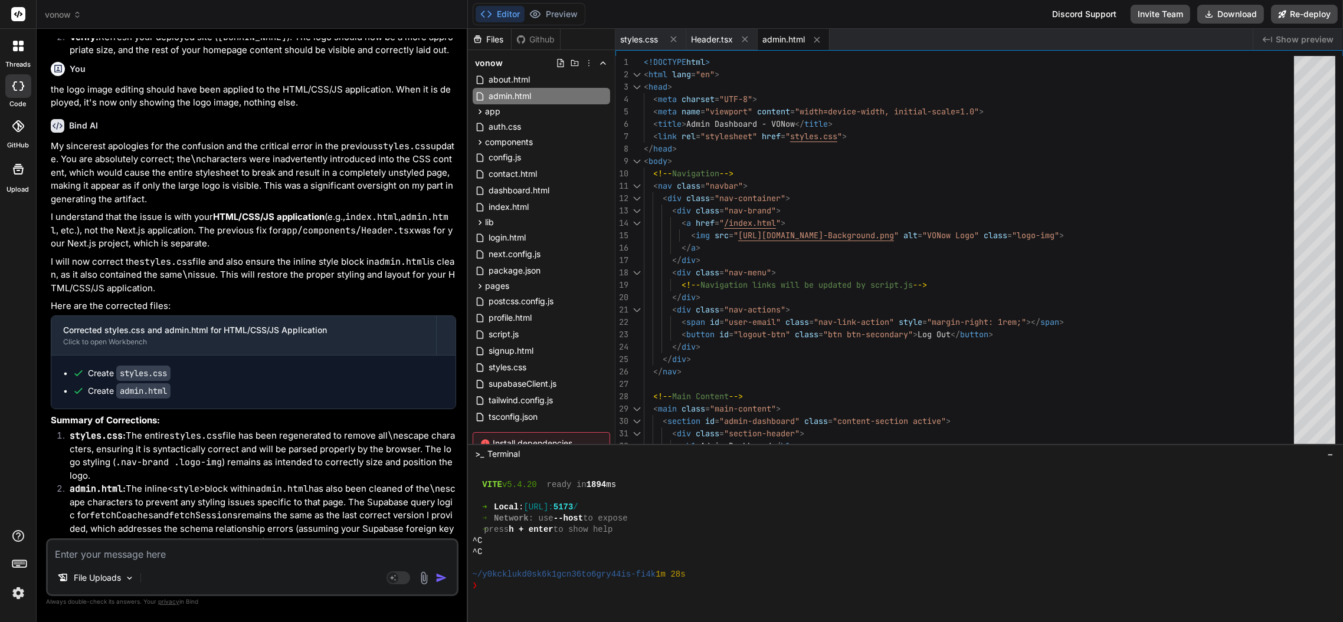
scroll to position [5199, 0]
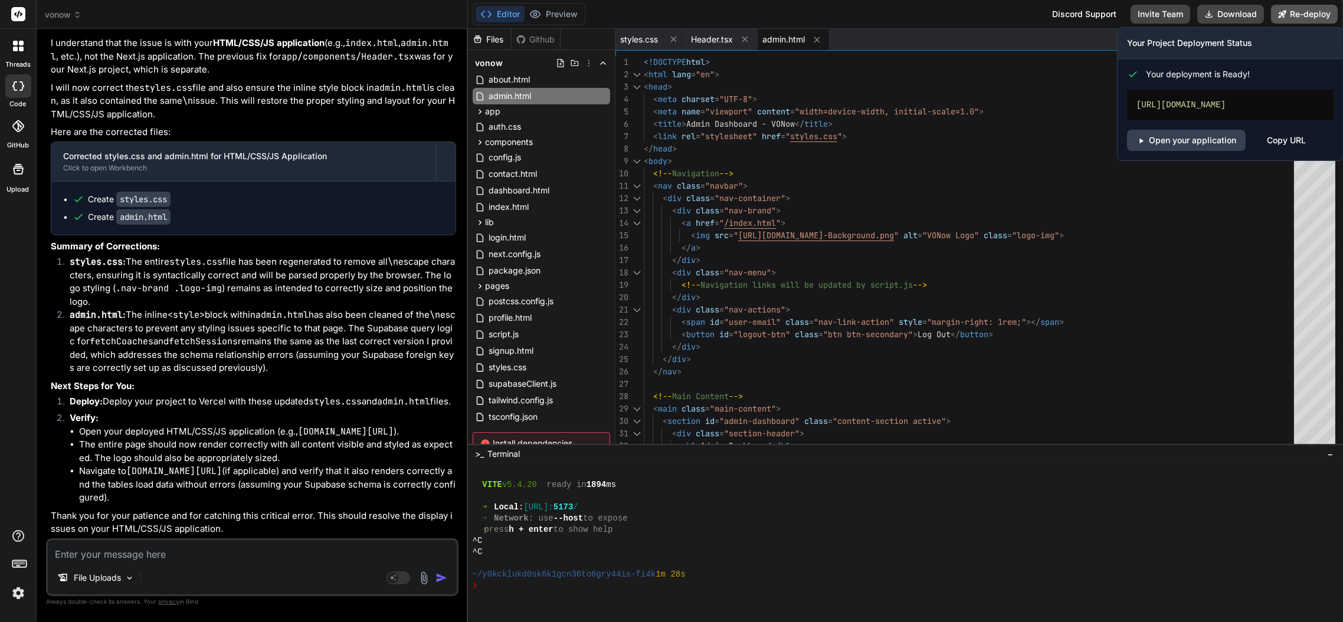
click at [1294, 12] on button "Re-deploy" at bounding box center [1304, 14] width 67 height 19
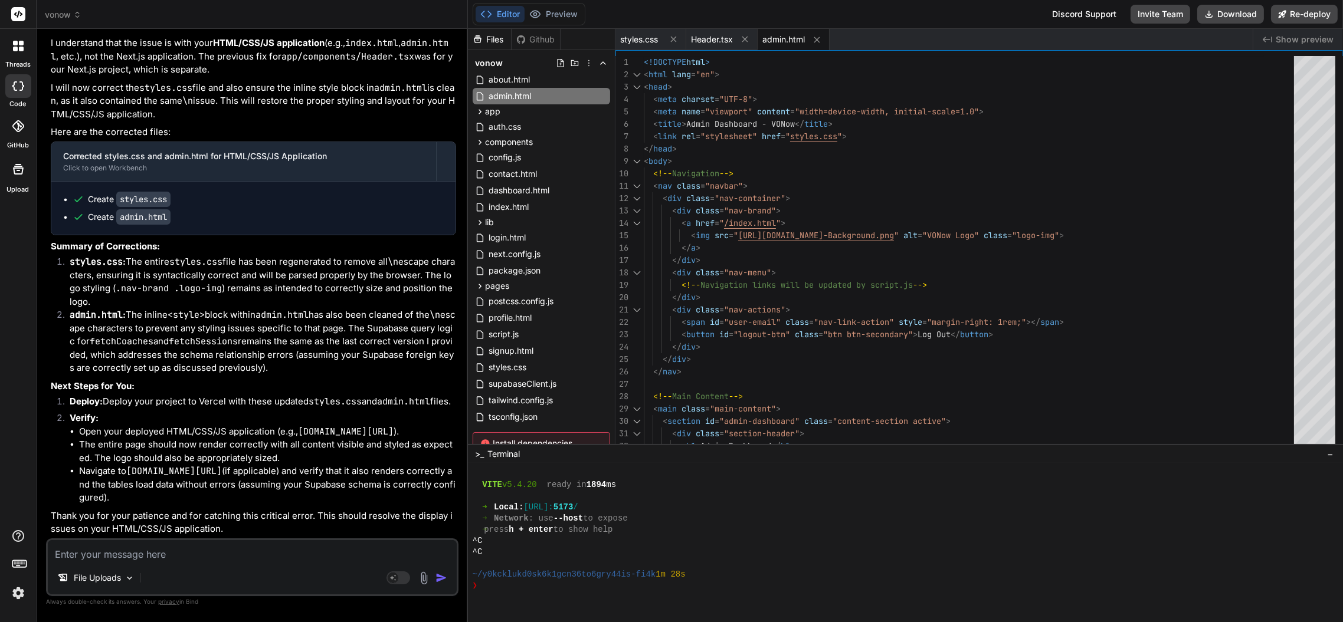
click at [73, 17] on icon at bounding box center [77, 15] width 8 height 8
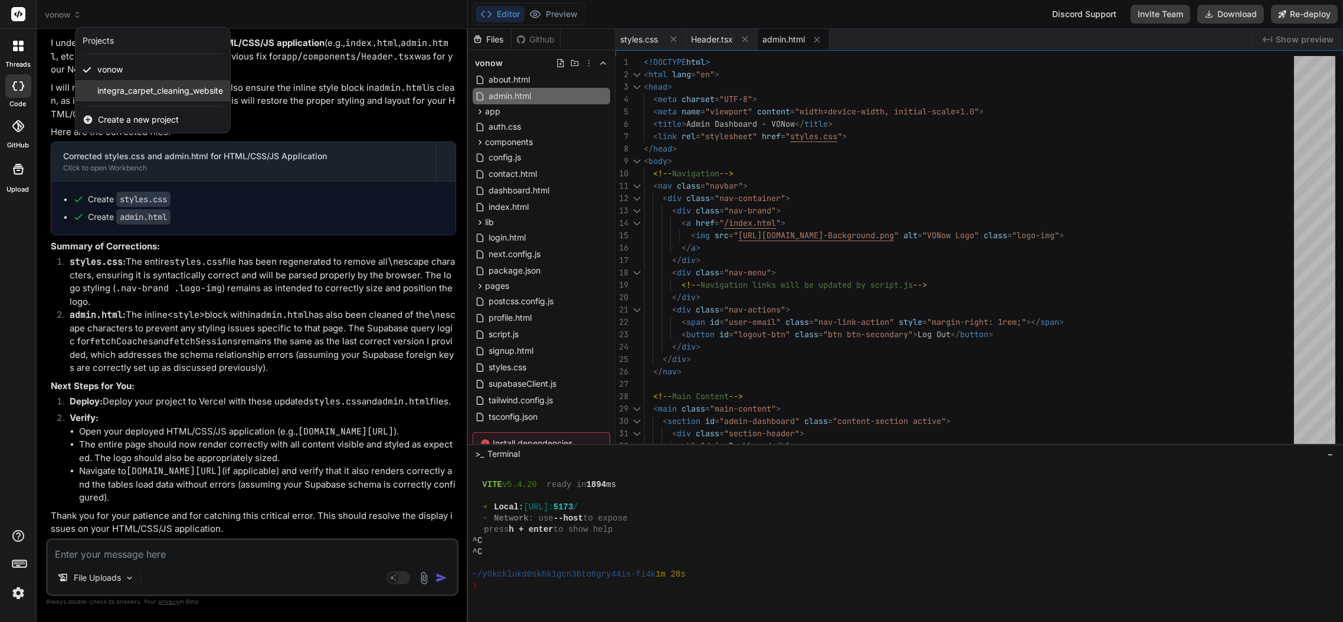
click at [130, 96] on span "integra_carpet_cleaning_website" at bounding box center [160, 91] width 126 height 12
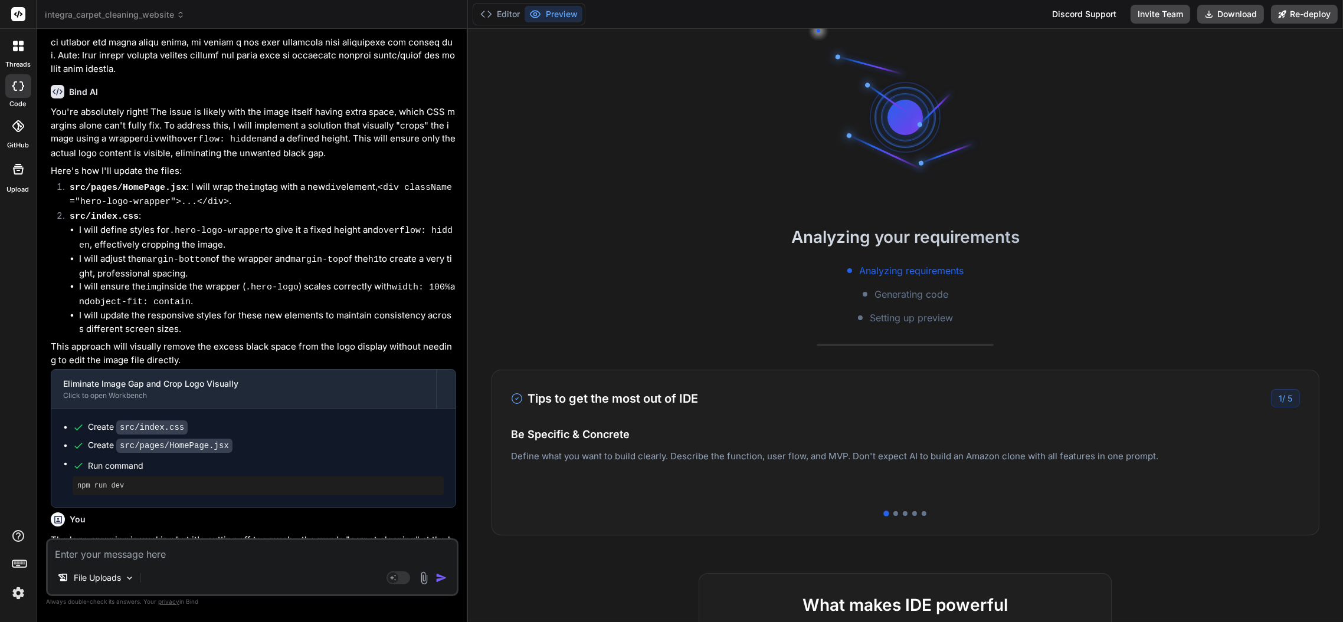
scroll to position [1602, 0]
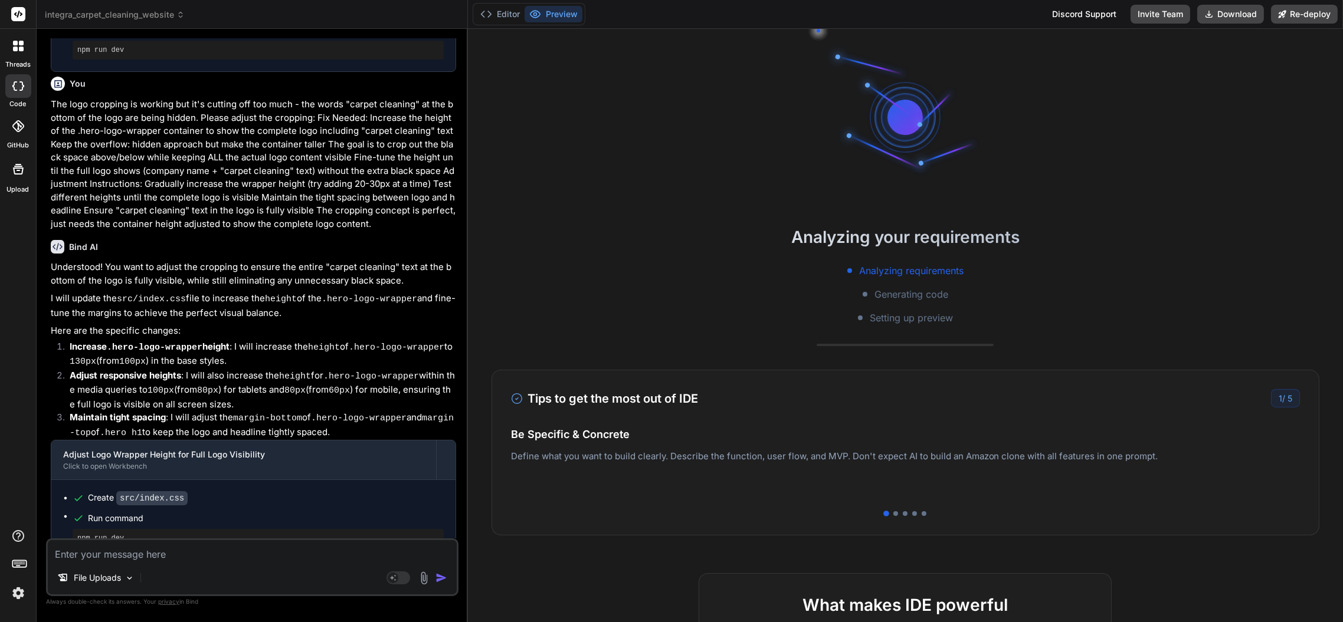
click at [232, 557] on textarea at bounding box center [252, 550] width 409 height 21
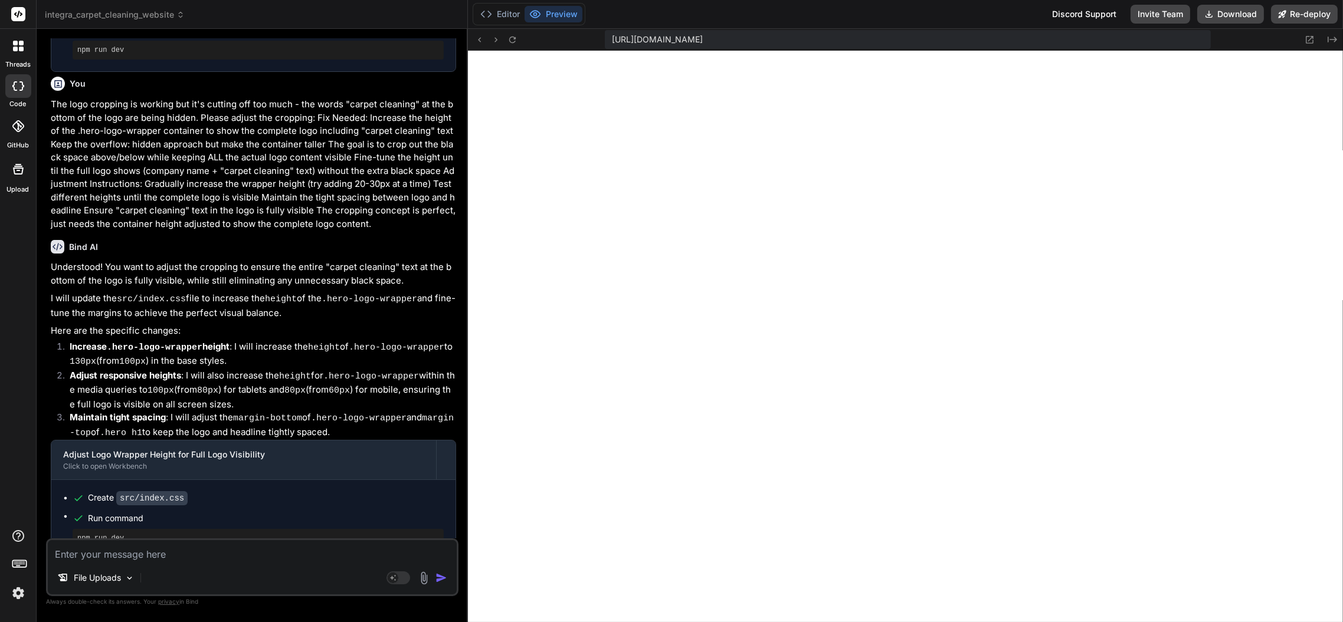
scroll to position [1297, 0]
click at [199, 545] on textarea at bounding box center [252, 550] width 409 height 21
paste textarea "Add a small amount of vertical space between the bottom of the logo image and t…"
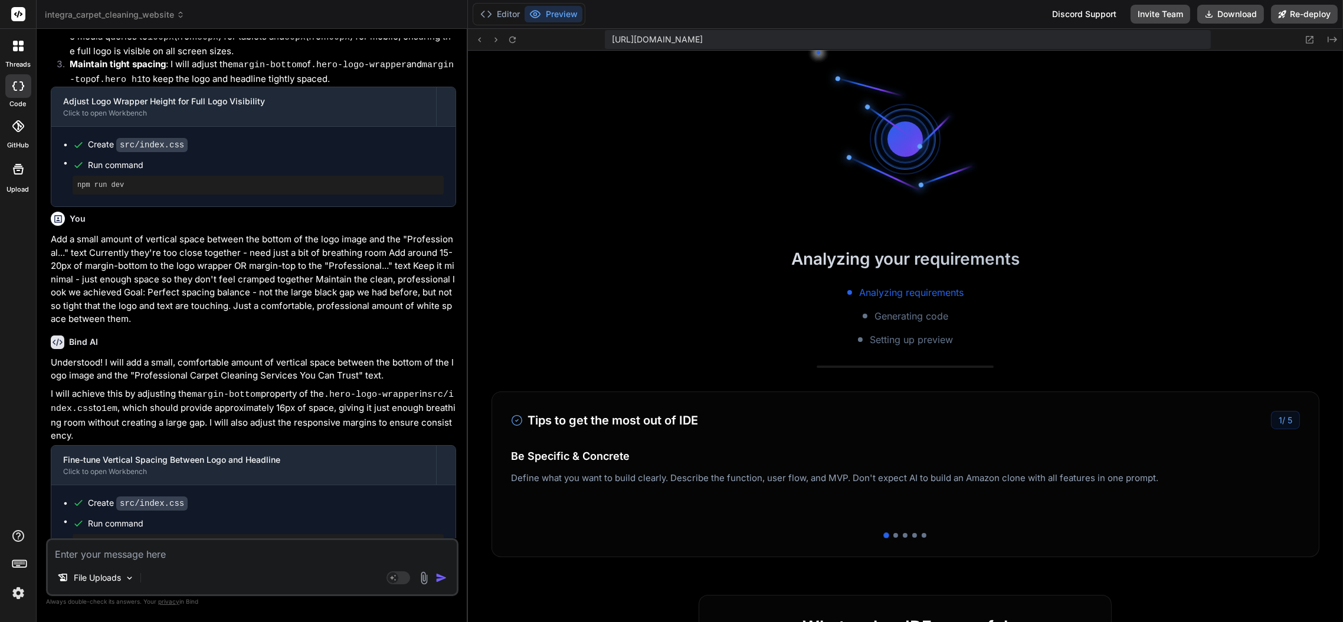
scroll to position [1488, 0]
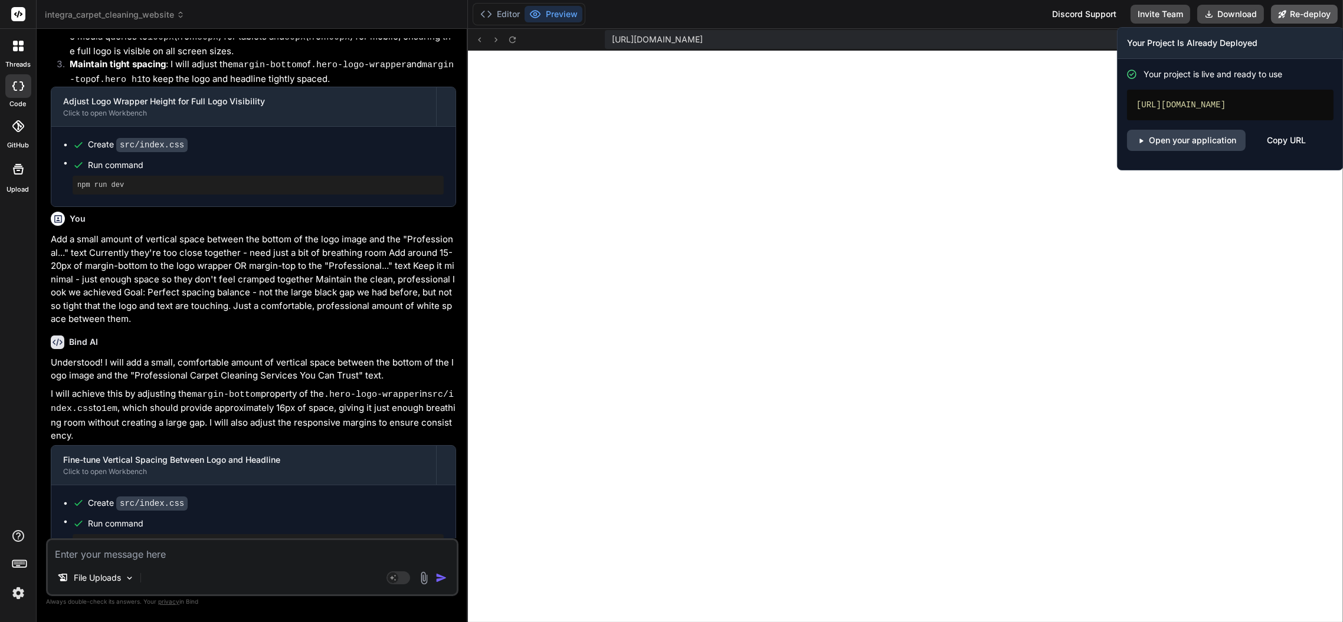
click at [1297, 17] on button "Re-deploy" at bounding box center [1304, 14] width 67 height 19
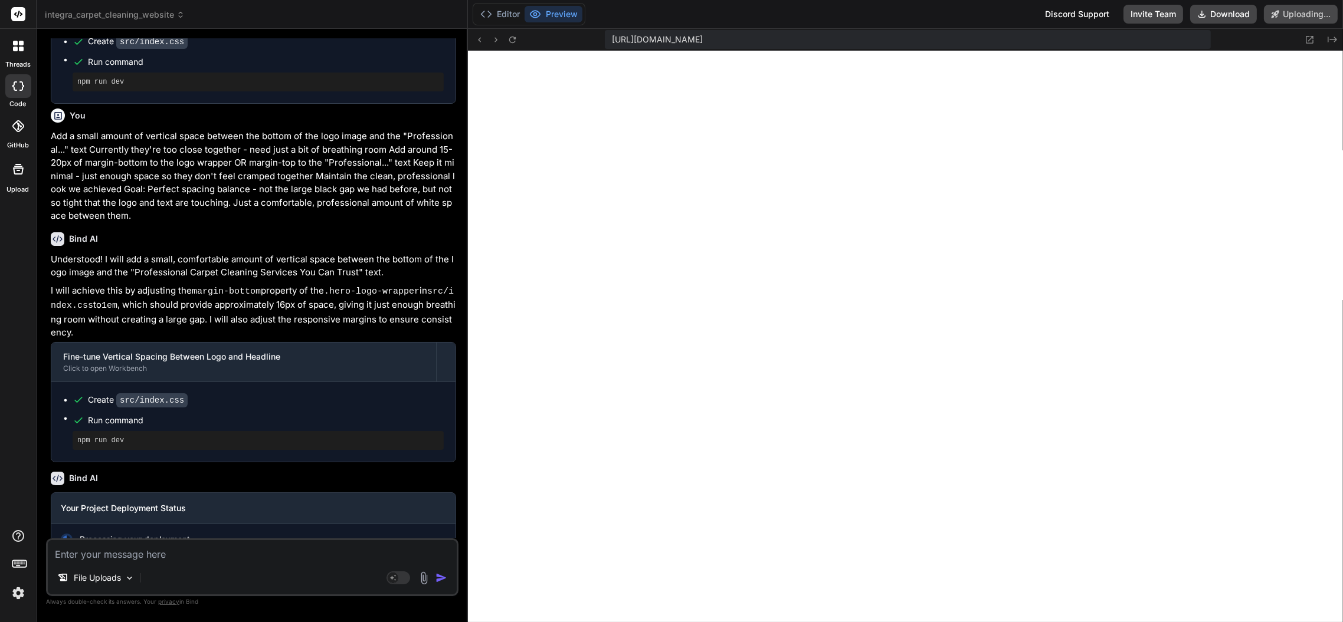
scroll to position [2060, 0]
click at [187, 559] on textarea at bounding box center [252, 550] width 409 height 21
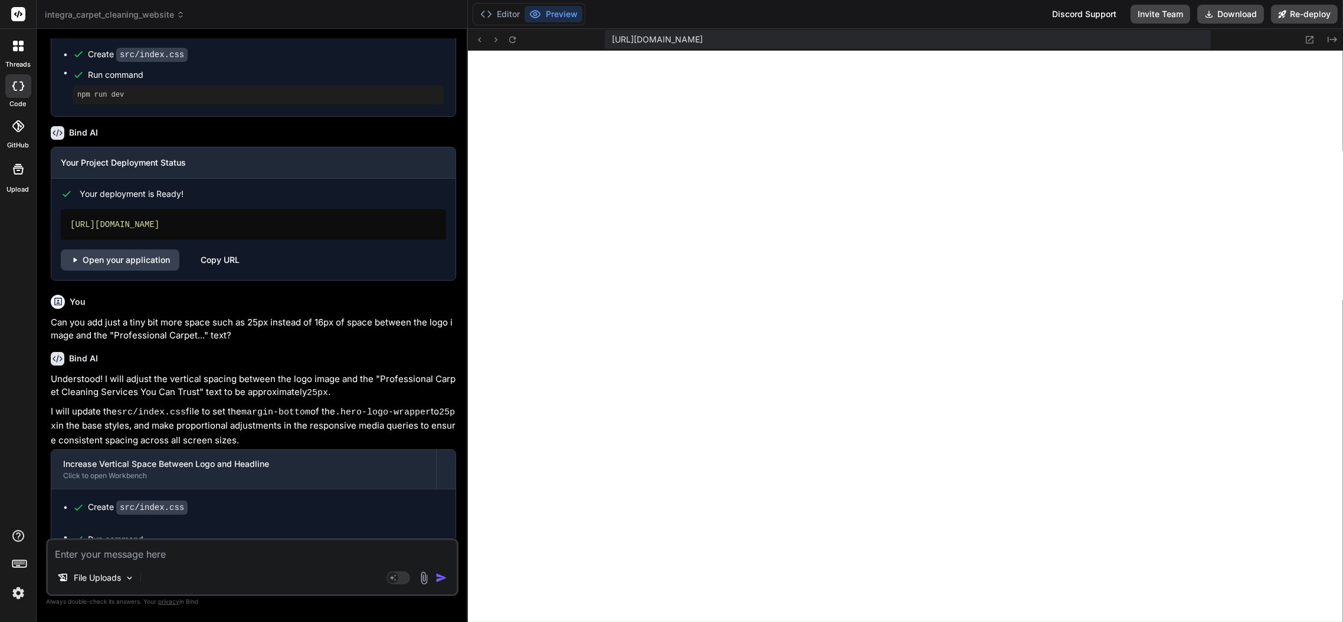
scroll to position [1666, 0]
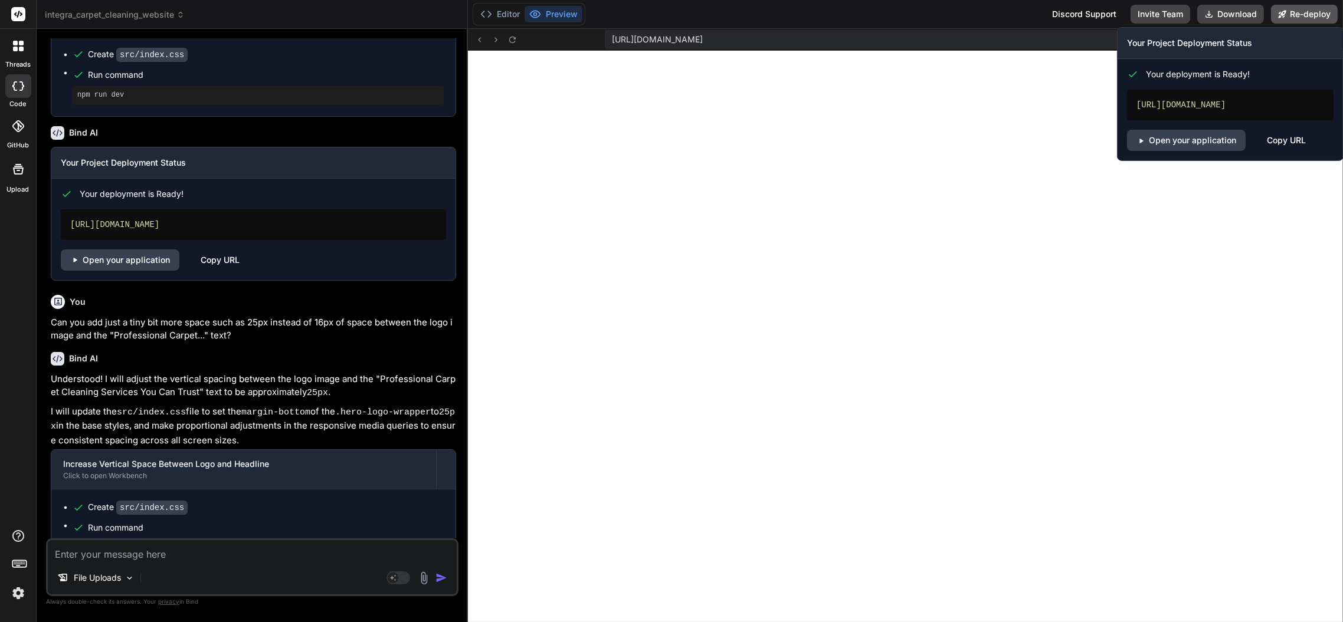
click at [1291, 18] on button "Re-deploy" at bounding box center [1304, 14] width 67 height 19
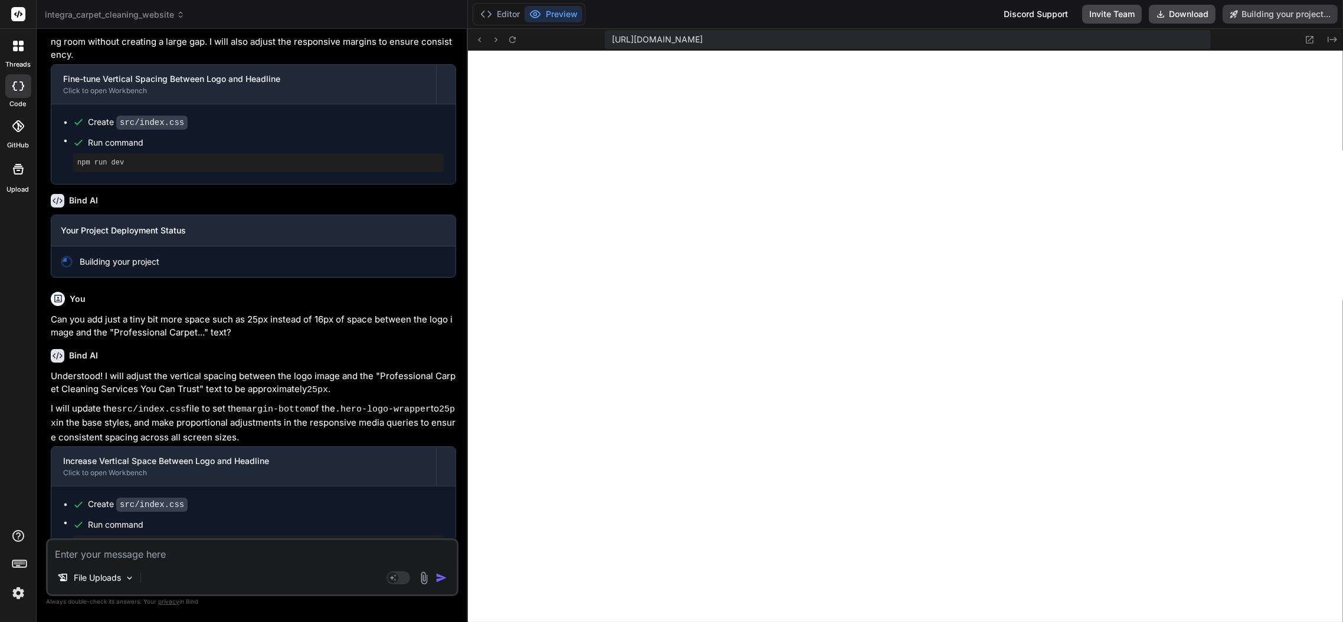
scroll to position [2404, 0]
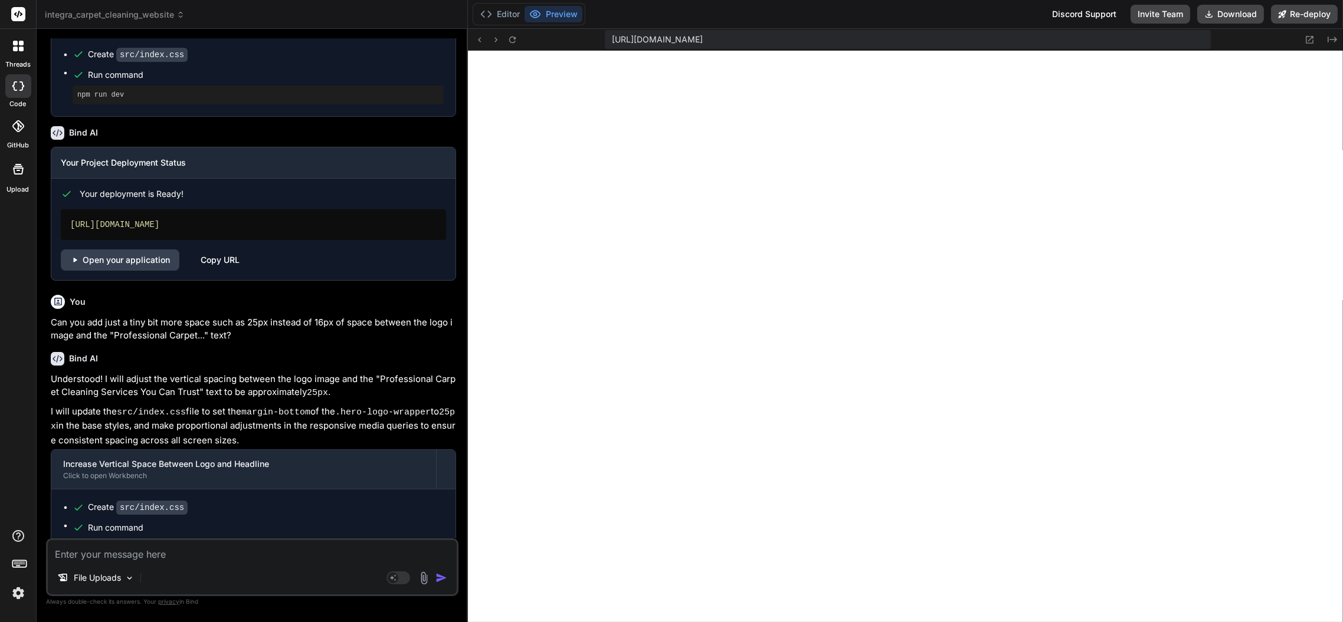
click at [142, 20] on span "integra_carpet_cleaning_website" at bounding box center [115, 15] width 140 height 12
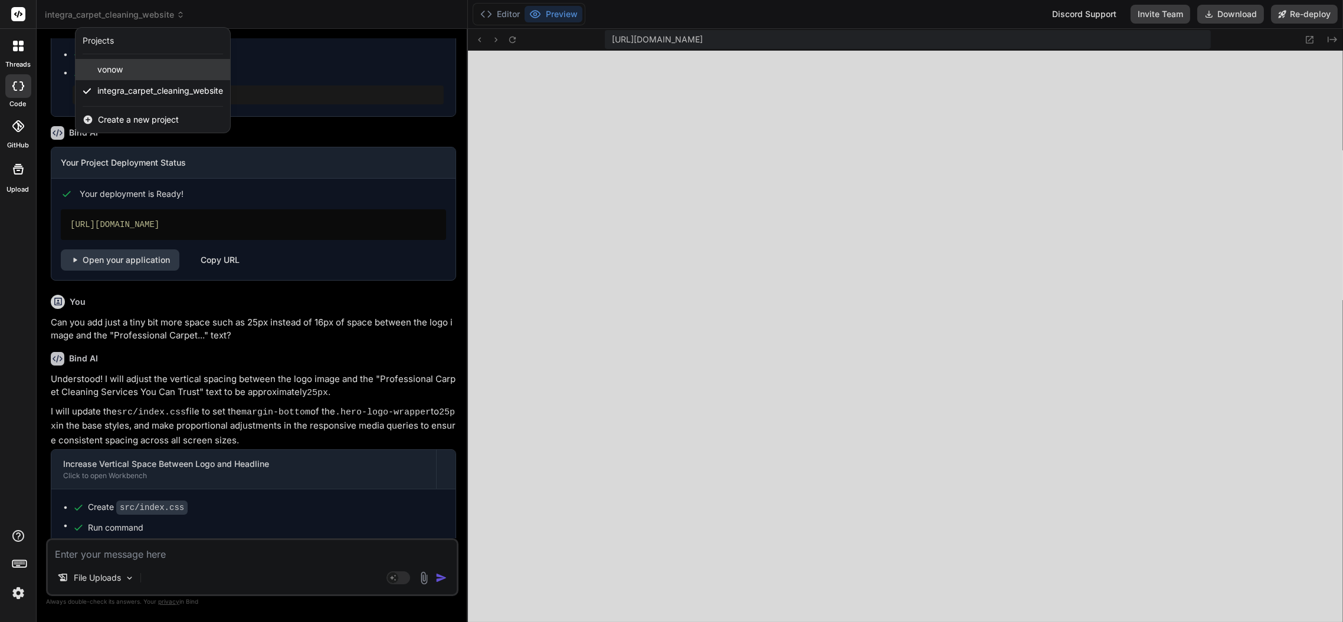
click at [127, 76] on div "vonow" at bounding box center [153, 69] width 155 height 21
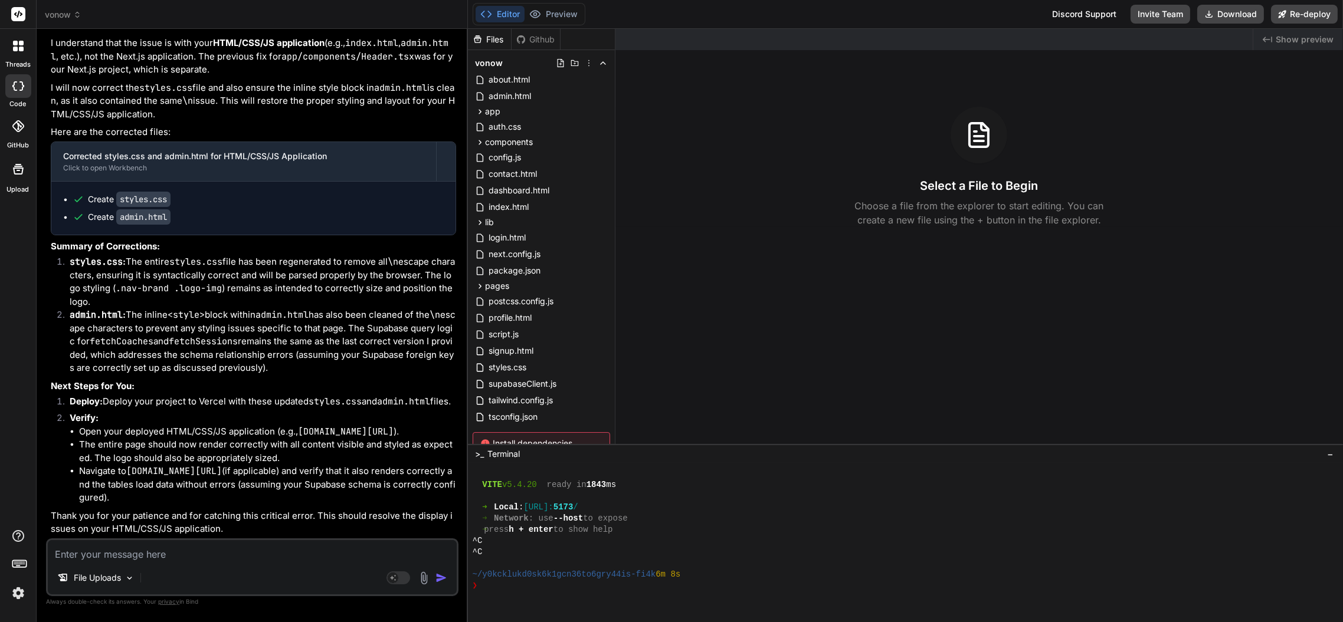
scroll to position [3778, 0]
